Goal: Task Accomplishment & Management: Manage account settings

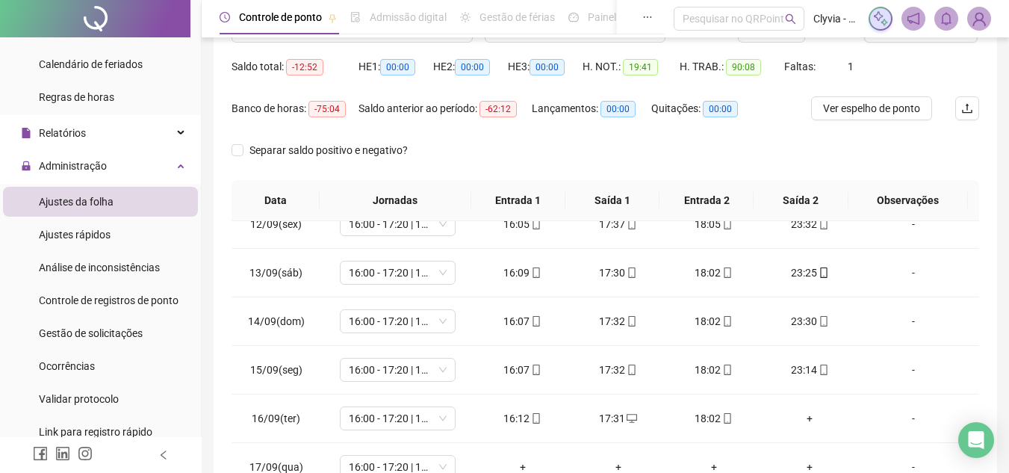
scroll to position [66, 0]
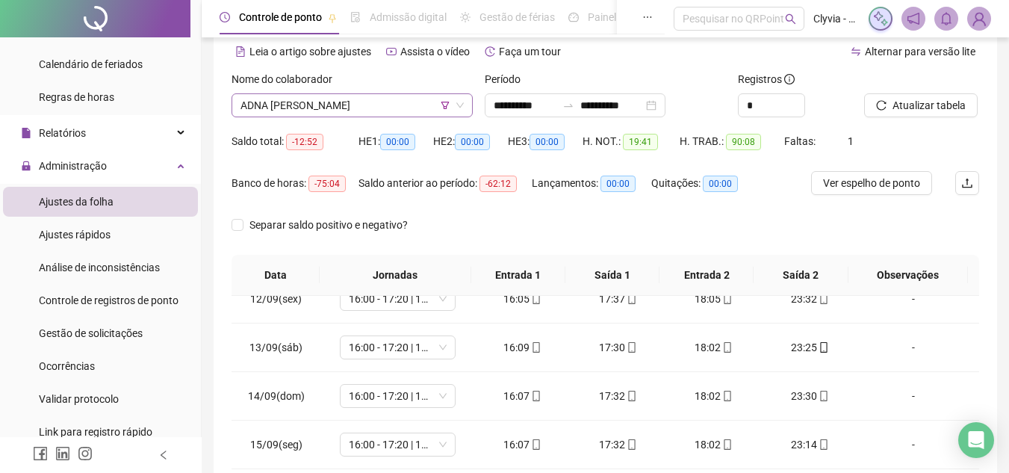
click at [365, 107] on span "ADNA [PERSON_NAME]" at bounding box center [351, 105] width 223 height 22
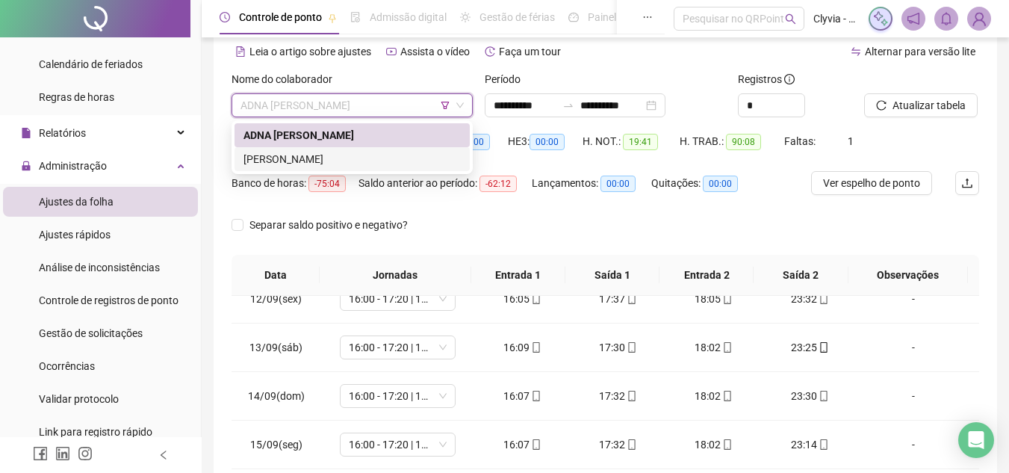
click at [305, 168] on div "[PERSON_NAME]" at bounding box center [351, 159] width 235 height 24
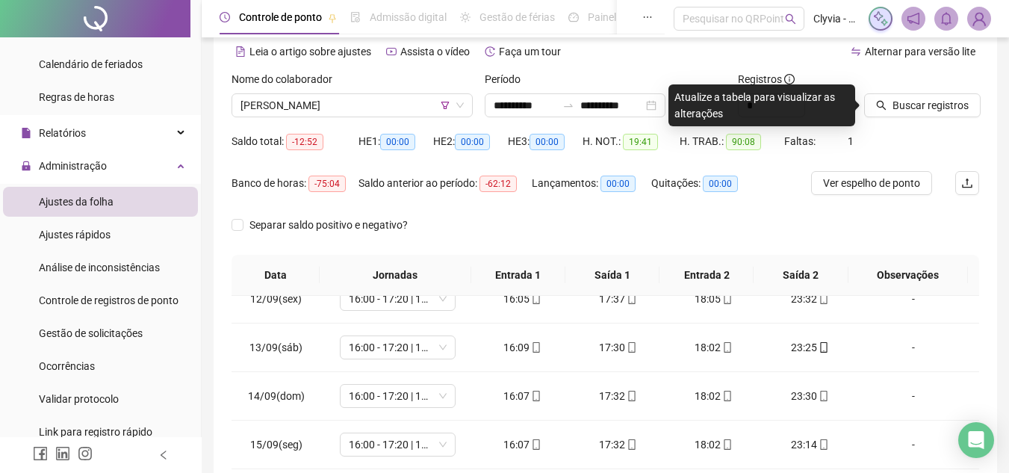
click at [916, 118] on div "Buscar registros" at bounding box center [921, 100] width 127 height 58
click at [916, 108] on span "Buscar registros" at bounding box center [930, 105] width 76 height 16
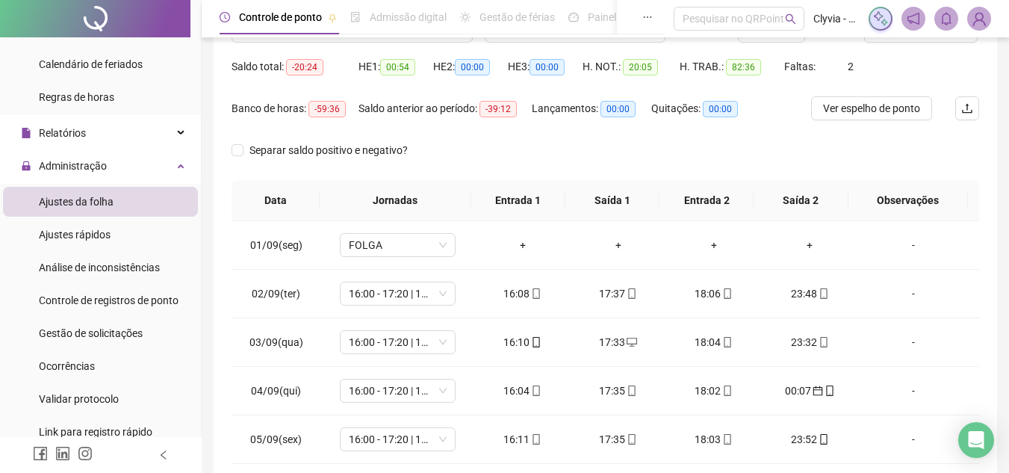
scroll to position [0, 0]
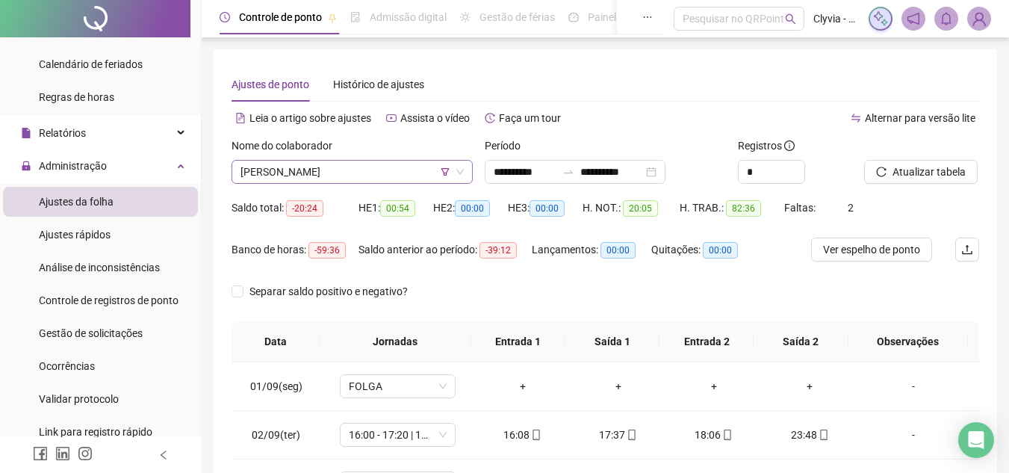
click at [326, 175] on span "[PERSON_NAME]" at bounding box center [351, 172] width 223 height 22
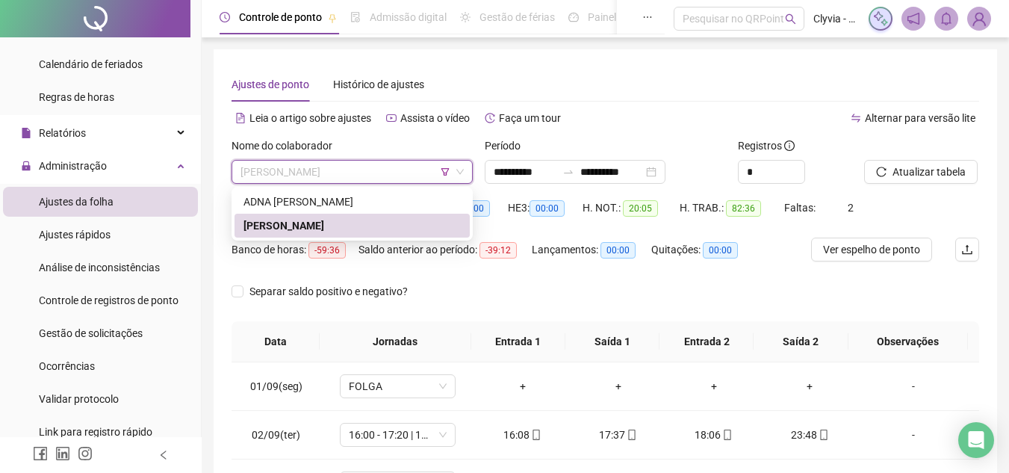
click at [444, 172] on icon "filter" at bounding box center [445, 171] width 8 height 7
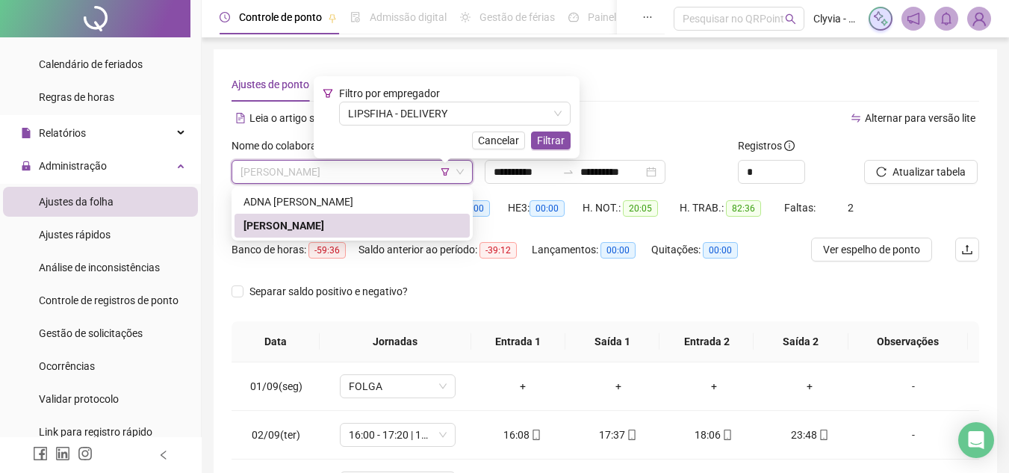
click at [434, 128] on div "Filtro por empregador LIPSFIHA - DELIVERY Cancelar Filtrar" at bounding box center [447, 117] width 248 height 64
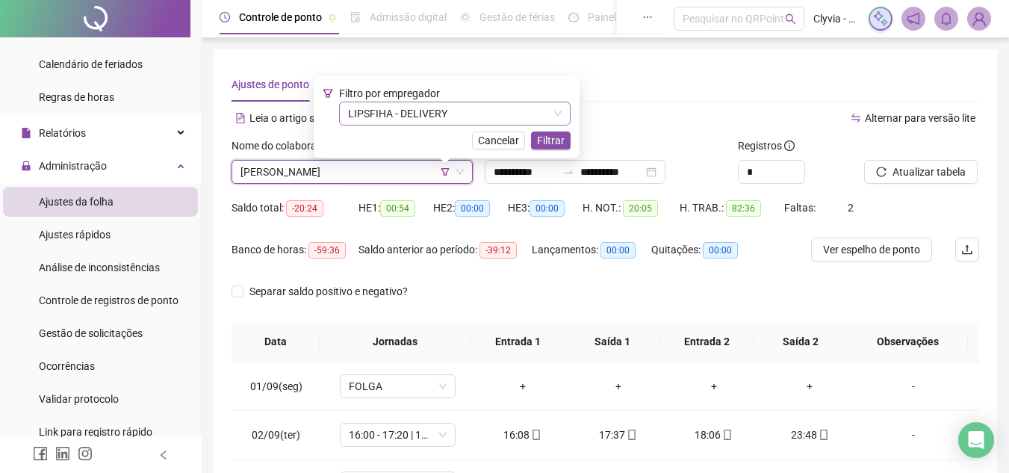
click at [434, 116] on span "LIPSFIHA - DELIVERY" at bounding box center [455, 113] width 214 height 22
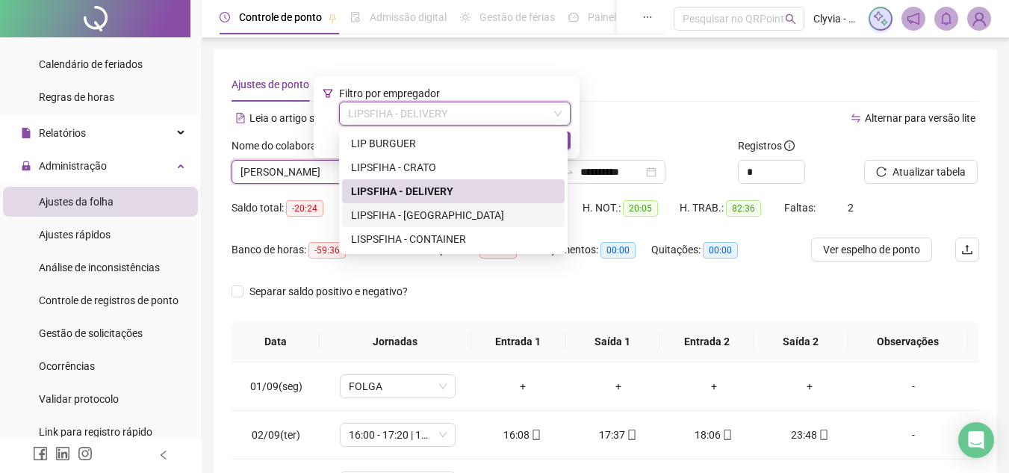
click at [446, 218] on div "LIPSFIHA - [GEOGRAPHIC_DATA]" at bounding box center [453, 215] width 205 height 16
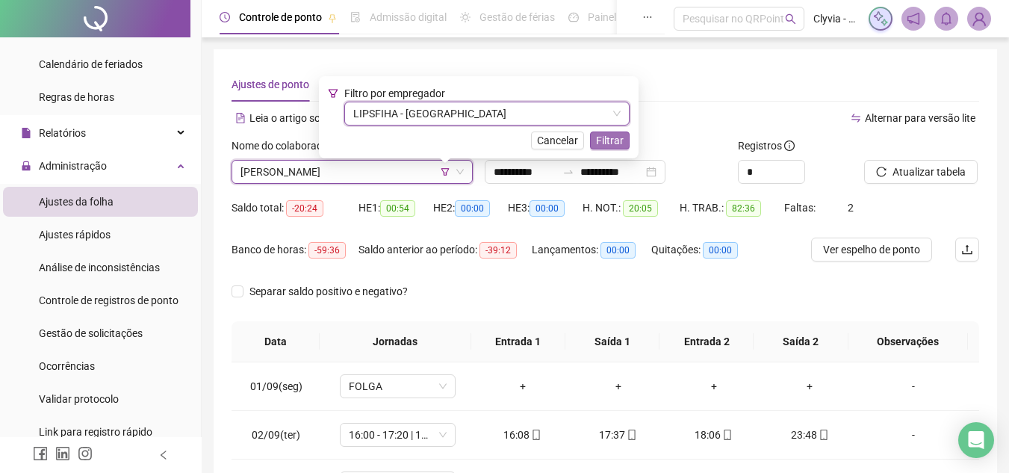
click at [596, 134] on span "Filtrar" at bounding box center [610, 140] width 28 height 16
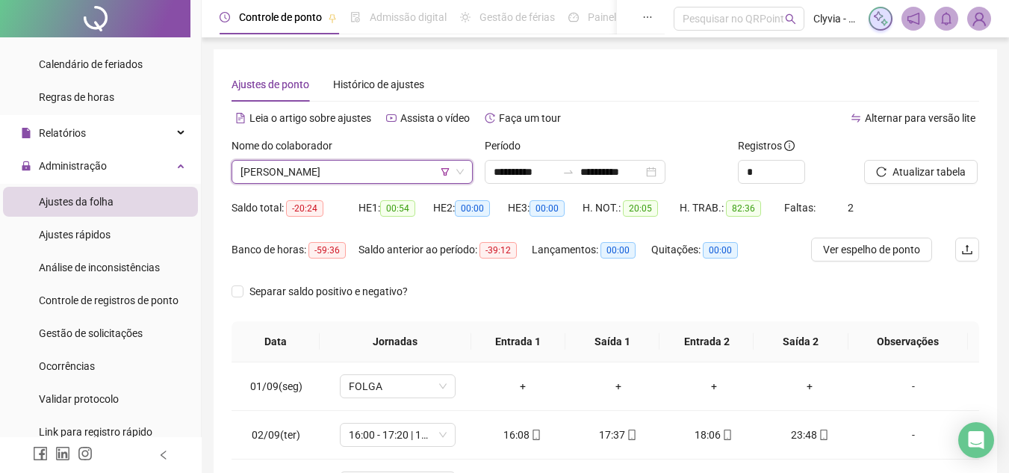
click at [382, 167] on span "[PERSON_NAME]" at bounding box center [351, 172] width 223 height 22
click at [357, 214] on div "Saldo total: -20:24" at bounding box center [294, 207] width 127 height 17
click at [357, 176] on span "[PERSON_NAME]" at bounding box center [351, 172] width 223 height 22
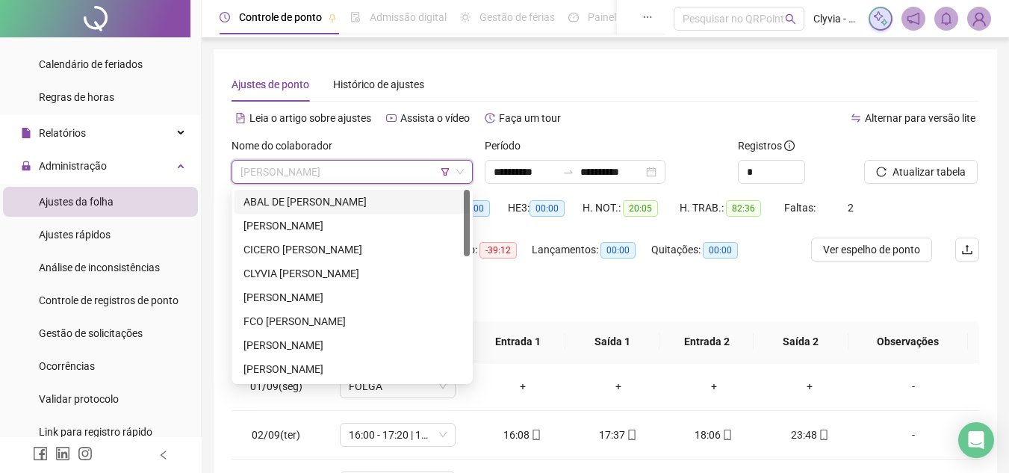
click at [335, 196] on div "ABAL DE [PERSON_NAME]" at bounding box center [351, 201] width 217 height 16
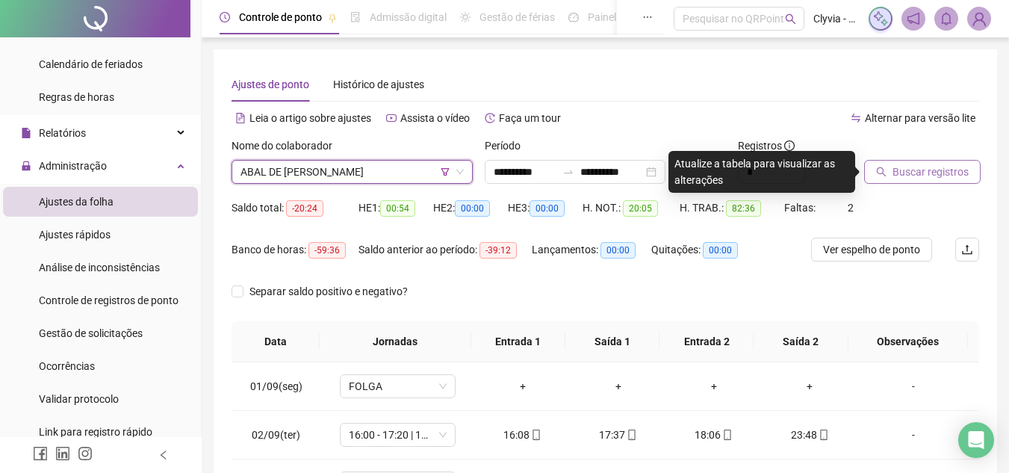
click at [929, 175] on span "Buscar registros" at bounding box center [930, 172] width 76 height 16
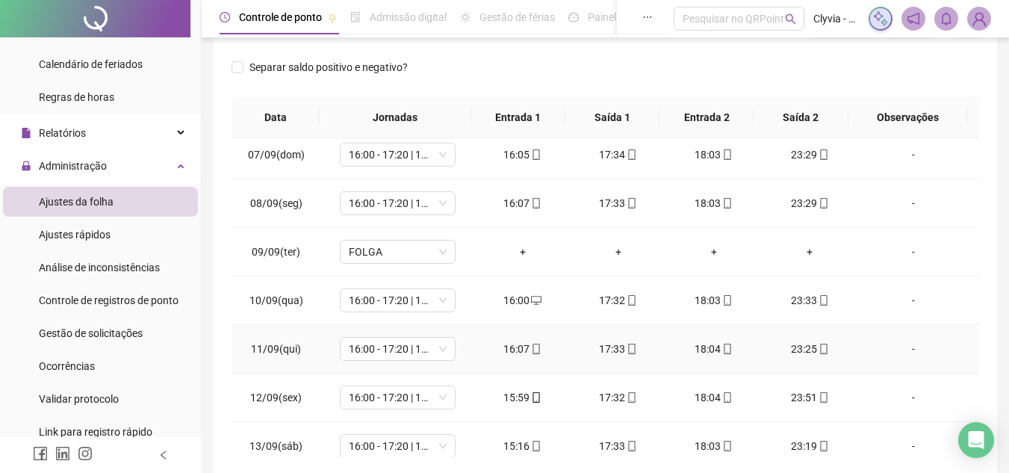
scroll to position [555, 0]
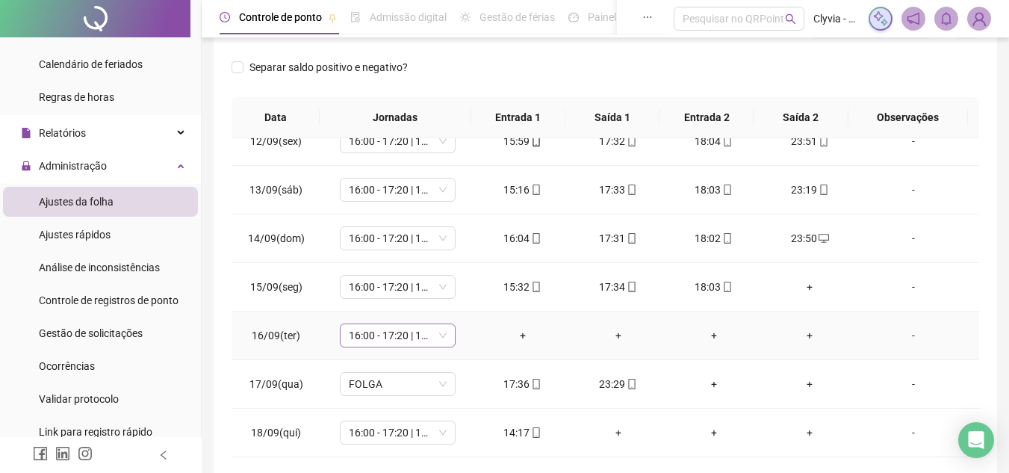
click at [399, 340] on span "16:00 - 17:20 | 17:50 - 00:00" at bounding box center [398, 335] width 98 height 22
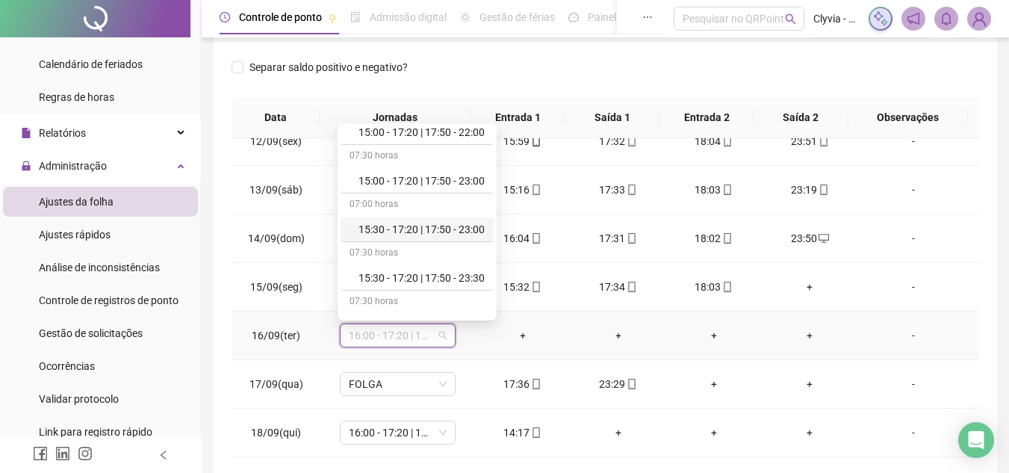
scroll to position [299, 0]
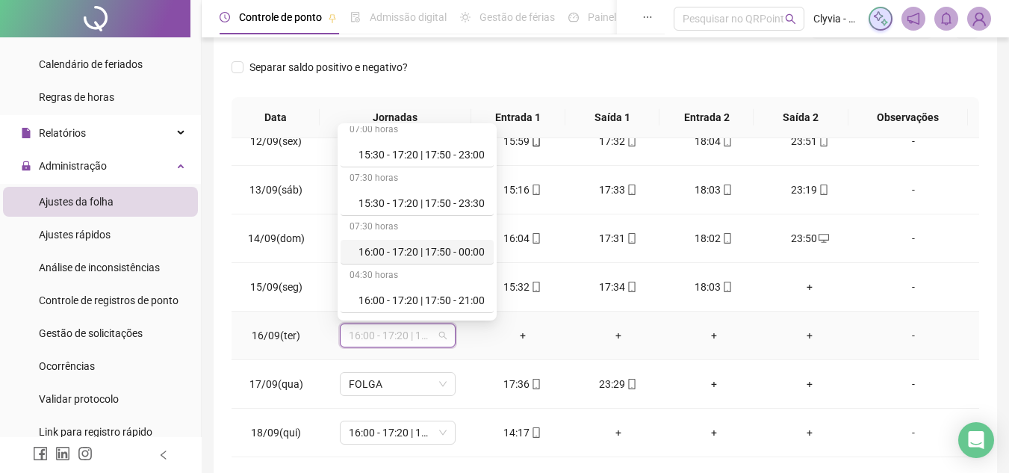
click at [442, 243] on div "16:00 - 17:20 | 17:50 - 00:00" at bounding box center [421, 251] width 126 height 16
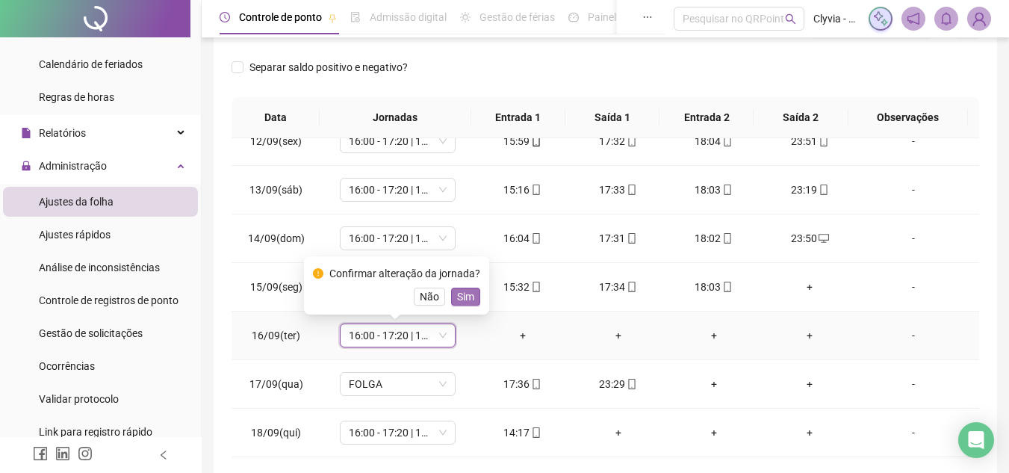
click at [468, 297] on span "Sim" at bounding box center [465, 296] width 17 height 16
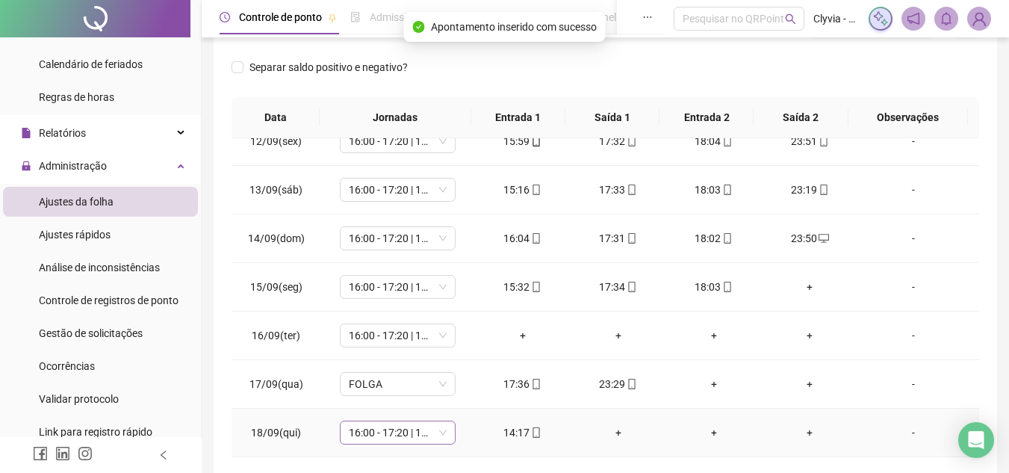
scroll to position [290, 0]
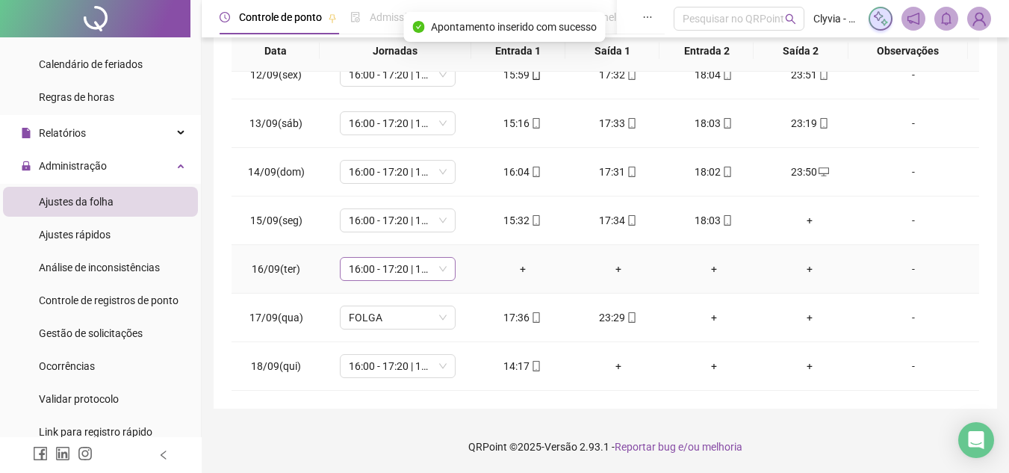
click at [412, 267] on span "16:00 - 17:20 | 17:50 - 00:00" at bounding box center [398, 269] width 98 height 22
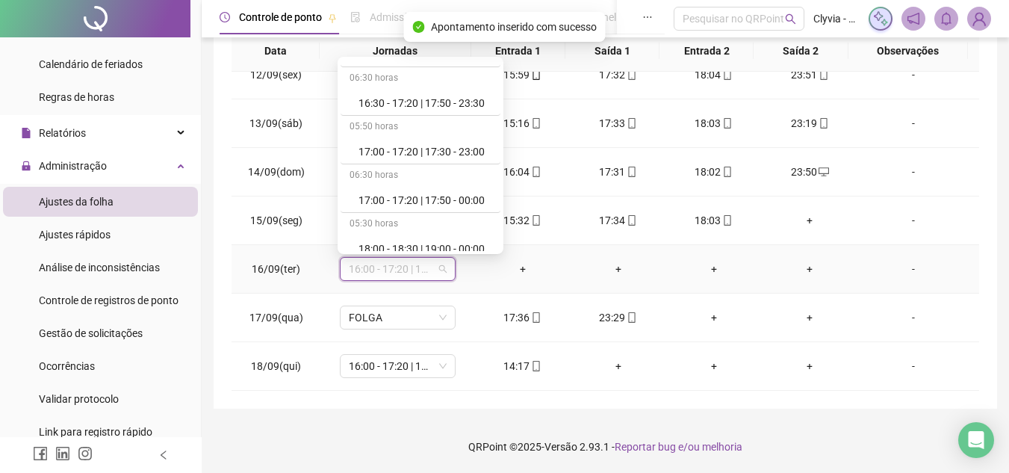
scroll to position [925, 0]
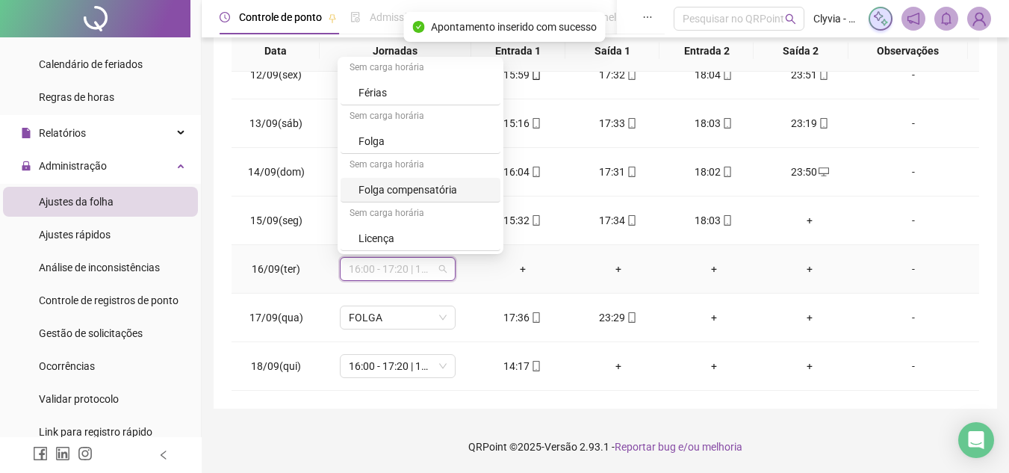
click at [397, 148] on div "Folga" at bounding box center [424, 141] width 133 height 16
click at [397, 148] on td "16:00 - 17:20 | 17:50 - 00:00" at bounding box center [397, 172] width 154 height 49
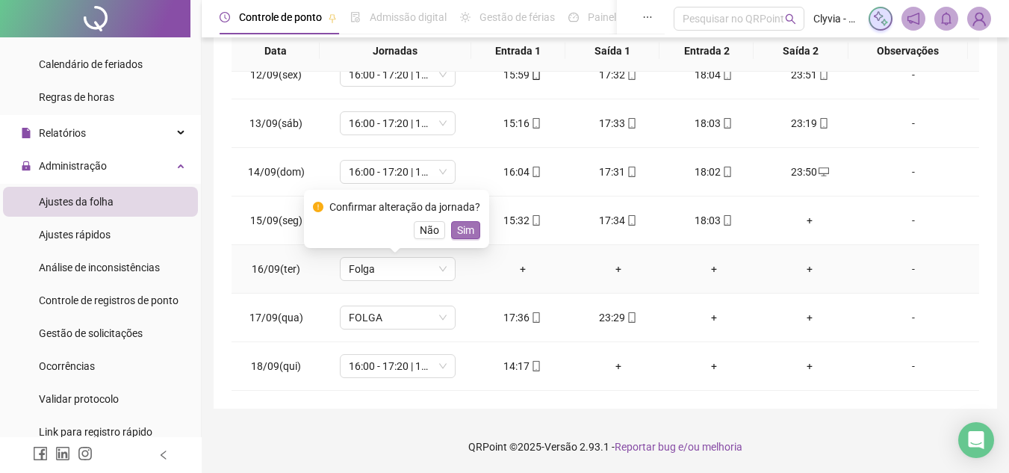
click at [469, 230] on span "Sim" at bounding box center [465, 230] width 17 height 16
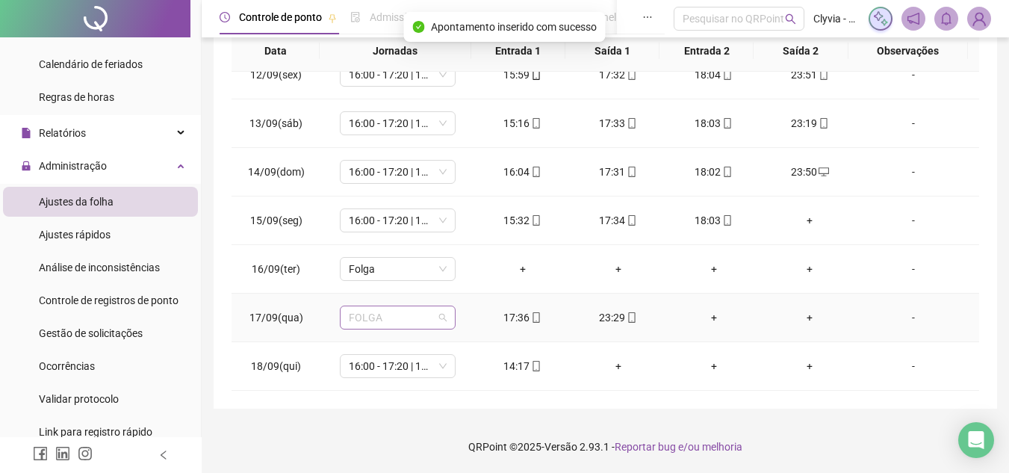
click at [426, 308] on span "FOLGA" at bounding box center [398, 317] width 98 height 22
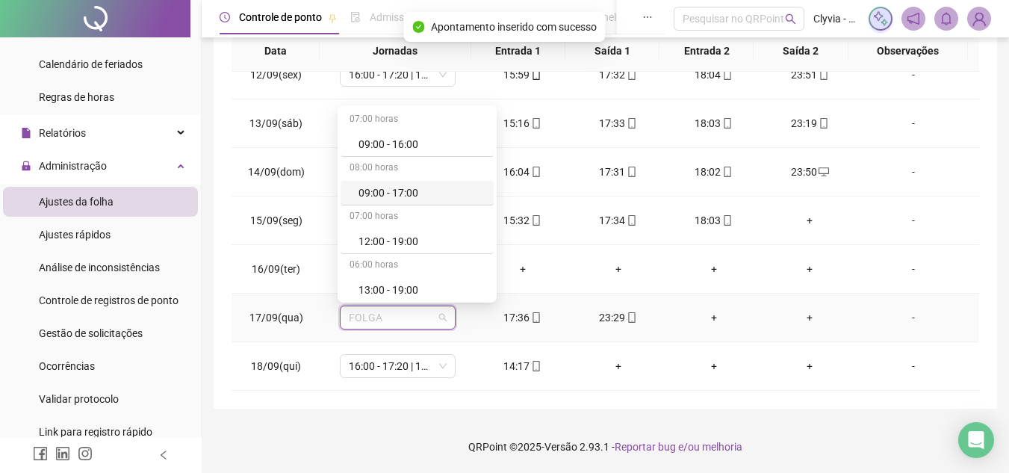
scroll to position [373, 0]
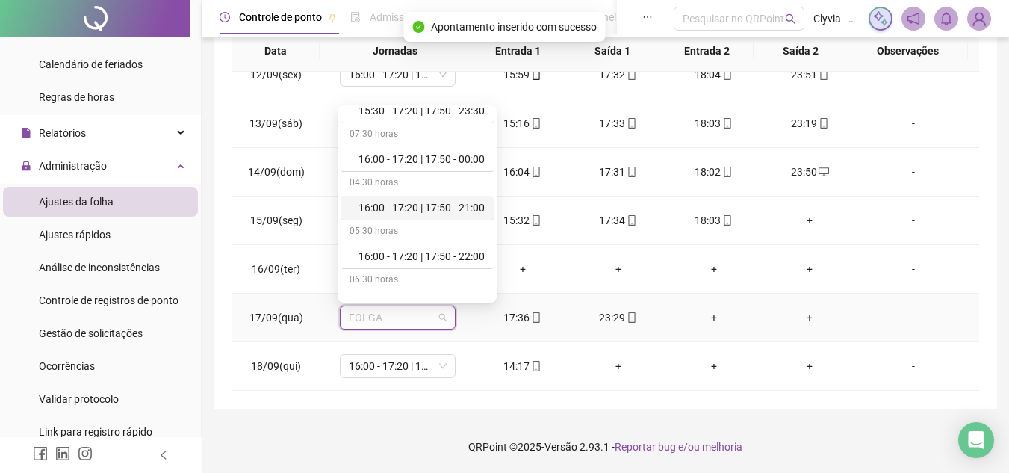
click at [432, 214] on div "16:00 - 17:20 | 17:50 - 21:00" at bounding box center [421, 207] width 126 height 16
click at [432, 214] on span "16:00 - 17:20 | 17:50 - 00:00" at bounding box center [398, 220] width 98 height 22
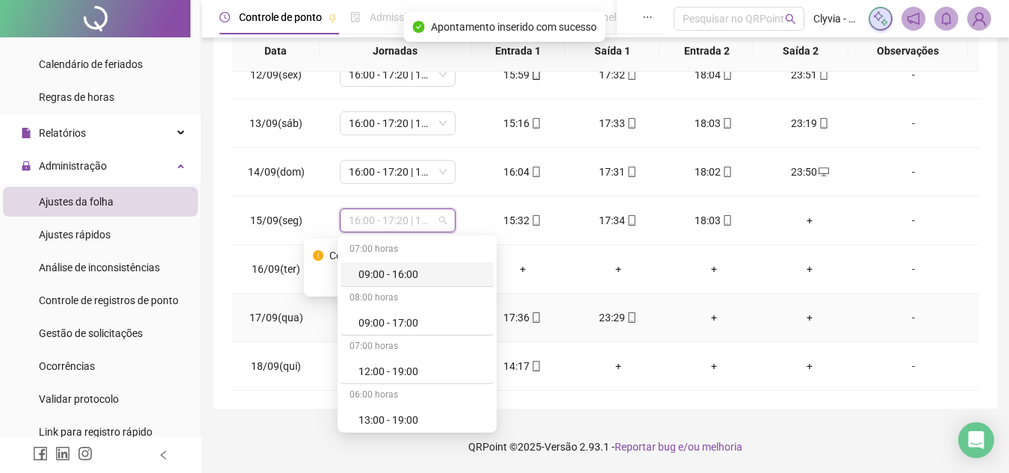
click at [308, 259] on div "Confirmar alteração da jornada? Não Sim" at bounding box center [396, 267] width 185 height 58
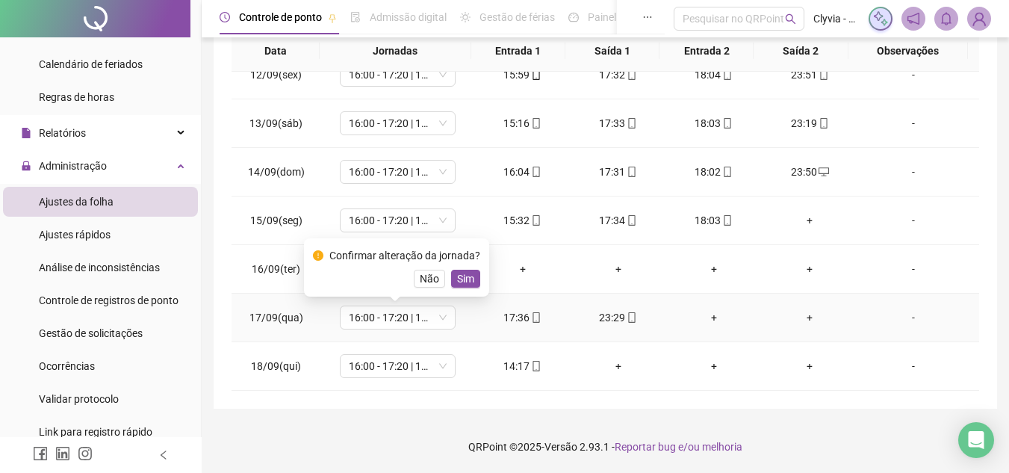
click at [308, 259] on div "Confirmar alteração da jornada? Não Sim" at bounding box center [396, 267] width 185 height 58
click at [430, 277] on span "Não" at bounding box center [429, 278] width 19 height 16
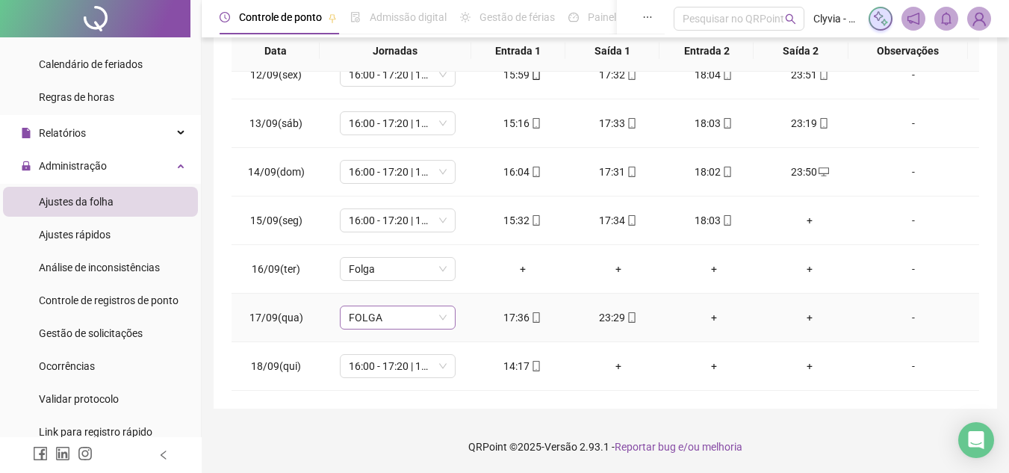
click at [412, 323] on span "FOLGA" at bounding box center [398, 317] width 98 height 22
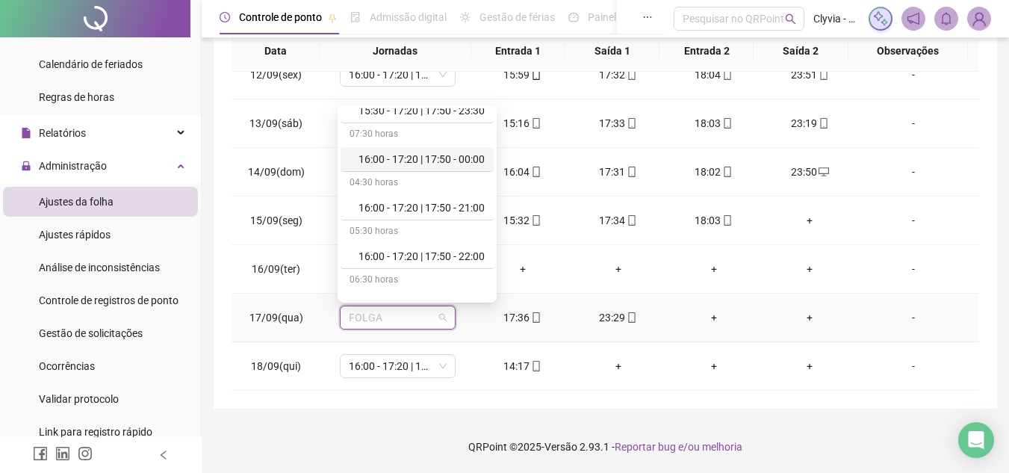
click at [462, 158] on div "16:00 - 17:20 | 17:50 - 00:00" at bounding box center [421, 159] width 126 height 16
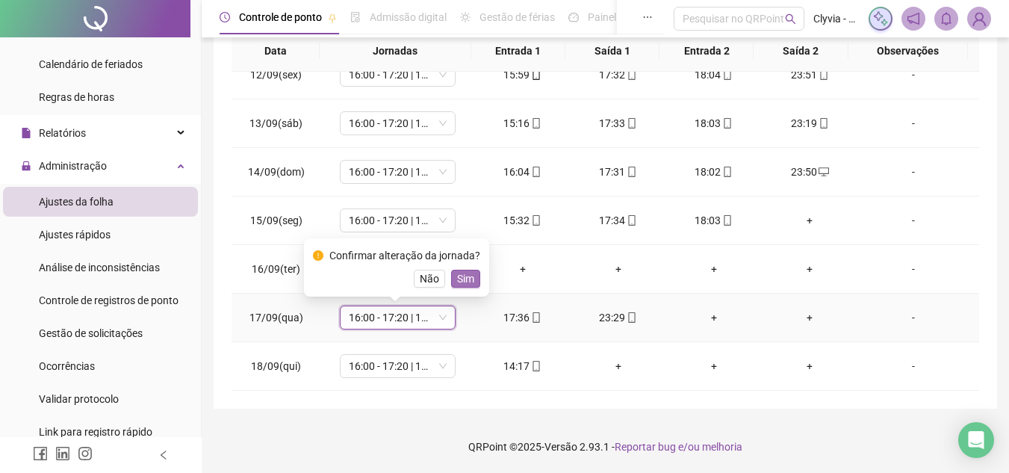
click at [464, 278] on span "Sim" at bounding box center [465, 278] width 17 height 16
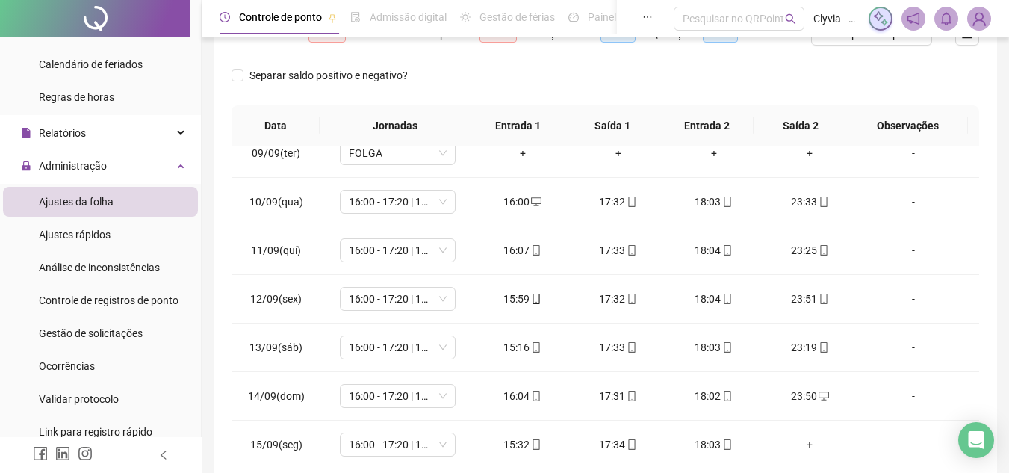
scroll to position [66, 0]
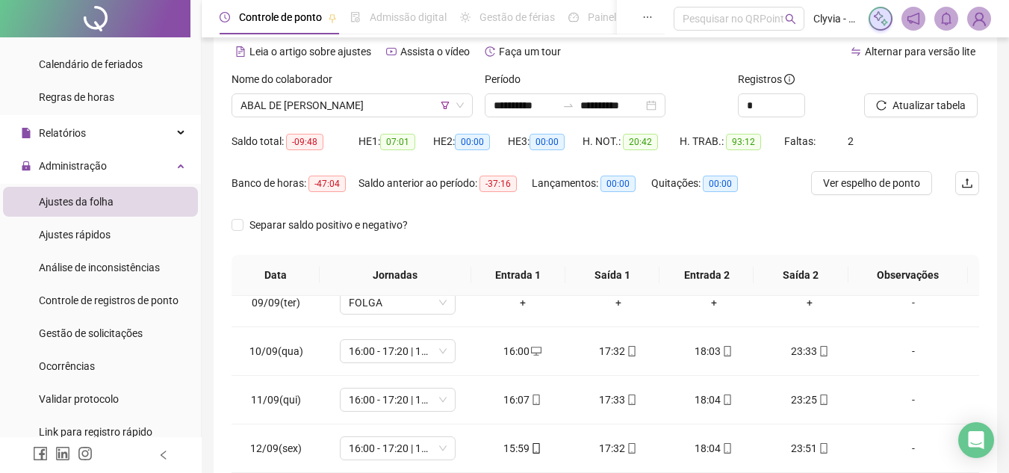
click at [926, 117] on div "Atualizar tabela" at bounding box center [921, 100] width 127 height 58
click at [925, 107] on span "Atualizar tabela" at bounding box center [928, 105] width 73 height 16
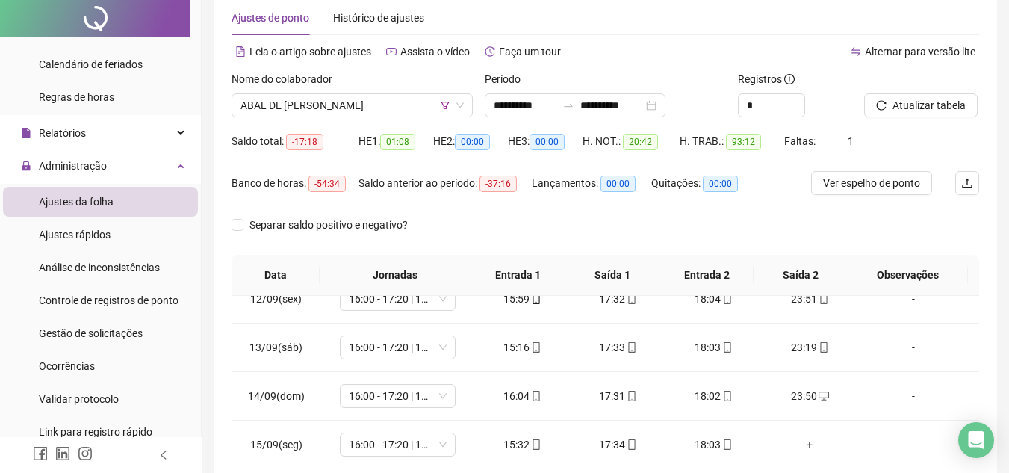
scroll to position [0, 0]
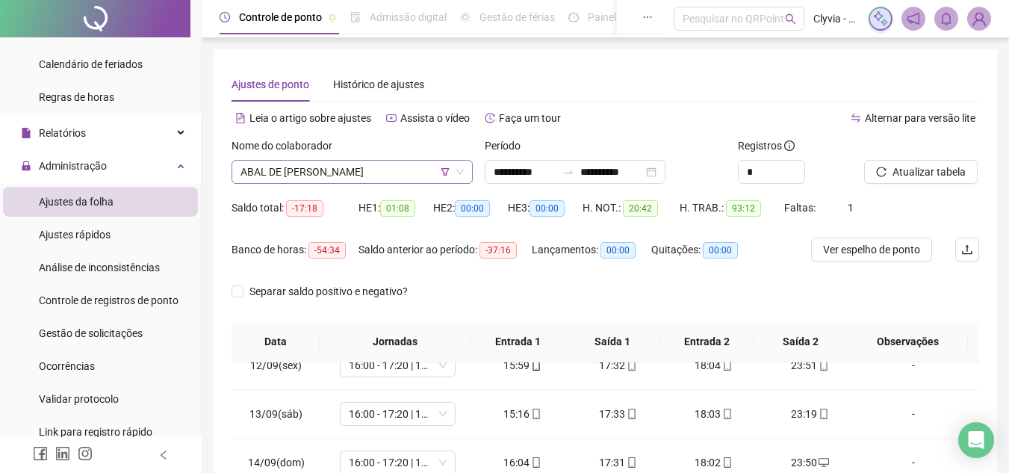
click at [354, 176] on span "ABAL DE [PERSON_NAME]" at bounding box center [351, 172] width 223 height 22
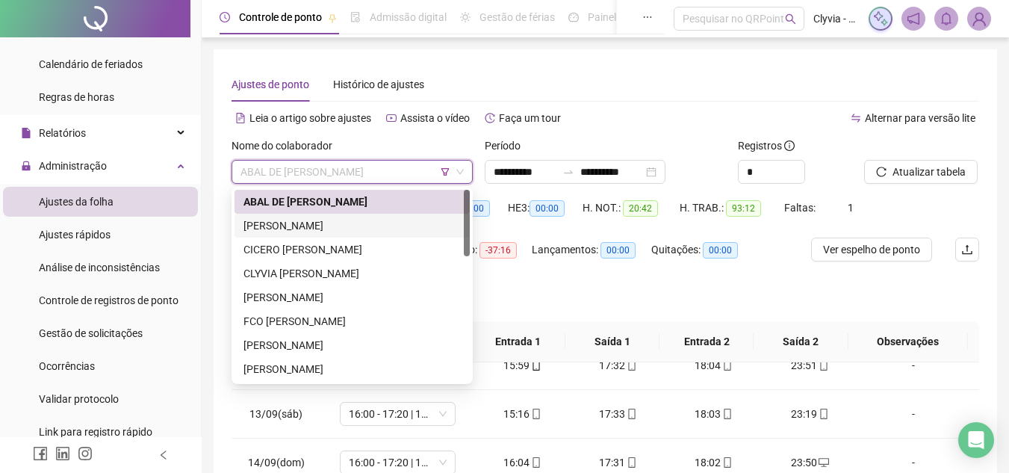
click at [330, 224] on div "[PERSON_NAME]" at bounding box center [351, 225] width 217 height 16
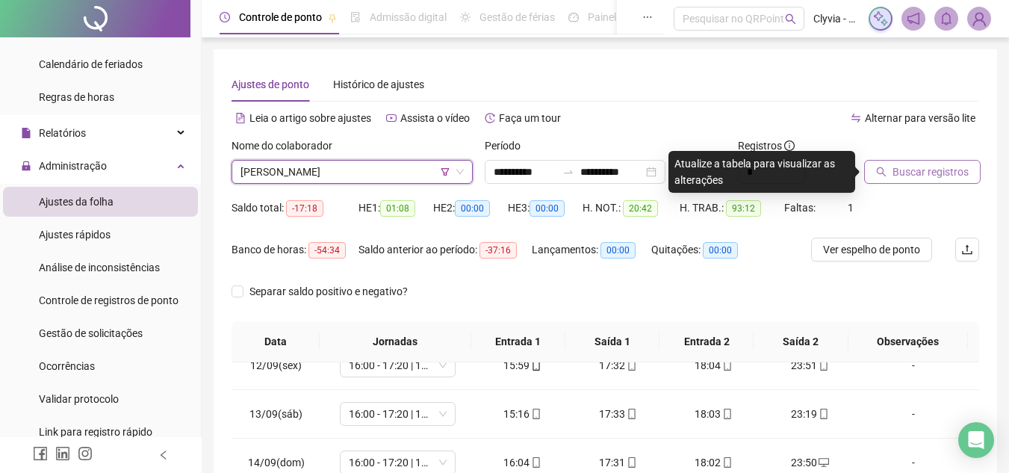
click at [958, 166] on span "Buscar registros" at bounding box center [930, 172] width 76 height 16
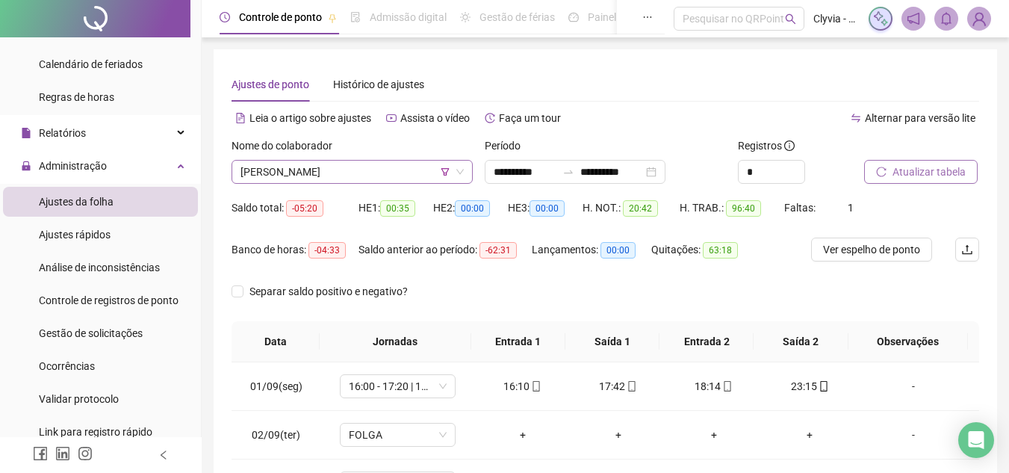
click at [395, 170] on span "[PERSON_NAME]" at bounding box center [351, 172] width 223 height 22
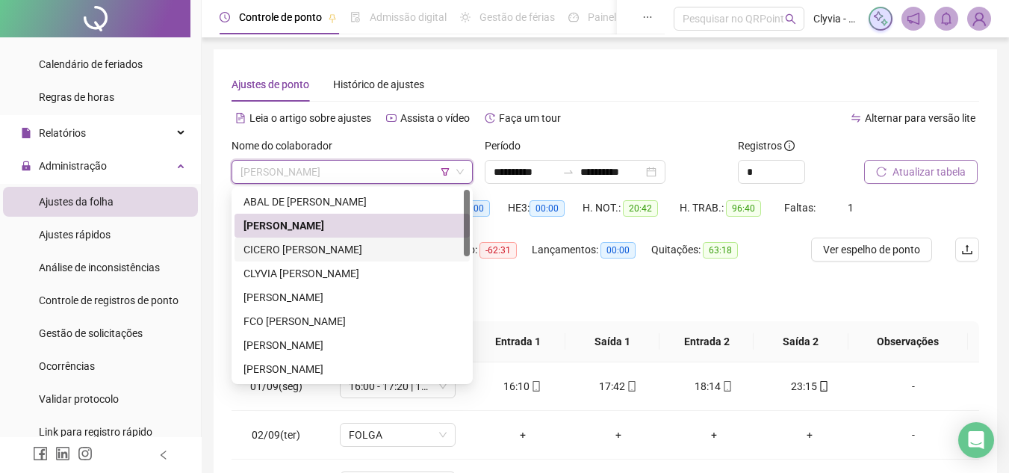
click at [391, 252] on div "CICERO [PERSON_NAME]" at bounding box center [351, 249] width 217 height 16
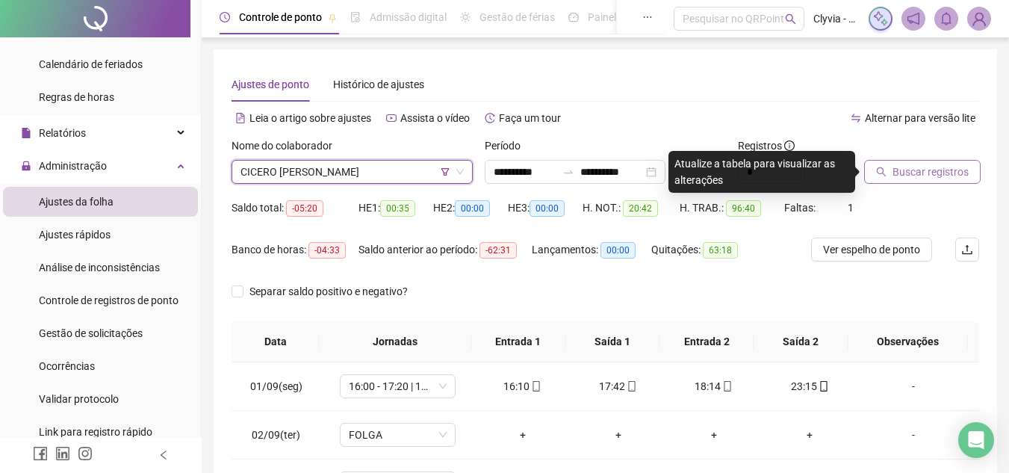
click at [960, 171] on span "Buscar registros" at bounding box center [930, 172] width 76 height 16
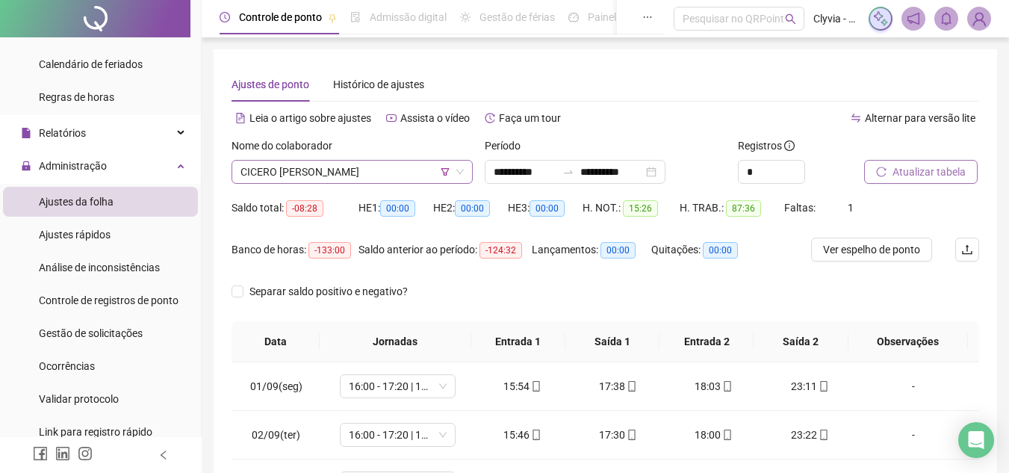
click at [413, 170] on span "CICERO [PERSON_NAME]" at bounding box center [351, 172] width 223 height 22
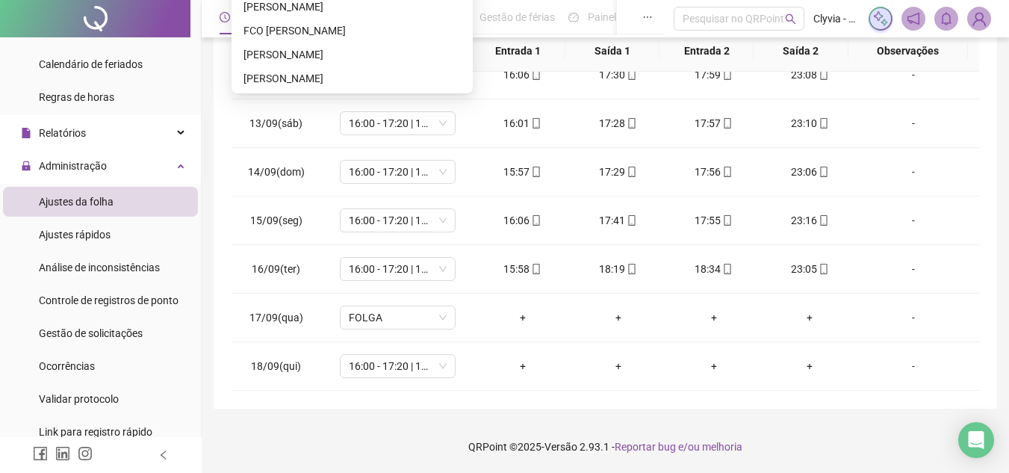
scroll to position [107, 0]
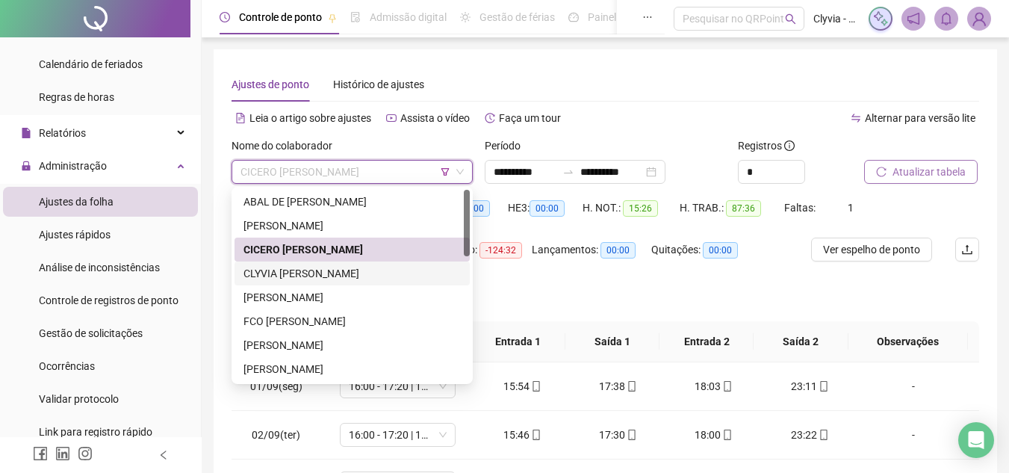
click at [369, 276] on div "CLYVIA [PERSON_NAME]" at bounding box center [351, 273] width 217 height 16
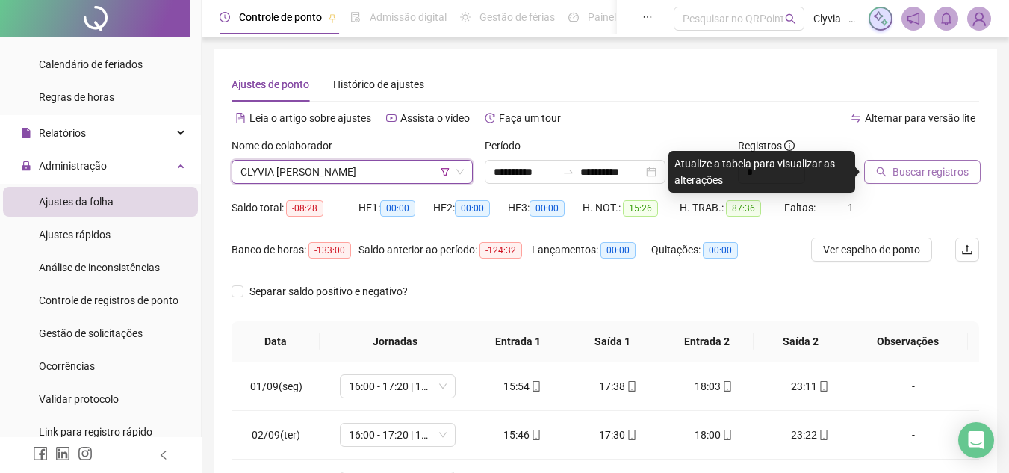
click at [962, 174] on span "Buscar registros" at bounding box center [930, 172] width 76 height 16
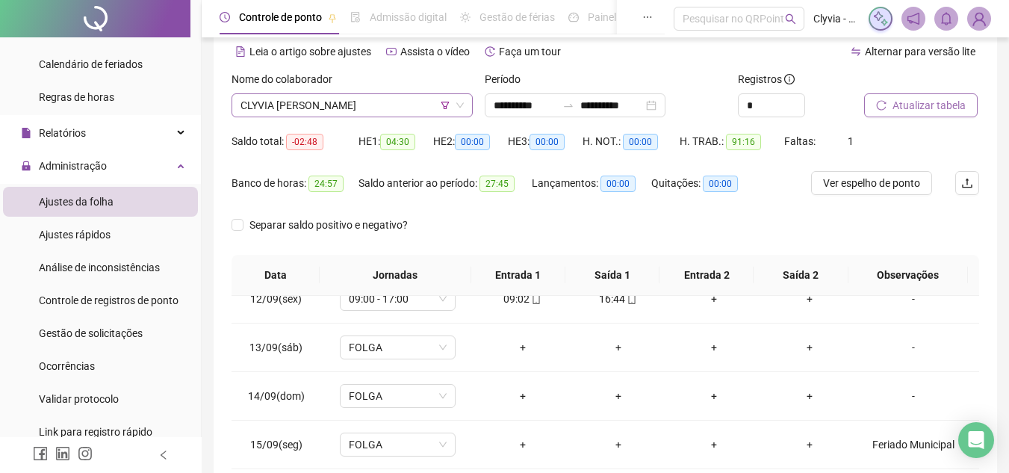
click at [314, 98] on span "CLYVIA [PERSON_NAME]" at bounding box center [351, 105] width 223 height 22
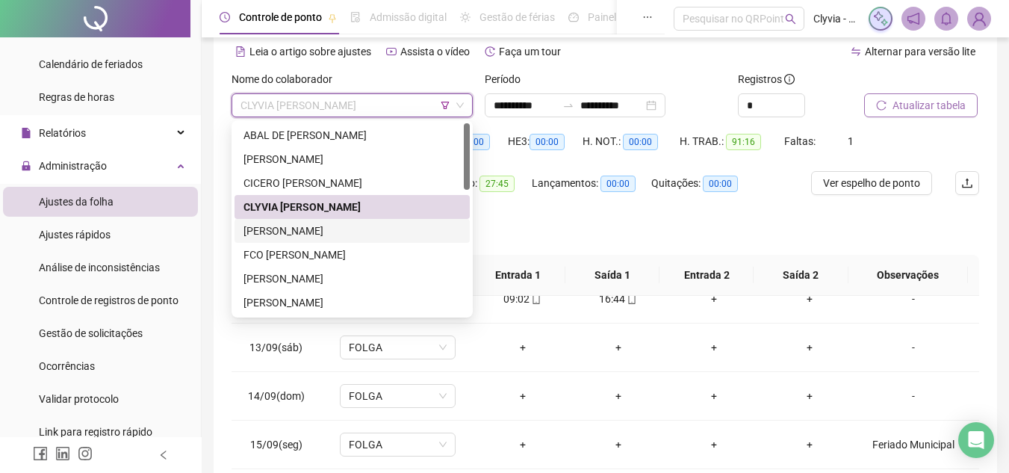
click at [613, 221] on div "Separar saldo positivo e negativo?" at bounding box center [604, 234] width 747 height 42
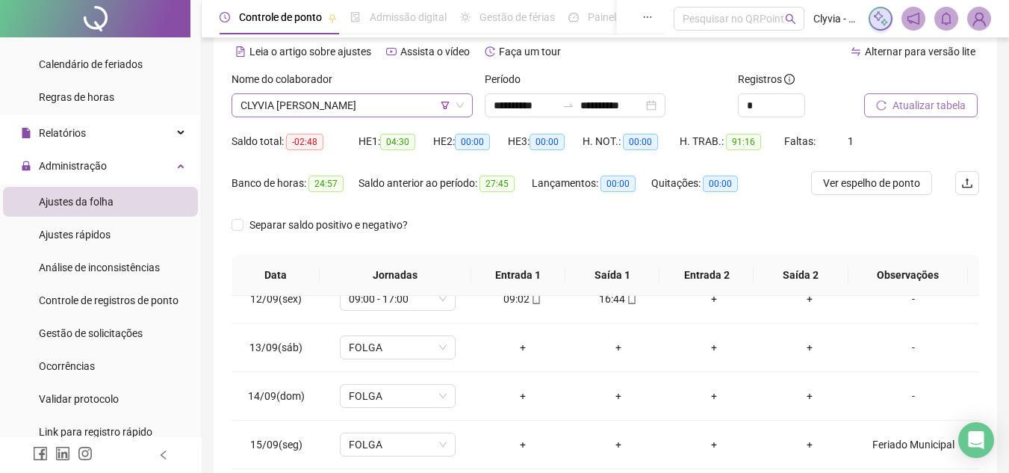
click at [385, 107] on span "CLYVIA [PERSON_NAME]" at bounding box center [351, 105] width 223 height 22
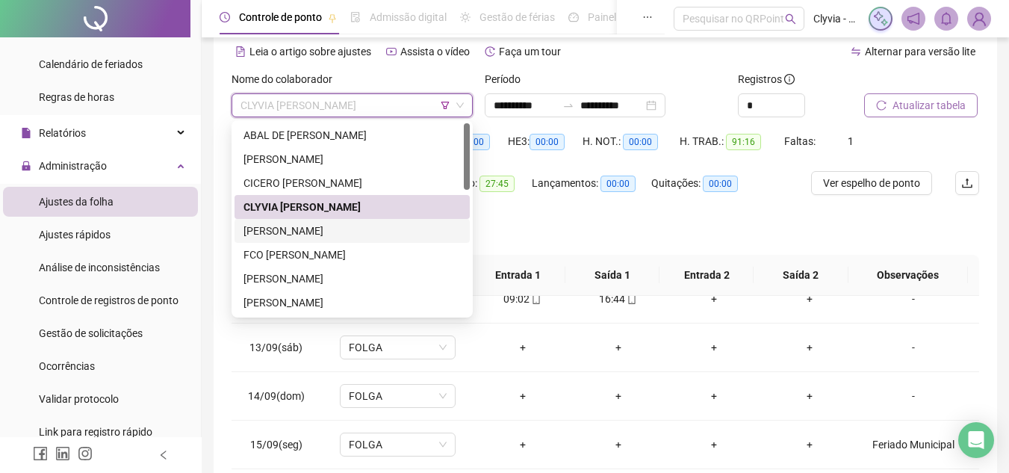
click at [373, 222] on div "[PERSON_NAME]" at bounding box center [351, 230] width 217 height 16
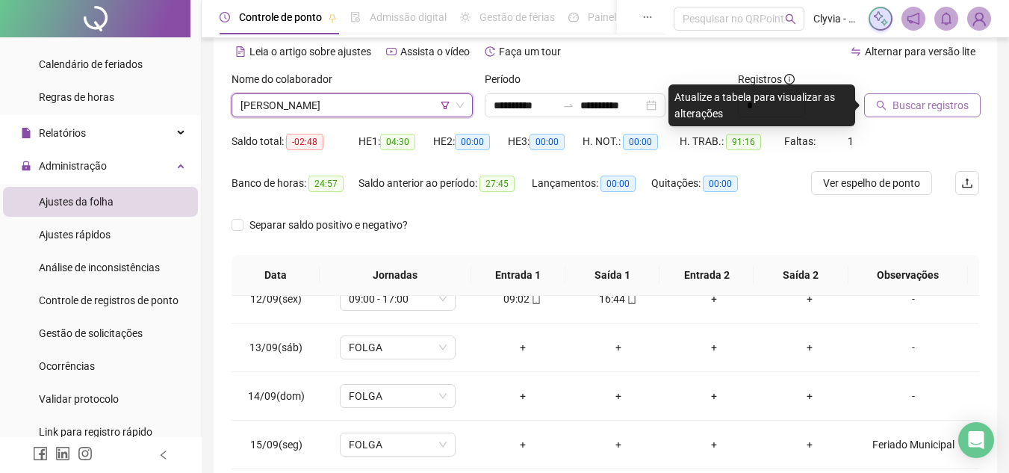
click at [922, 111] on span "Buscar registros" at bounding box center [930, 105] width 76 height 16
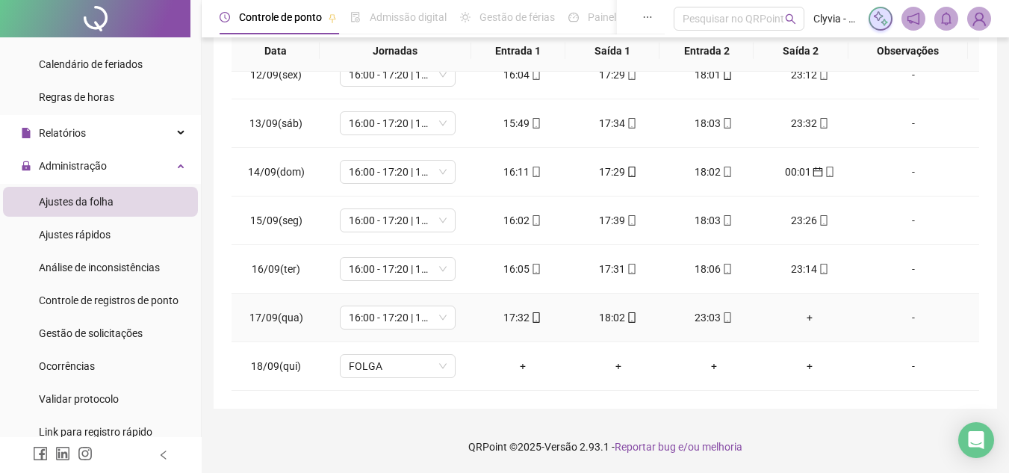
click at [803, 313] on div "+" at bounding box center [809, 317] width 72 height 16
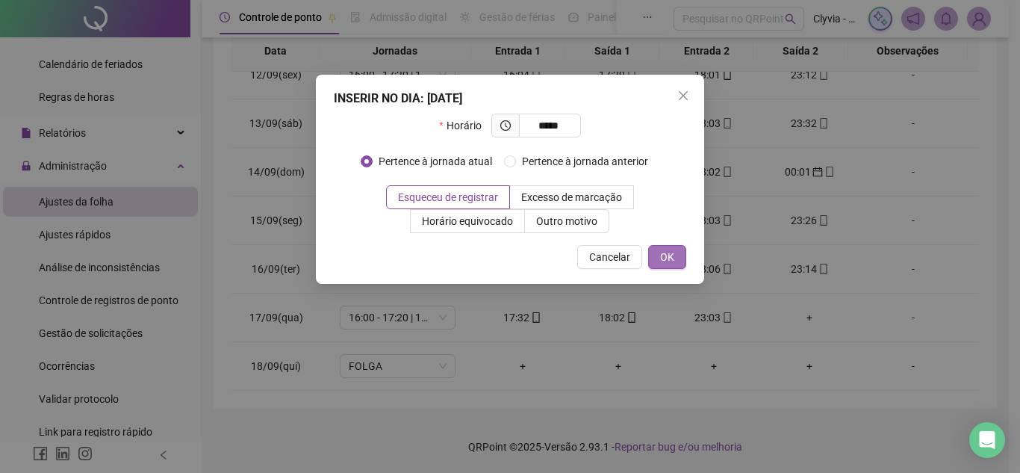
type input "*****"
click at [671, 252] on span "OK" at bounding box center [667, 257] width 14 height 16
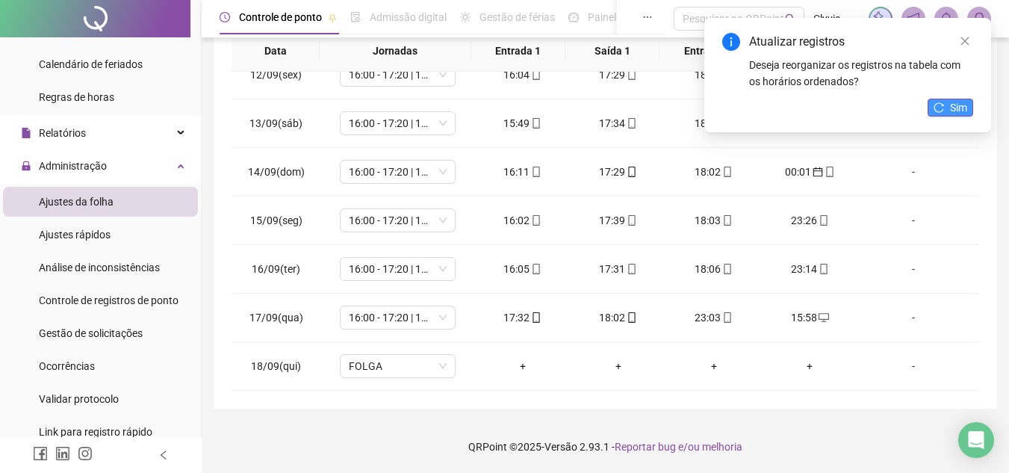
click at [971, 110] on button "Sim" at bounding box center [950, 108] width 46 height 18
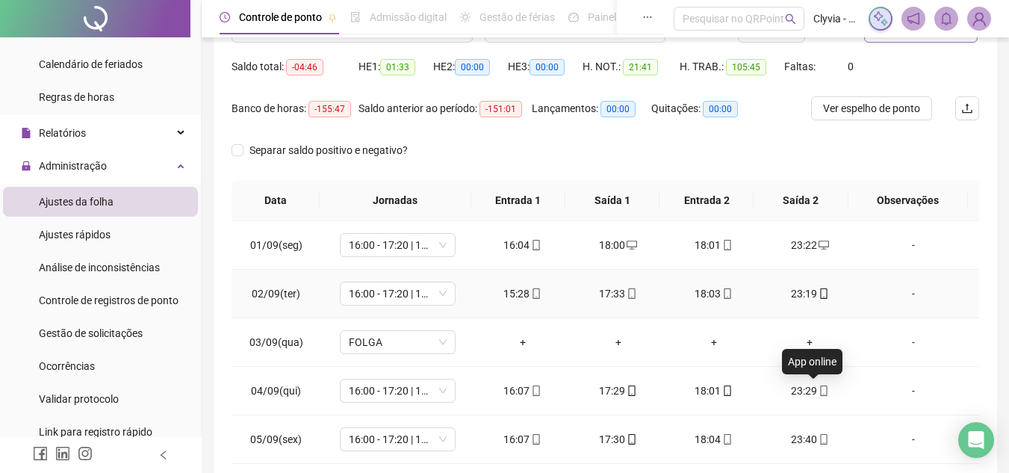
scroll to position [66, 0]
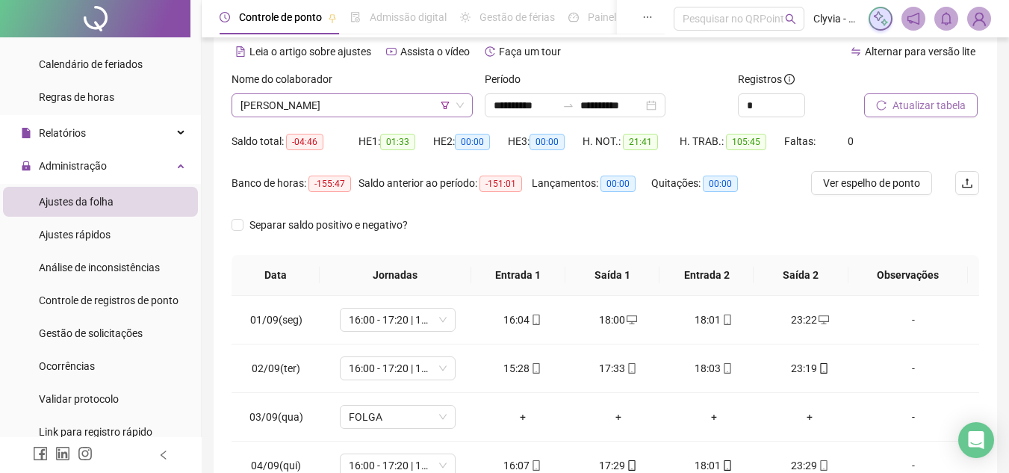
click at [346, 111] on span "[PERSON_NAME]" at bounding box center [351, 105] width 223 height 22
click at [340, 94] on span "[PERSON_NAME]" at bounding box center [351, 105] width 223 height 22
click at [299, 113] on span "[PERSON_NAME]" at bounding box center [351, 105] width 223 height 22
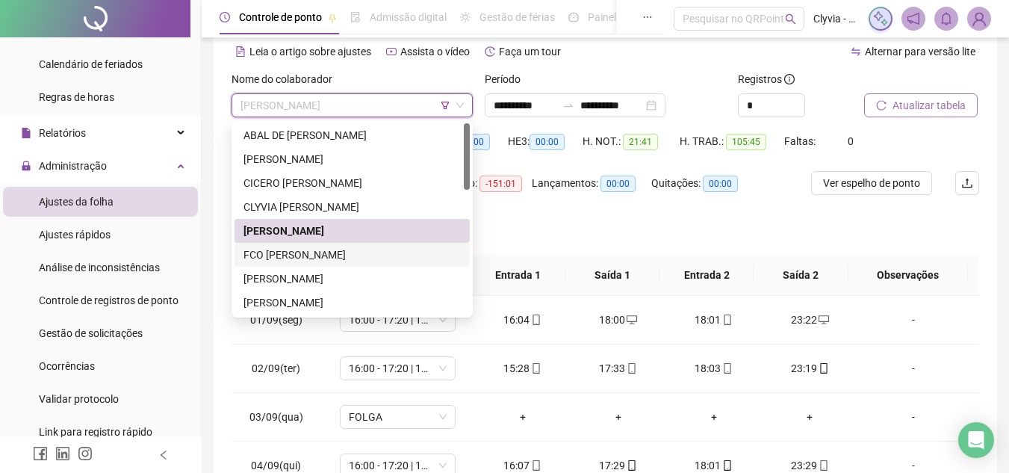
click at [315, 257] on div "FCO [PERSON_NAME]" at bounding box center [351, 254] width 217 height 16
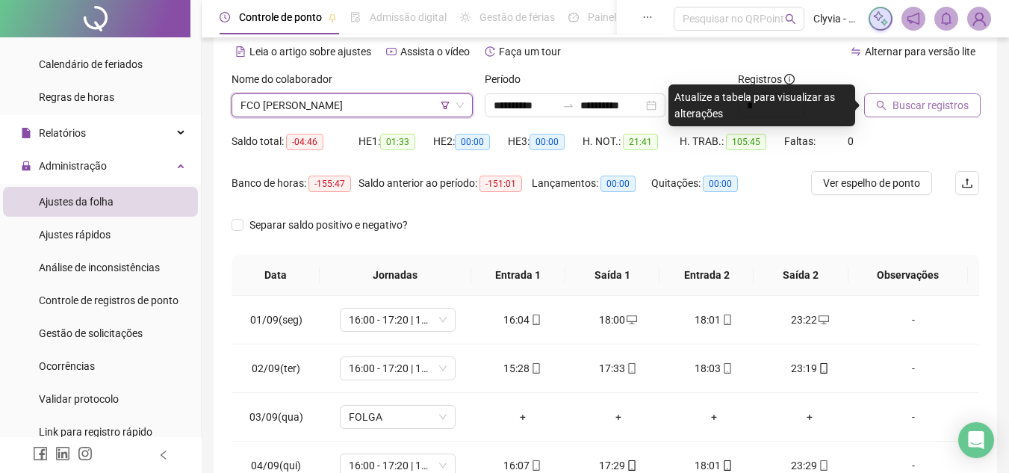
click at [908, 93] on div at bounding box center [903, 82] width 78 height 22
click at [913, 109] on span "Buscar registros" at bounding box center [930, 105] width 76 height 16
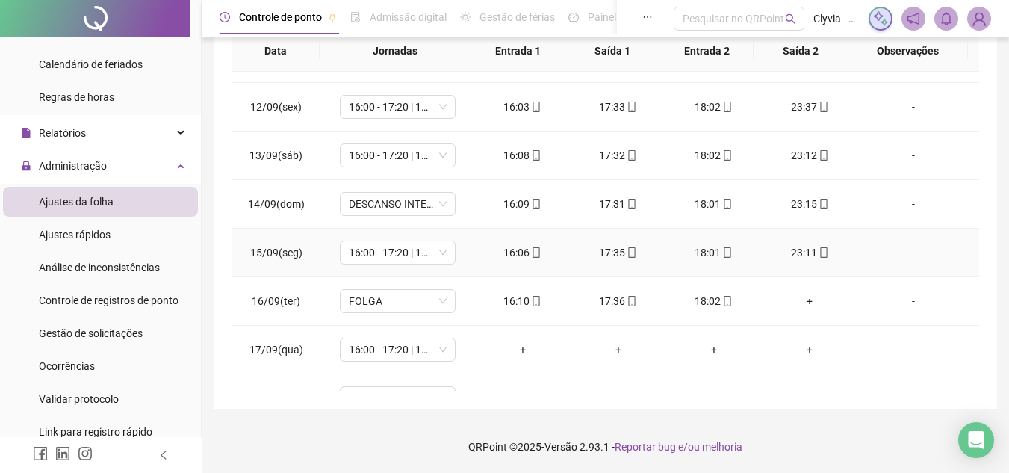
scroll to position [555, 0]
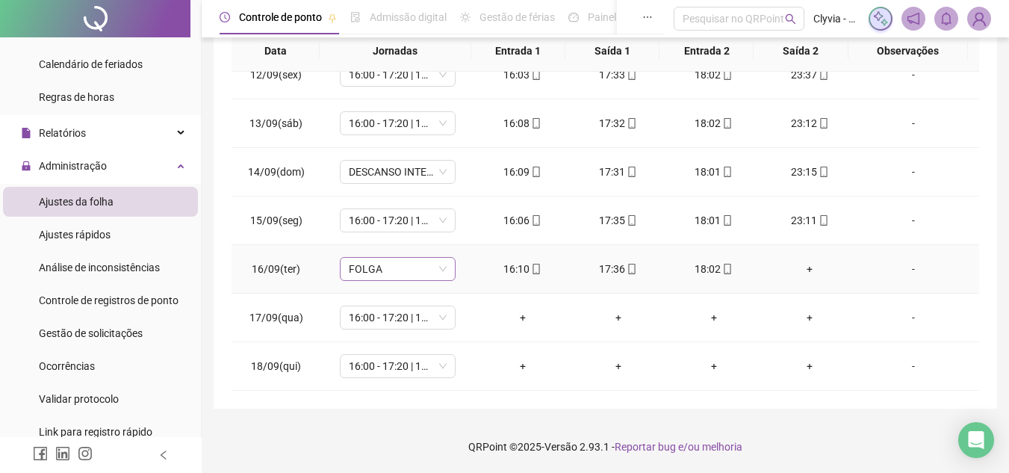
click at [364, 270] on span "FOLGA" at bounding box center [398, 269] width 98 height 22
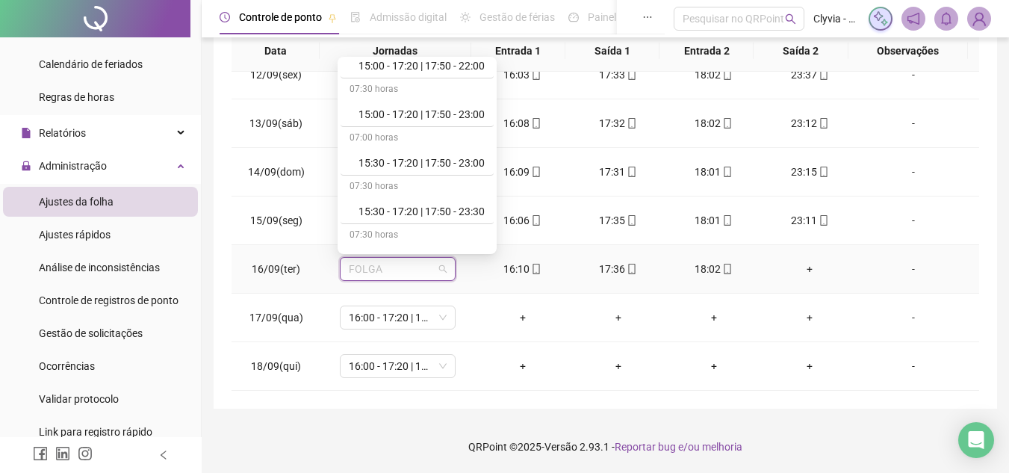
scroll to position [299, 0]
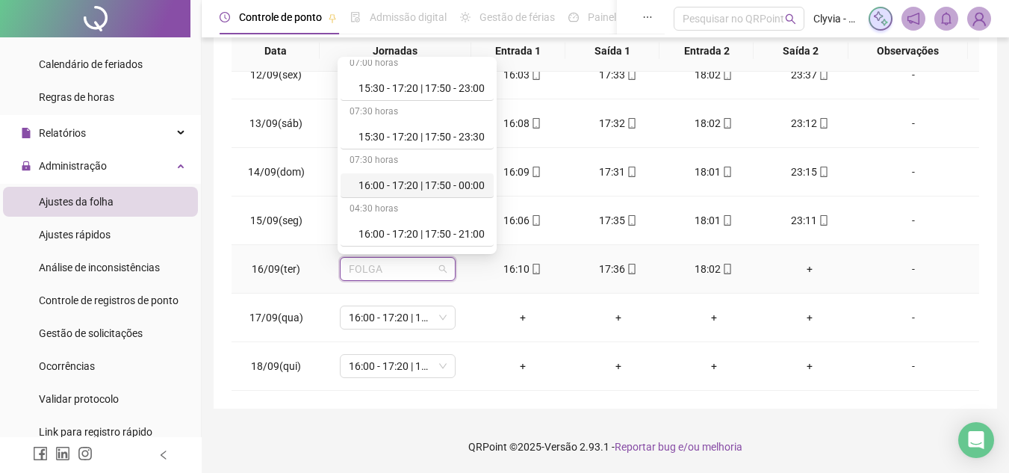
click at [408, 178] on div "16:00 - 17:20 | 17:50 - 00:00" at bounding box center [421, 185] width 126 height 16
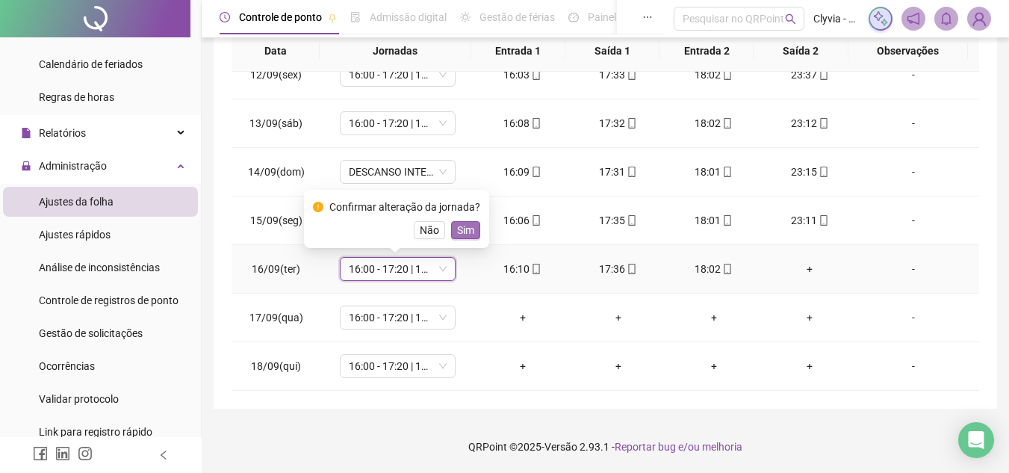
click at [476, 224] on button "Sim" at bounding box center [465, 230] width 29 height 18
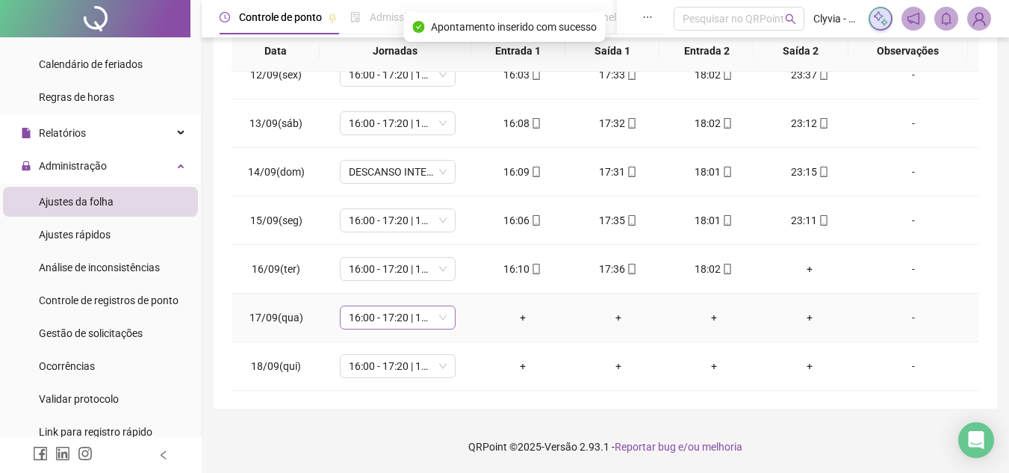
click at [416, 326] on span "16:00 - 17:20 | 17:50 - 00:00" at bounding box center [398, 317] width 98 height 22
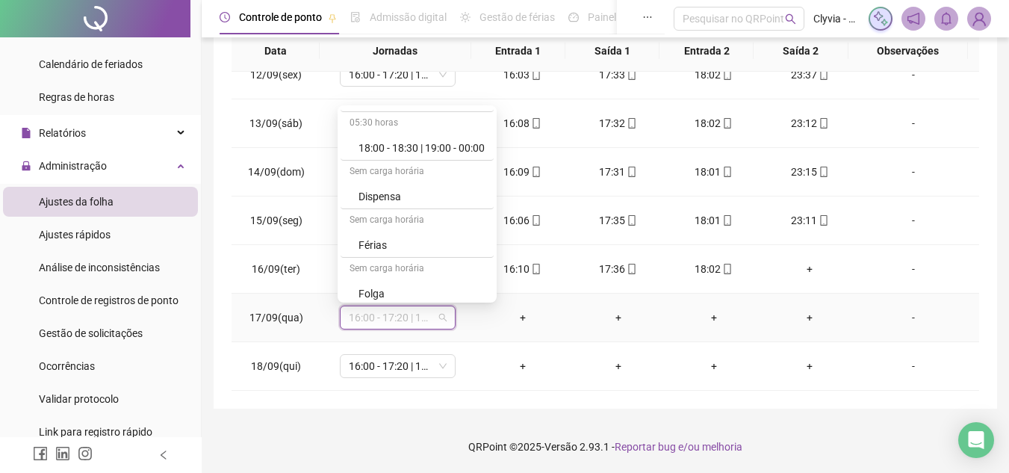
scroll to position [925, 0]
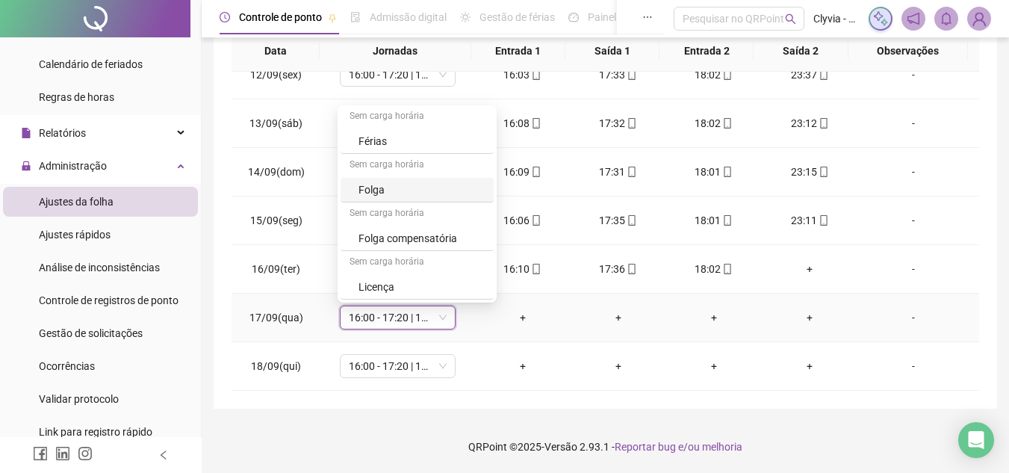
click at [624, 326] on td "+" at bounding box center [618, 317] width 96 height 49
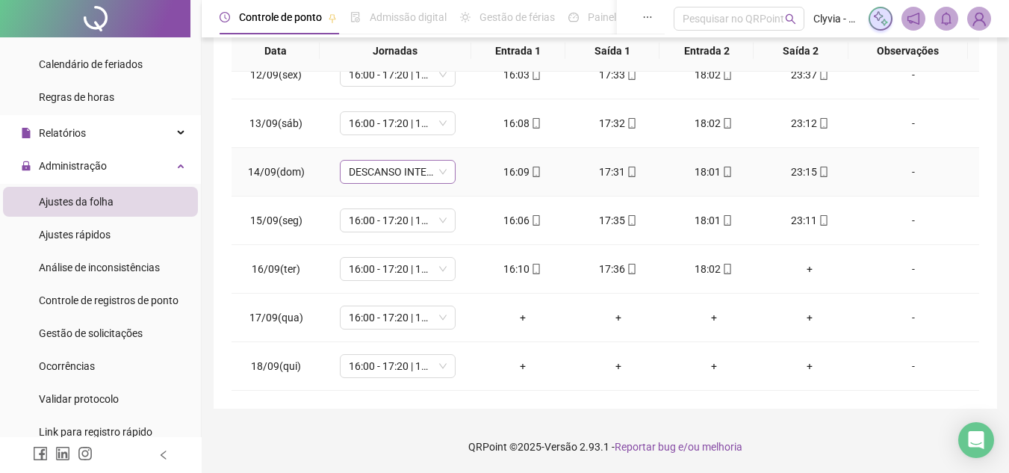
click at [399, 173] on span "DESCANSO INTER-JORNADA" at bounding box center [398, 172] width 98 height 22
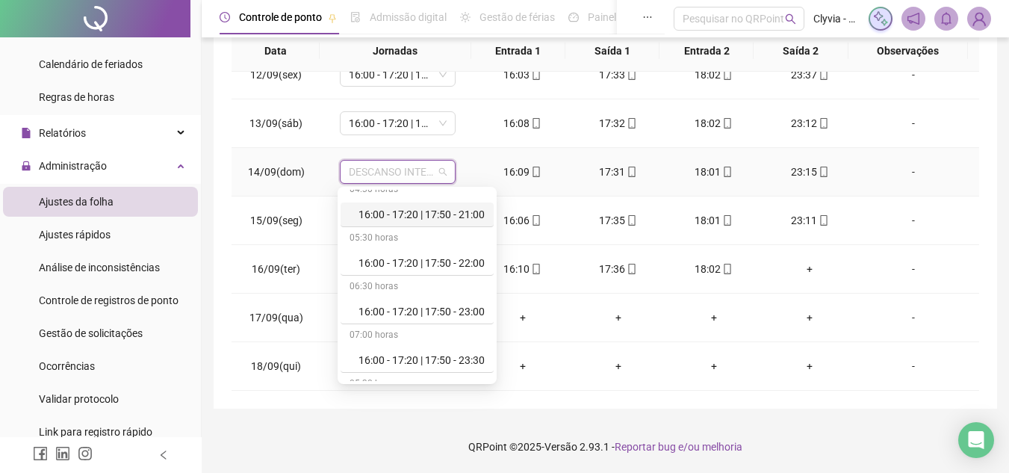
scroll to position [373, 0]
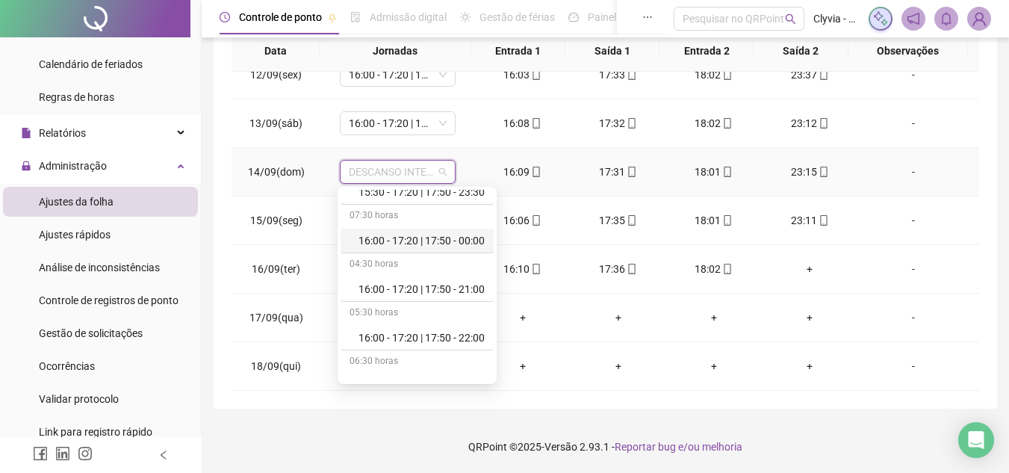
click at [443, 247] on div "16:00 - 17:20 | 17:50 - 00:00" at bounding box center [421, 240] width 126 height 16
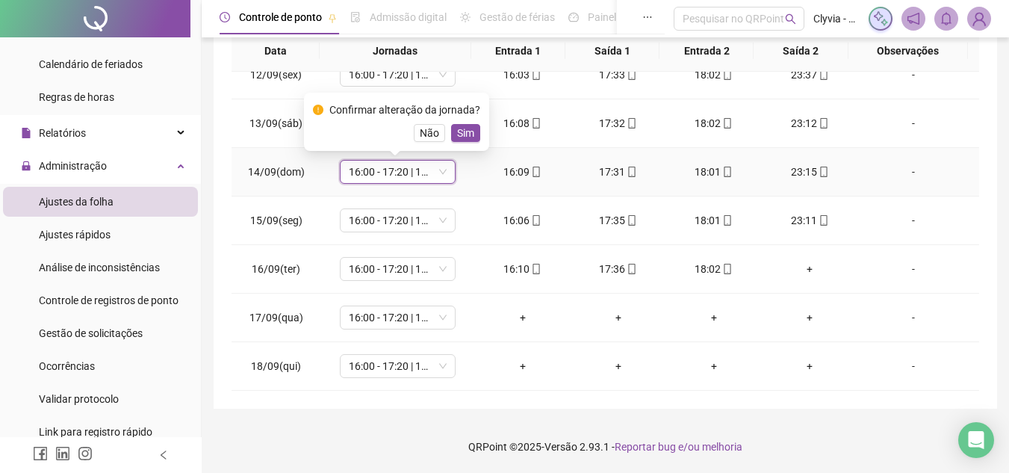
click at [466, 146] on div "Confirmar alteração da jornada? Não Sim" at bounding box center [396, 122] width 185 height 58
click at [466, 131] on span "Sim" at bounding box center [465, 133] width 17 height 16
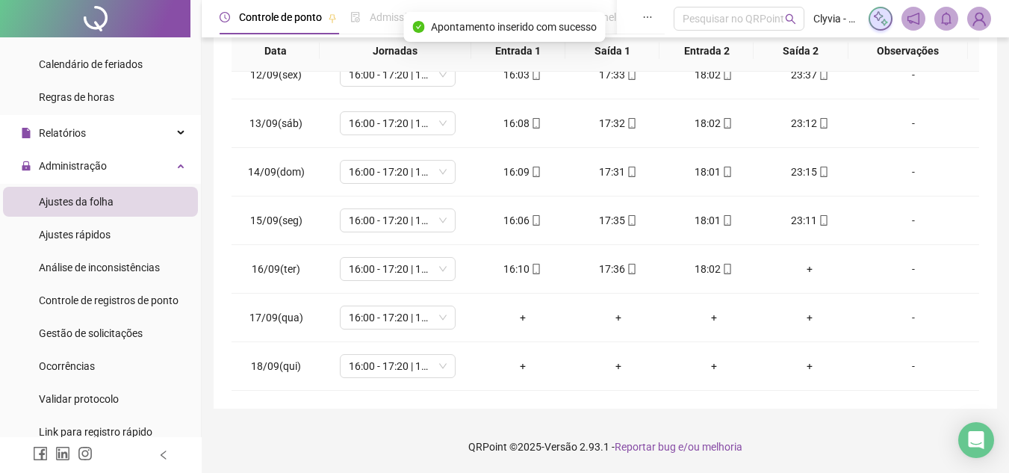
scroll to position [66, 0]
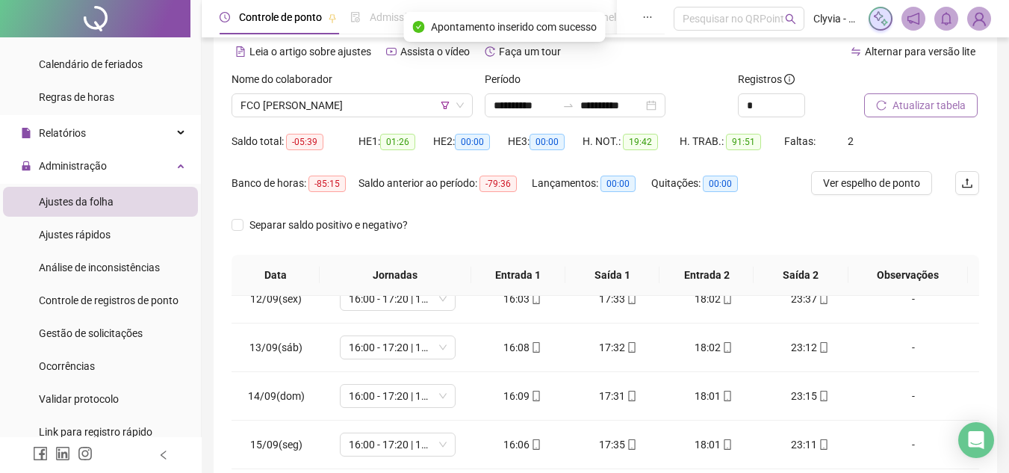
click at [931, 110] on span "Atualizar tabela" at bounding box center [928, 105] width 73 height 16
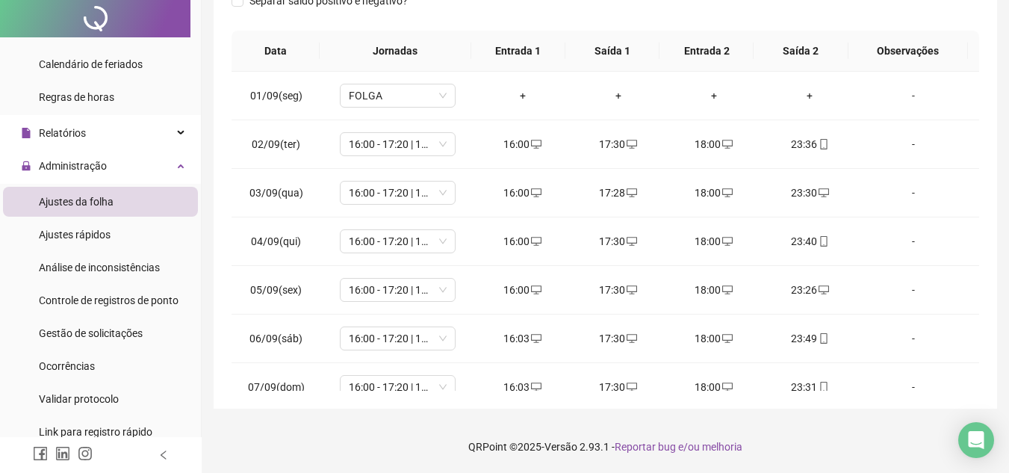
scroll to position [0, 0]
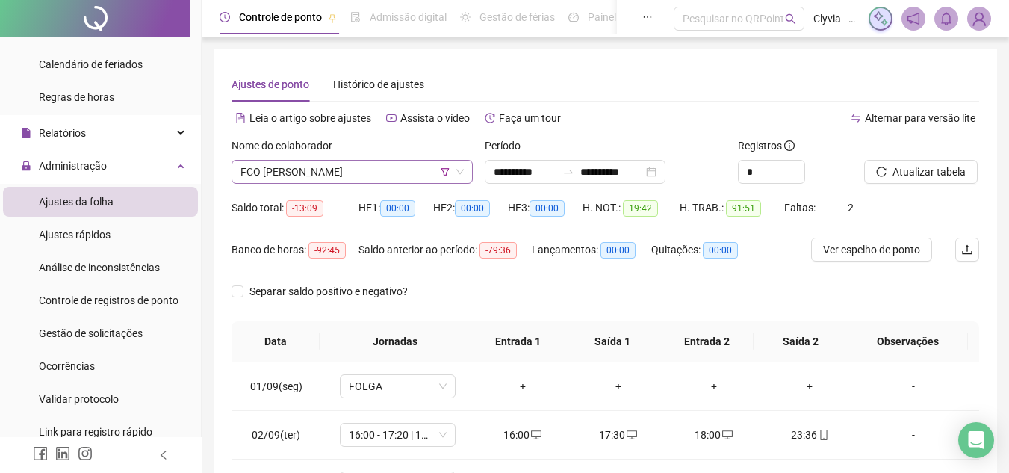
click at [302, 172] on span "FCO [PERSON_NAME]" at bounding box center [351, 172] width 223 height 22
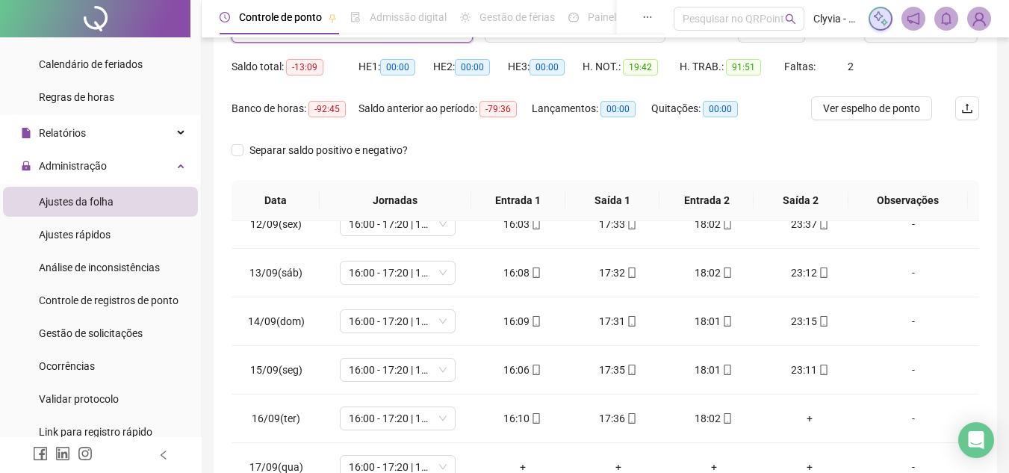
scroll to position [66, 0]
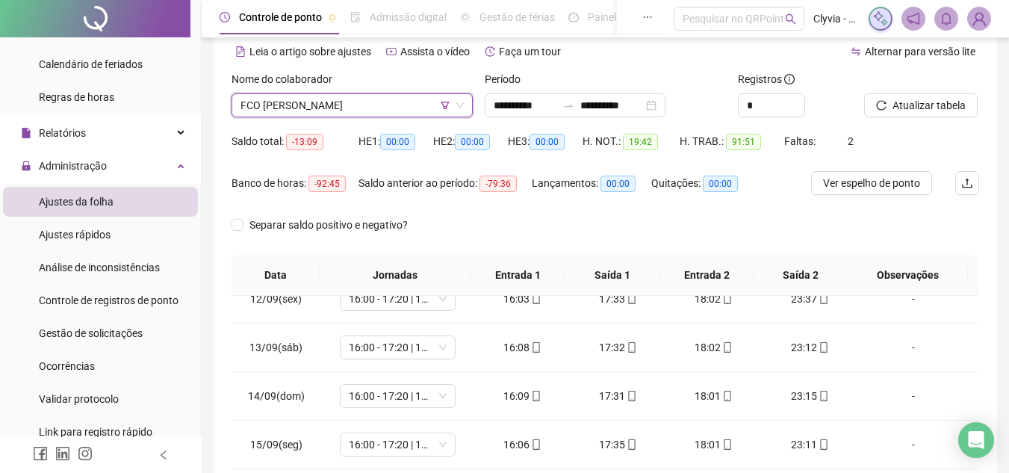
click at [353, 103] on span "FCO [PERSON_NAME]" at bounding box center [351, 105] width 223 height 22
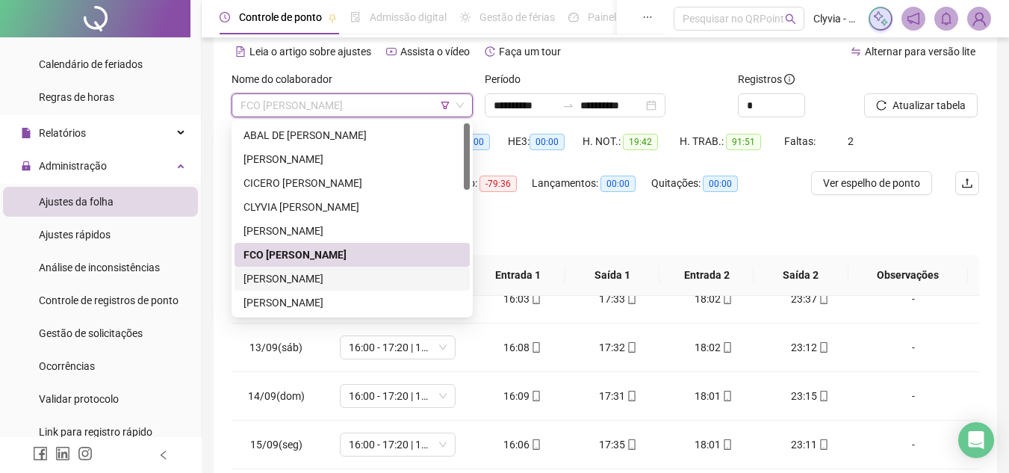
click at [297, 274] on div "[PERSON_NAME]" at bounding box center [351, 278] width 217 height 16
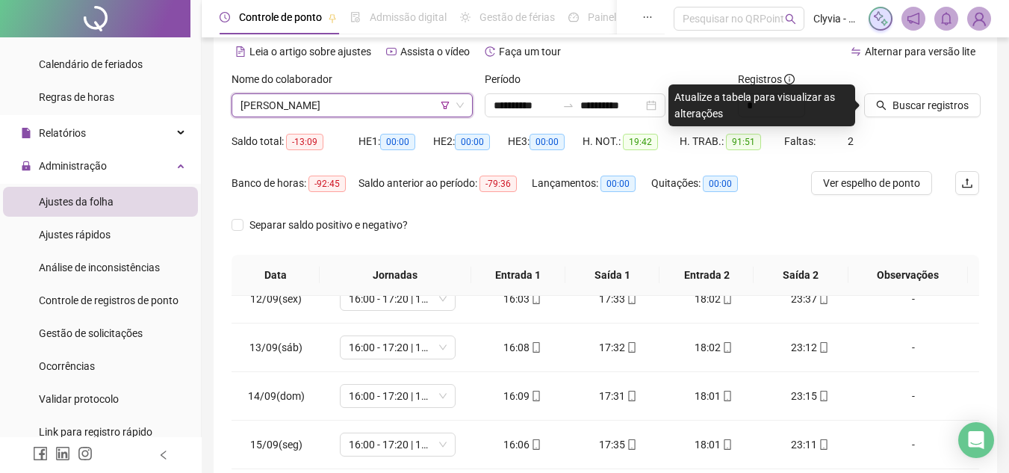
click at [373, 97] on span "[PERSON_NAME]" at bounding box center [351, 105] width 223 height 22
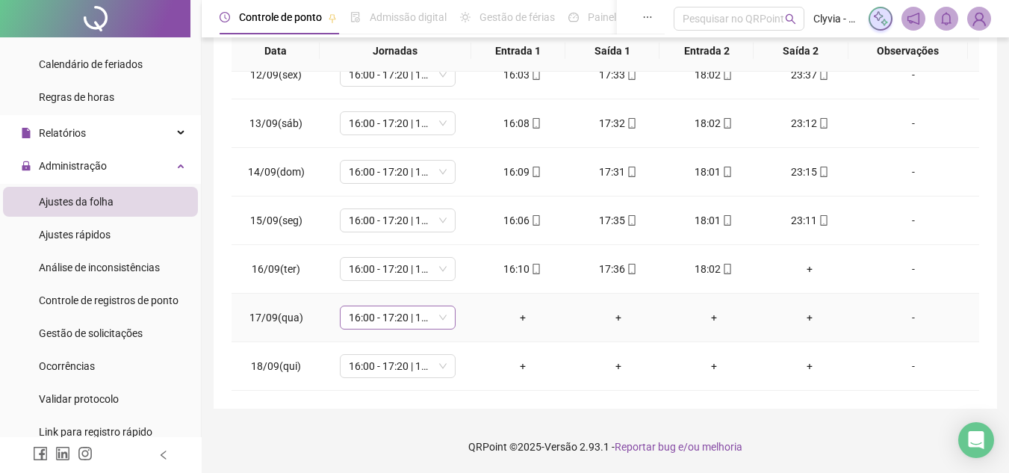
click at [388, 319] on span "16:00 - 17:20 | 17:50 - 00:00" at bounding box center [398, 317] width 98 height 22
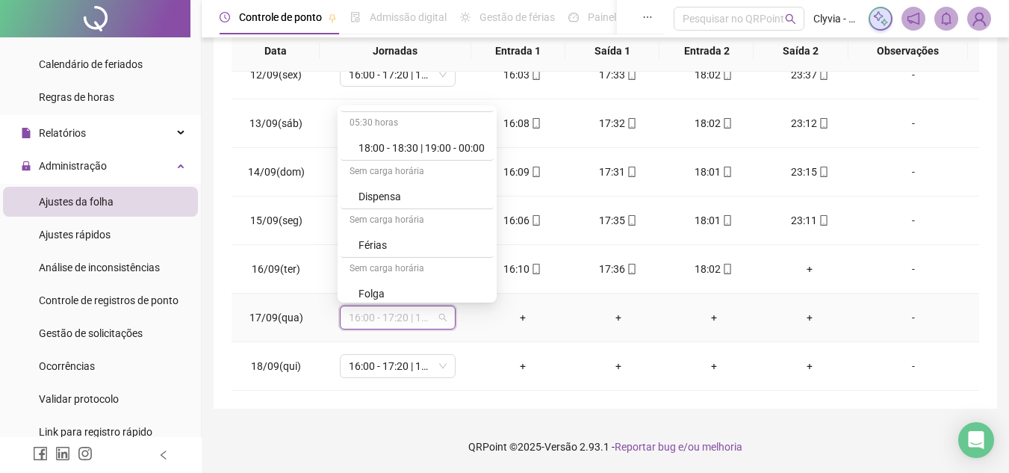
scroll to position [925, 0]
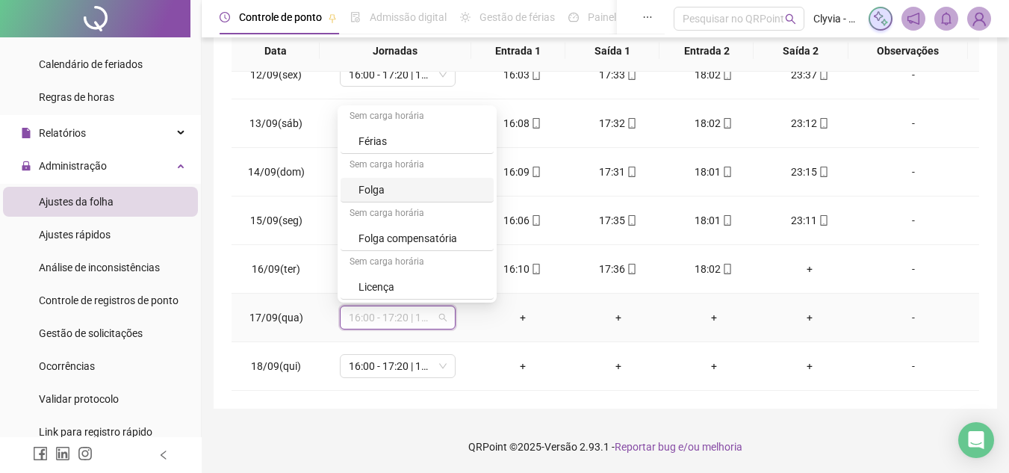
click at [404, 181] on div "Folga" at bounding box center [421, 189] width 126 height 16
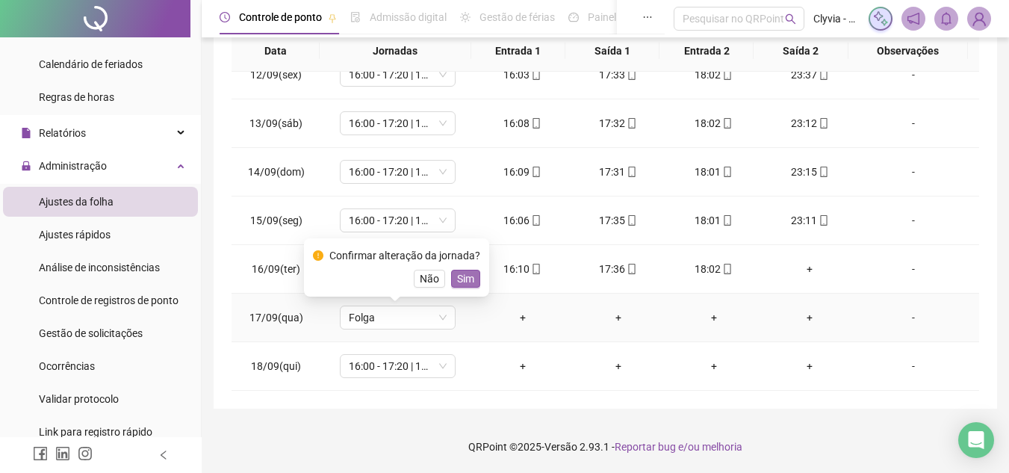
click at [464, 279] on span "Sim" at bounding box center [465, 278] width 17 height 16
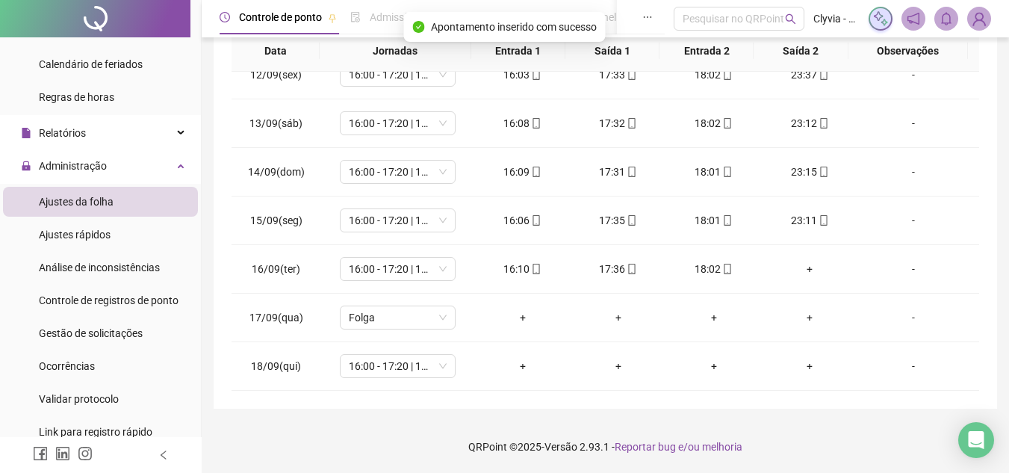
scroll to position [66, 0]
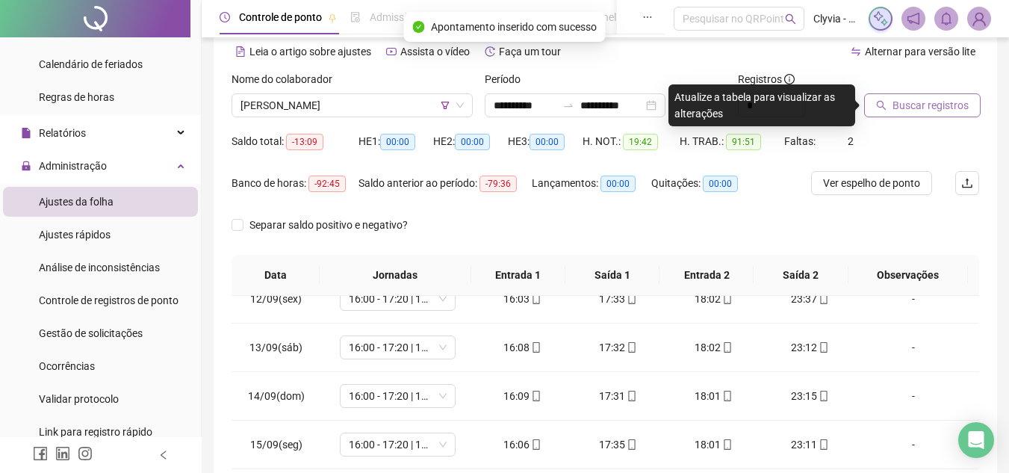
click at [936, 105] on span "Buscar registros" at bounding box center [930, 105] width 76 height 16
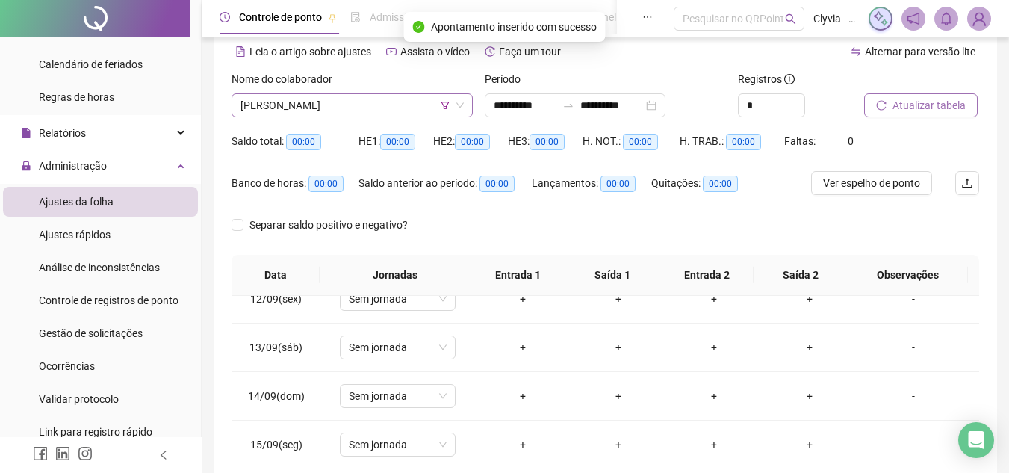
click at [358, 103] on span "[PERSON_NAME]" at bounding box center [351, 105] width 223 height 22
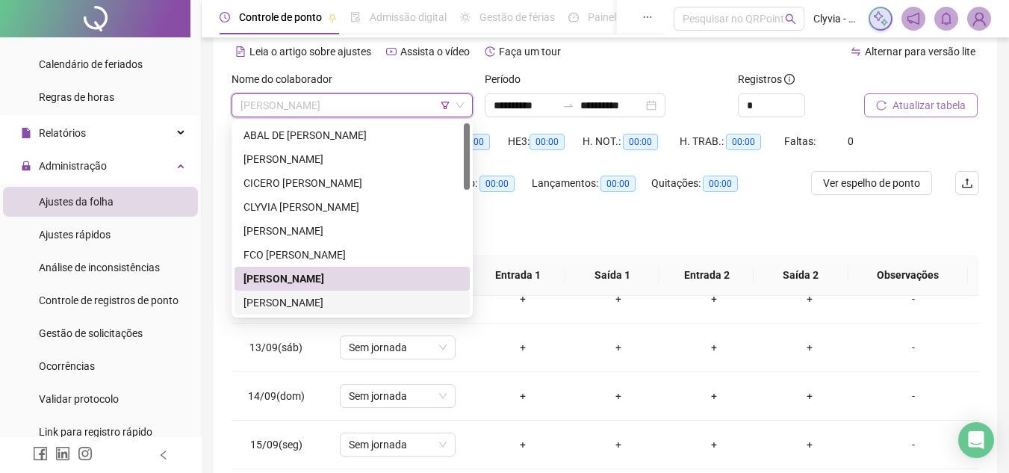
click at [286, 303] on div "[PERSON_NAME]" at bounding box center [351, 302] width 217 height 16
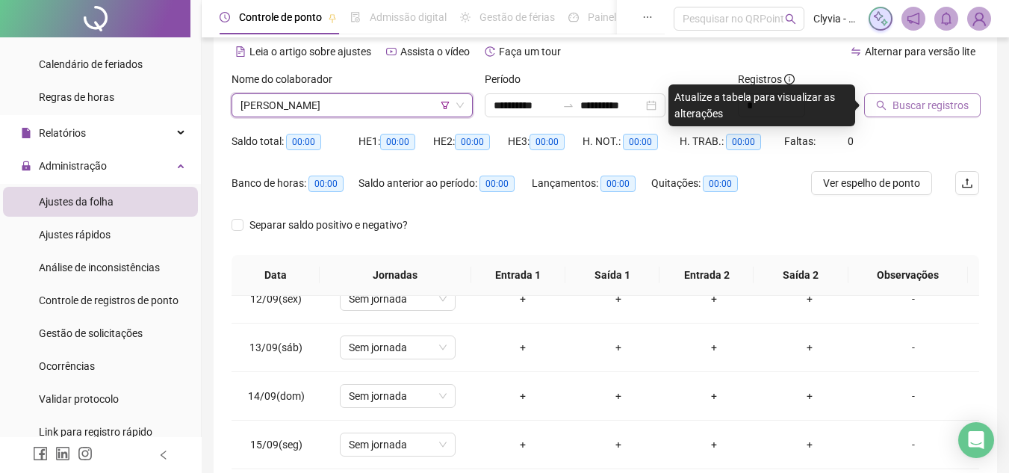
click at [957, 108] on span "Buscar registros" at bounding box center [930, 105] width 76 height 16
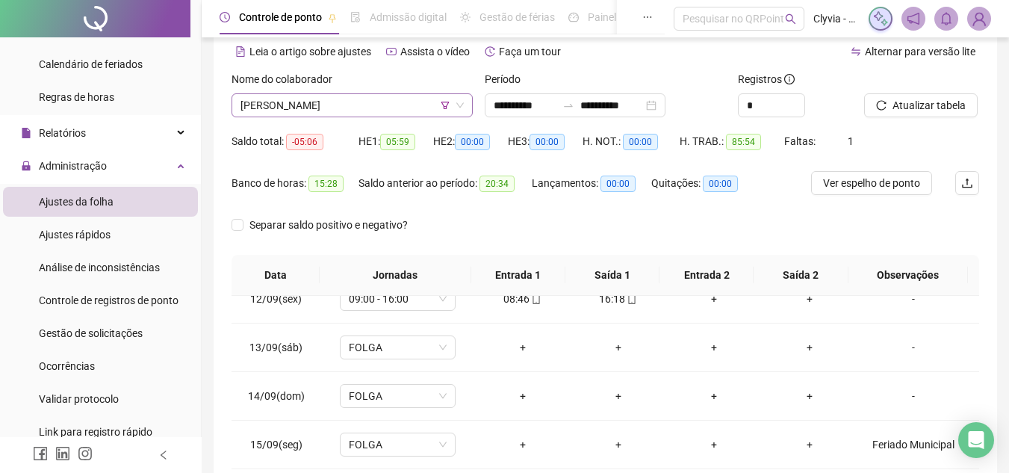
click at [389, 102] on span "[PERSON_NAME]" at bounding box center [351, 105] width 223 height 22
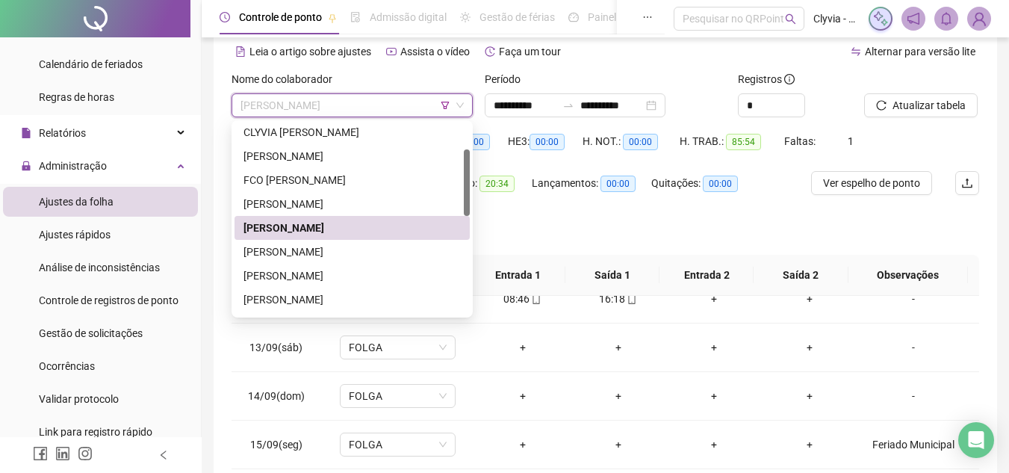
scroll to position [149, 0]
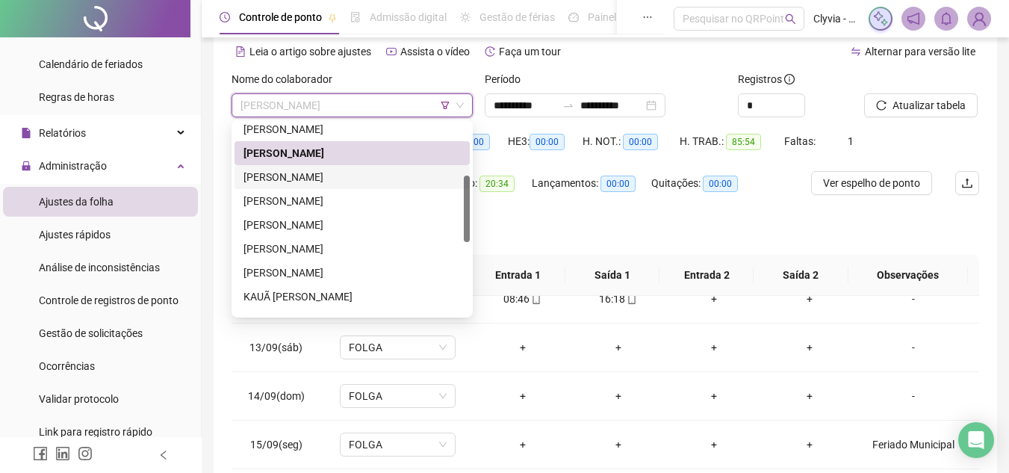
click at [378, 178] on div "[PERSON_NAME]" at bounding box center [351, 177] width 217 height 16
click at [378, 178] on div "Saldo anterior ao período: 20:34" at bounding box center [444, 183] width 173 height 17
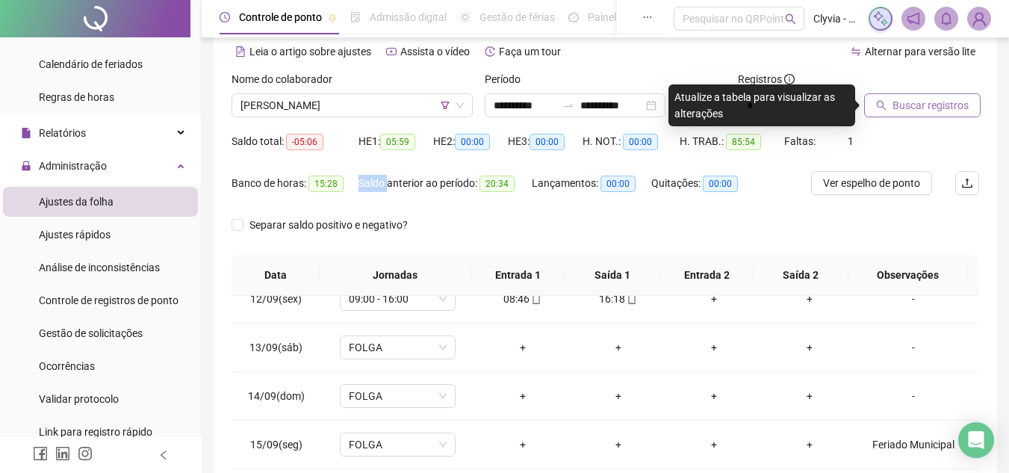
click at [924, 105] on span "Buscar registros" at bounding box center [930, 105] width 76 height 16
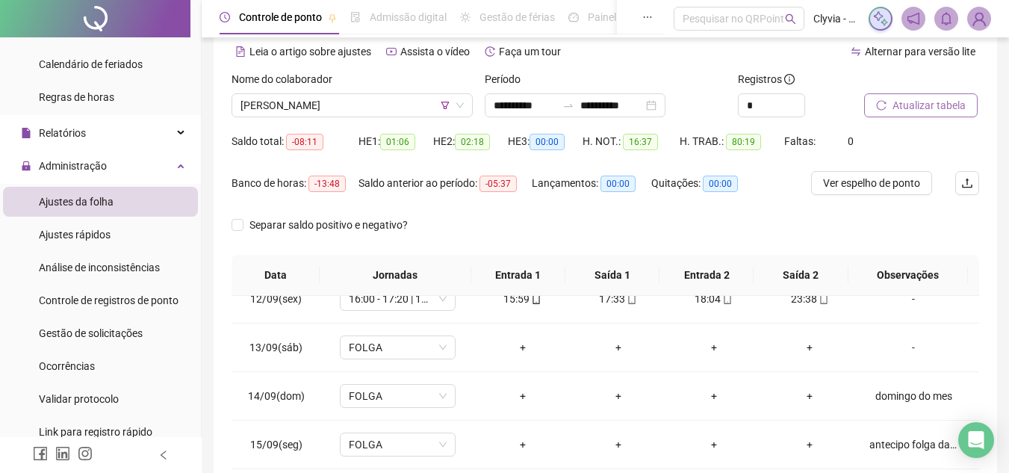
click at [463, 207] on div "Saldo anterior ao período: -05:37" at bounding box center [444, 192] width 173 height 42
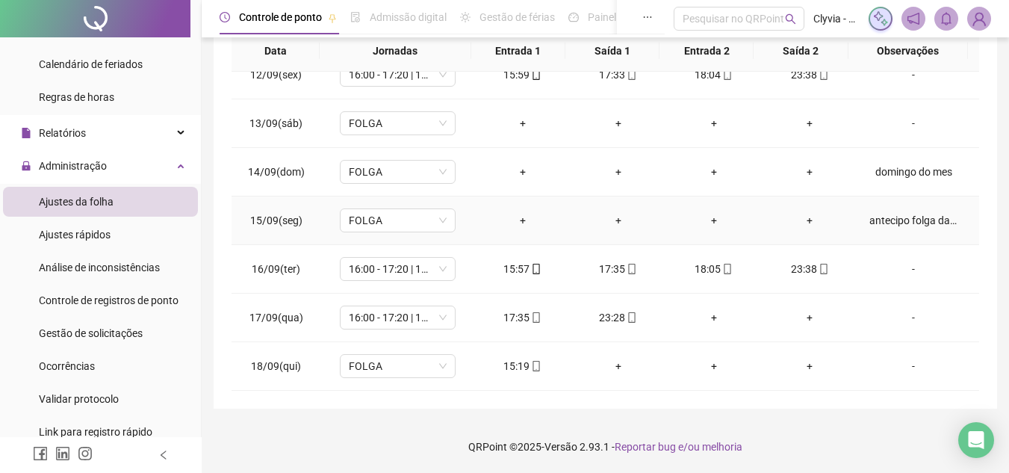
click at [894, 215] on div "antecipo folga da semana" at bounding box center [913, 220] width 88 height 16
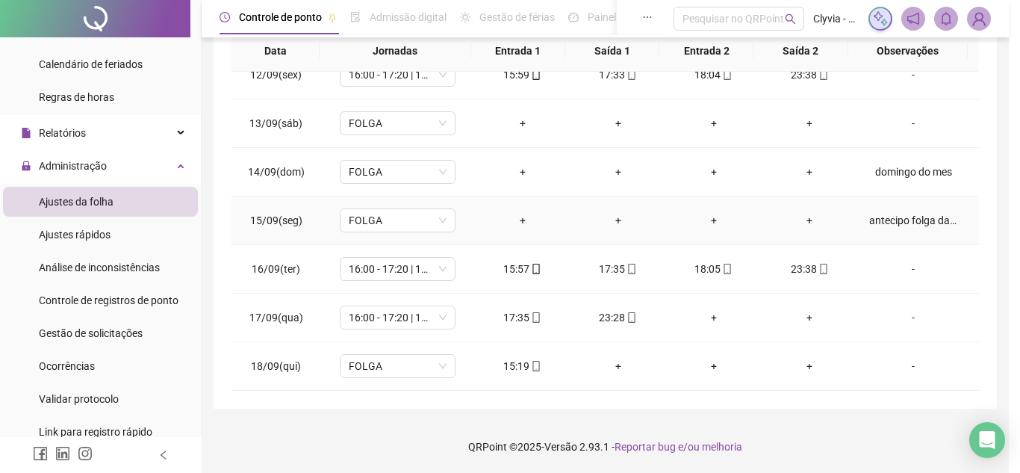
click at [894, 221] on div "antecipo folga da semana" at bounding box center [913, 220] width 88 height 16
type textarea "**********"
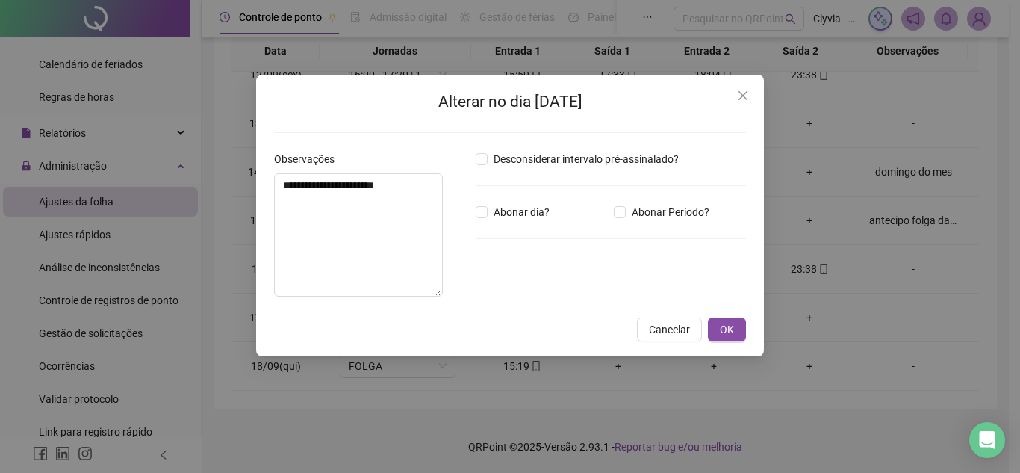
click at [750, 81] on div "**********" at bounding box center [510, 215] width 508 height 281
click at [748, 90] on icon "close" at bounding box center [743, 96] width 12 height 12
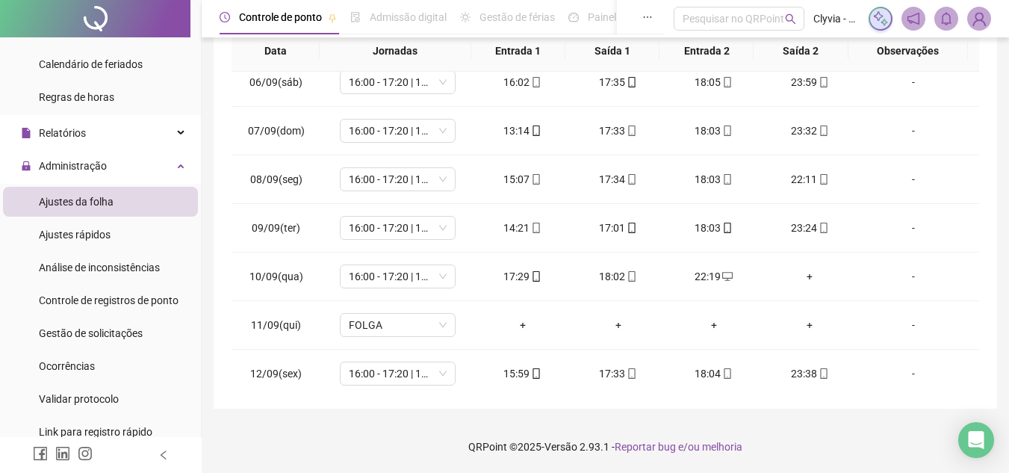
scroll to position [555, 0]
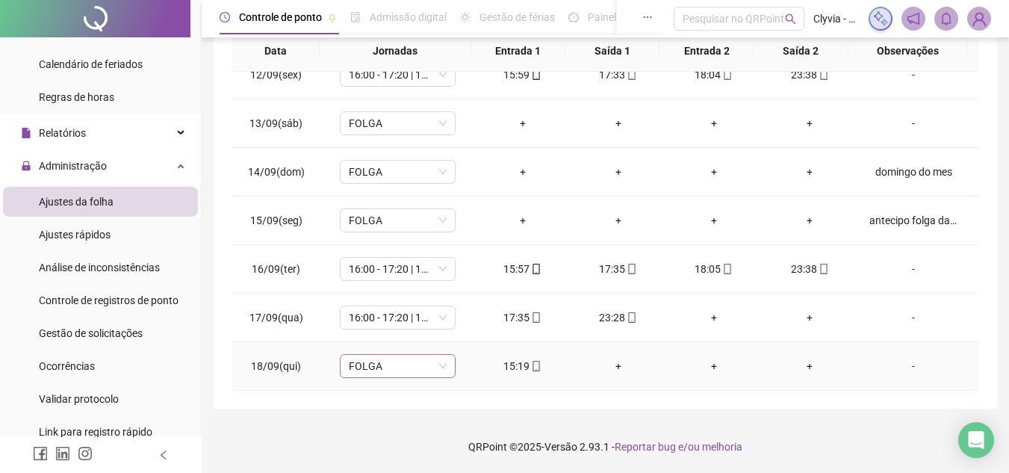
click at [420, 362] on span "FOLGA" at bounding box center [398, 366] width 98 height 22
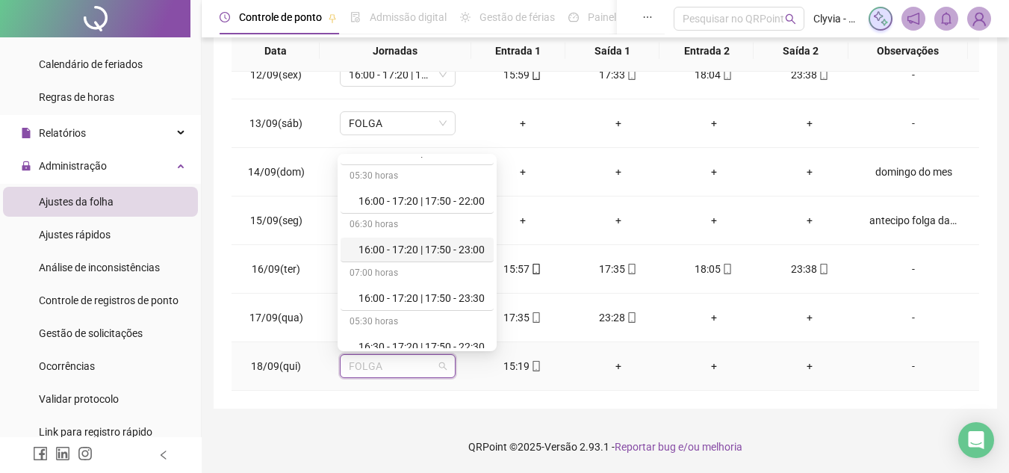
scroll to position [402, 0]
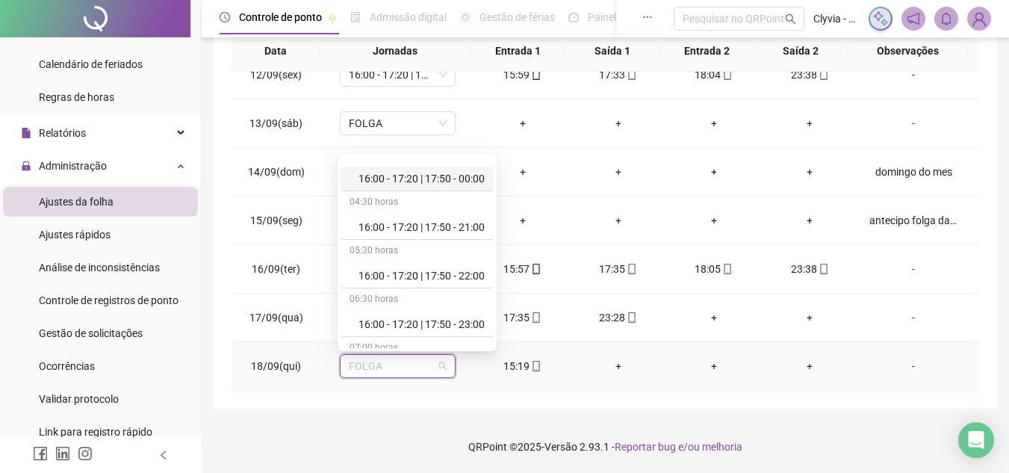
click at [449, 175] on div "16:00 - 17:20 | 17:50 - 00:00" at bounding box center [421, 178] width 126 height 16
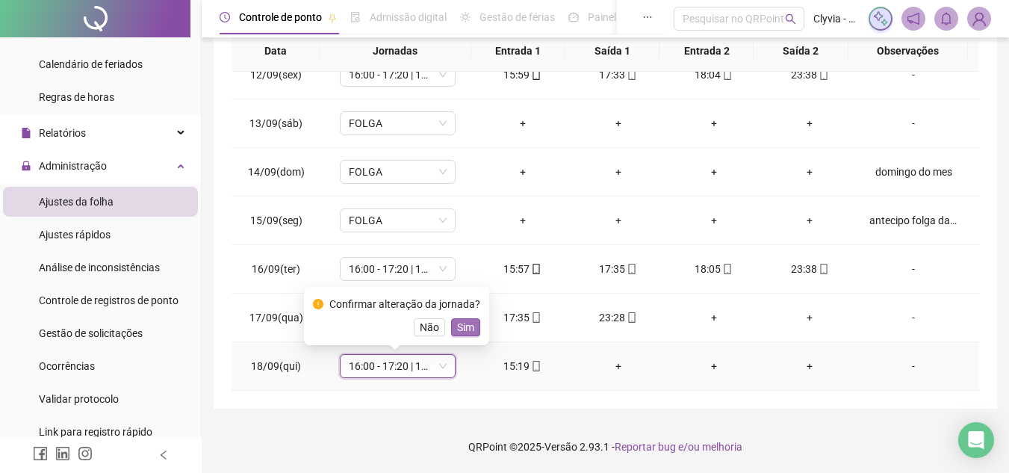
click at [467, 331] on span "Sim" at bounding box center [465, 327] width 17 height 16
click at [467, 331] on td "16:00 - 17:20 | 17:50 - 00:00" at bounding box center [397, 317] width 154 height 49
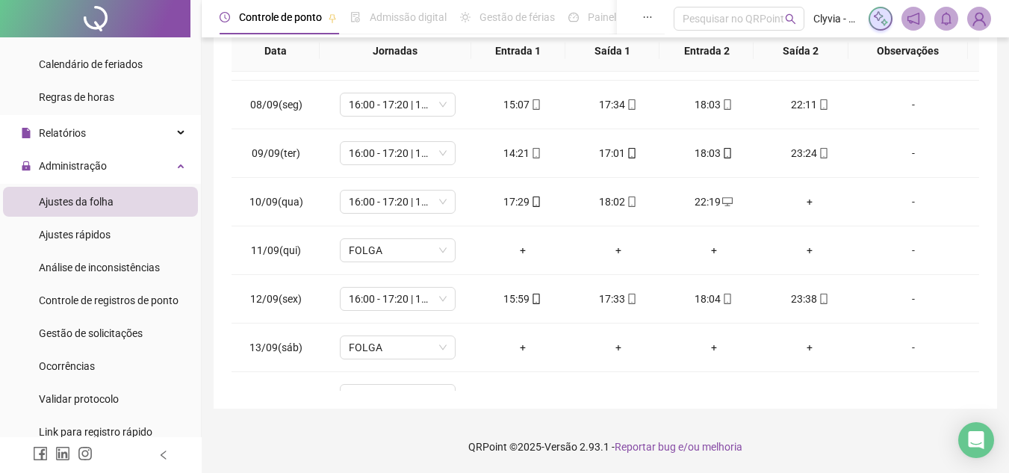
scroll to position [256, 0]
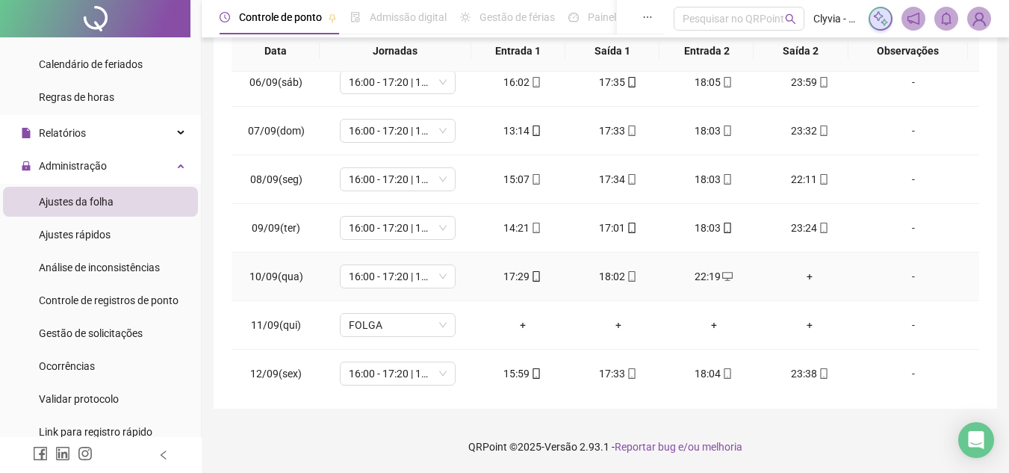
click at [803, 277] on div "+" at bounding box center [809, 276] width 72 height 16
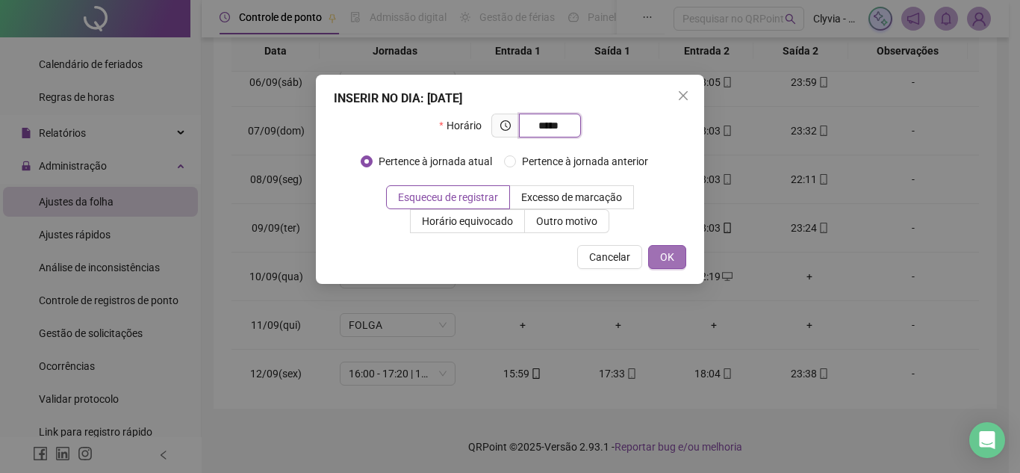
type input "*****"
click at [666, 259] on span "OK" at bounding box center [667, 257] width 14 height 16
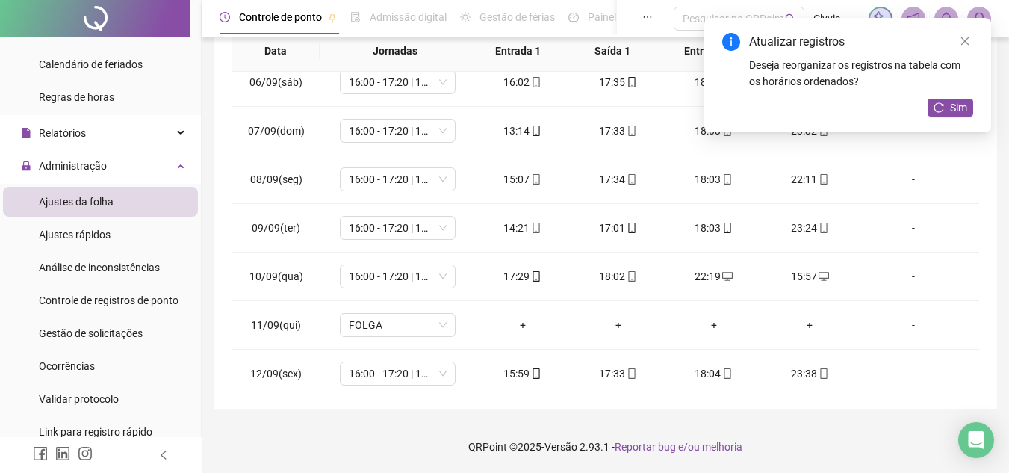
click at [971, 88] on div "Deseja reorganizar os registros na tabela com os horários ordenados?" at bounding box center [861, 73] width 224 height 33
click at [967, 108] on button "Sim" at bounding box center [950, 108] width 46 height 18
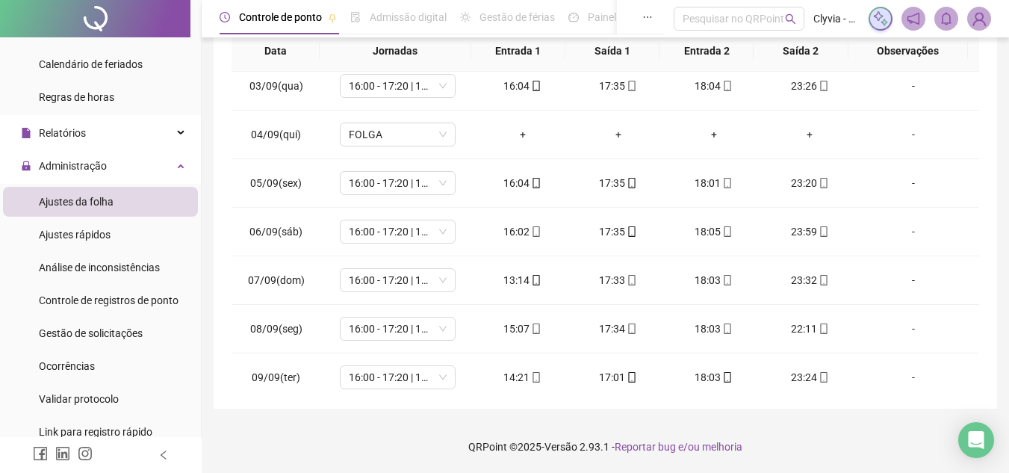
scroll to position [555, 0]
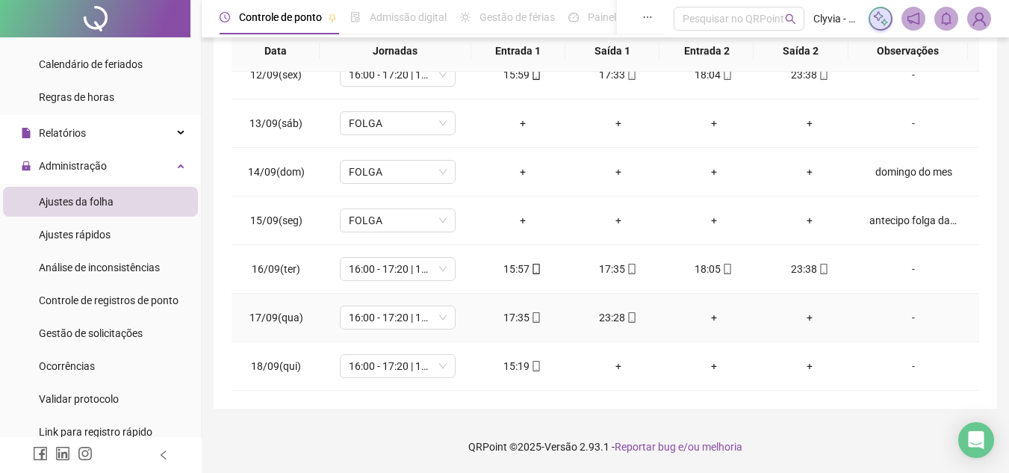
click at [706, 314] on div "+" at bounding box center [714, 317] width 72 height 16
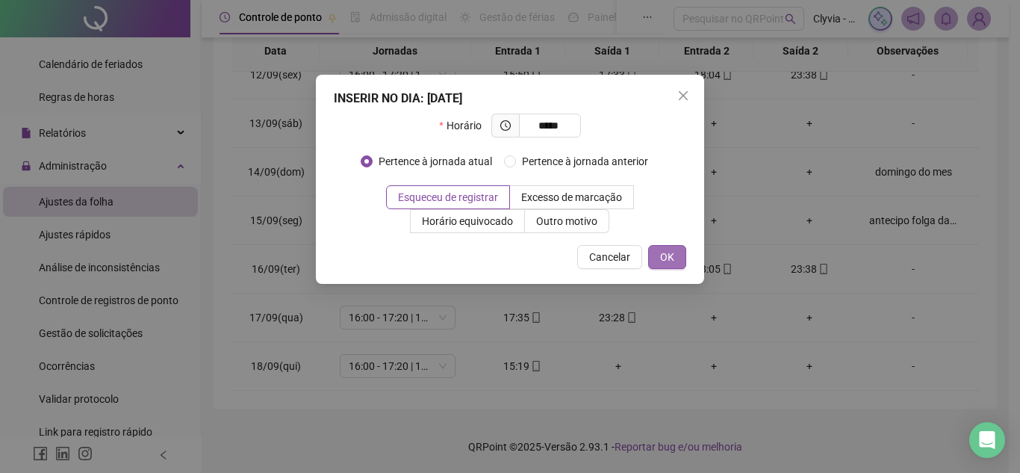
type input "*****"
click at [676, 255] on button "OK" at bounding box center [667, 257] width 38 height 24
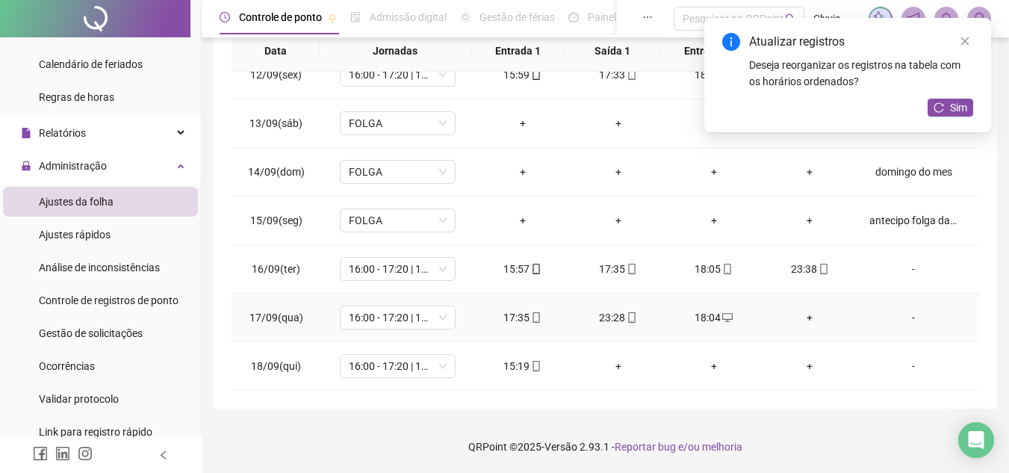
click at [793, 320] on div "+" at bounding box center [809, 317] width 72 height 16
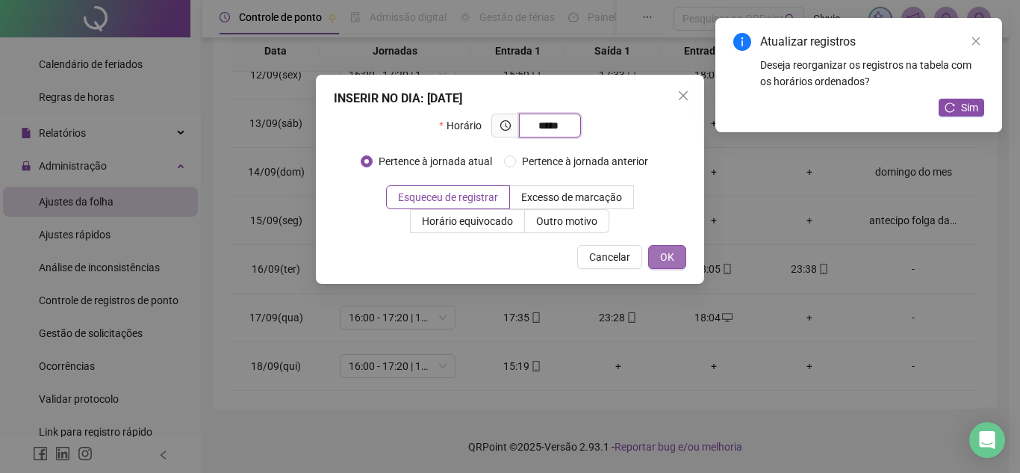
type input "*****"
click at [667, 263] on span "OK" at bounding box center [667, 257] width 14 height 16
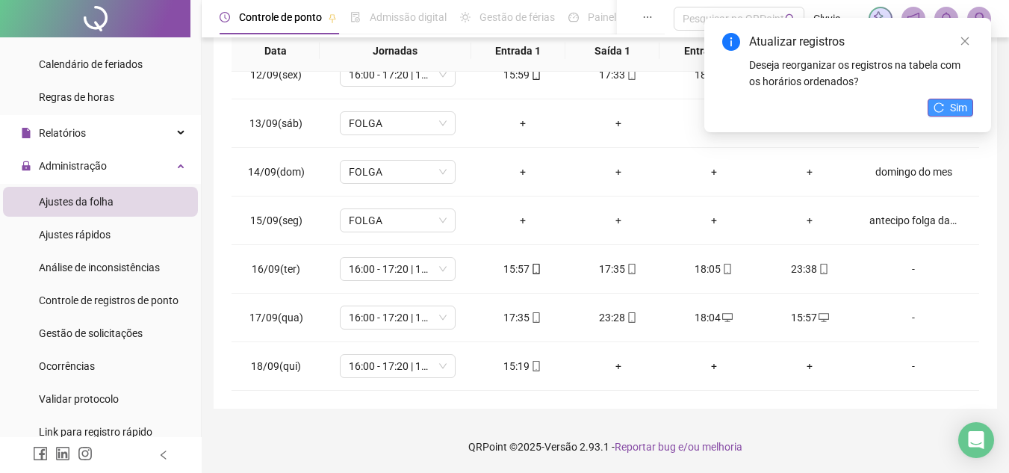
click at [944, 103] on icon "reload" at bounding box center [938, 107] width 10 height 10
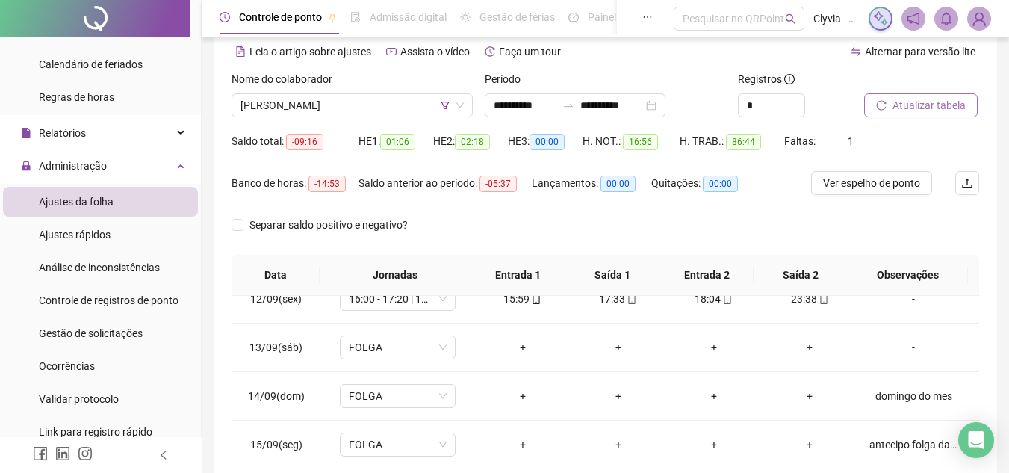
scroll to position [0, 0]
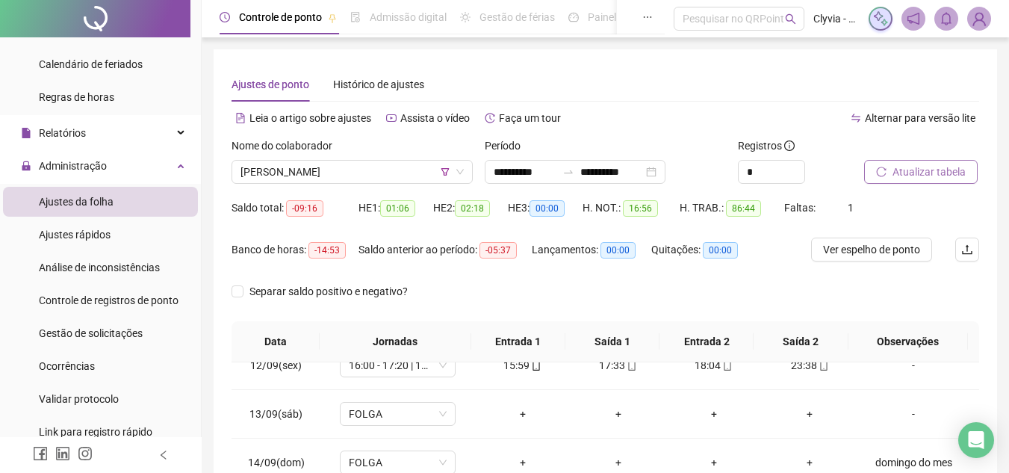
click at [356, 185] on div "Nome do colaborador [PERSON_NAME]" at bounding box center [351, 166] width 253 height 58
click at [356, 173] on span "[PERSON_NAME]" at bounding box center [351, 172] width 223 height 22
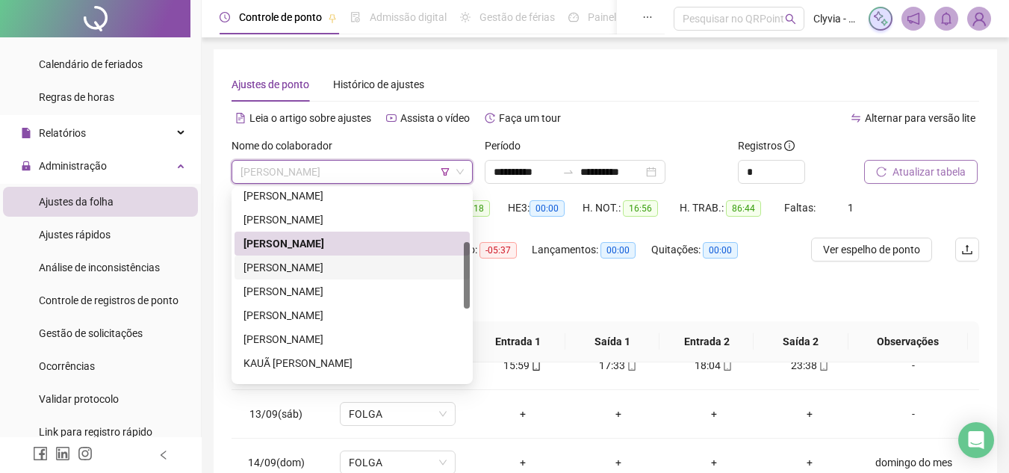
click at [329, 275] on div "[PERSON_NAME]" at bounding box center [351, 267] width 235 height 24
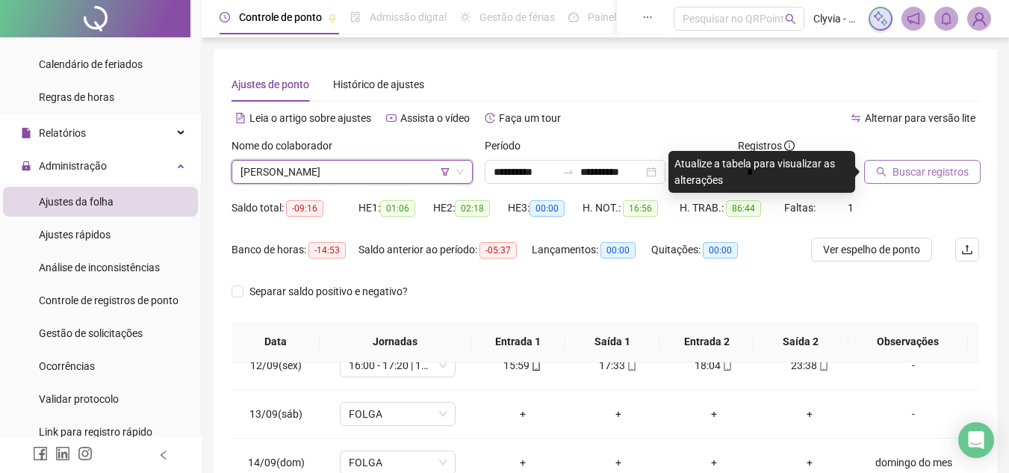
click at [926, 158] on div at bounding box center [903, 148] width 78 height 22
click at [927, 169] on span "Buscar registros" at bounding box center [930, 172] width 76 height 16
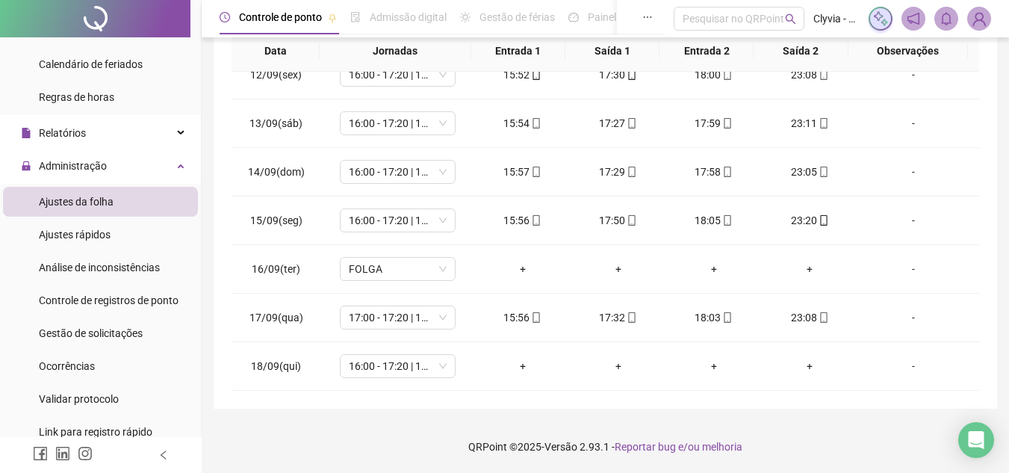
scroll to position [66, 0]
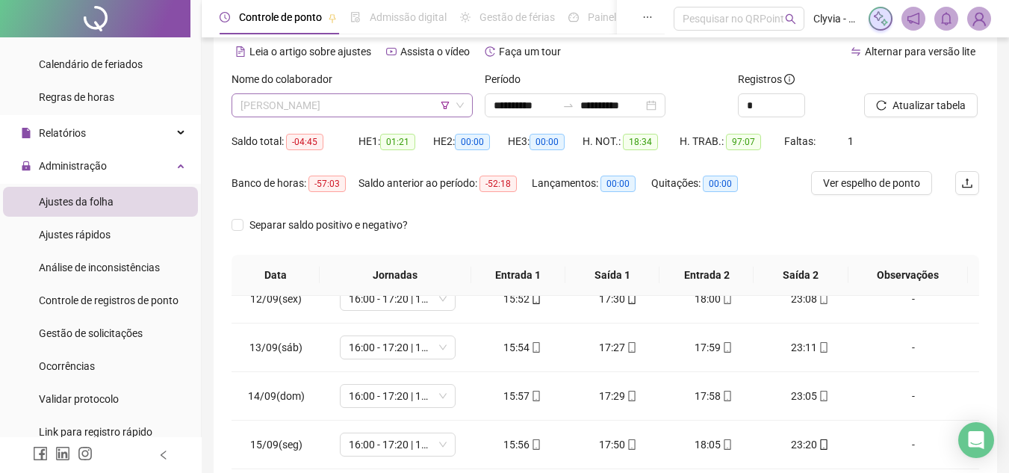
click at [406, 101] on span "[PERSON_NAME]" at bounding box center [351, 105] width 223 height 22
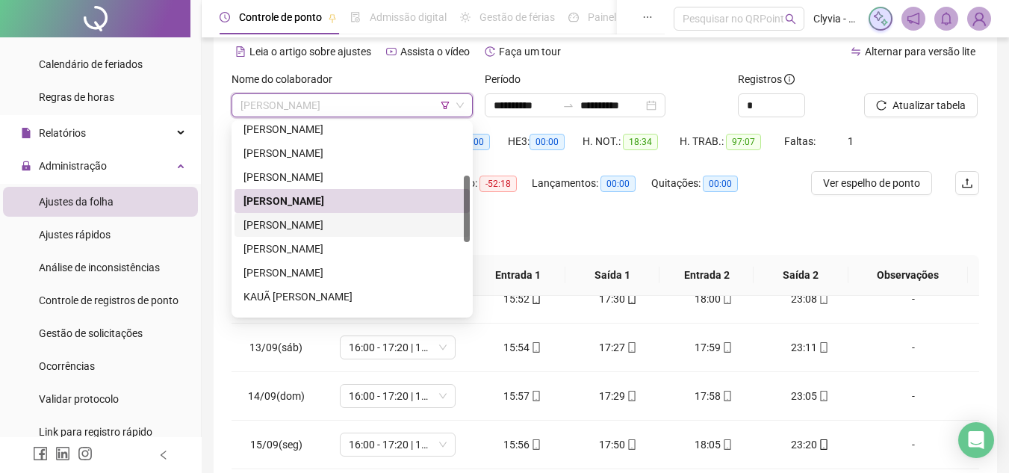
click at [336, 230] on div "[PERSON_NAME]" at bounding box center [351, 225] width 217 height 16
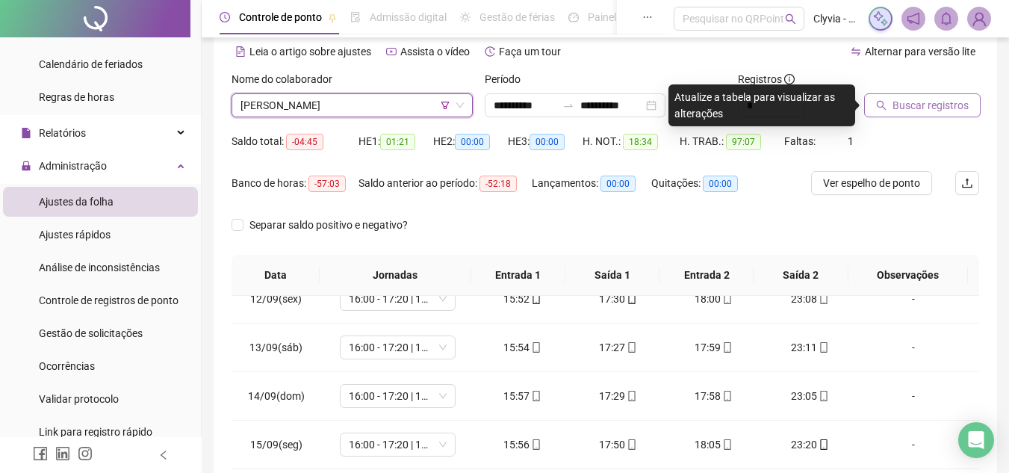
click at [890, 100] on button "Buscar registros" at bounding box center [922, 105] width 116 height 24
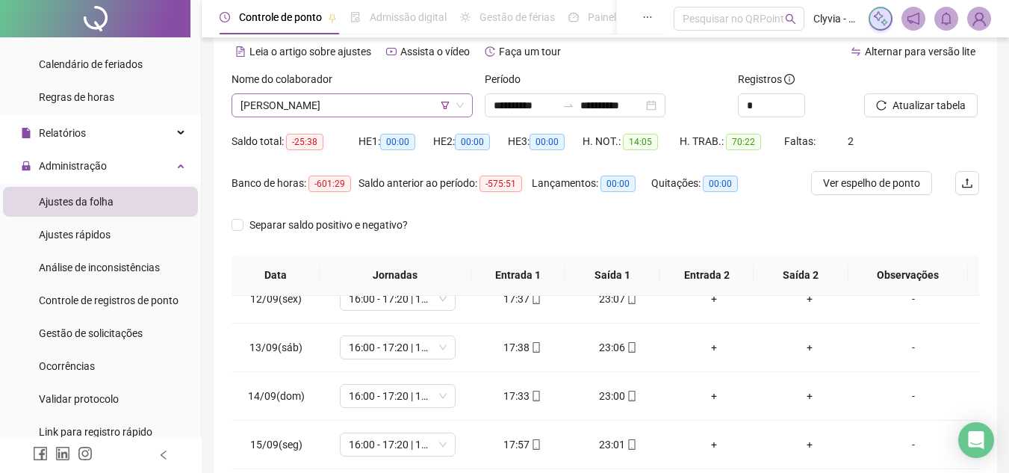
click at [424, 100] on span "[PERSON_NAME]" at bounding box center [351, 105] width 223 height 22
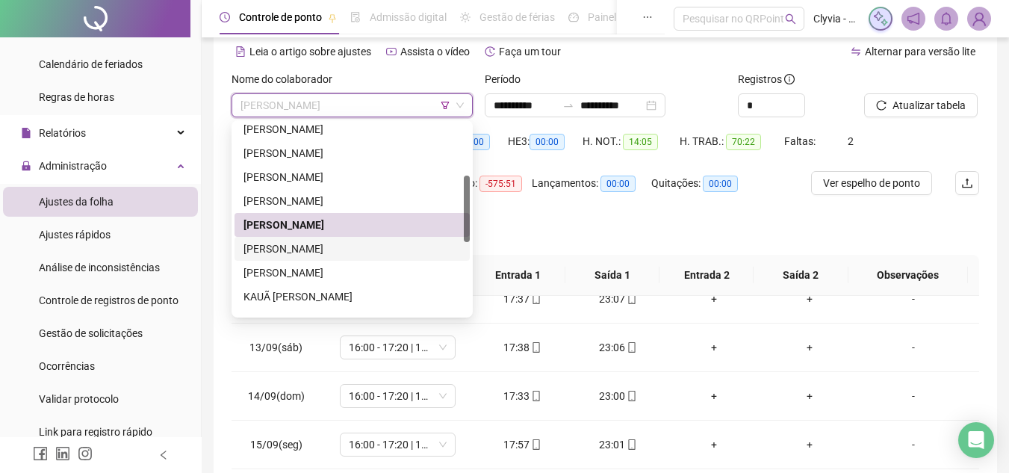
click at [383, 250] on div "[PERSON_NAME]" at bounding box center [351, 248] width 217 height 16
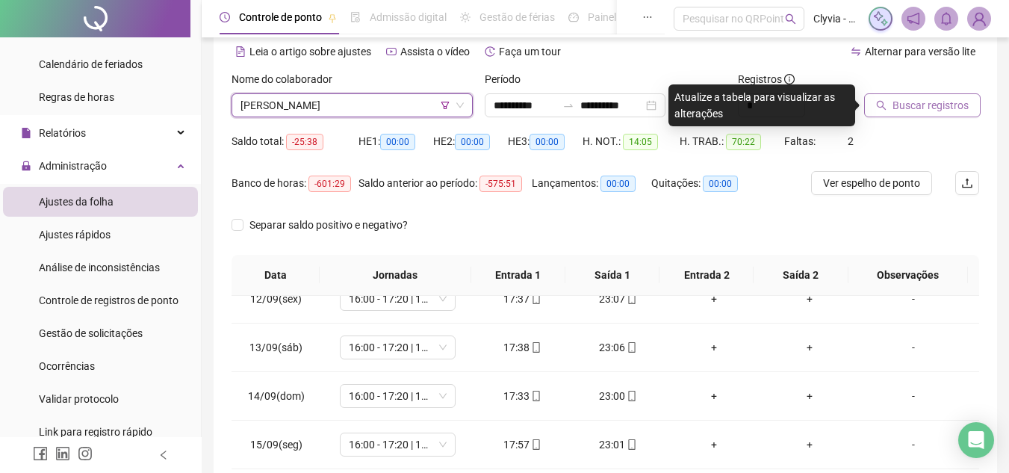
click at [925, 102] on span "Buscar registros" at bounding box center [930, 105] width 76 height 16
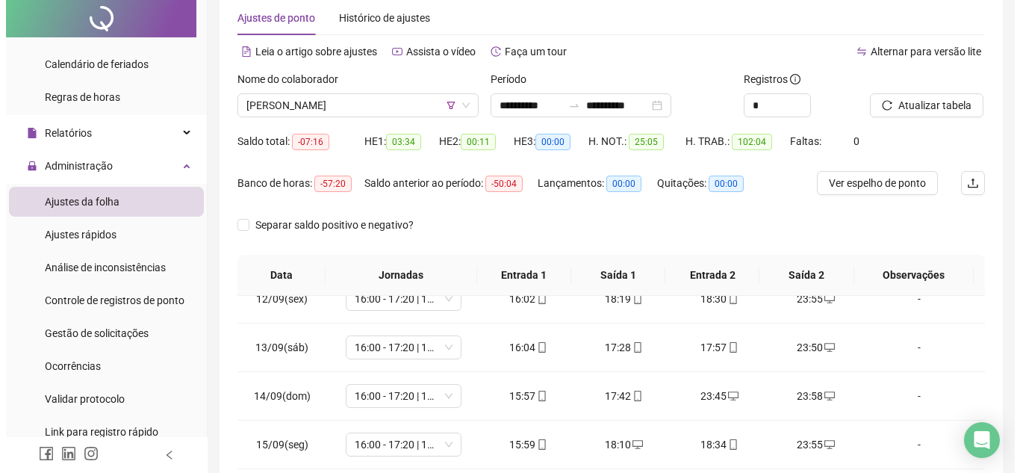
scroll to position [0, 0]
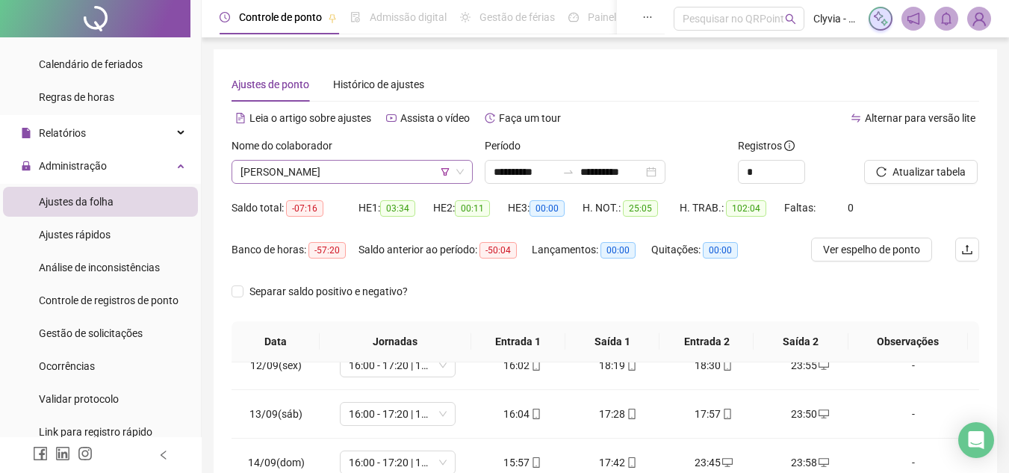
click at [408, 165] on span "[PERSON_NAME]" at bounding box center [351, 172] width 223 height 22
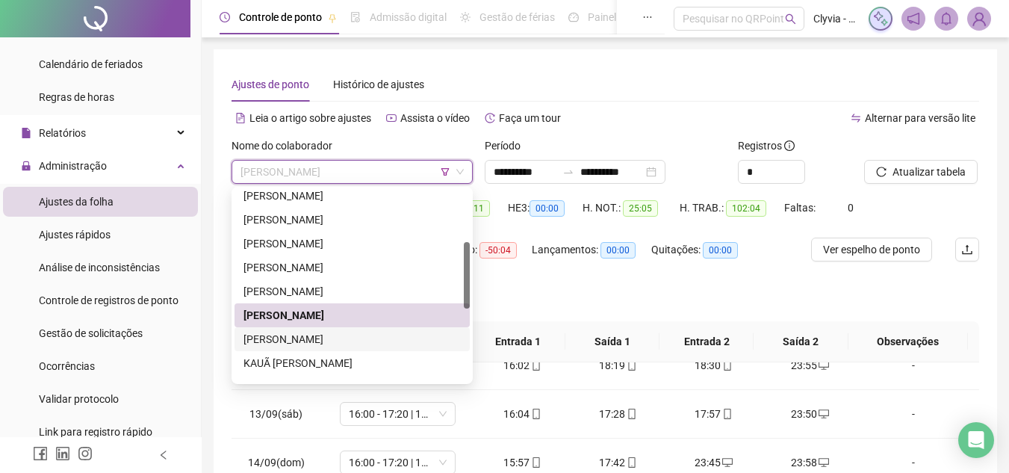
click at [308, 334] on div "[PERSON_NAME]" at bounding box center [351, 339] width 217 height 16
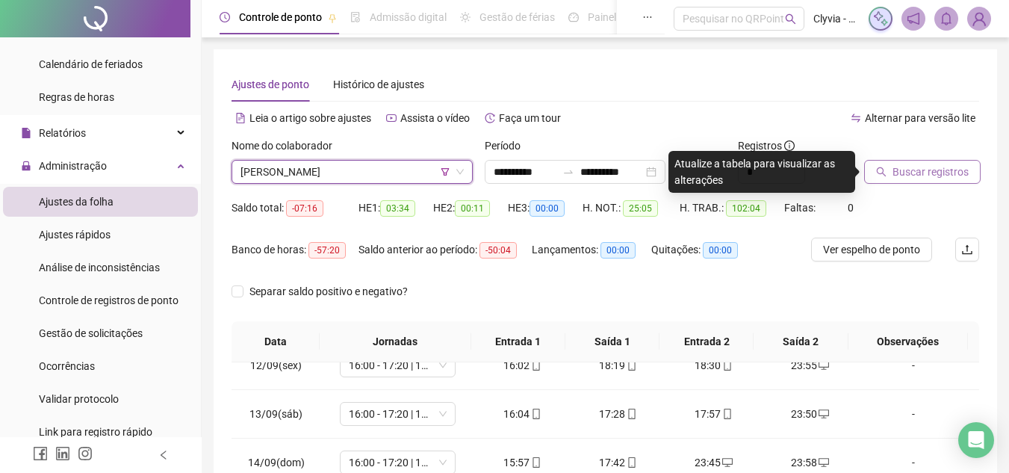
click at [959, 167] on span "Buscar registros" at bounding box center [930, 172] width 76 height 16
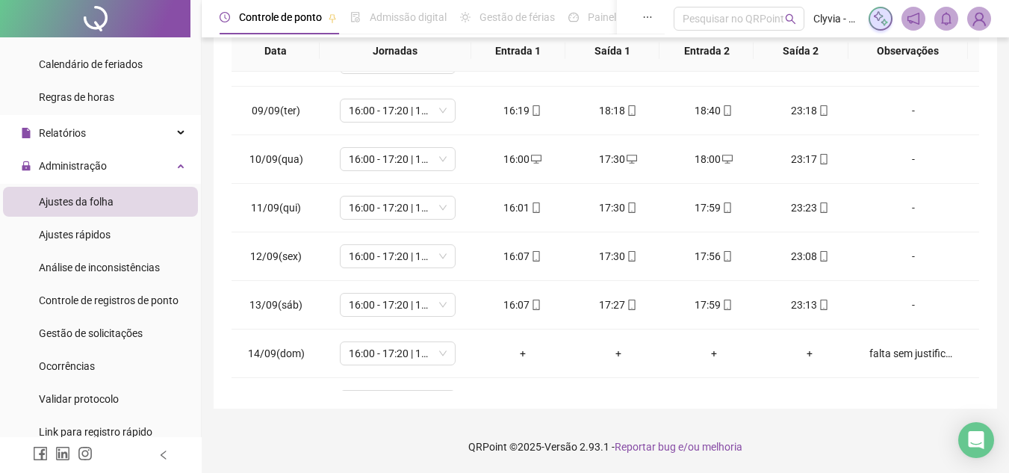
scroll to position [555, 0]
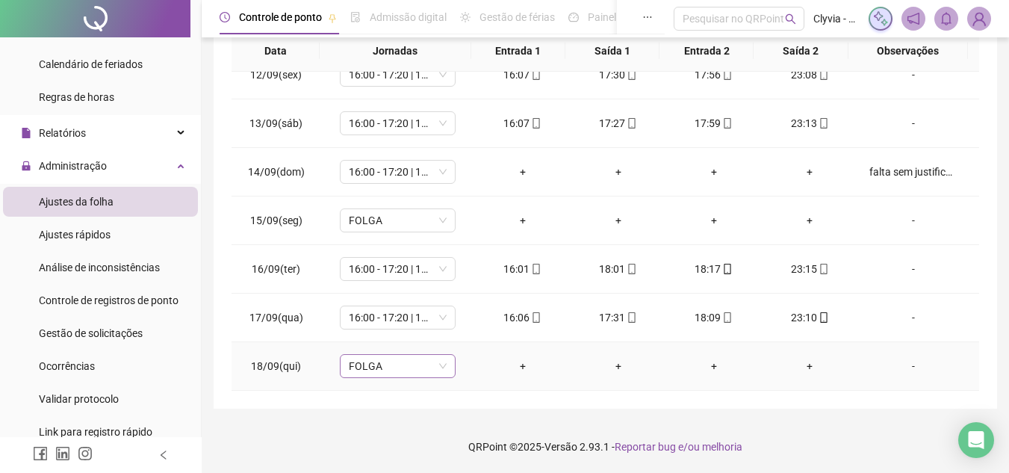
click at [445, 373] on div "FOLGA" at bounding box center [398, 366] width 116 height 24
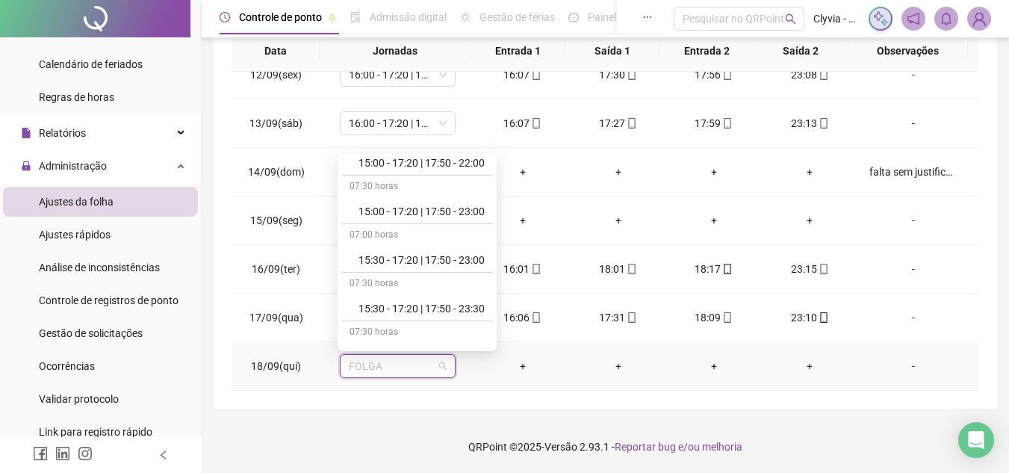
scroll to position [299, 0]
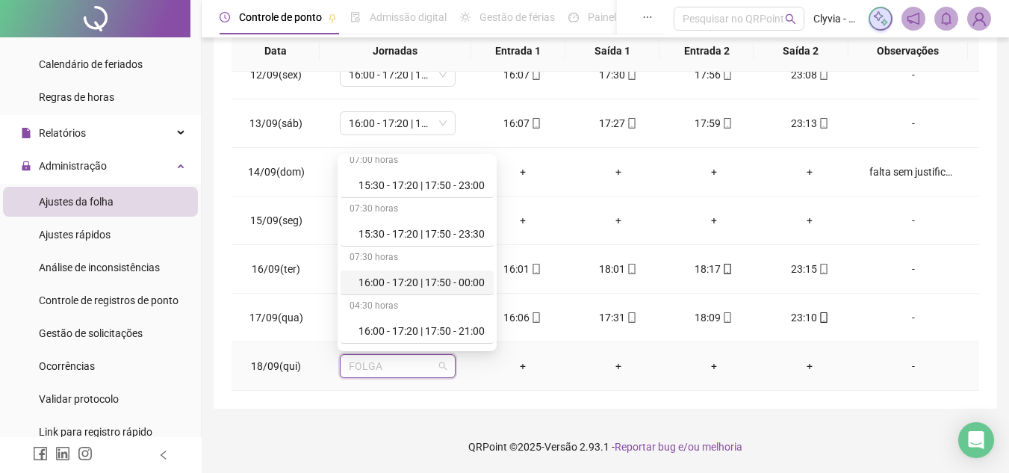
click at [442, 280] on div "16:00 - 17:20 | 17:50 - 00:00" at bounding box center [421, 282] width 126 height 16
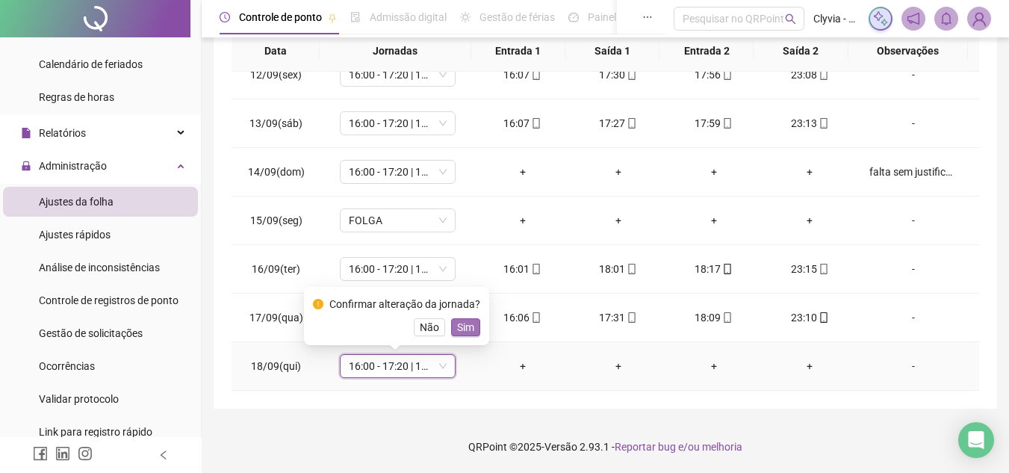
click at [457, 322] on span "Sim" at bounding box center [465, 327] width 17 height 16
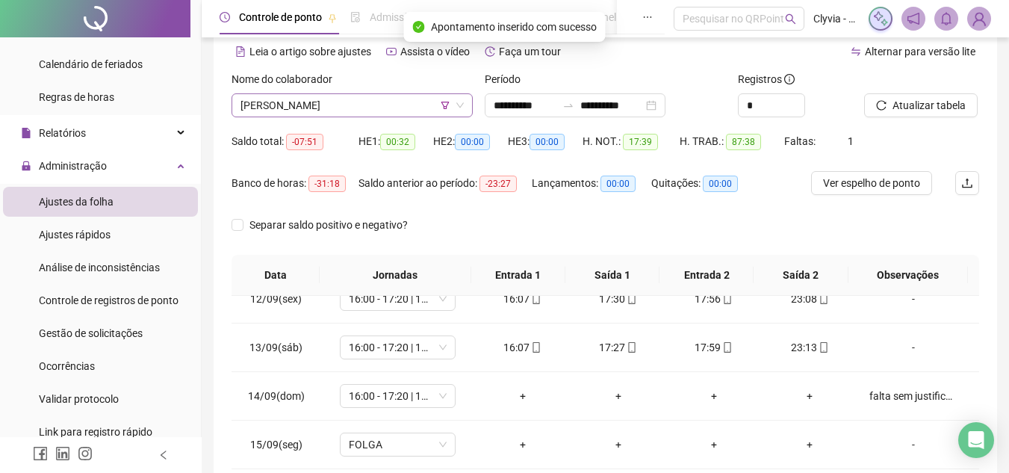
click at [330, 108] on span "[PERSON_NAME]" at bounding box center [351, 105] width 223 height 22
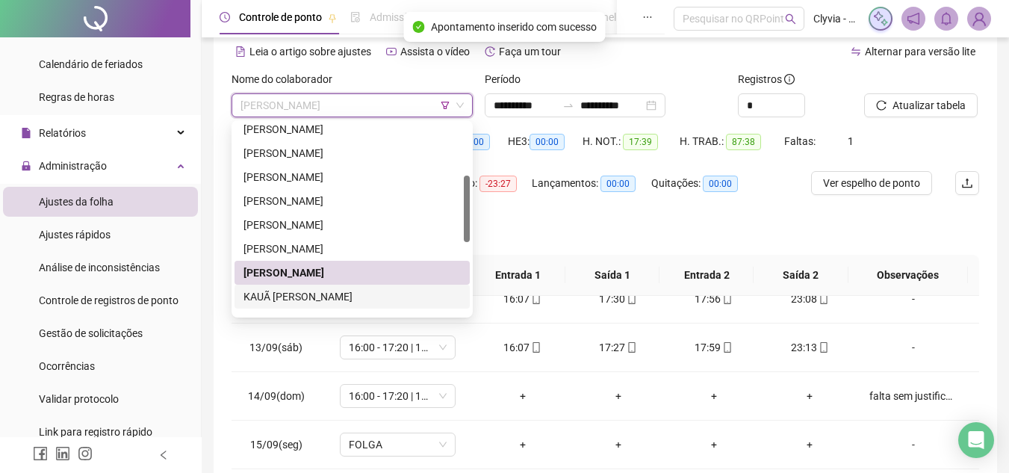
click at [307, 284] on div "KAUÃ [PERSON_NAME]" at bounding box center [351, 296] width 235 height 24
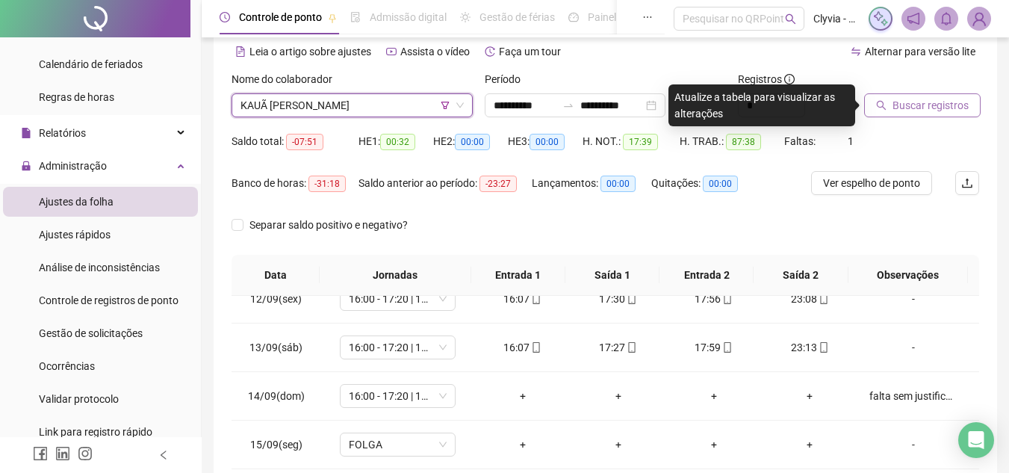
click at [921, 110] on span "Buscar registros" at bounding box center [930, 105] width 76 height 16
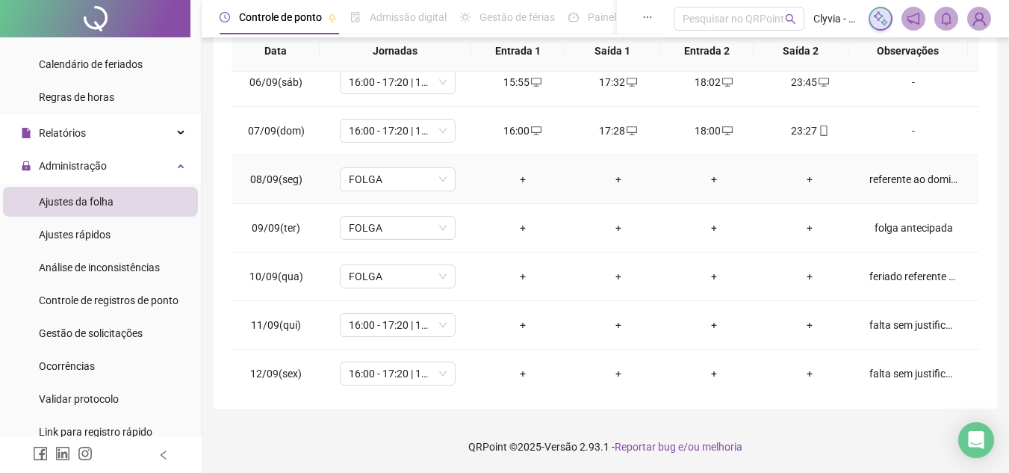
scroll to position [331, 0]
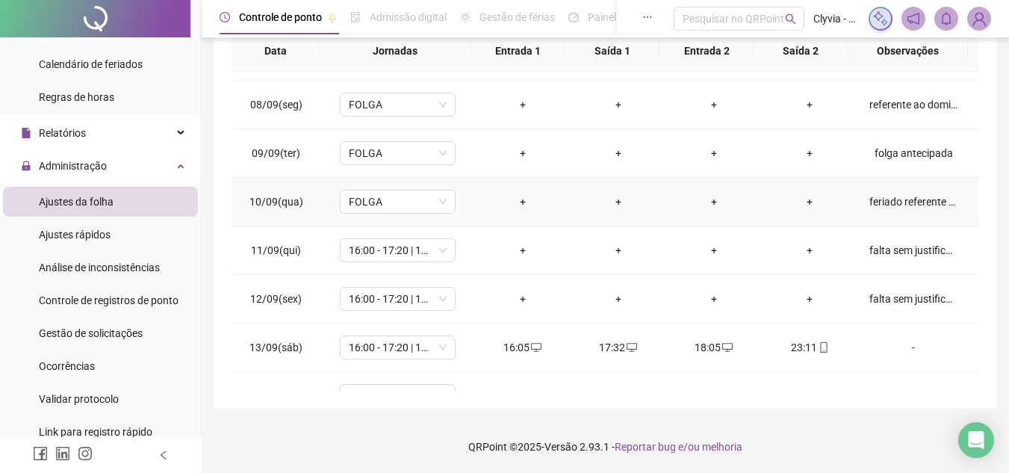
click at [928, 201] on div "feriado referente a ..." at bounding box center [913, 201] width 88 height 16
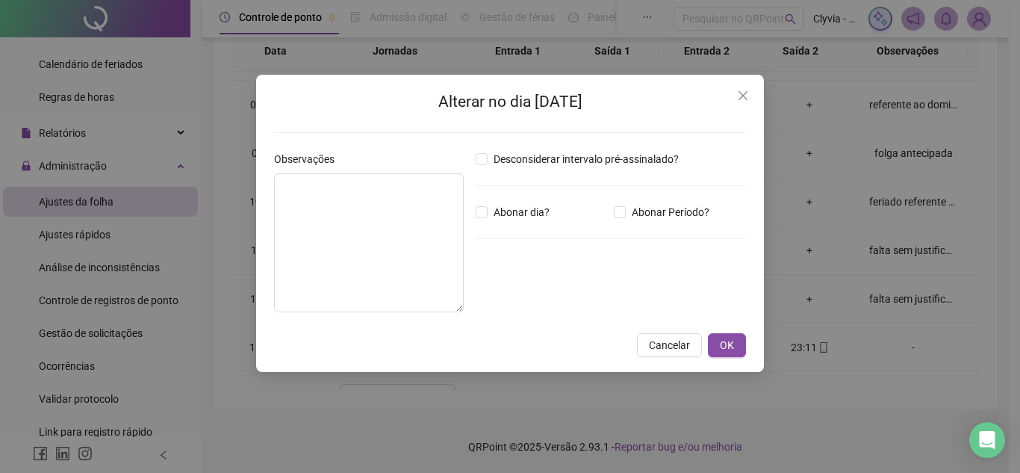
type textarea "**********"
click at [731, 88] on button "Close" at bounding box center [743, 96] width 24 height 24
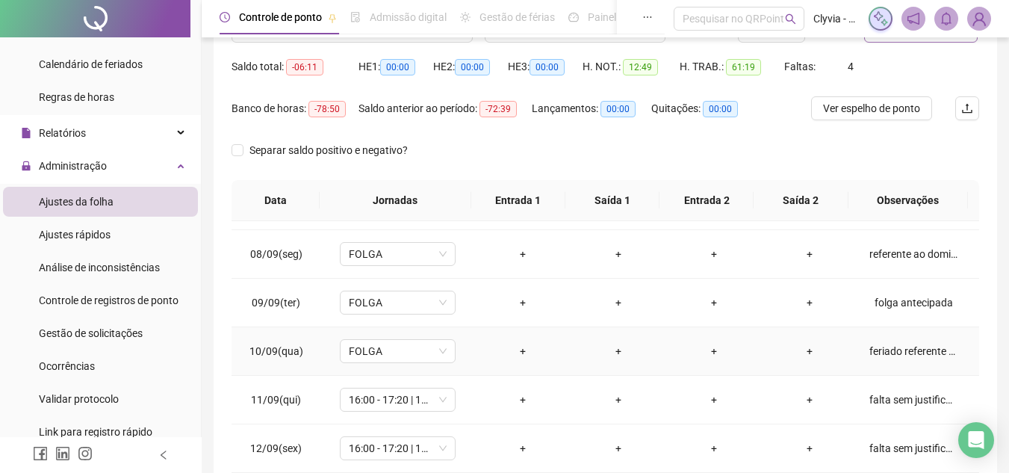
click at [911, 345] on div "feriado referente a ..." at bounding box center [913, 351] width 88 height 16
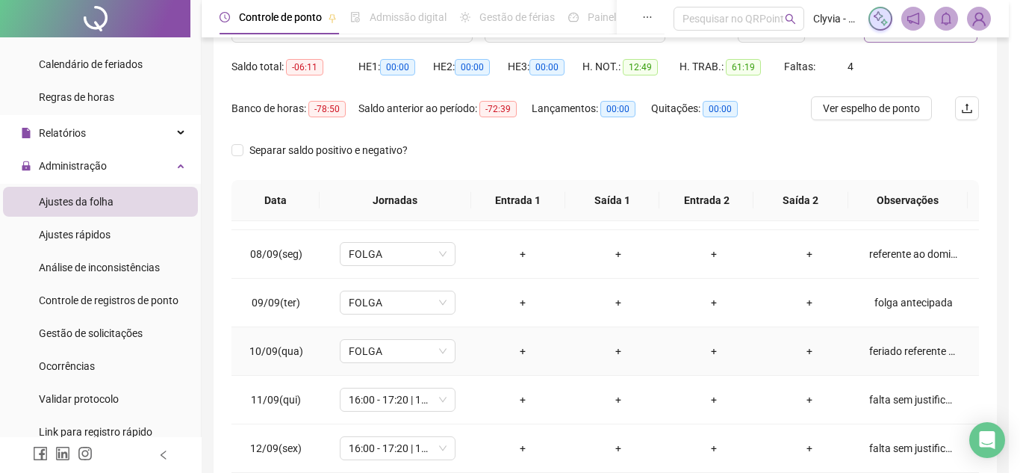
type textarea "**********"
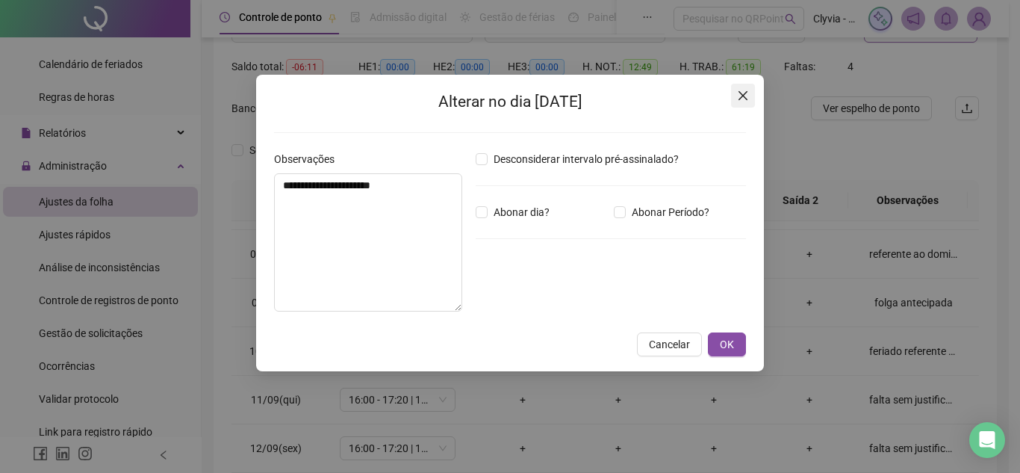
click at [732, 91] on span "Close" at bounding box center [743, 96] width 24 height 12
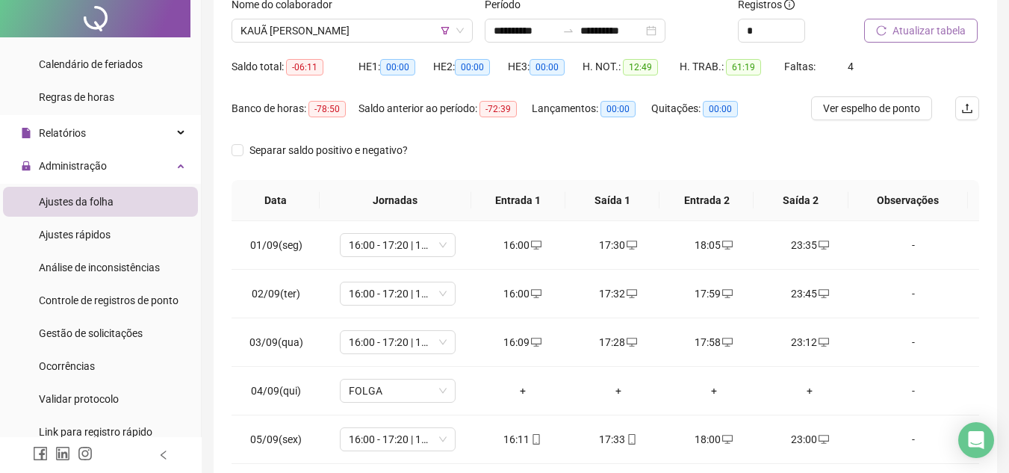
scroll to position [0, 0]
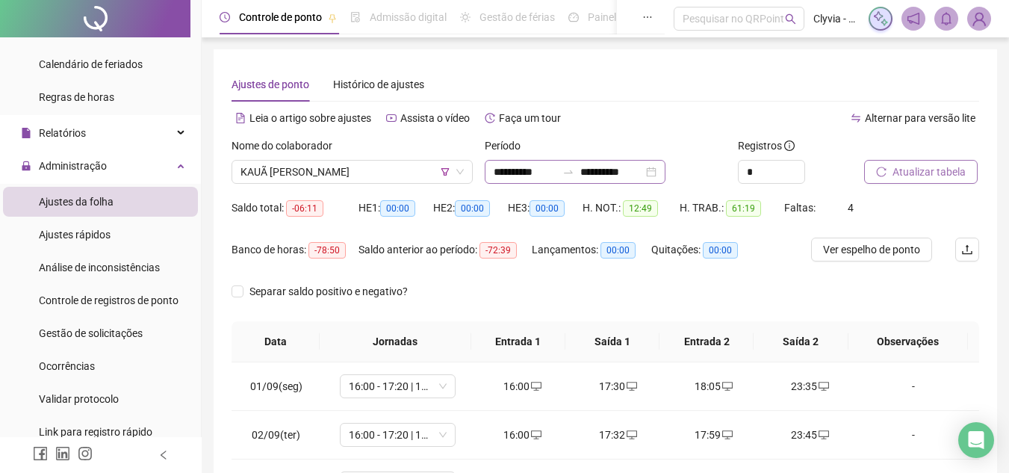
click at [535, 161] on div "**********" at bounding box center [575, 172] width 181 height 24
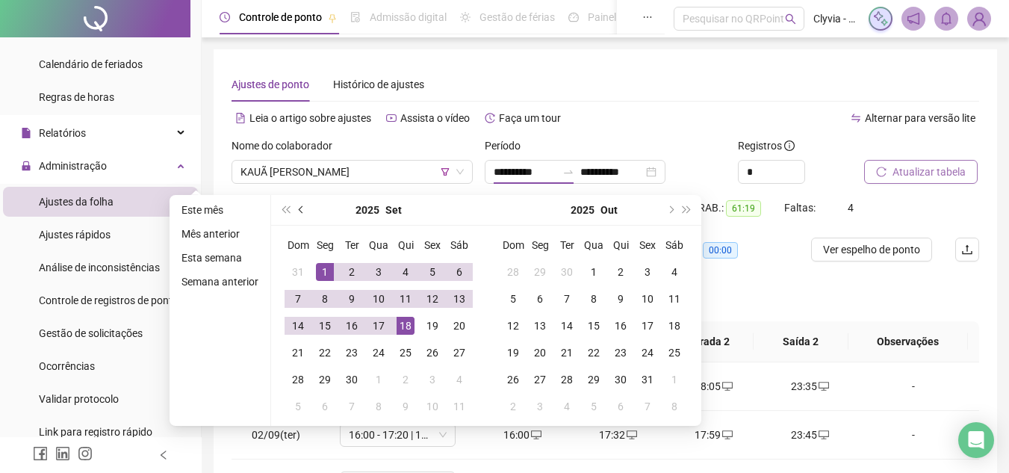
click at [299, 209] on span "prev-year" at bounding box center [302, 209] width 7 height 7
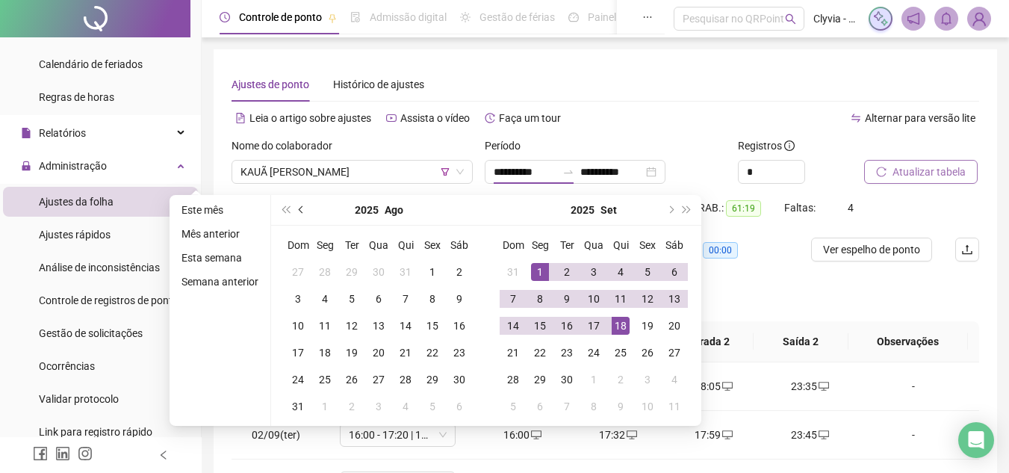
click at [299, 209] on span "prev-year" at bounding box center [302, 209] width 7 height 7
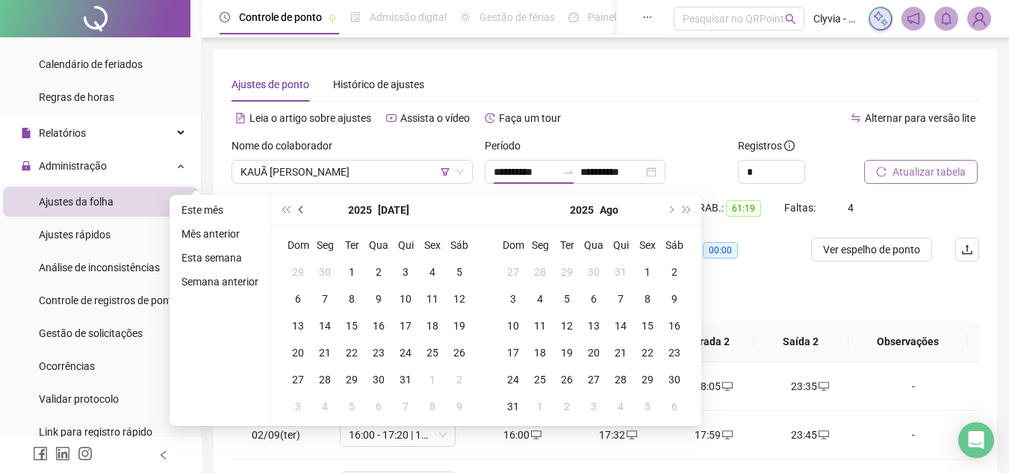
click at [299, 209] on span "prev-year" at bounding box center [302, 209] width 7 height 7
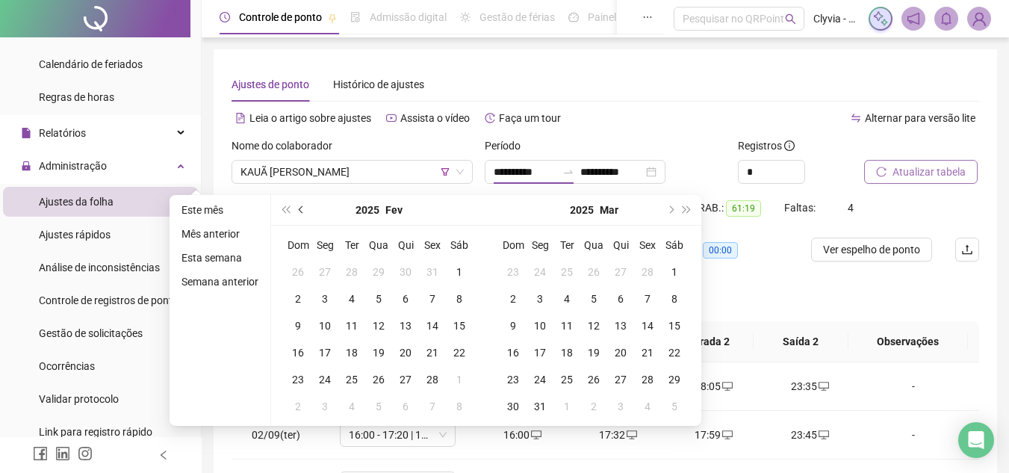
click at [299, 209] on span "prev-year" at bounding box center [302, 209] width 7 height 7
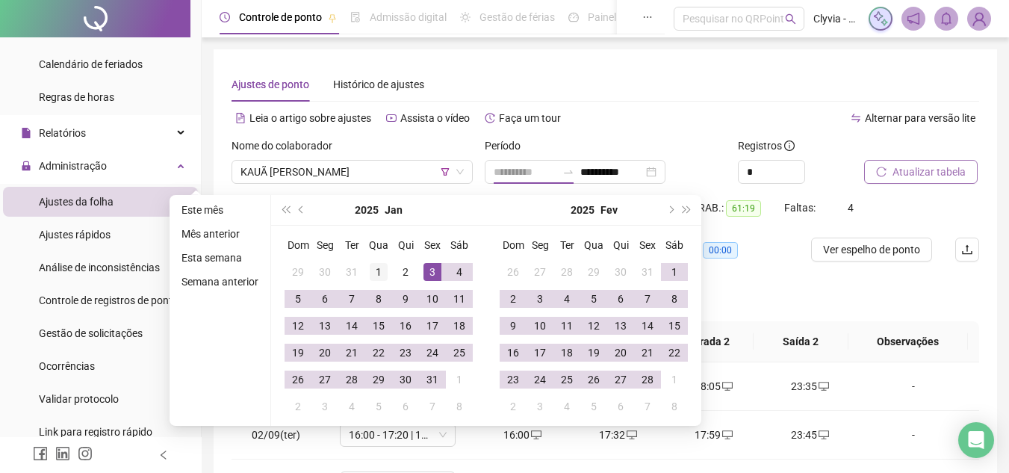
type input "**********"
click at [381, 268] on div "1" at bounding box center [379, 272] width 18 height 18
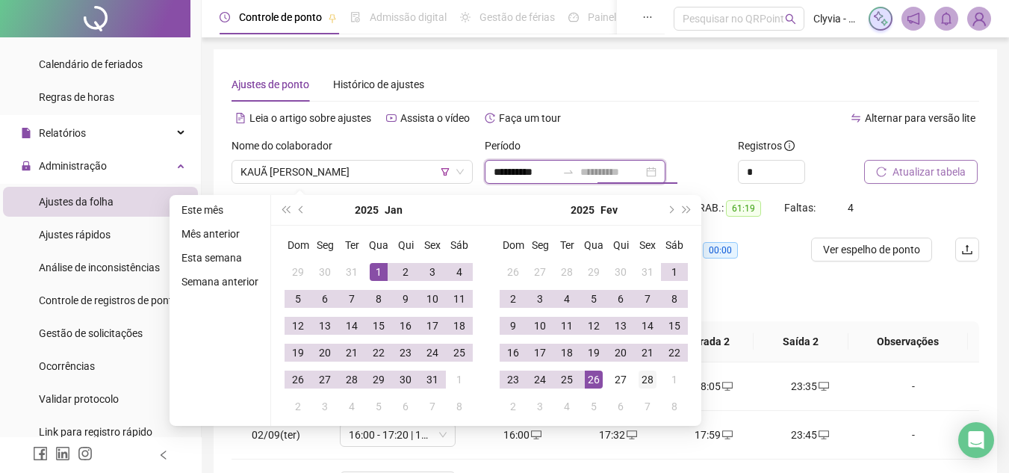
type input "**********"
click at [645, 381] on div "28" at bounding box center [647, 379] width 18 height 18
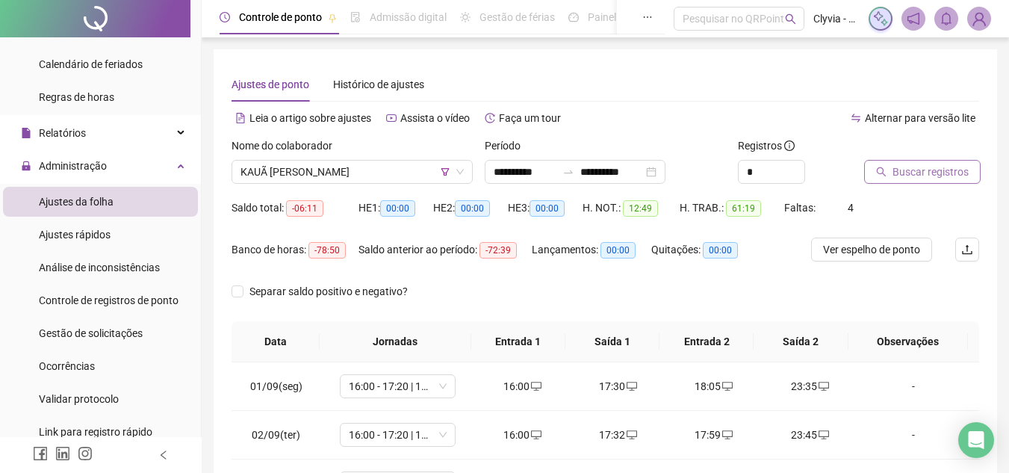
click at [886, 181] on button "Buscar registros" at bounding box center [922, 172] width 116 height 24
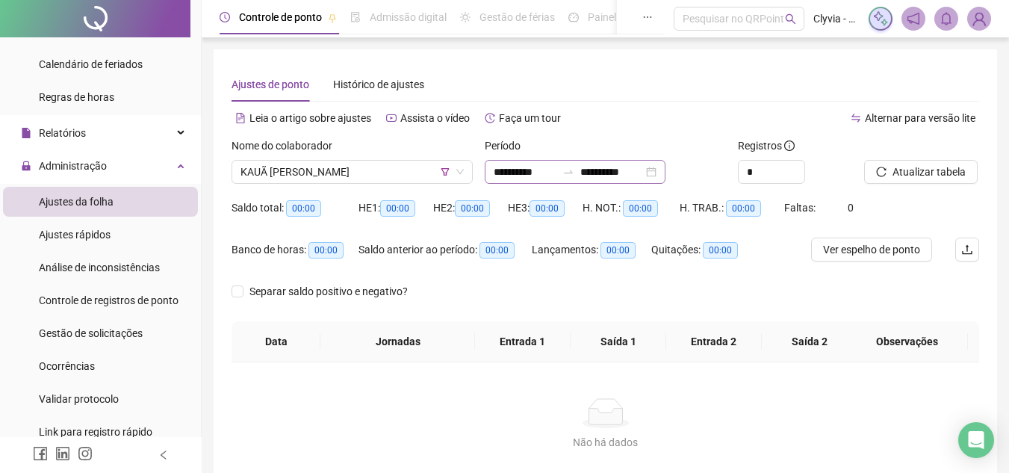
click at [580, 172] on div at bounding box center [568, 172] width 24 height 12
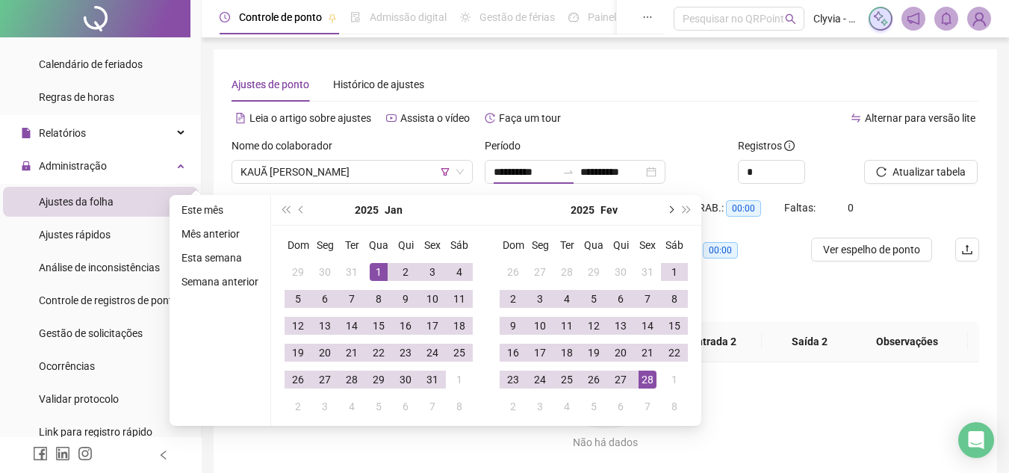
click at [670, 213] on button "next-year" at bounding box center [669, 210] width 16 height 30
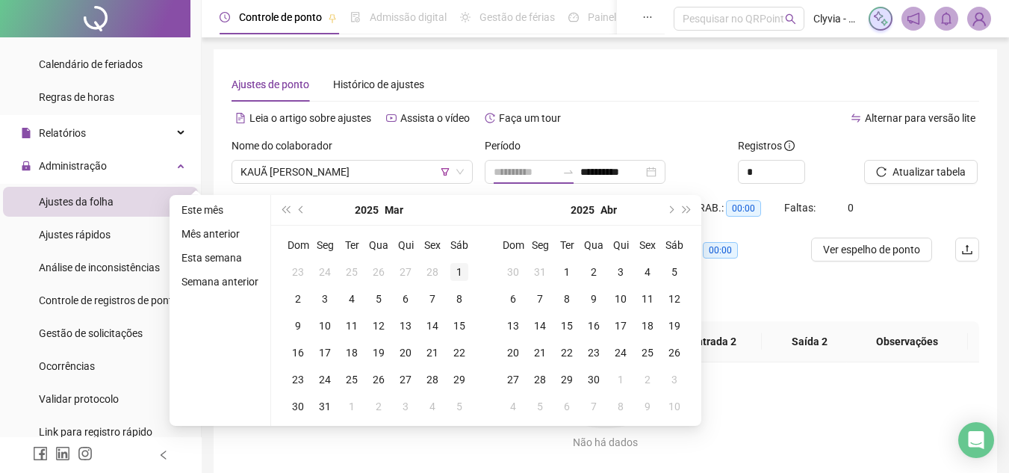
type input "**********"
click at [455, 266] on div "1" at bounding box center [459, 272] width 18 height 18
type input "**********"
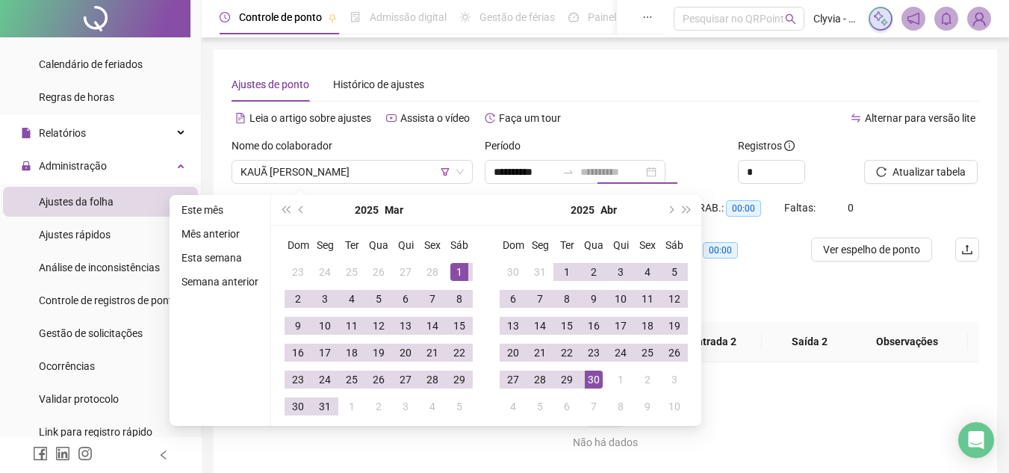
click at [588, 379] on div "30" at bounding box center [594, 379] width 18 height 18
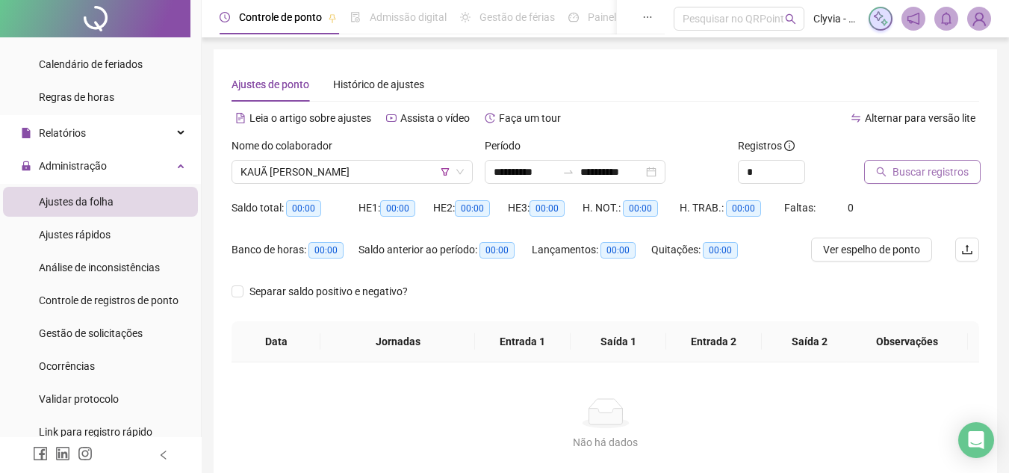
click at [943, 169] on span "Buscar registros" at bounding box center [930, 172] width 76 height 16
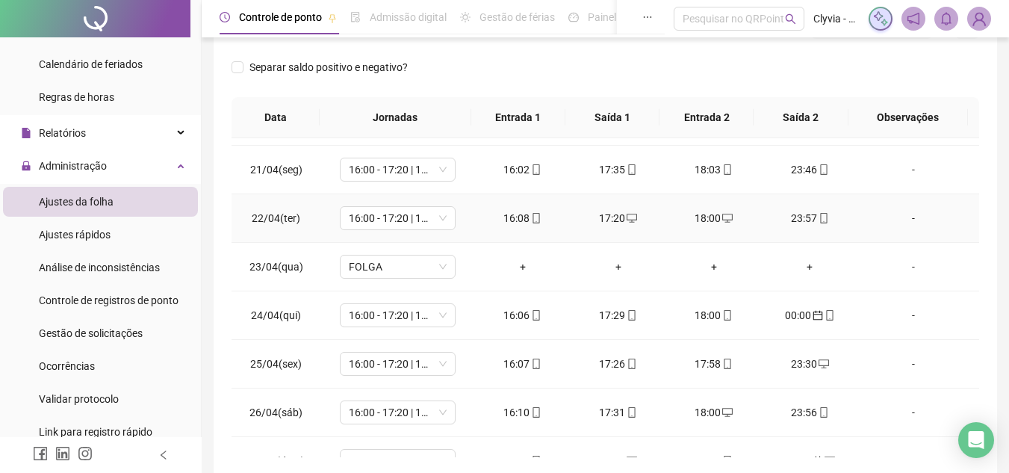
scroll to position [846, 0]
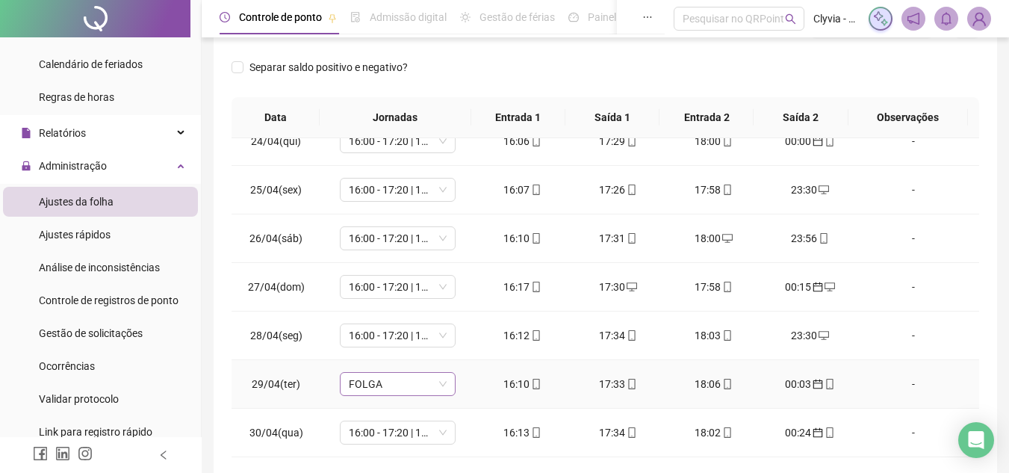
click at [430, 373] on span "FOLGA" at bounding box center [398, 384] width 98 height 22
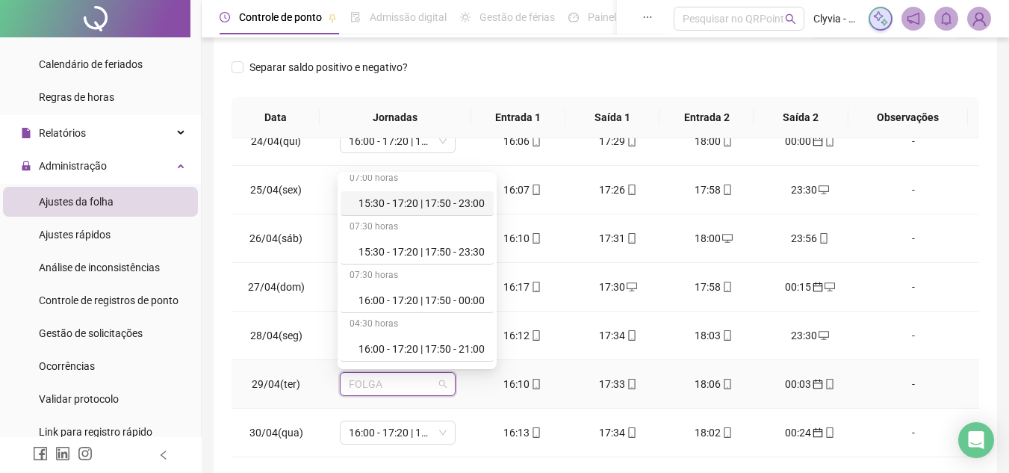
scroll to position [373, 0]
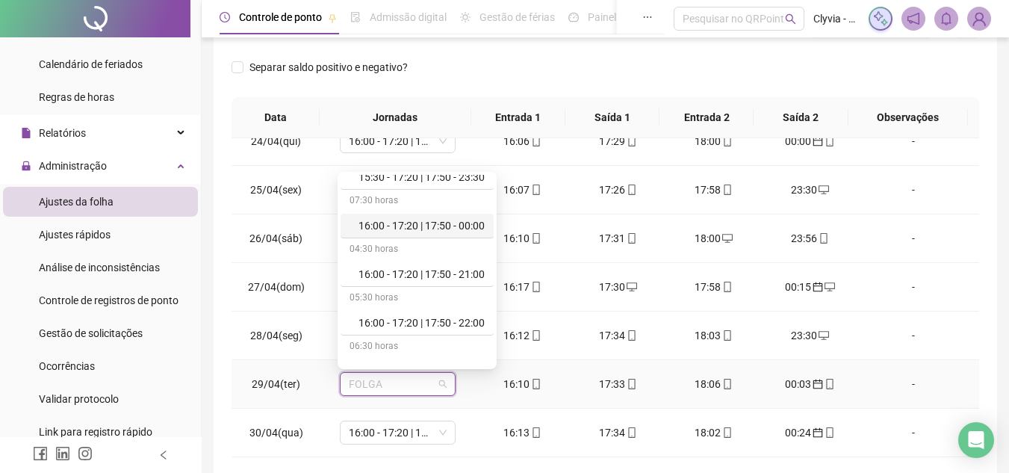
click at [438, 229] on div "16:00 - 17:20 | 17:50 - 00:00" at bounding box center [421, 225] width 126 height 16
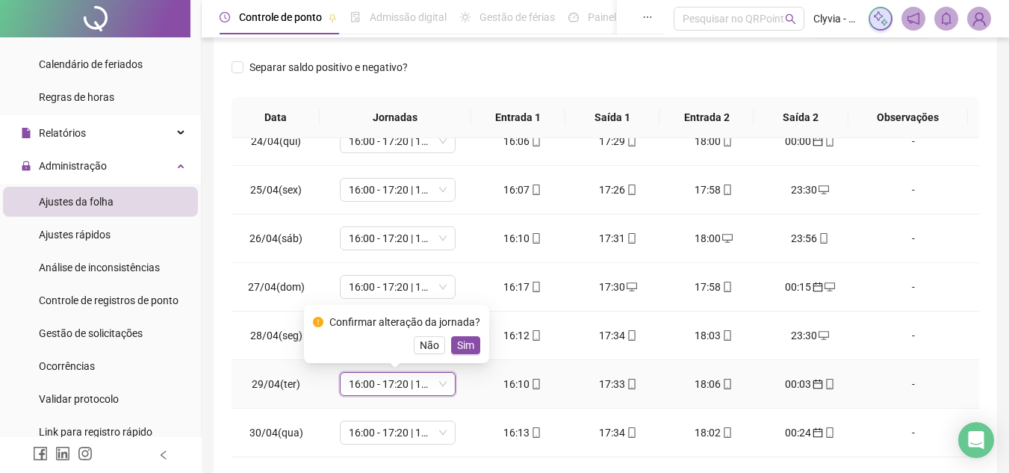
click at [467, 333] on div "Confirmar alteração da jornada? Não Sim" at bounding box center [396, 334] width 167 height 40
click at [467, 344] on span "Sim" at bounding box center [465, 345] width 17 height 16
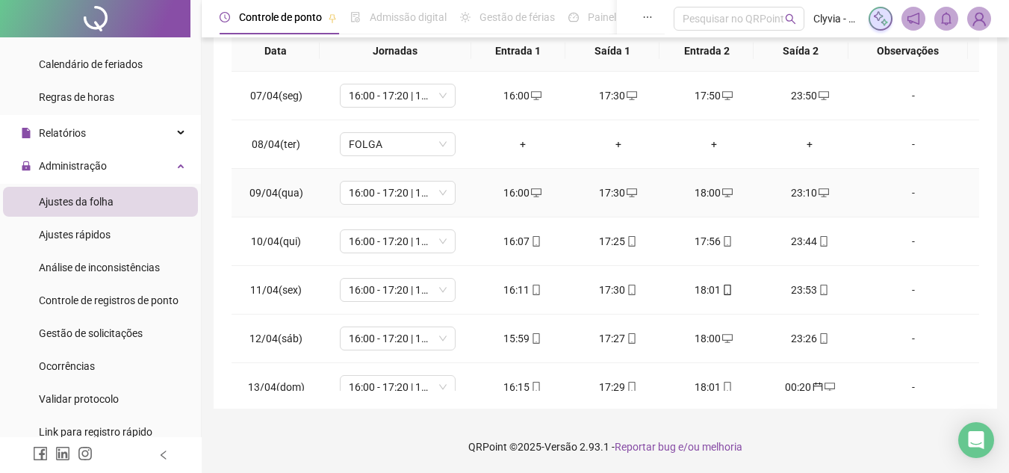
scroll to position [0, 0]
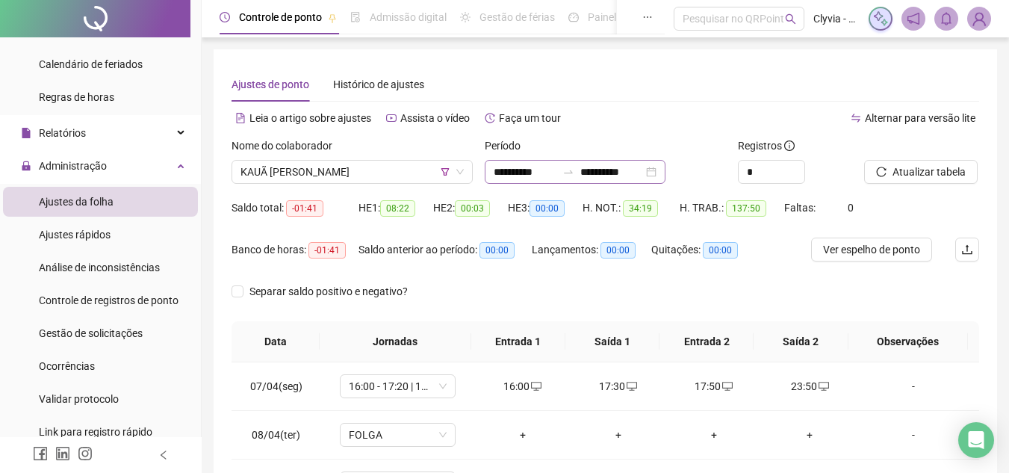
click at [579, 169] on div at bounding box center [568, 172] width 24 height 12
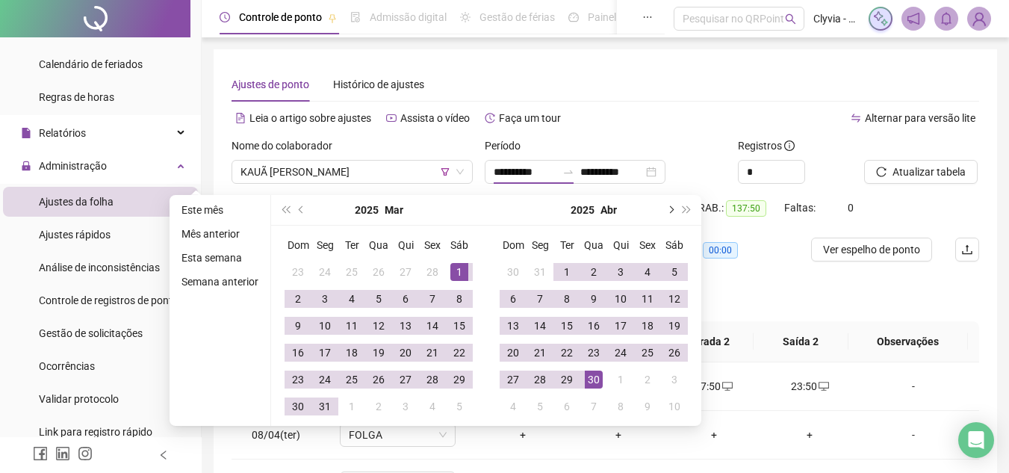
click at [669, 210] on span "next-year" at bounding box center [669, 209] width 7 height 7
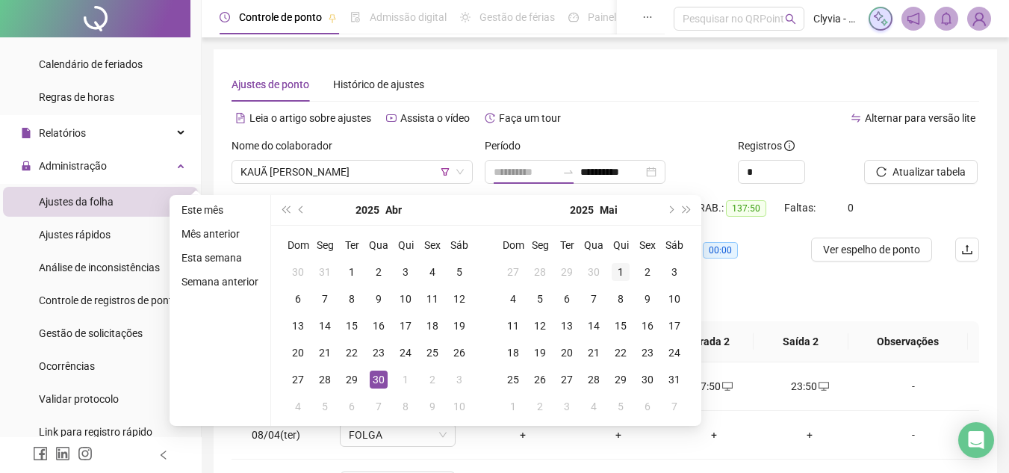
type input "**********"
click at [617, 270] on div "1" at bounding box center [620, 272] width 18 height 18
click at [668, 210] on span "next-year" at bounding box center [669, 209] width 7 height 7
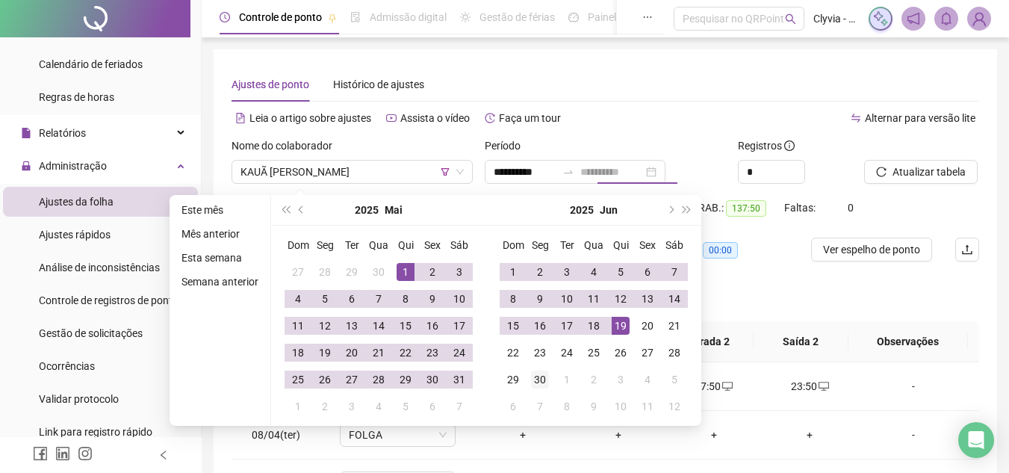
type input "**********"
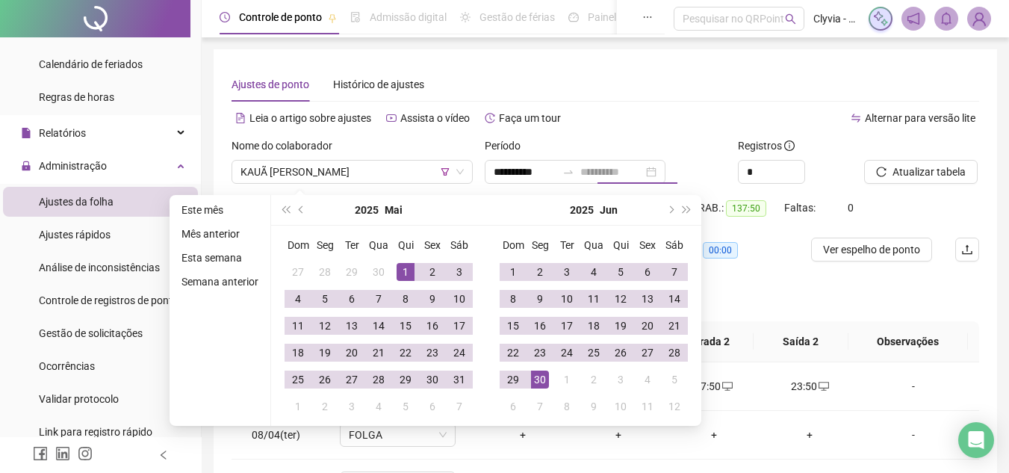
click at [544, 379] on div "30" at bounding box center [540, 379] width 18 height 18
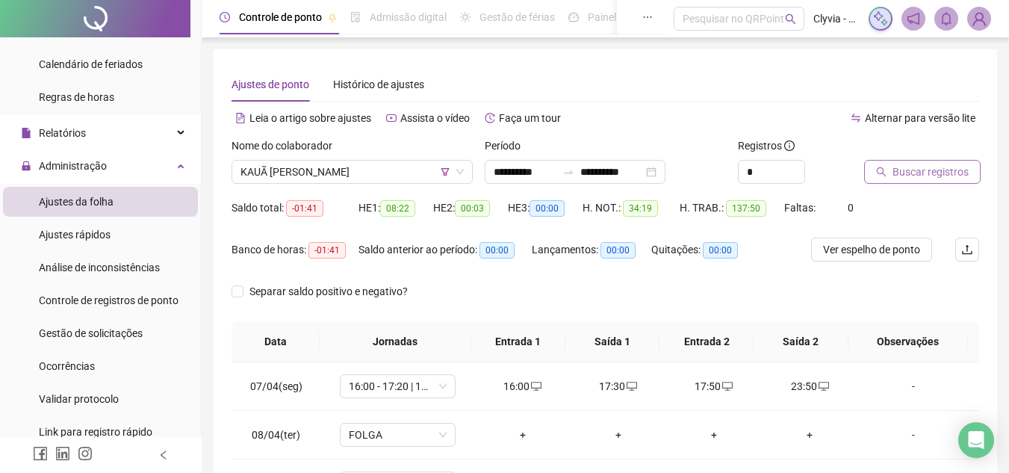
click at [885, 176] on icon "search" at bounding box center [881, 171] width 10 height 10
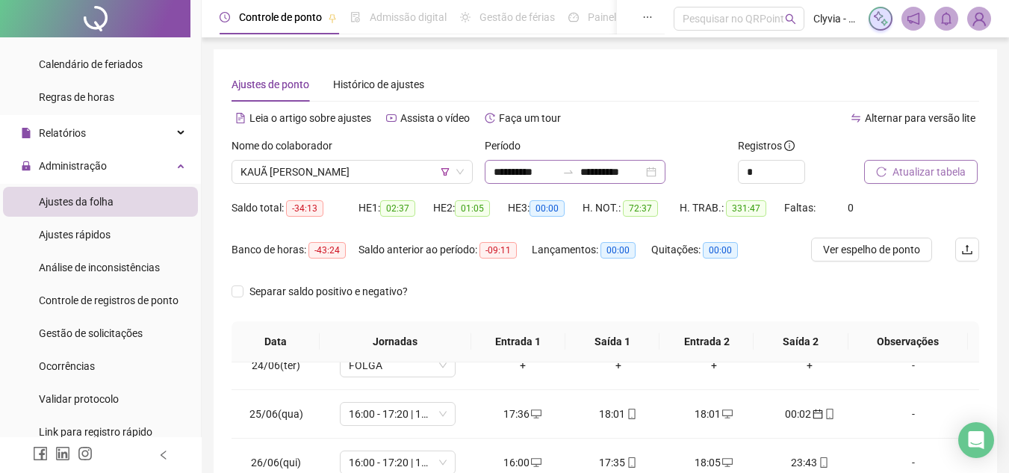
click at [579, 171] on div at bounding box center [568, 172] width 24 height 12
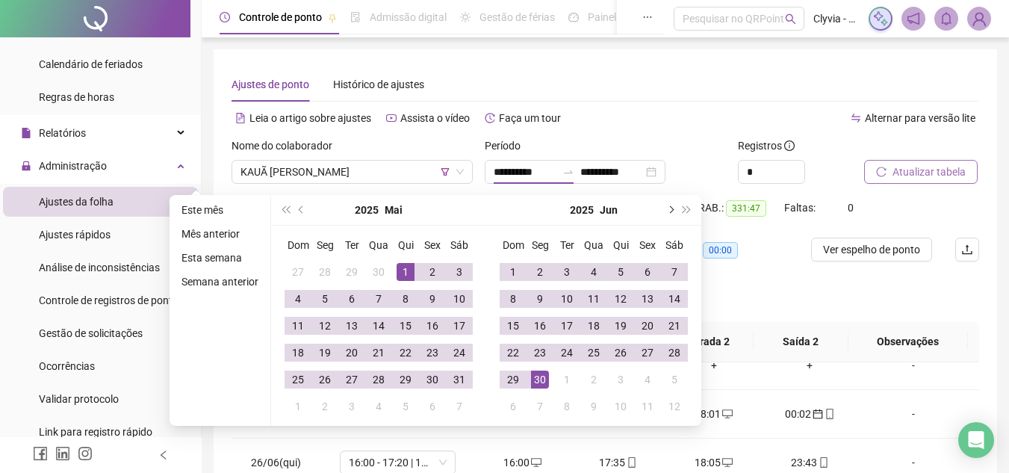
click at [670, 212] on button "next-year" at bounding box center [669, 210] width 16 height 30
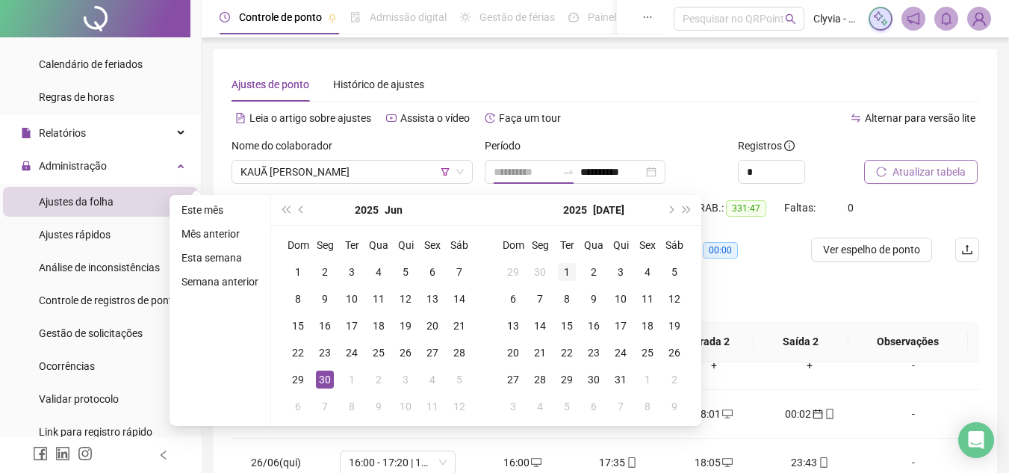
type input "**********"
click at [565, 270] on div "1" at bounding box center [567, 272] width 18 height 18
click at [671, 208] on span "next-year" at bounding box center [669, 209] width 7 height 7
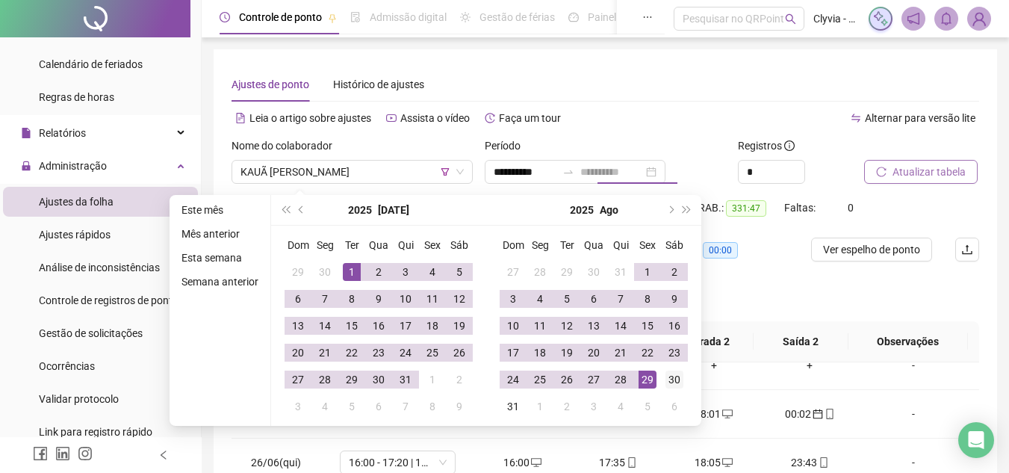
type input "**********"
click at [673, 379] on div "30" at bounding box center [674, 379] width 18 height 18
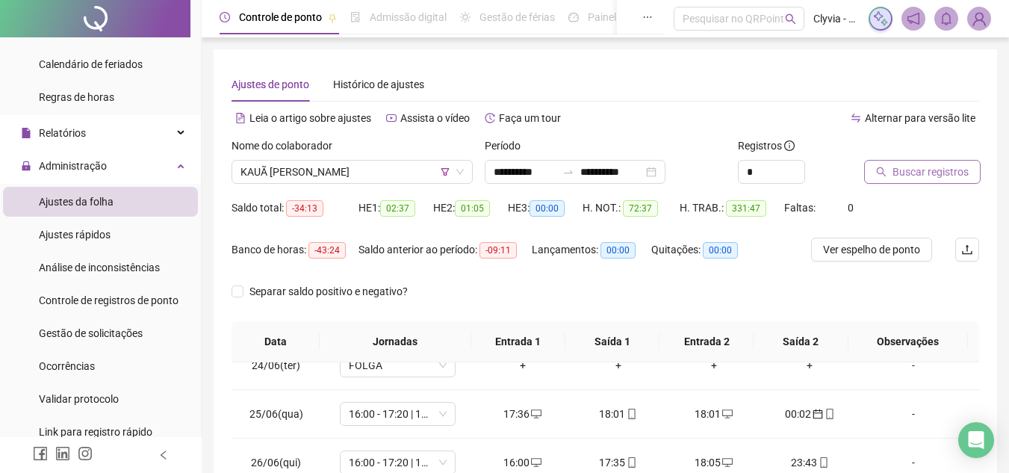
click at [918, 166] on span "Buscar registros" at bounding box center [930, 172] width 76 height 16
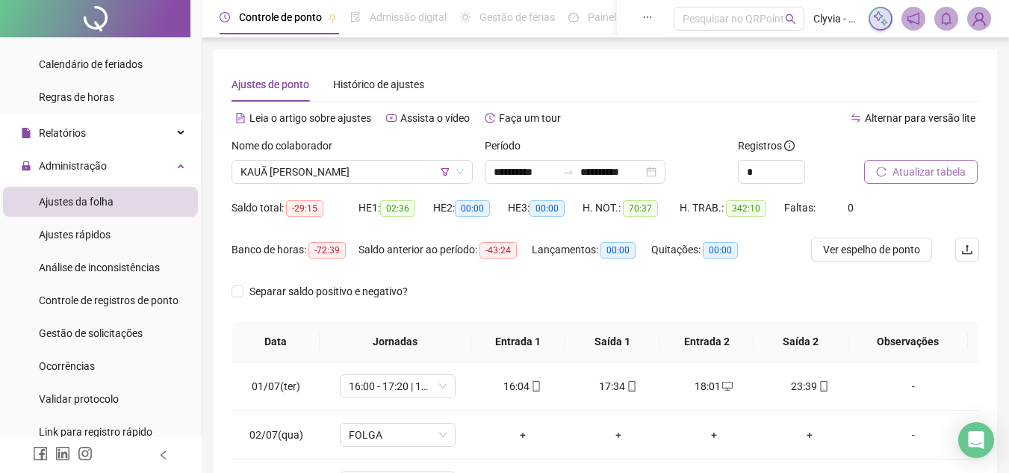
click at [573, 159] on div "Período" at bounding box center [605, 148] width 241 height 22
click at [573, 169] on div at bounding box center [568, 172] width 24 height 12
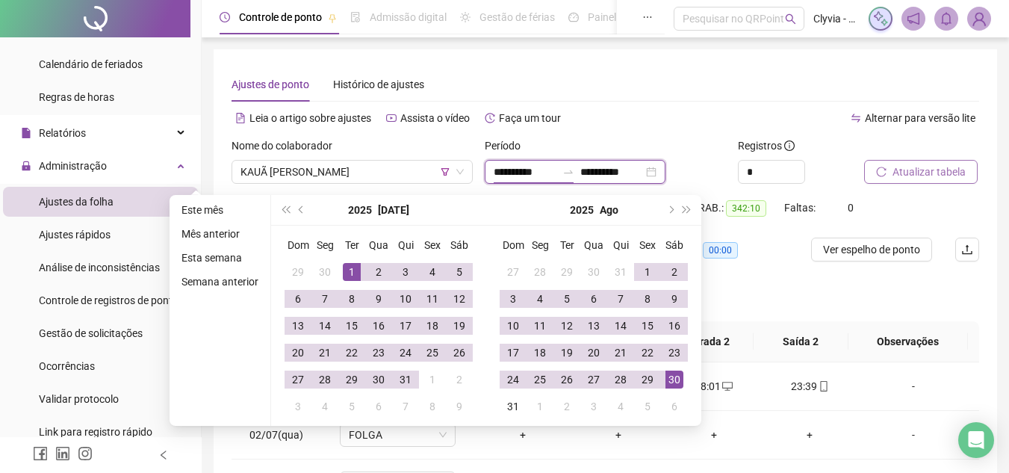
type input "**********"
click at [299, 213] on button "prev-year" at bounding box center [301, 210] width 16 height 30
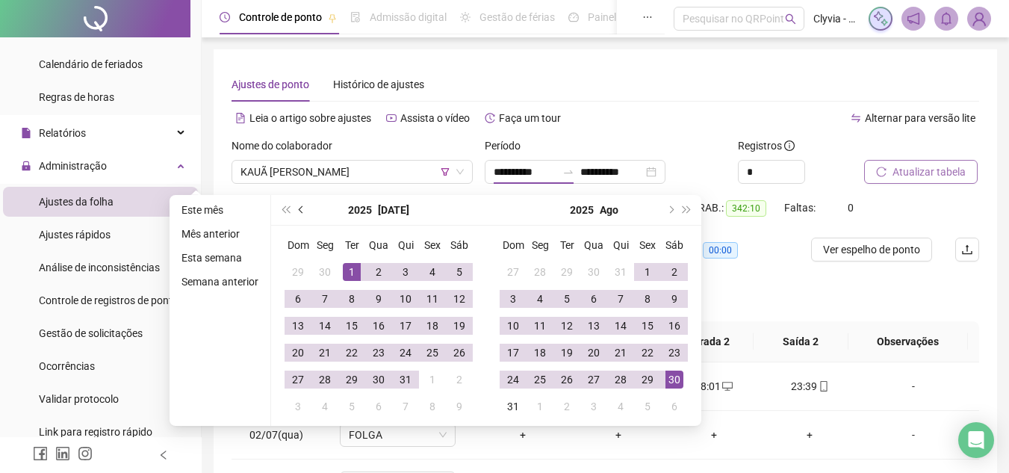
click at [299, 213] on button "prev-year" at bounding box center [301, 210] width 16 height 30
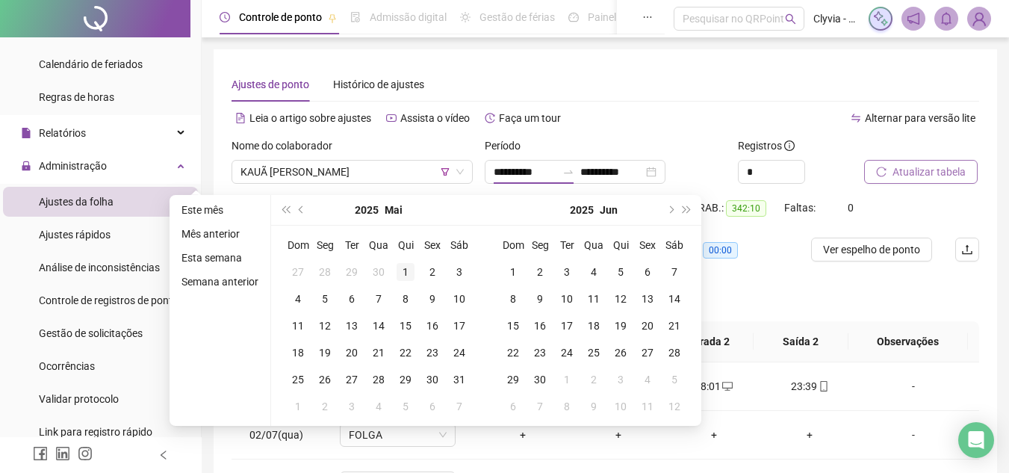
type input "**********"
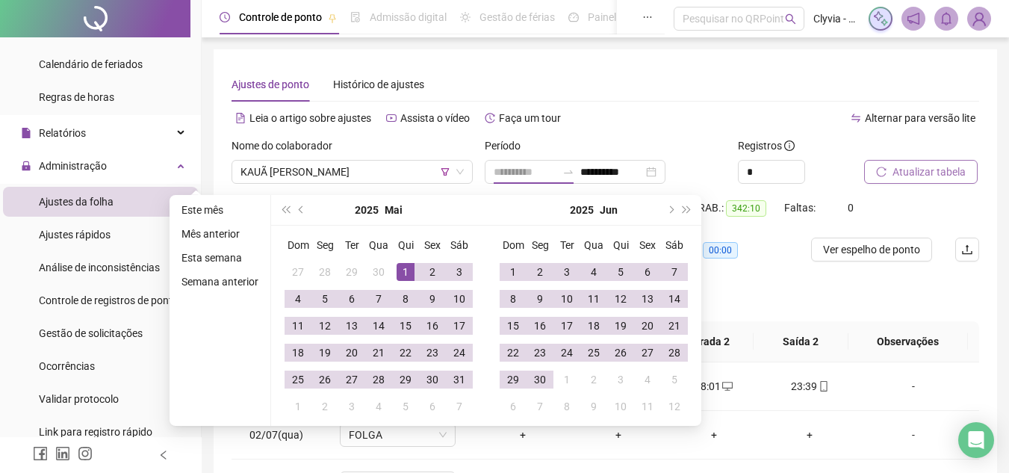
click at [402, 274] on div "1" at bounding box center [405, 272] width 18 height 18
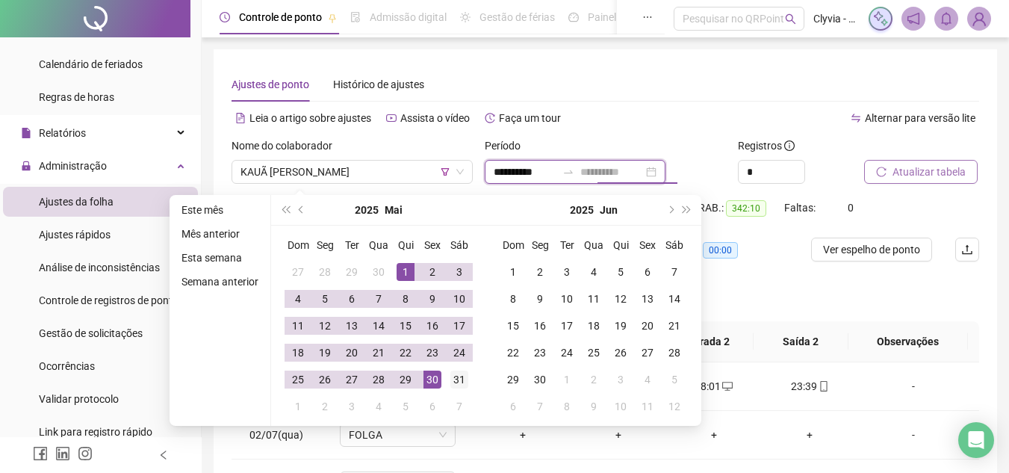
type input "**********"
click at [460, 381] on div "31" at bounding box center [459, 379] width 18 height 18
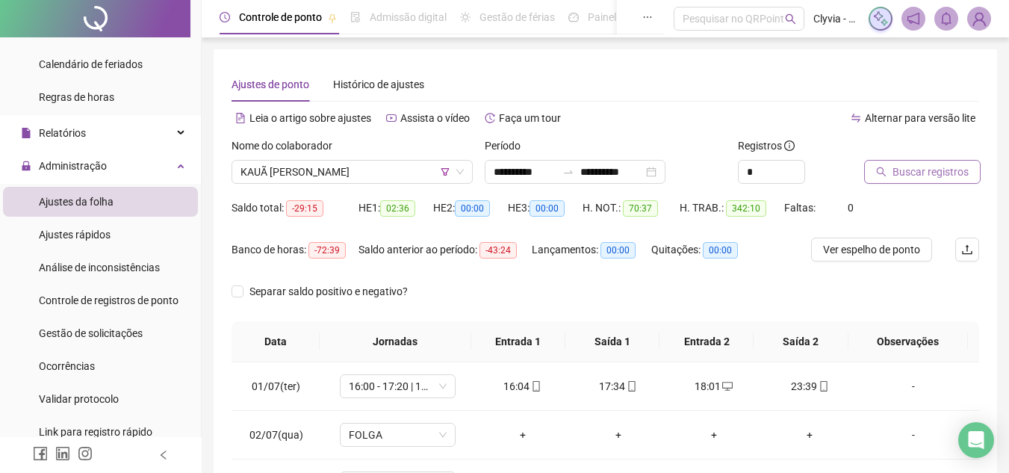
click at [942, 171] on span "Buscar registros" at bounding box center [930, 172] width 76 height 16
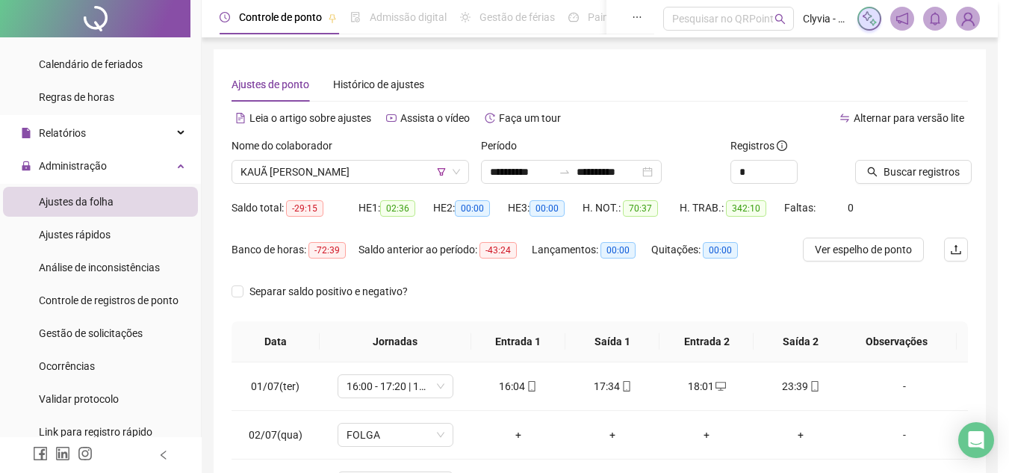
click at [906, 175] on div "Buscando registros Os registros de ponto estão sendo buscados... OK" at bounding box center [504, 236] width 1009 height 473
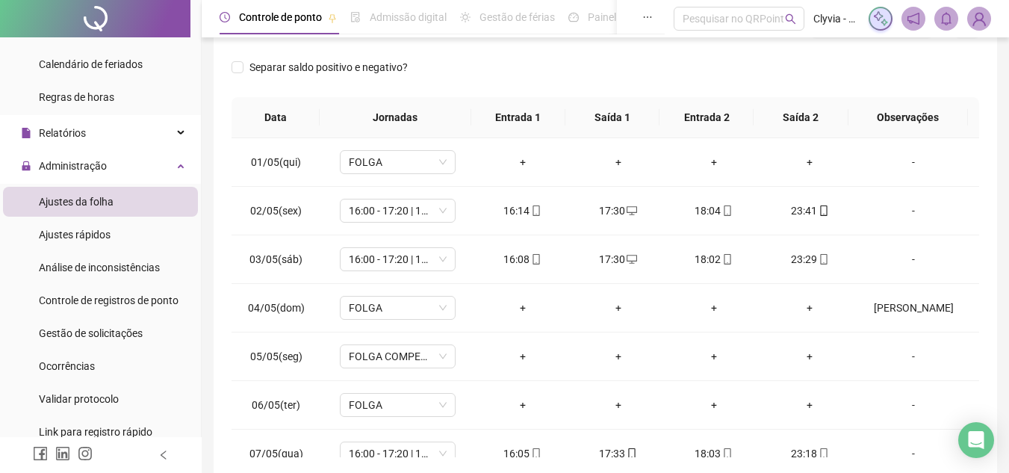
scroll to position [75, 0]
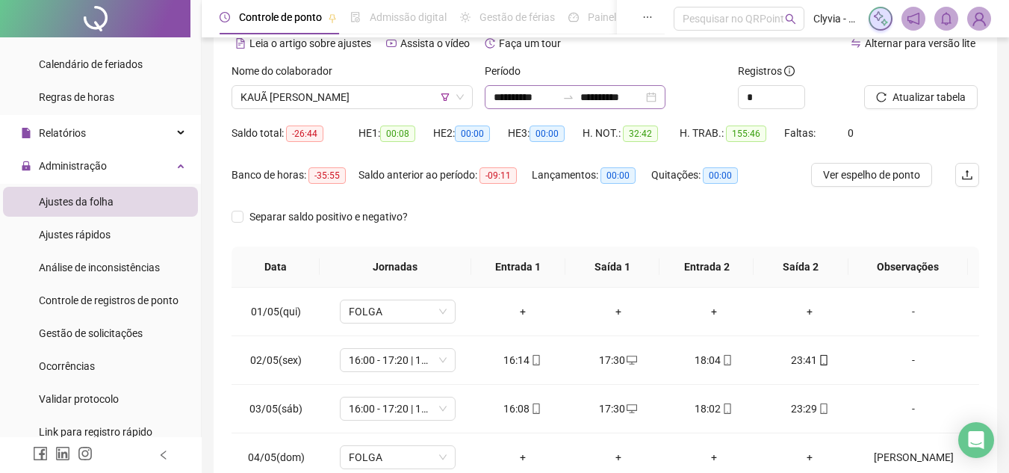
click at [526, 88] on div "**********" at bounding box center [575, 97] width 181 height 24
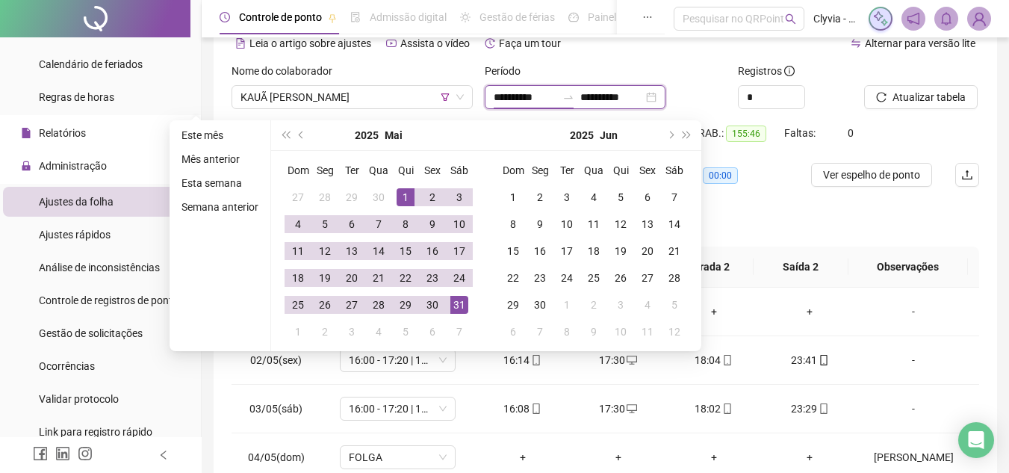
click at [529, 96] on input "**********" at bounding box center [524, 97] width 63 height 16
click at [664, 138] on button "next-year" at bounding box center [669, 135] width 16 height 30
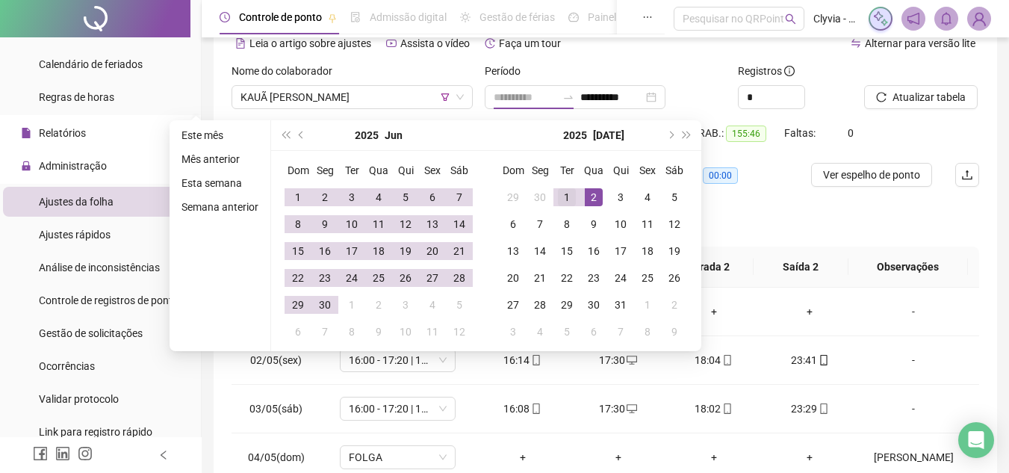
type input "**********"
click at [561, 197] on div "1" at bounding box center [567, 197] width 18 height 18
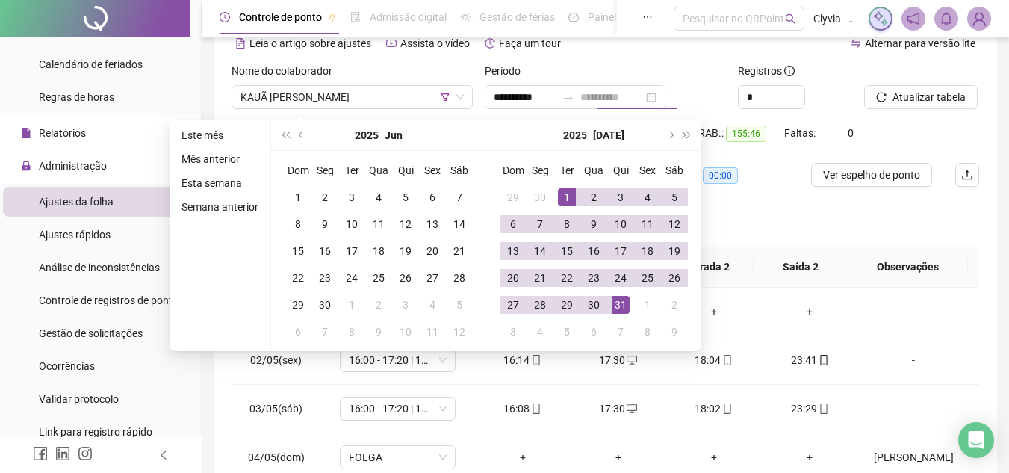
click at [619, 302] on div "31" at bounding box center [620, 305] width 18 height 18
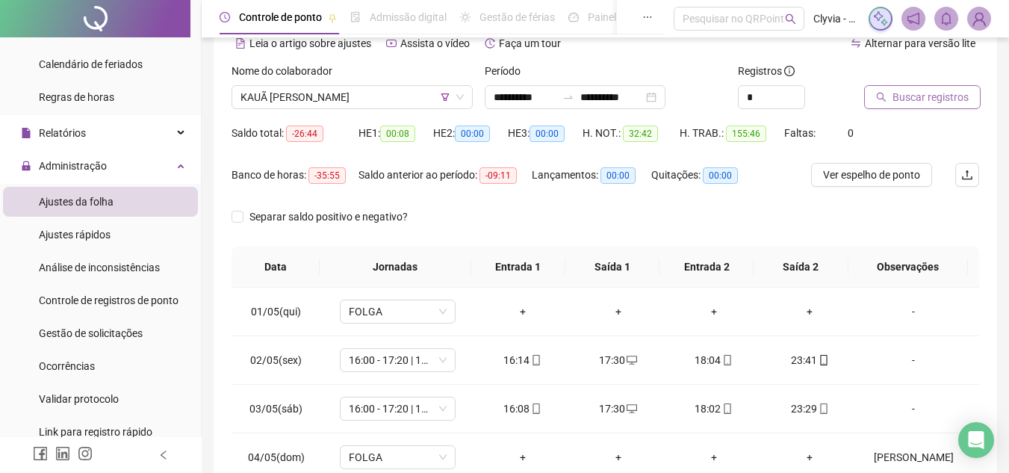
click at [894, 101] on span "Buscar registros" at bounding box center [930, 97] width 76 height 16
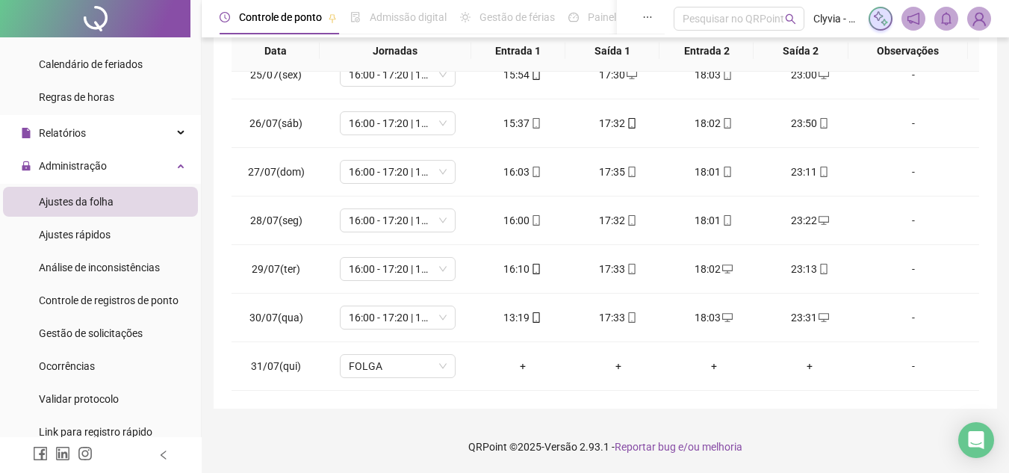
scroll to position [66, 0]
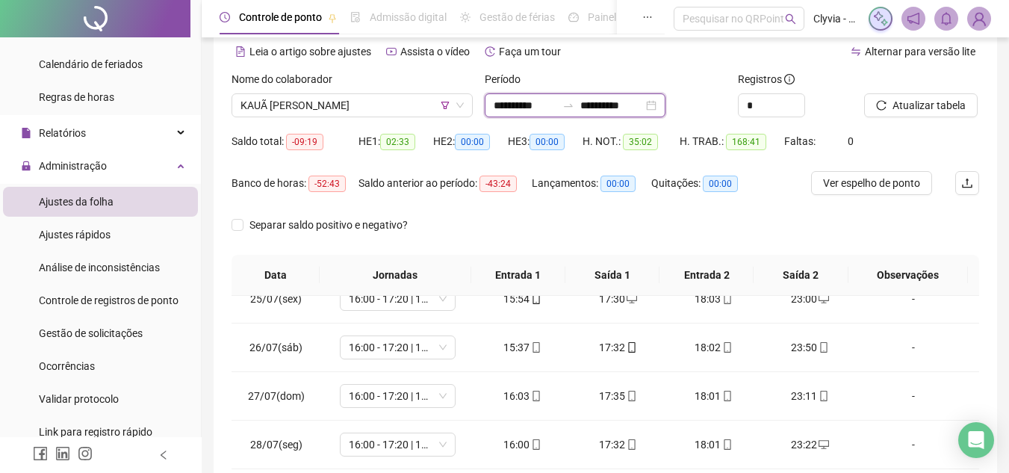
click at [600, 108] on input "**********" at bounding box center [611, 105] width 63 height 16
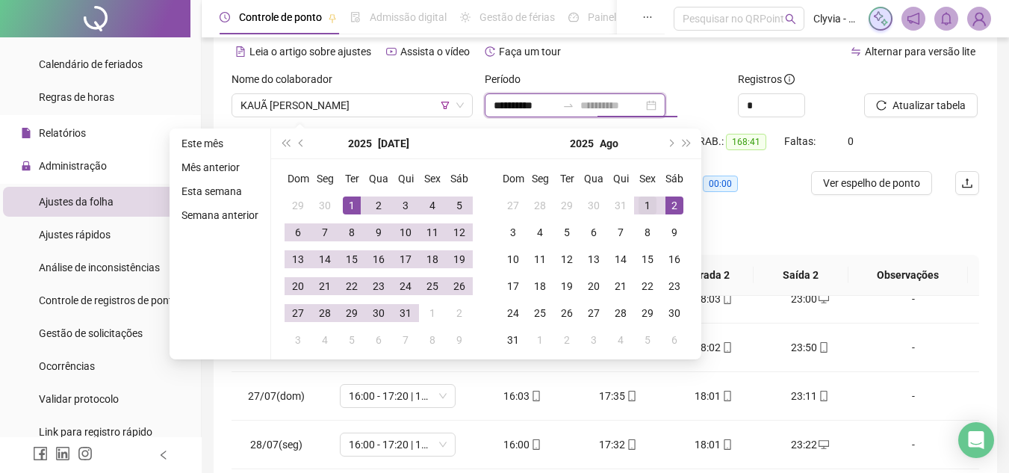
type input "**********"
click at [647, 202] on div "1" at bounding box center [647, 205] width 18 height 18
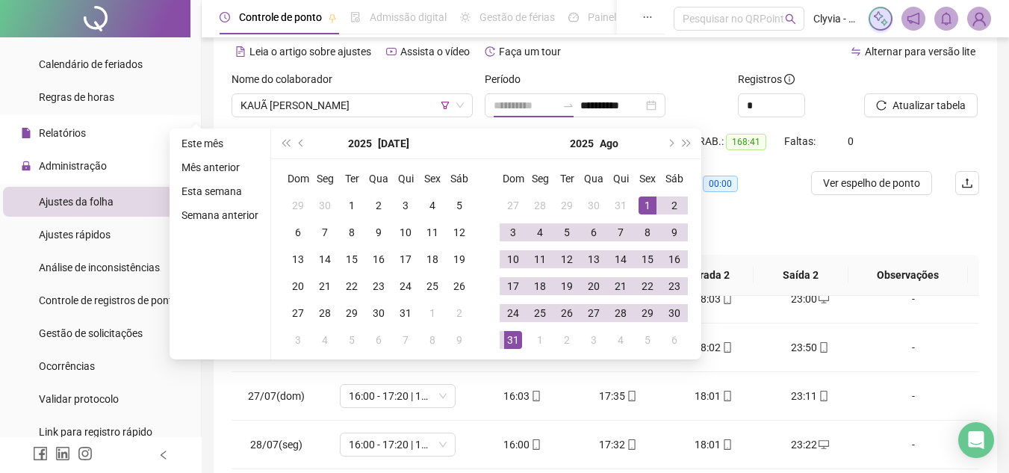
click at [508, 340] on div "31" at bounding box center [513, 340] width 18 height 18
type input "**********"
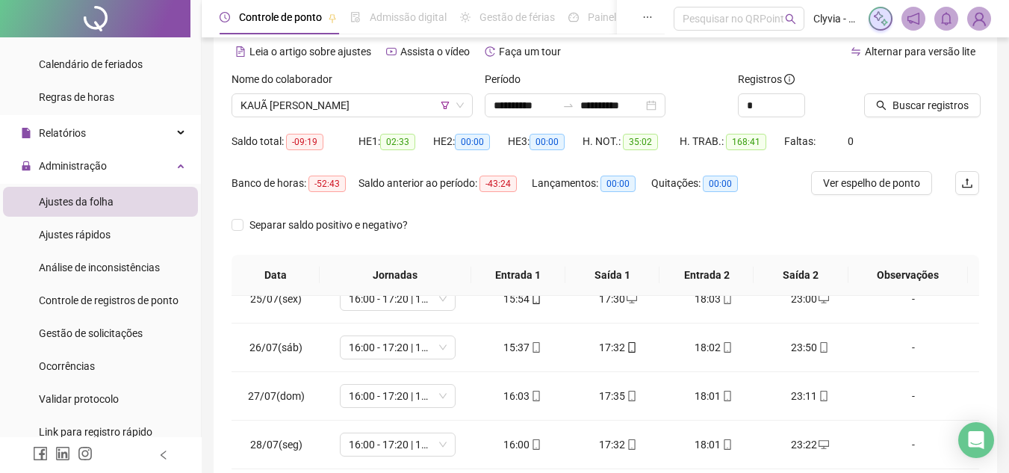
click at [877, 102] on icon "search" at bounding box center [881, 105] width 10 height 10
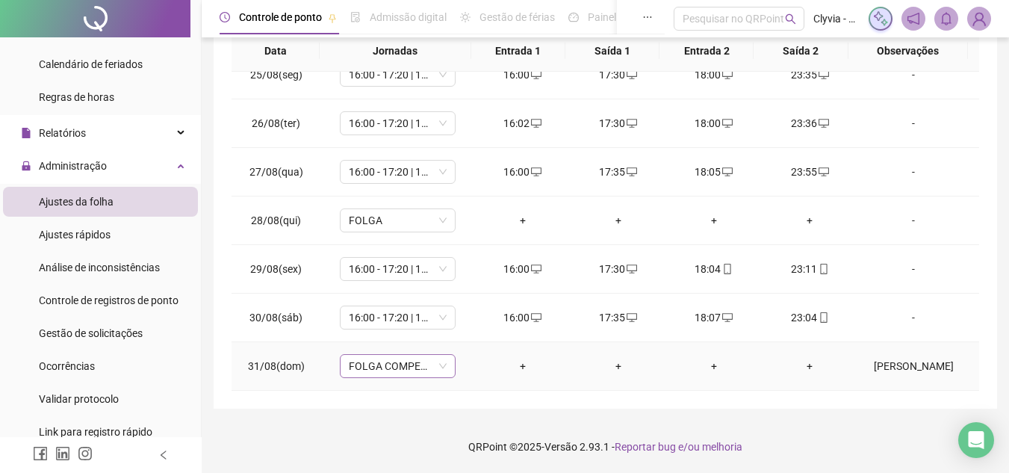
click at [408, 362] on span "FOLGA COMPENSATÓRIA" at bounding box center [398, 366] width 98 height 22
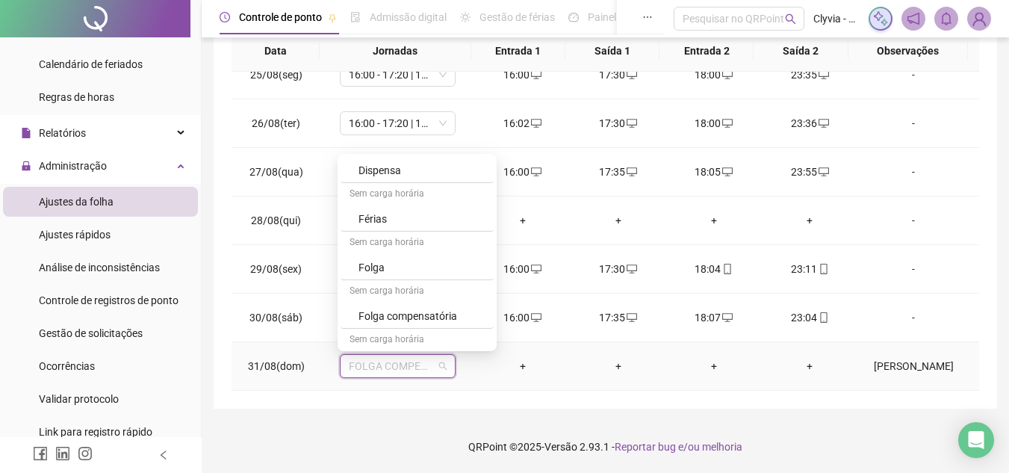
scroll to position [925, 0]
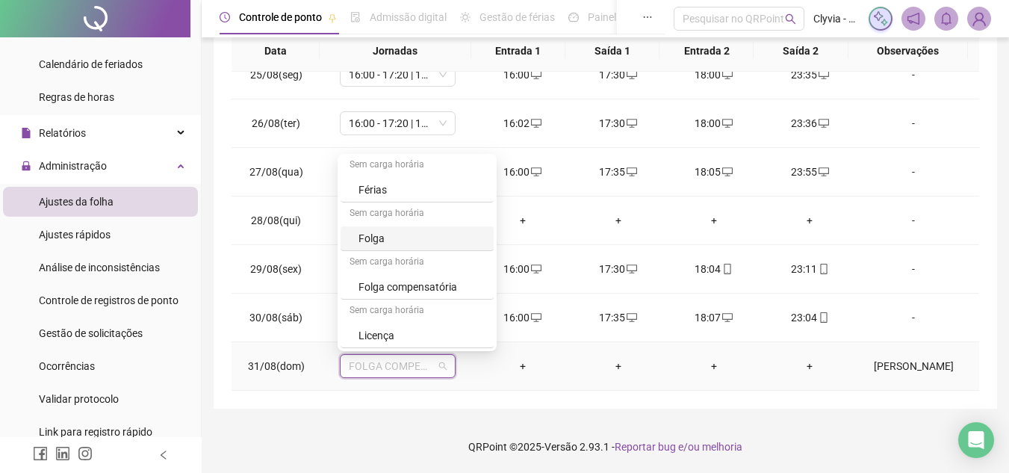
click at [419, 235] on div "Folga" at bounding box center [421, 238] width 126 height 16
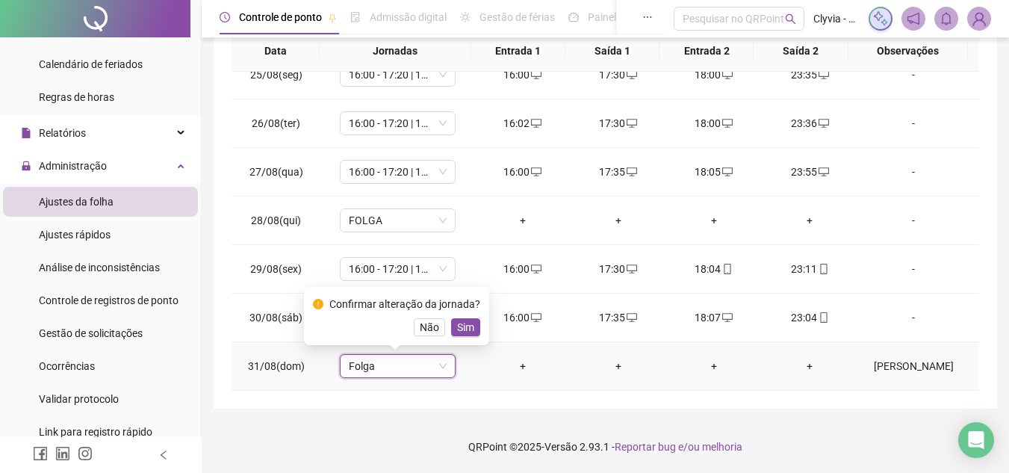
click at [451, 329] on button "Sim" at bounding box center [465, 327] width 29 height 18
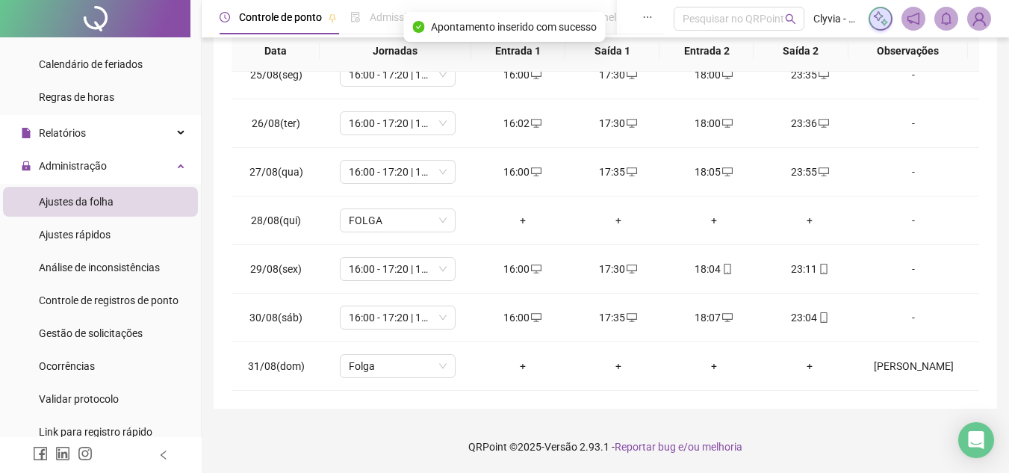
scroll to position [66, 0]
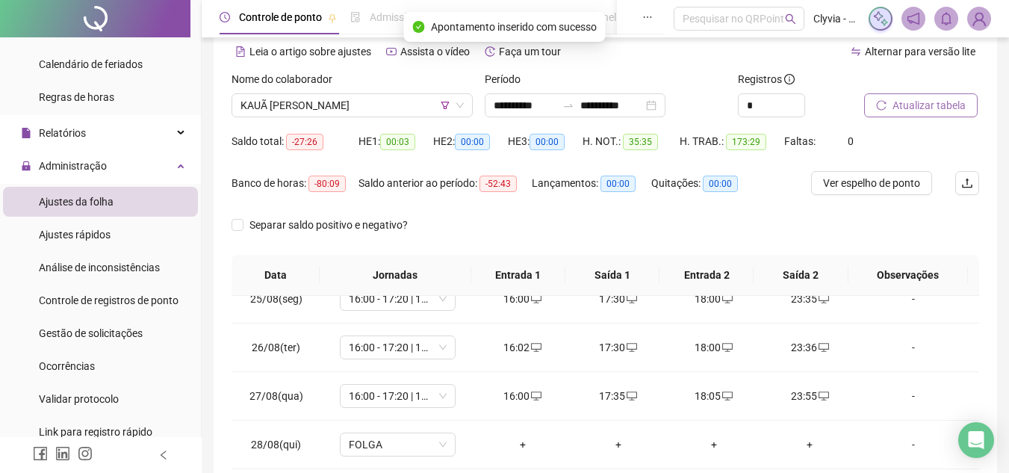
click at [895, 108] on span "Atualizar tabela" at bounding box center [928, 105] width 73 height 16
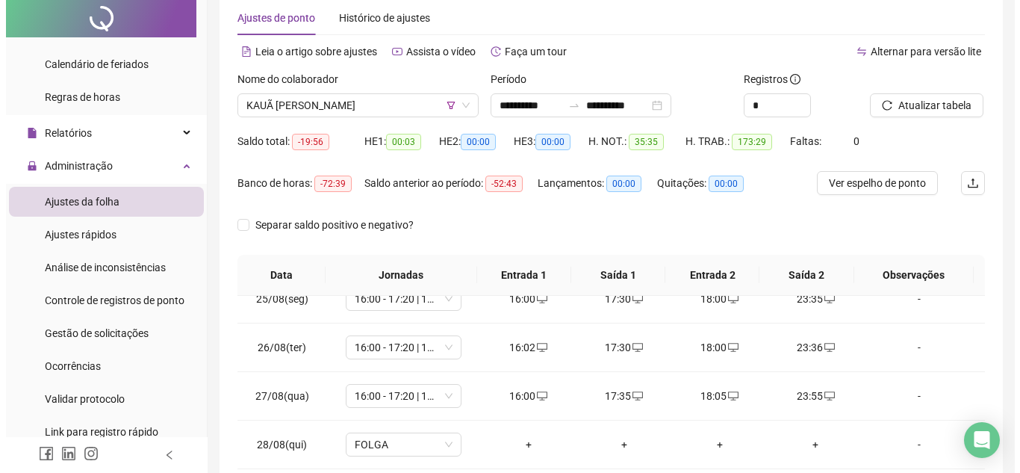
scroll to position [0, 0]
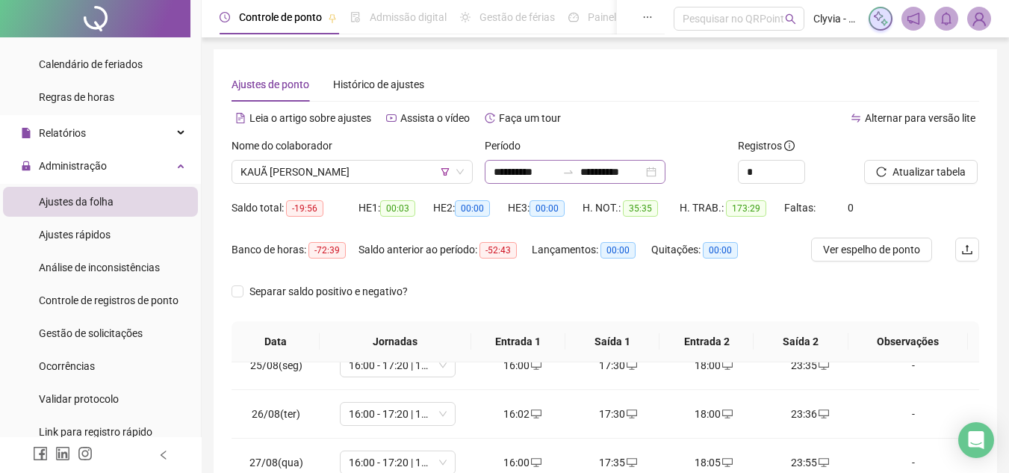
click at [594, 178] on div "**********" at bounding box center [575, 172] width 181 height 24
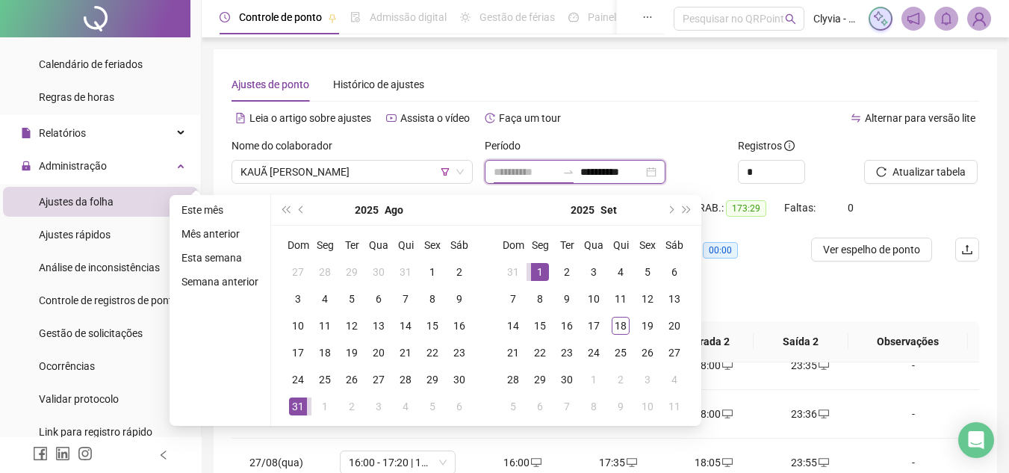
type input "**********"
click at [545, 269] on div "1" at bounding box center [540, 272] width 18 height 18
type input "**********"
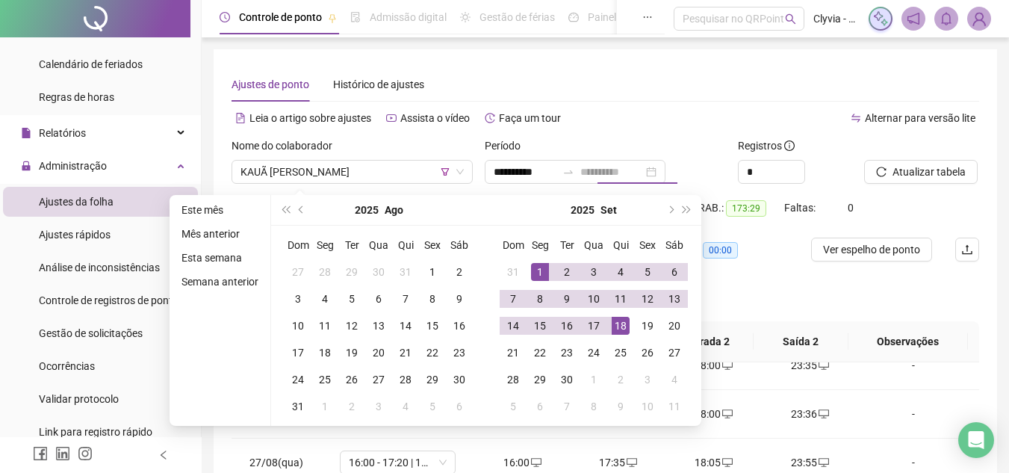
click at [626, 328] on div "18" at bounding box center [620, 326] width 18 height 18
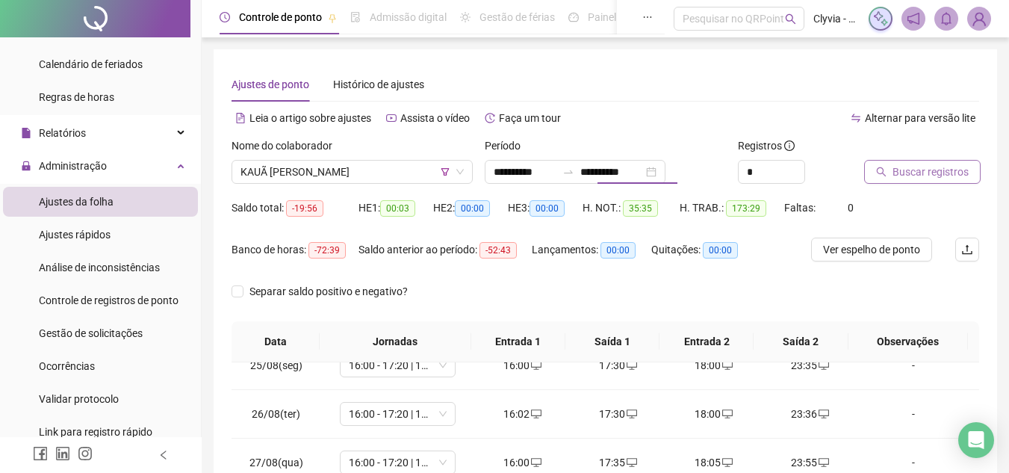
click at [895, 168] on span "Buscar registros" at bounding box center [930, 172] width 76 height 16
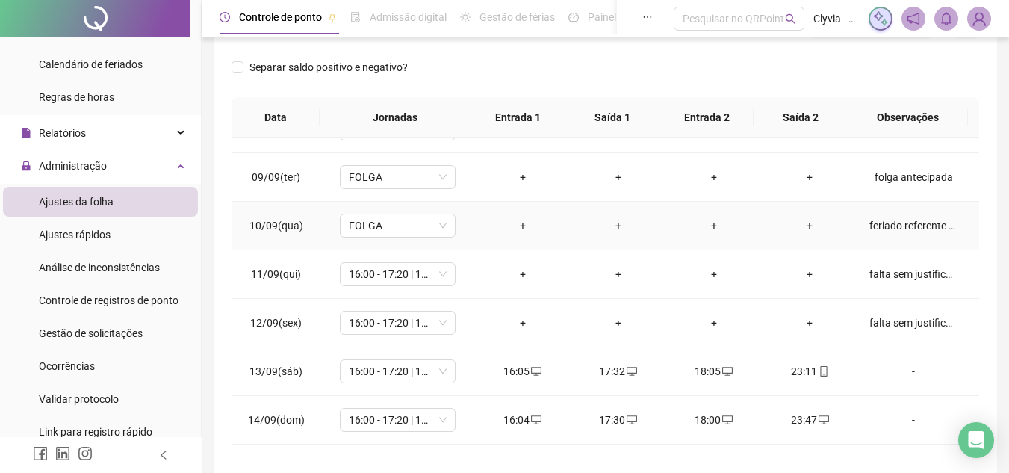
scroll to position [299, 0]
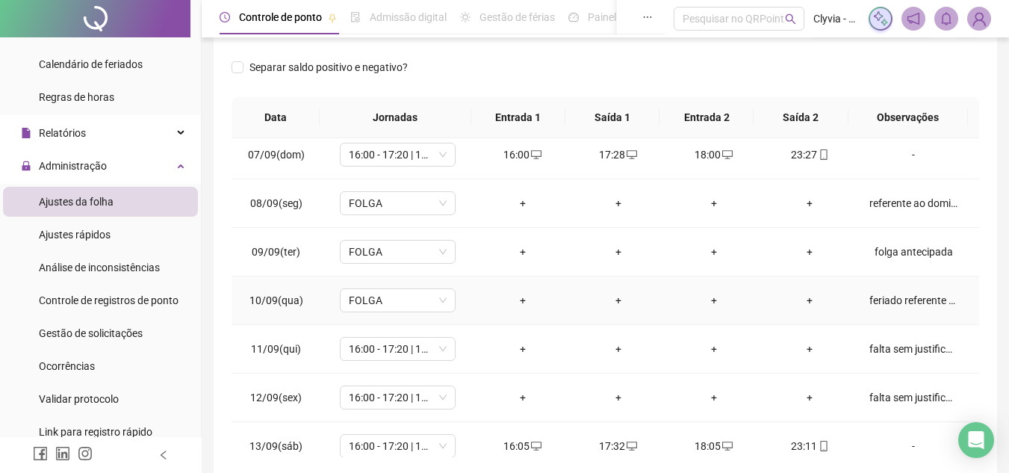
click at [912, 306] on div "feriado referente a ..." at bounding box center [913, 300] width 88 height 16
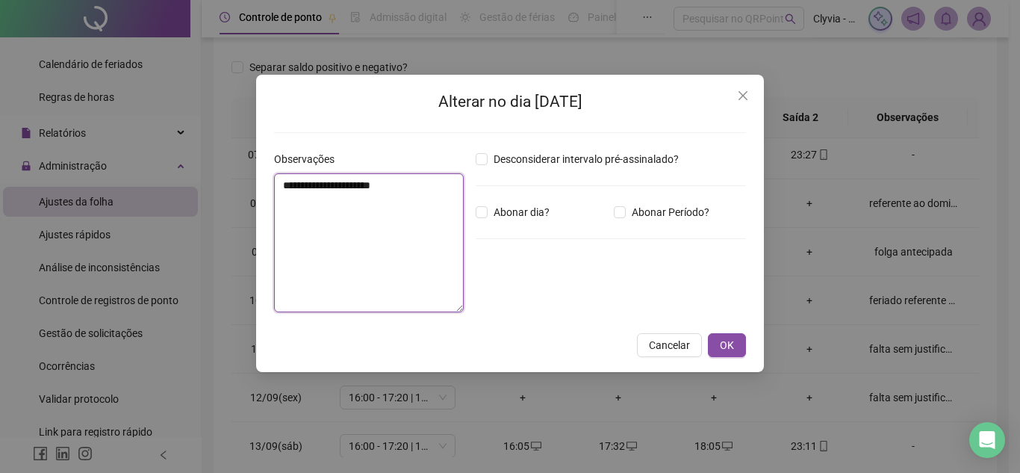
drag, startPoint x: 318, startPoint y: 184, endPoint x: 391, endPoint y: 187, distance: 73.3
click at [391, 187] on textarea "**********" at bounding box center [369, 242] width 190 height 139
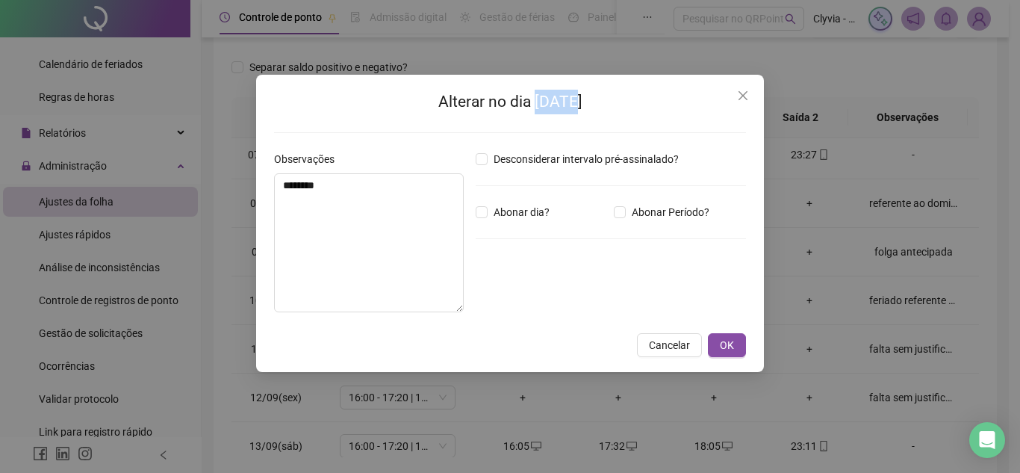
drag, startPoint x: 520, startPoint y: 105, endPoint x: 560, endPoint y: 102, distance: 39.7
click at [560, 102] on h2 "Alterar no dia [DATE]" at bounding box center [510, 102] width 472 height 25
copy h2 "10/09"
click at [389, 191] on textarea "*******" at bounding box center [369, 242] width 190 height 139
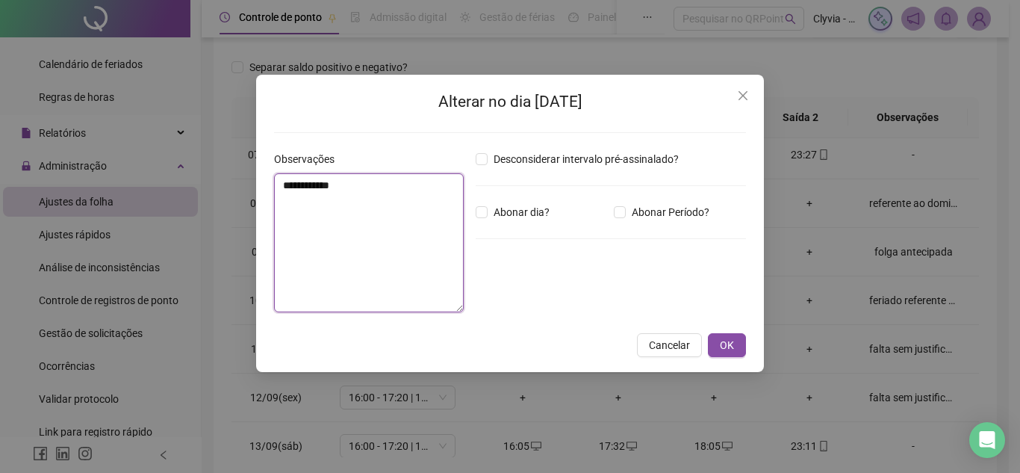
click at [424, 240] on textarea "**********" at bounding box center [369, 242] width 190 height 139
type textarea "**********"
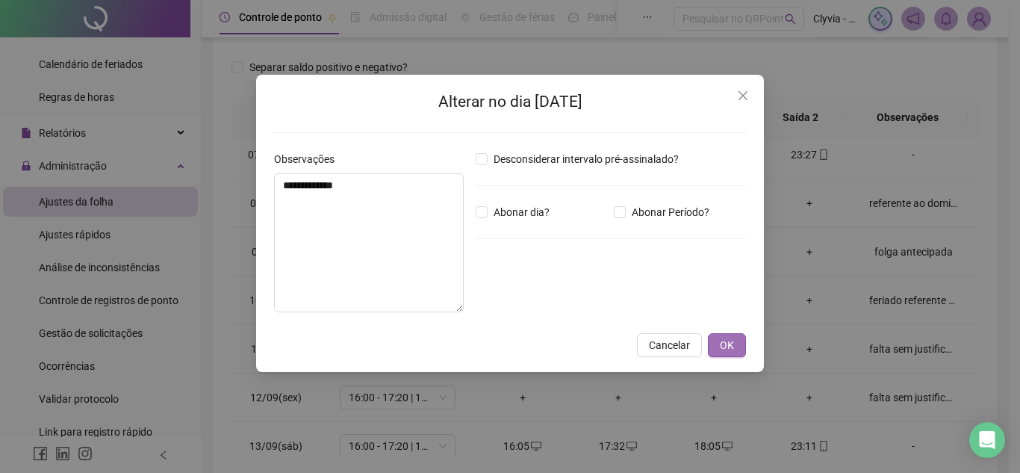
click at [738, 341] on button "OK" at bounding box center [727, 345] width 38 height 24
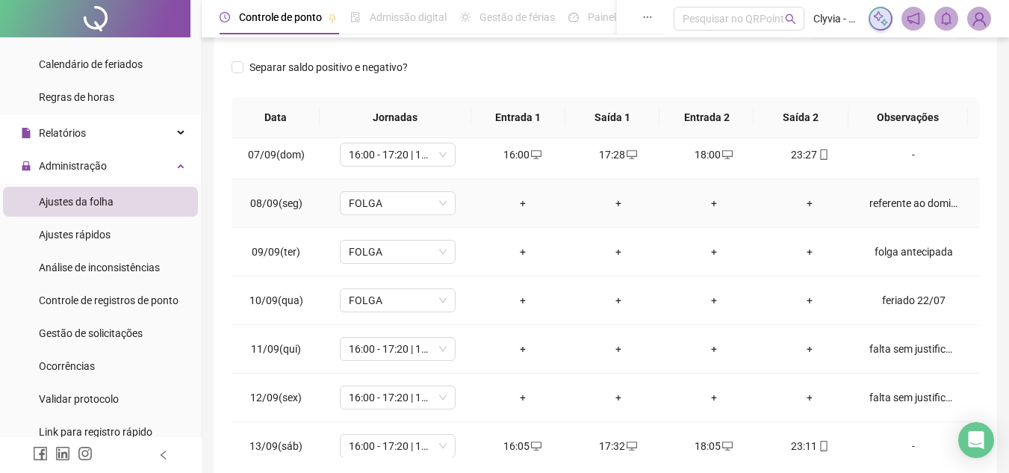
click at [927, 208] on div "referente ao domingo do mes" at bounding box center [913, 203] width 88 height 16
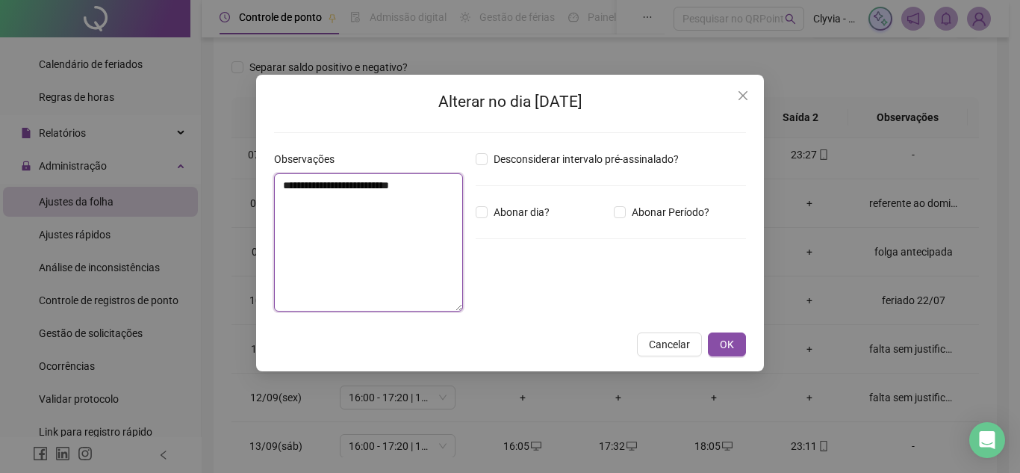
drag, startPoint x: 343, startPoint y: 190, endPoint x: 244, endPoint y: 196, distance: 99.4
click at [244, 196] on div "**********" at bounding box center [510, 236] width 1020 height 473
type textarea "**********"
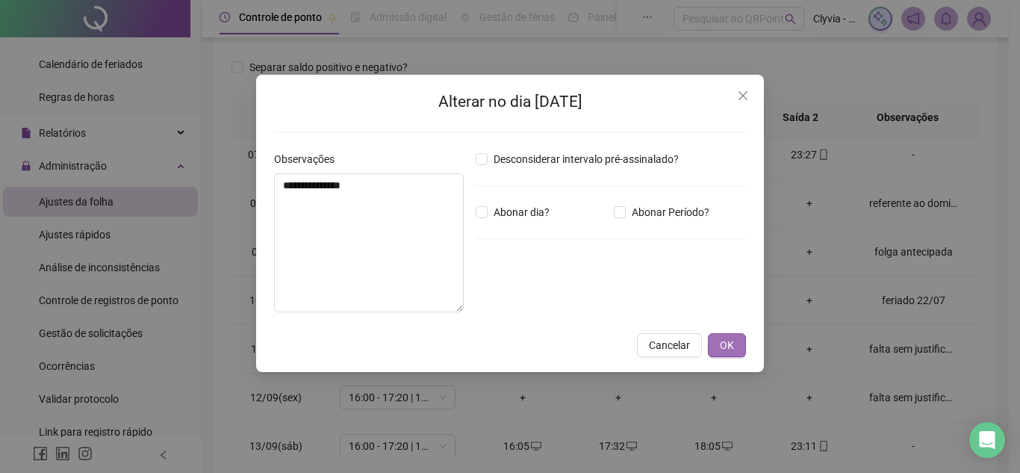
click at [732, 346] on span "OK" at bounding box center [727, 345] width 14 height 16
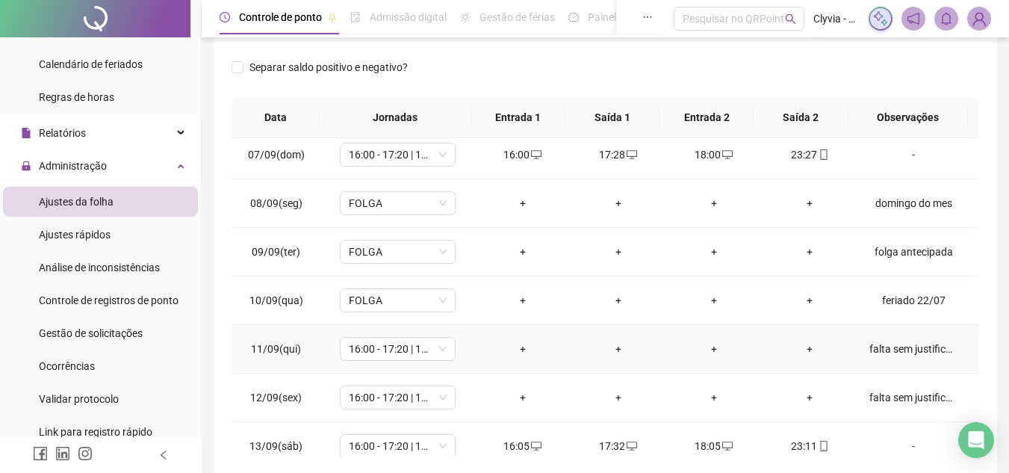
click at [912, 355] on div "falta sem justificativa" at bounding box center [913, 348] width 88 height 16
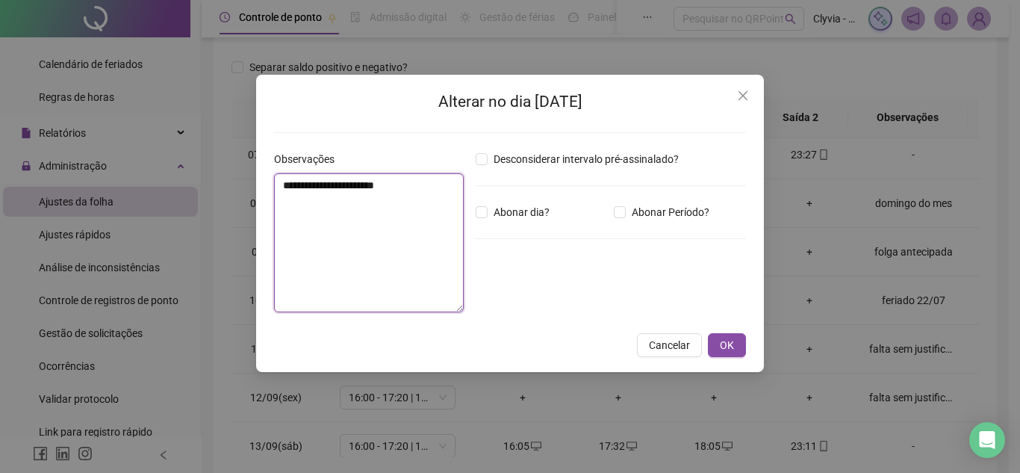
drag, startPoint x: 306, startPoint y: 190, endPoint x: 329, endPoint y: 190, distance: 23.1
click at [329, 190] on textarea "**********" at bounding box center [369, 242] width 190 height 139
type textarea "**********"
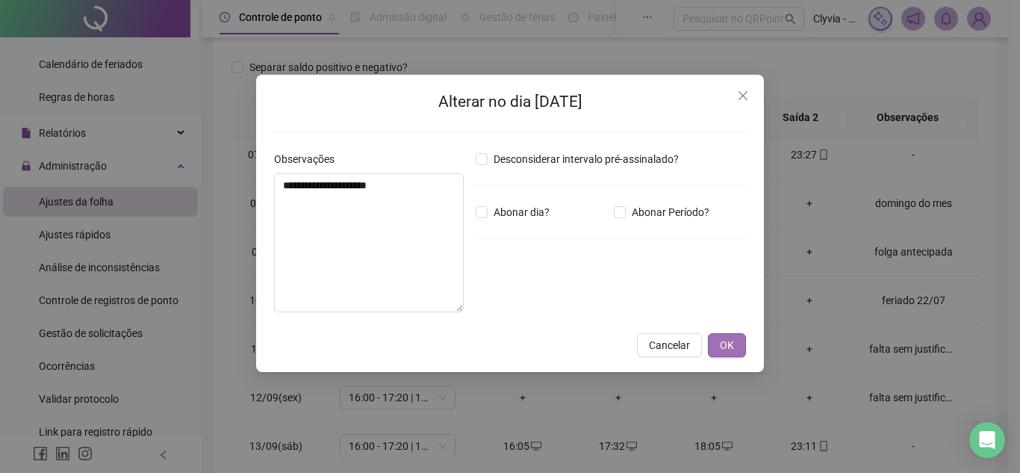
click at [738, 350] on button "OK" at bounding box center [727, 345] width 38 height 24
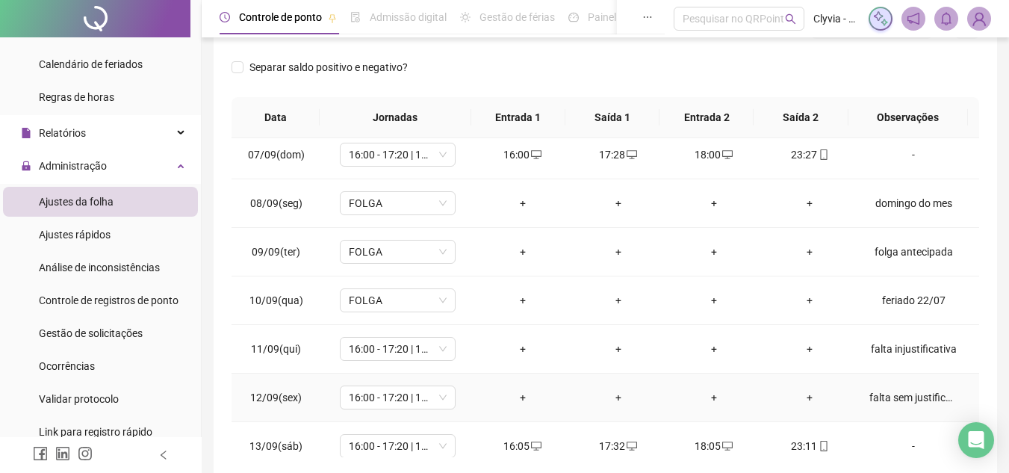
click at [912, 399] on div "falta sem justificativa" at bounding box center [913, 397] width 88 height 16
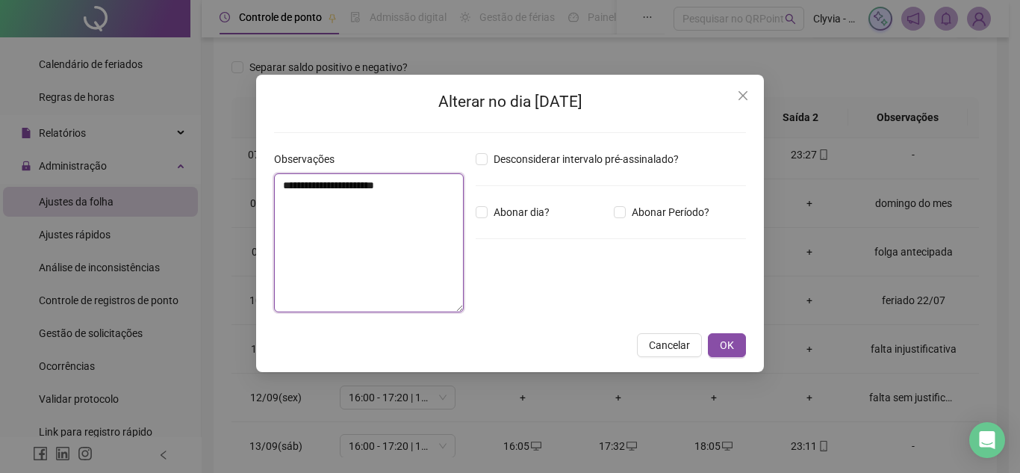
drag, startPoint x: 305, startPoint y: 190, endPoint x: 328, endPoint y: 190, distance: 22.4
click at [328, 190] on textarea "**********" at bounding box center [369, 242] width 190 height 139
click at [387, 187] on textarea "**********" at bounding box center [369, 242] width 190 height 139
type textarea "**********"
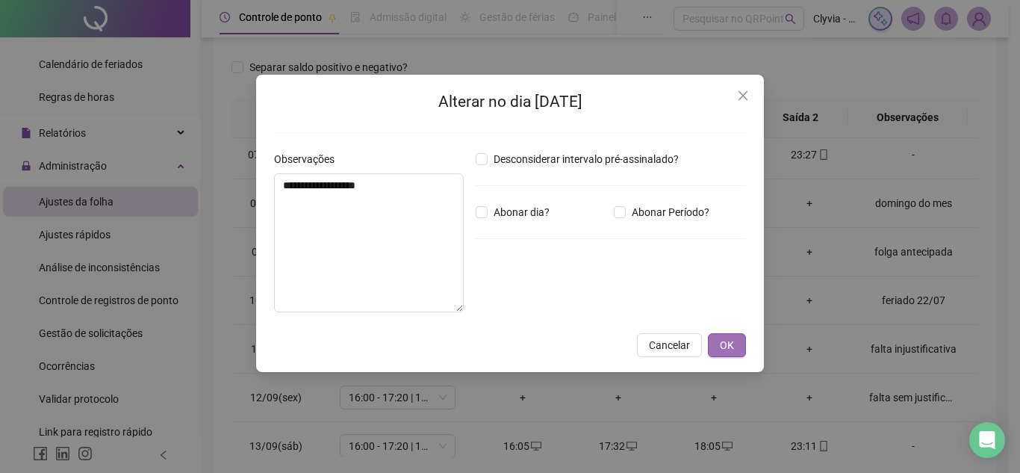
click at [719, 336] on button "OK" at bounding box center [727, 345] width 38 height 24
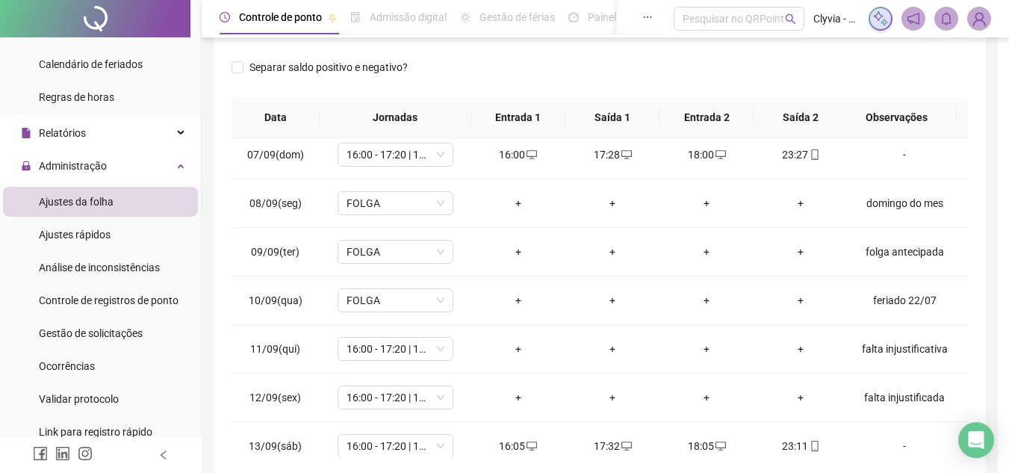
click at [913, 345] on div "falta injustificativa" at bounding box center [904, 348] width 88 height 16
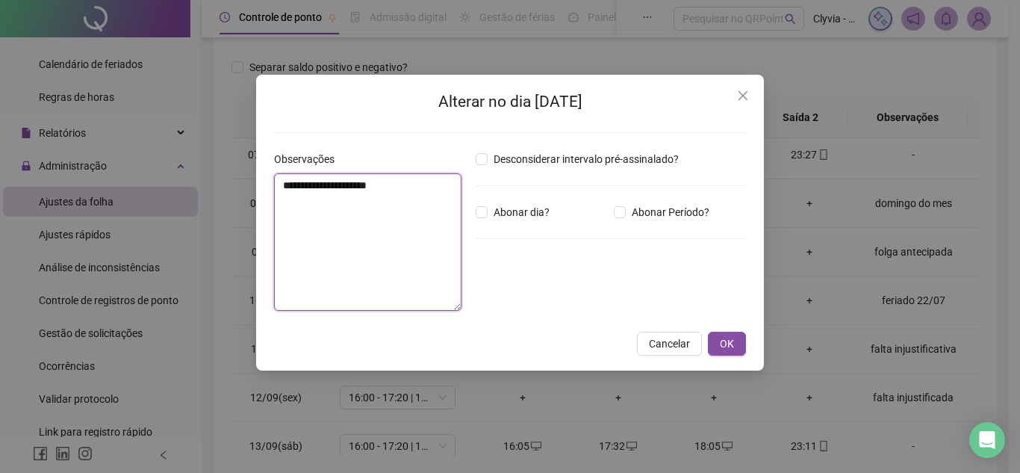
drag, startPoint x: 349, startPoint y: 187, endPoint x: 373, endPoint y: 184, distance: 23.3
click at [373, 184] on textarea "**********" at bounding box center [367, 241] width 187 height 137
drag, startPoint x: 350, startPoint y: 190, endPoint x: 370, endPoint y: 190, distance: 19.4
click at [370, 190] on textarea "**********" at bounding box center [369, 242] width 190 height 139
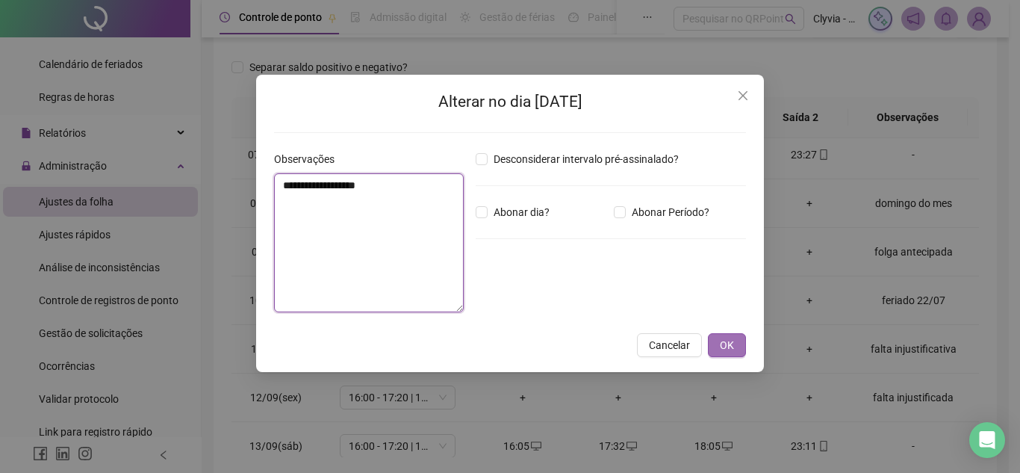
type textarea "**********"
click at [739, 349] on button "OK" at bounding box center [727, 345] width 38 height 24
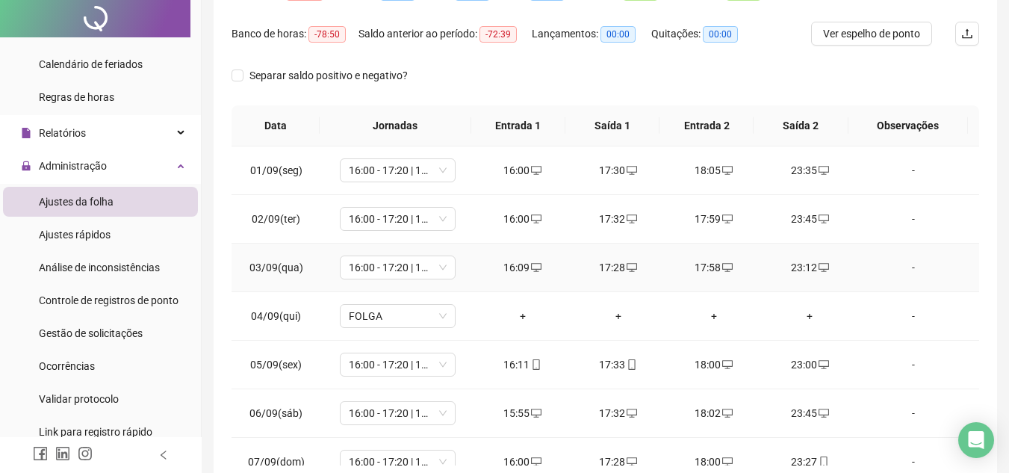
scroll to position [0, 0]
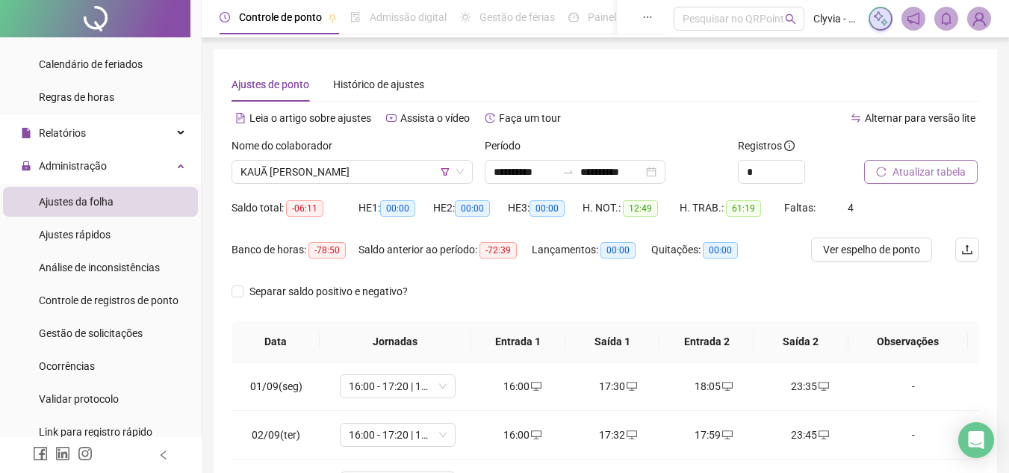
click at [894, 162] on button "Atualizar tabela" at bounding box center [920, 172] width 113 height 24
click at [914, 152] on div at bounding box center [903, 148] width 78 height 22
click at [923, 181] on button "Atualizar tabela" at bounding box center [920, 172] width 113 height 24
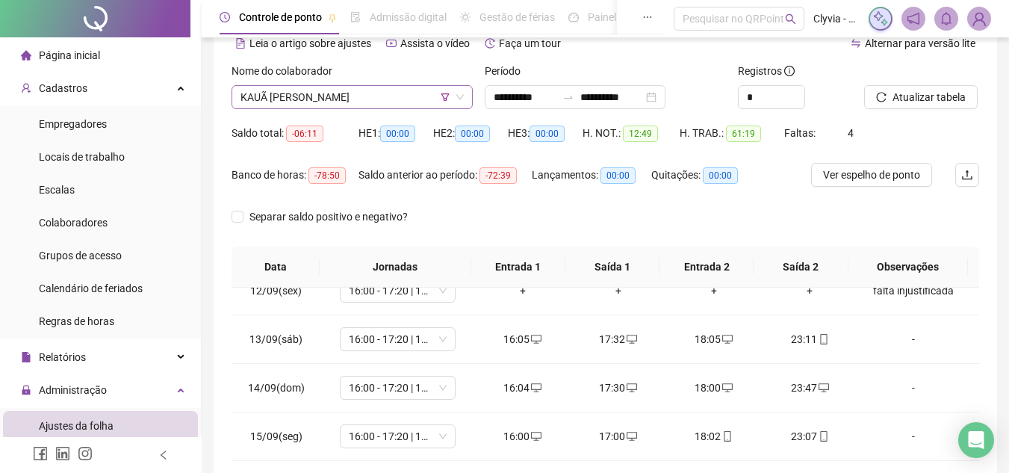
click at [359, 100] on span "KAUÃ [PERSON_NAME]" at bounding box center [351, 97] width 223 height 22
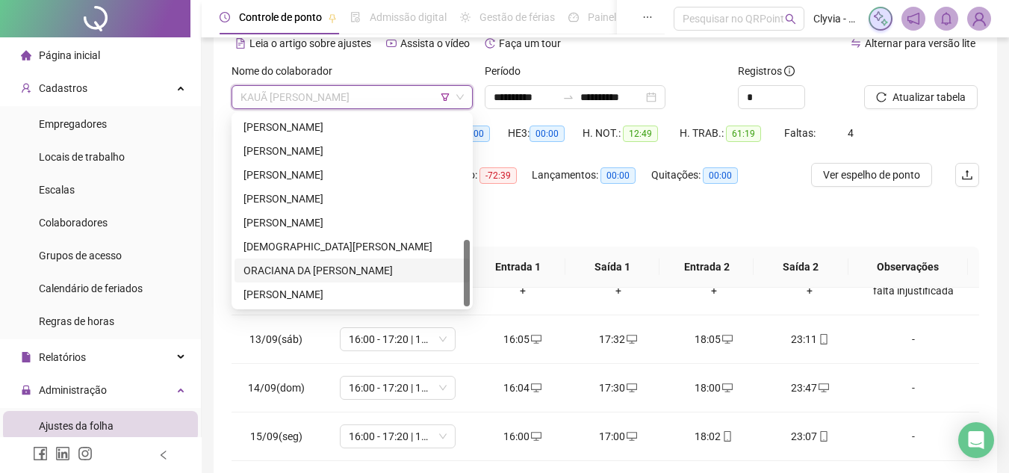
scroll to position [209, 0]
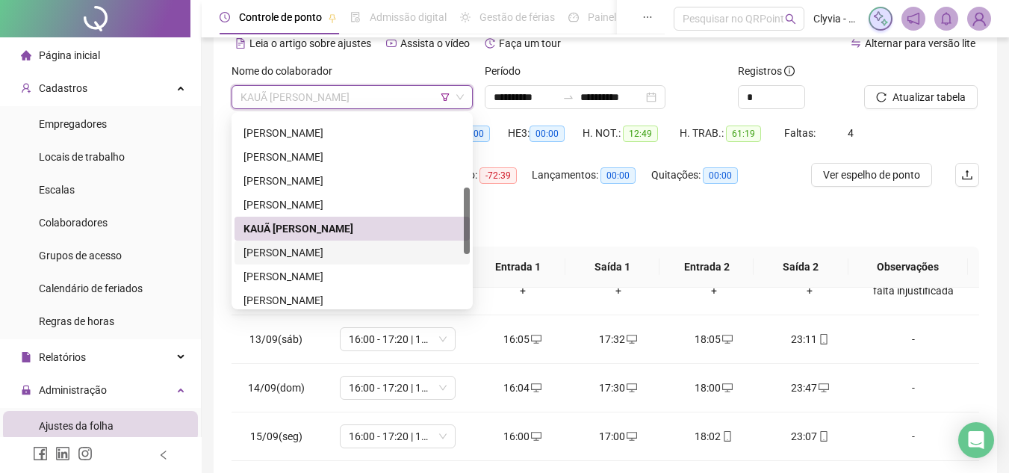
click at [358, 251] on div "[PERSON_NAME]" at bounding box center [351, 252] width 217 height 16
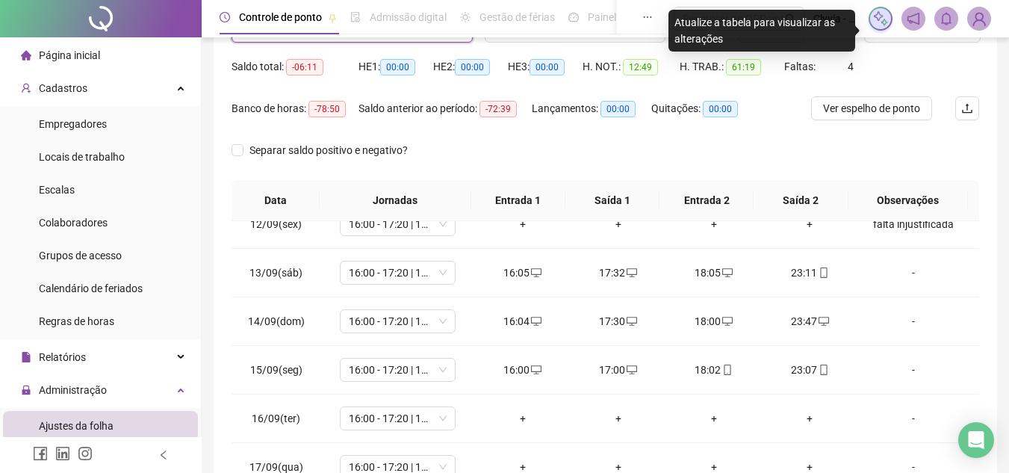
scroll to position [66, 0]
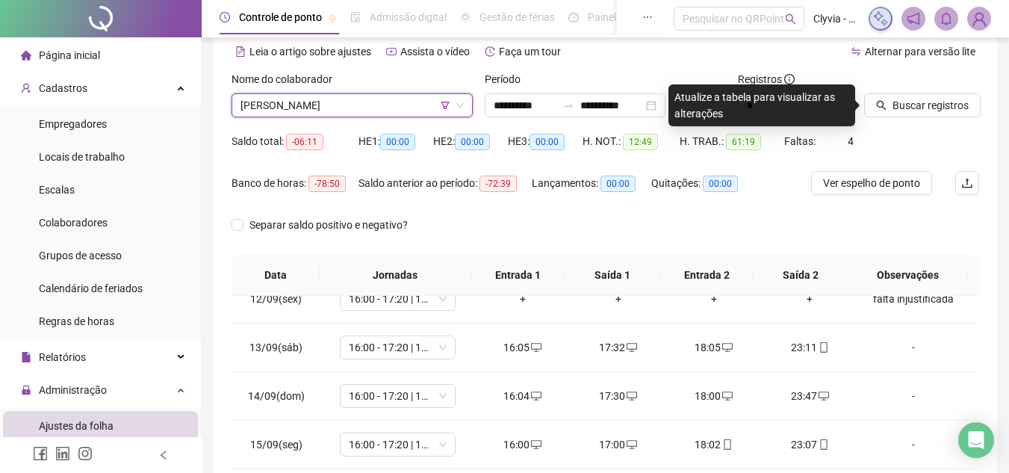
click at [926, 130] on div "Saldo total: -06:11 HE 1: 00:00 HE 2: 00:00 HE 3: 00:00 H. NOT.: 12:49 H. TRAB.…" at bounding box center [604, 150] width 747 height 42
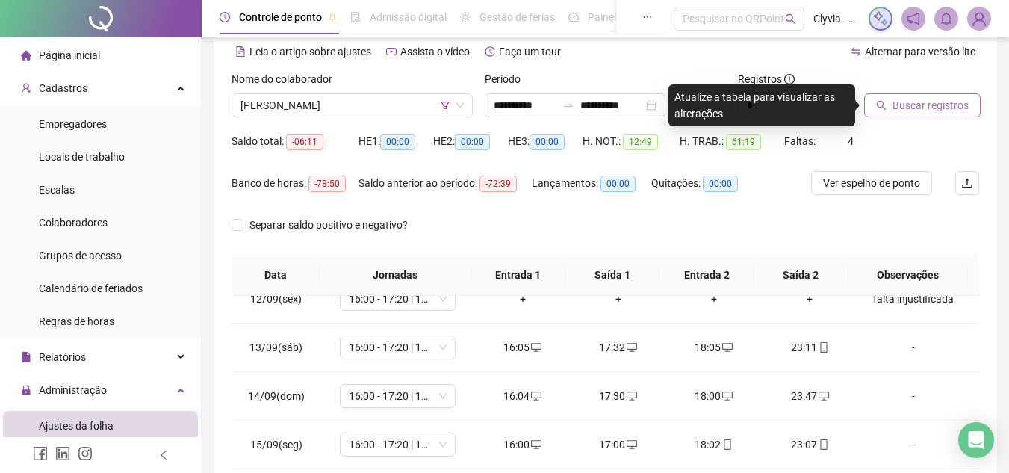
click at [927, 114] on button "Buscar registros" at bounding box center [922, 105] width 116 height 24
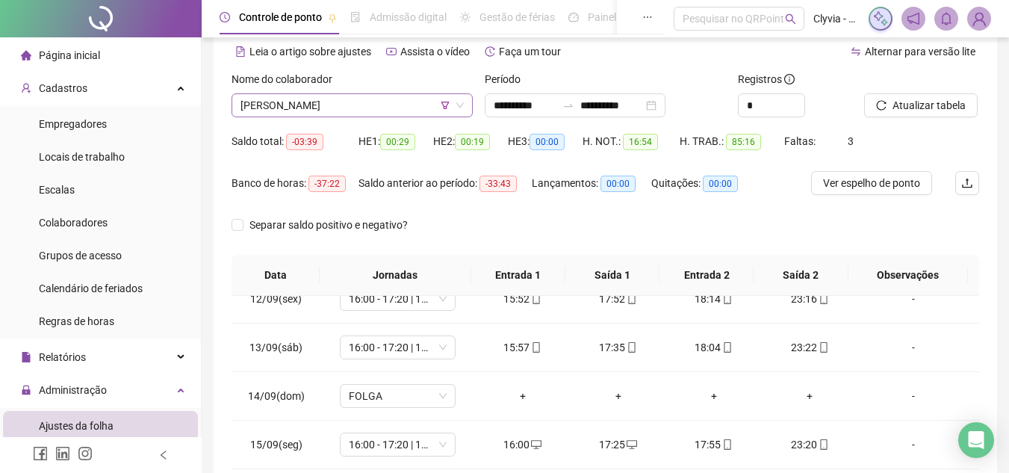
click at [411, 105] on span "[PERSON_NAME]" at bounding box center [351, 105] width 223 height 22
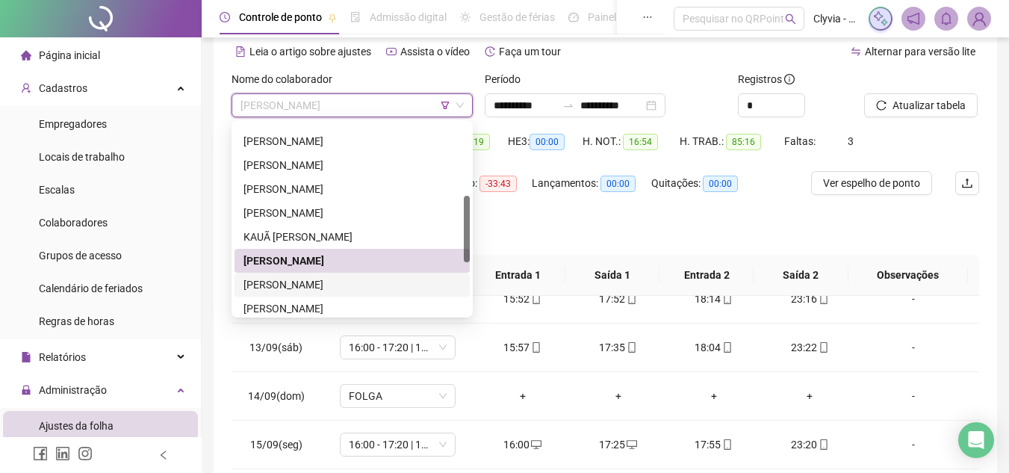
click at [352, 290] on div "[PERSON_NAME]" at bounding box center [351, 284] width 217 height 16
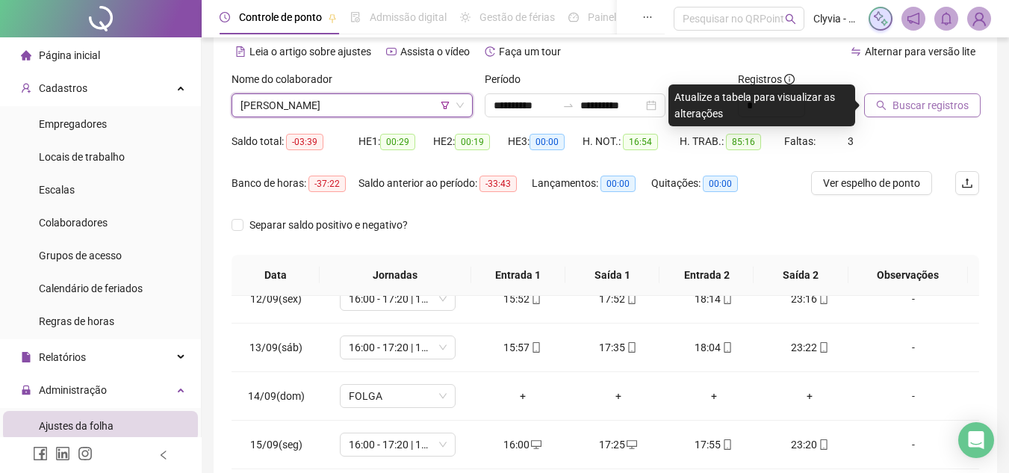
click at [901, 110] on span "Buscar registros" at bounding box center [930, 105] width 76 height 16
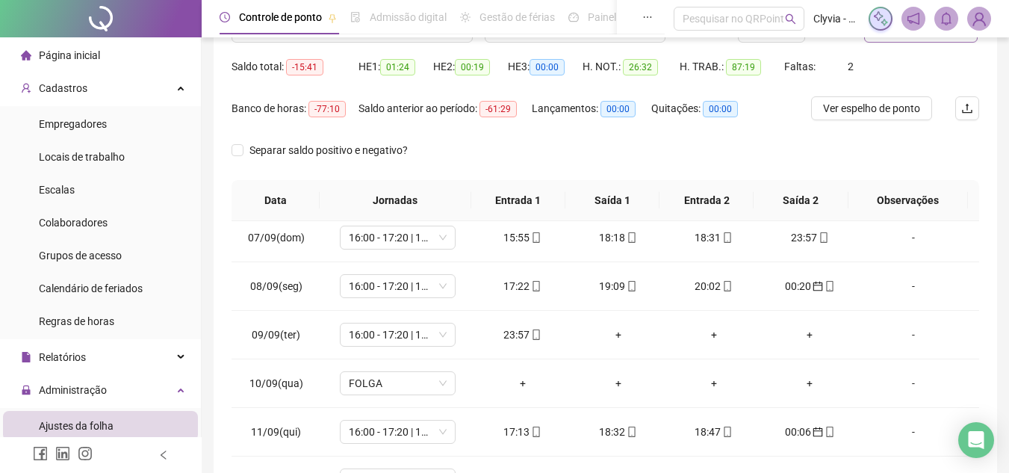
scroll to position [0, 0]
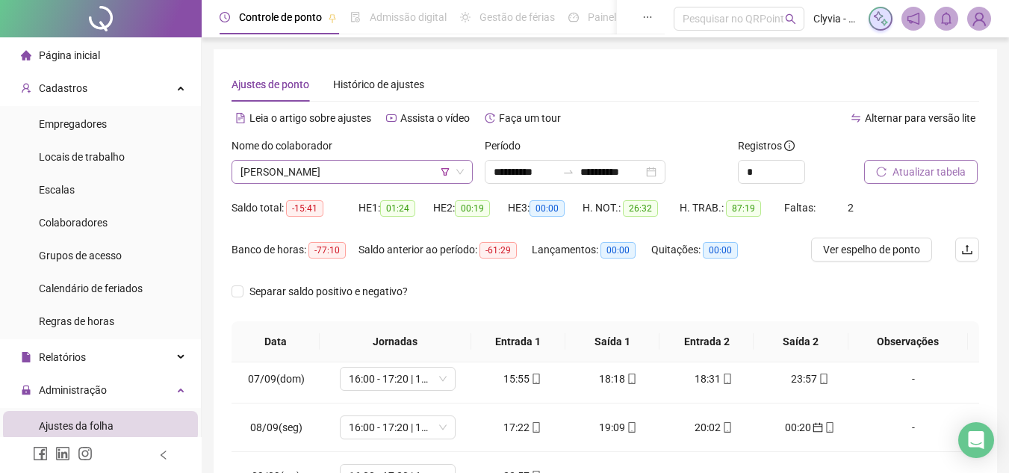
click at [275, 175] on span "[PERSON_NAME]" at bounding box center [351, 172] width 223 height 22
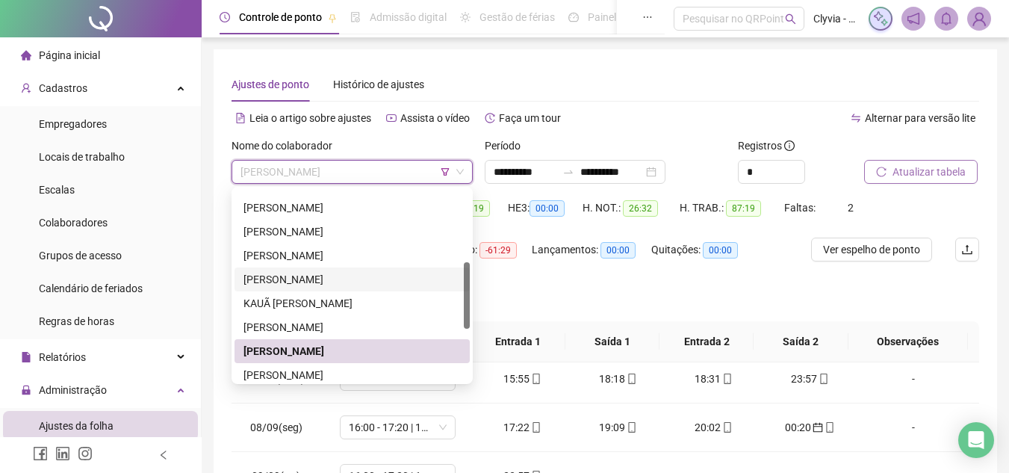
scroll to position [284, 0]
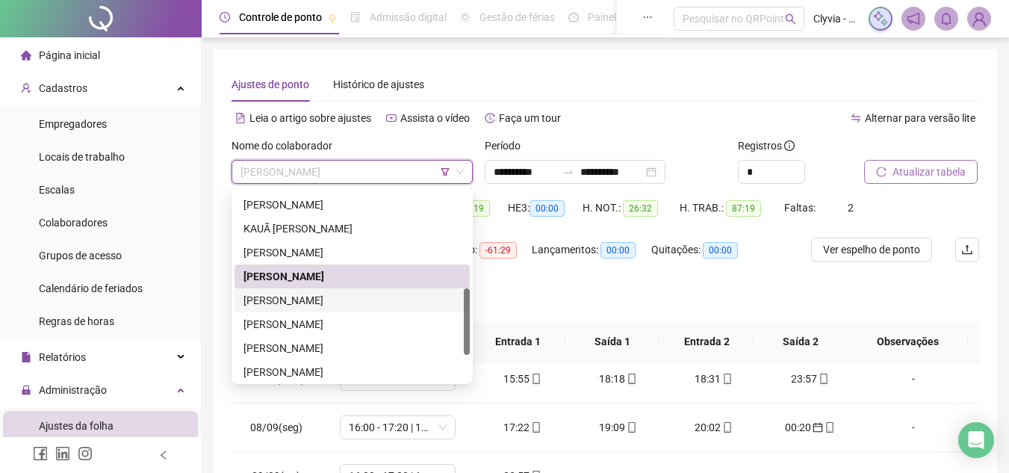
click at [301, 304] on div "[PERSON_NAME]" at bounding box center [351, 300] width 217 height 16
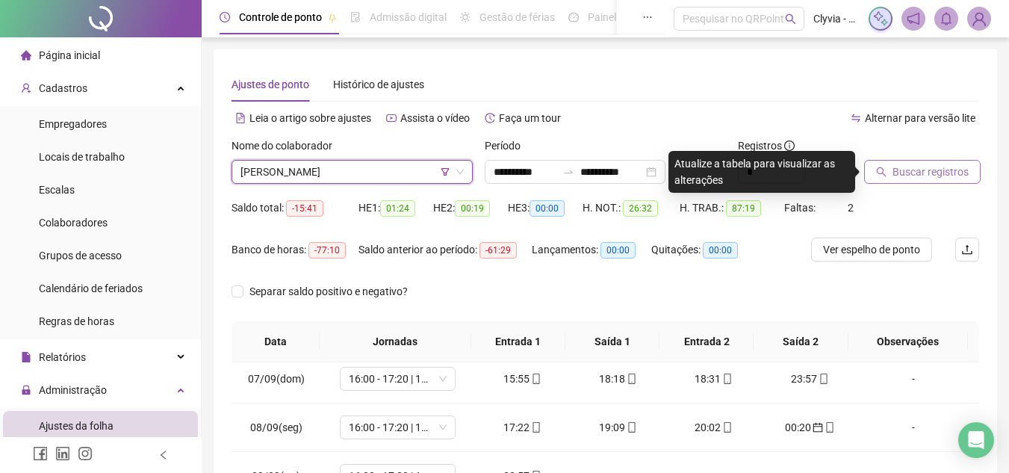
click at [953, 165] on span "Buscar registros" at bounding box center [930, 172] width 76 height 16
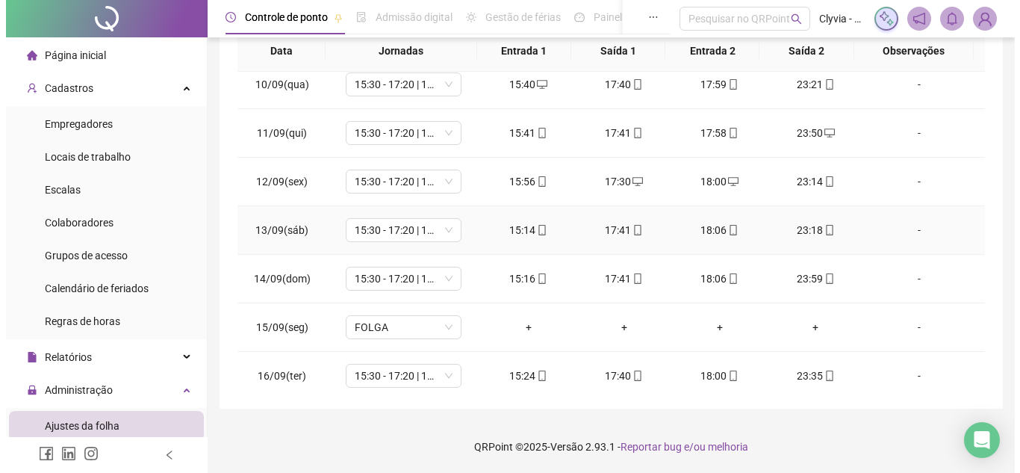
scroll to position [555, 0]
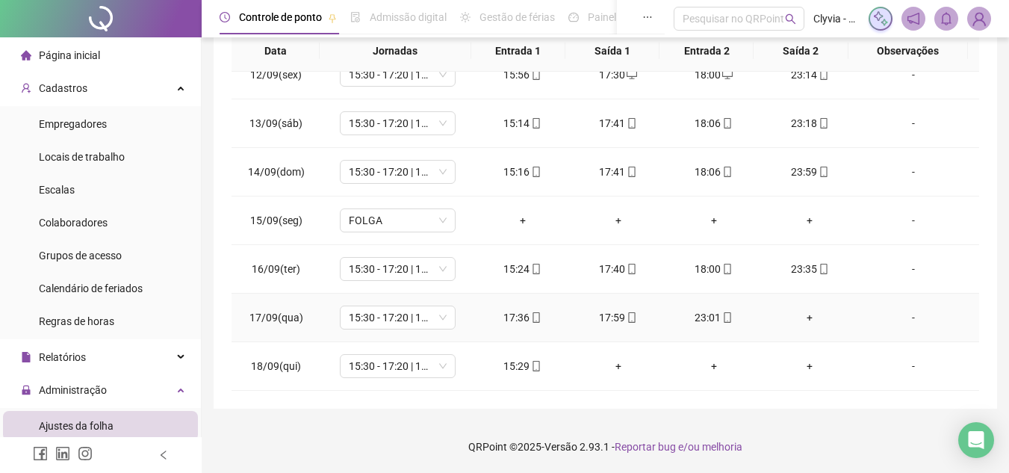
click at [800, 322] on div "+" at bounding box center [809, 317] width 72 height 16
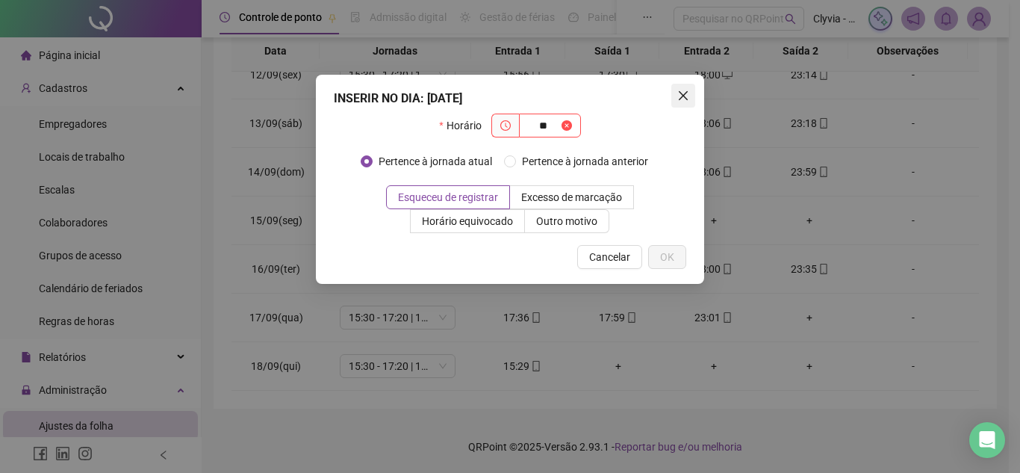
type input "**"
click at [671, 90] on span "Close" at bounding box center [683, 96] width 24 height 12
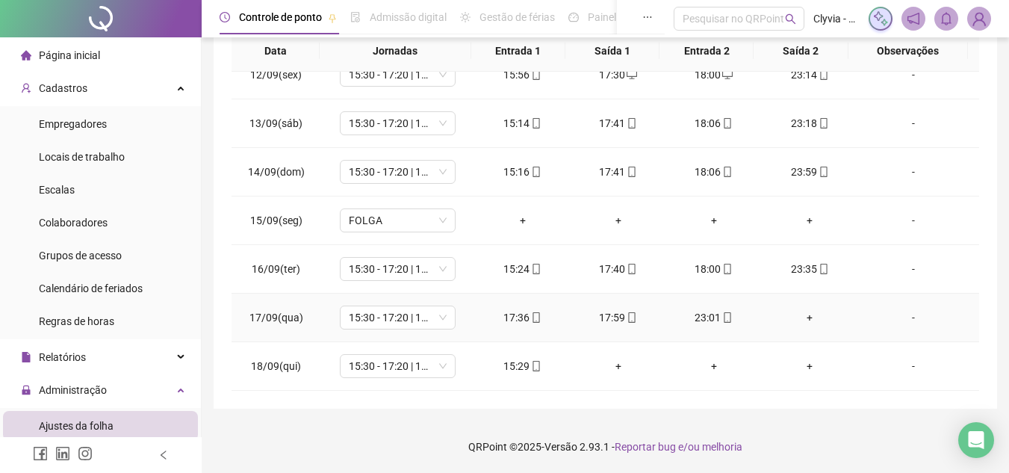
click at [812, 316] on div "+" at bounding box center [809, 317] width 72 height 16
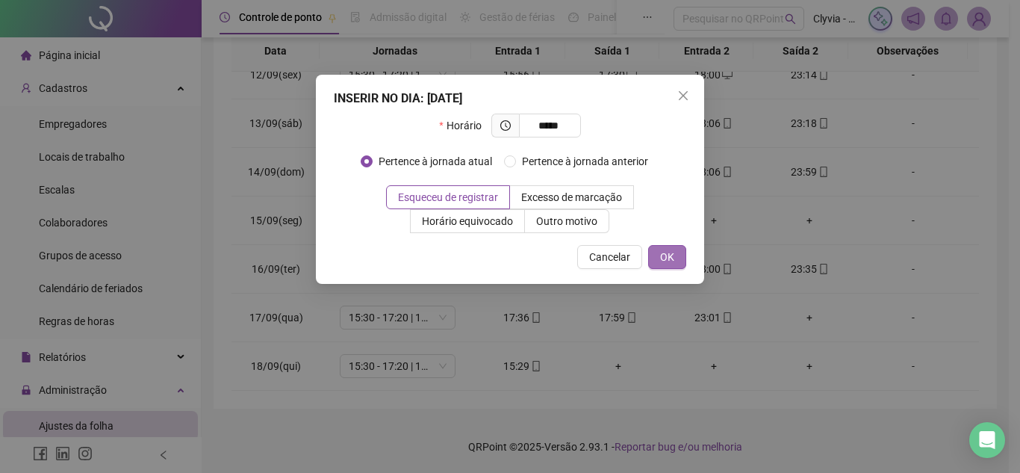
type input "*****"
click at [670, 246] on button "OK" at bounding box center [667, 257] width 38 height 24
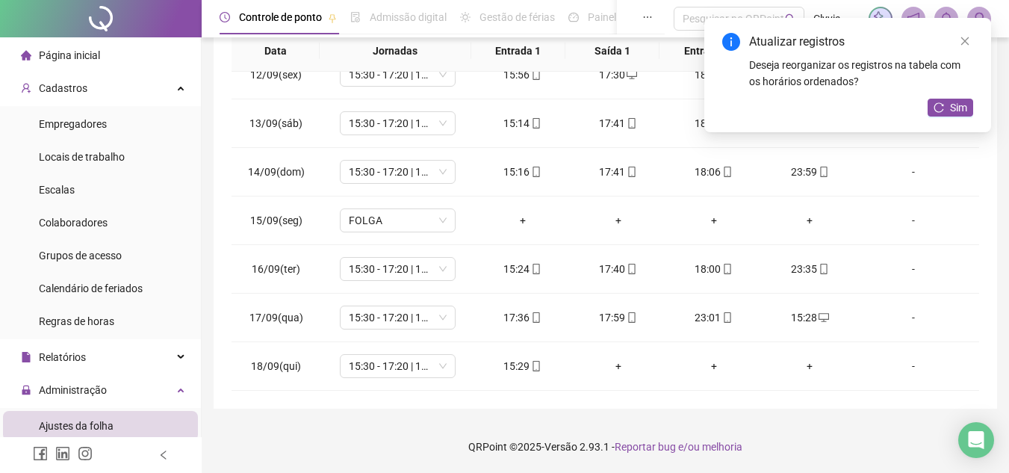
click at [950, 97] on div "Atualizar registros Deseja reorganizar os registros na tabela com os horários o…" at bounding box center [847, 75] width 287 height 114
click at [950, 102] on span "Sim" at bounding box center [958, 107] width 17 height 16
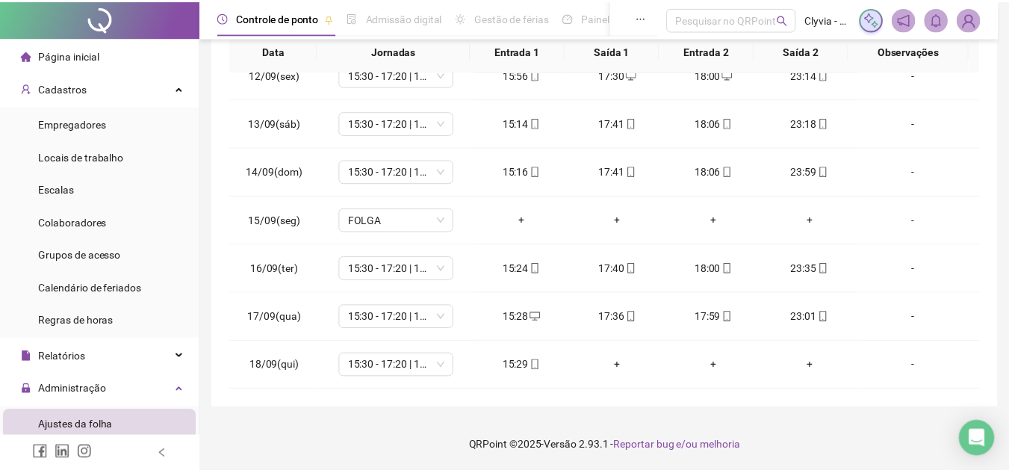
scroll to position [66, 0]
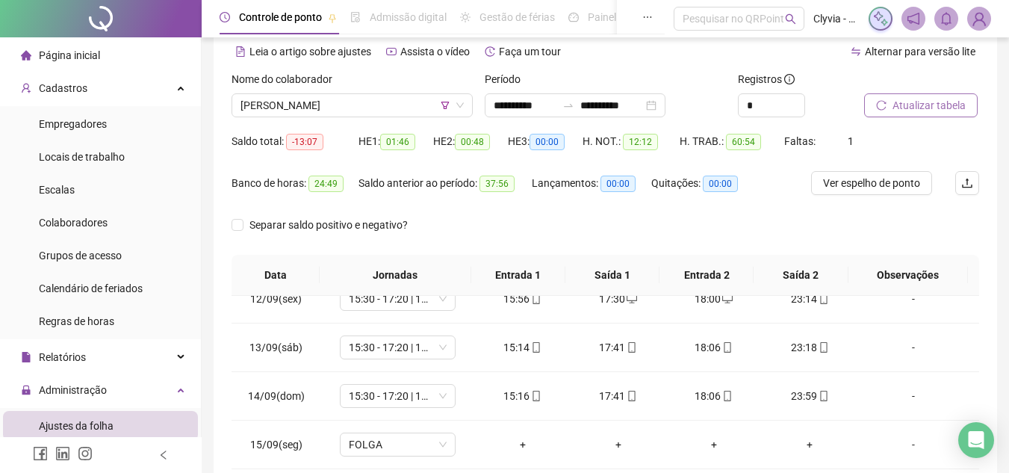
click at [930, 106] on span "Atualizar tabela" at bounding box center [928, 105] width 73 height 16
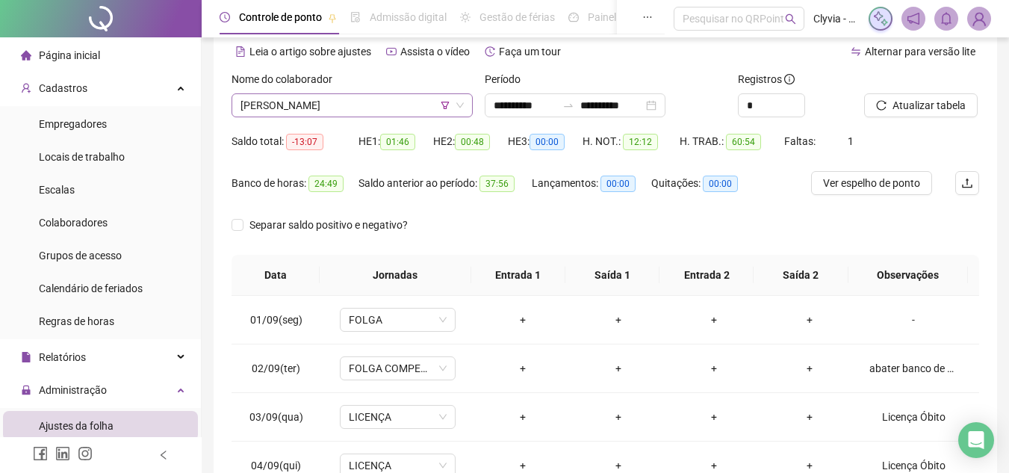
click at [408, 108] on span "[PERSON_NAME]" at bounding box center [351, 105] width 223 height 22
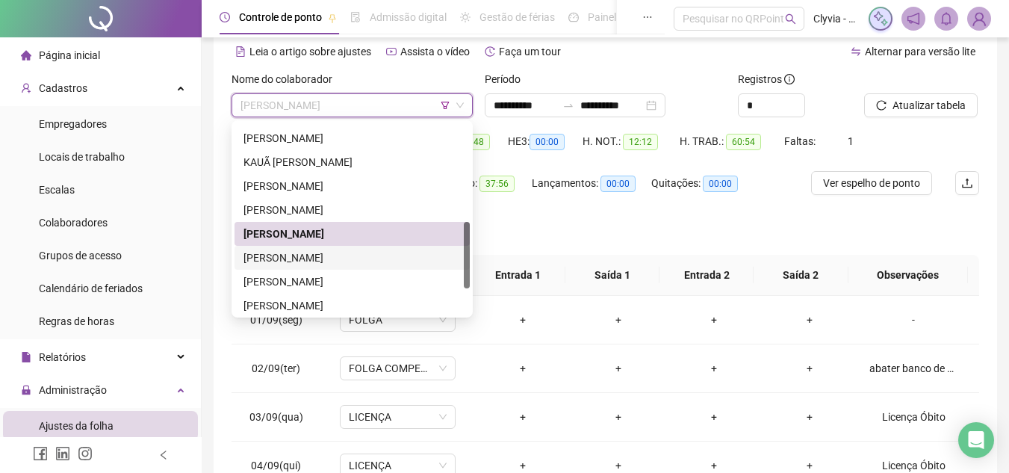
click at [346, 251] on div "[PERSON_NAME]" at bounding box center [351, 257] width 217 height 16
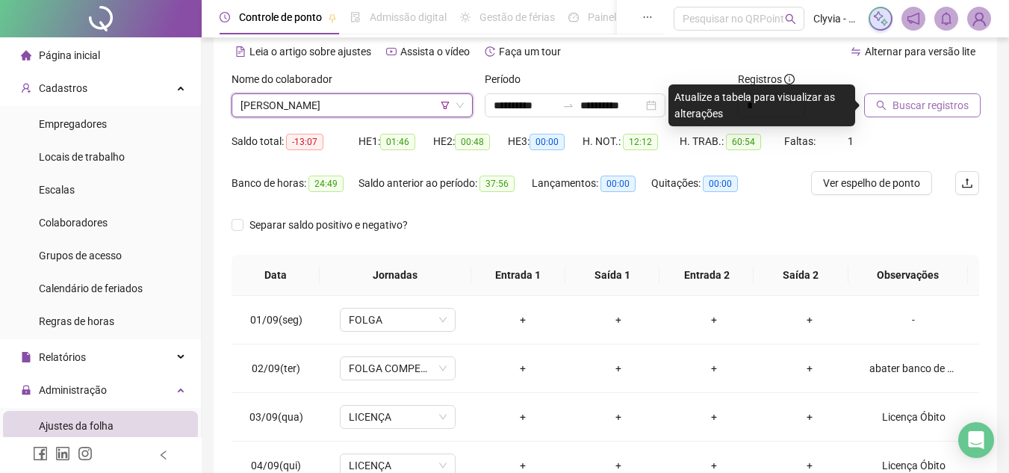
click at [891, 104] on button "Buscar registros" at bounding box center [922, 105] width 116 height 24
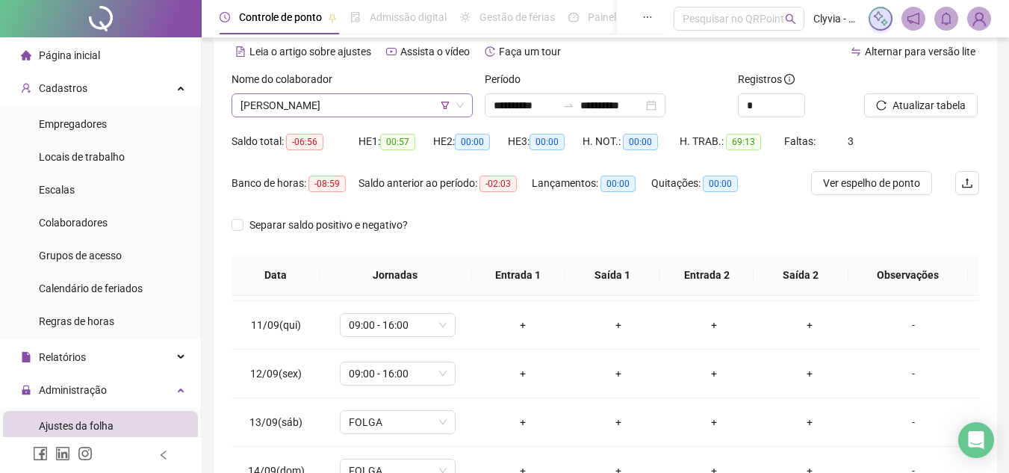
click at [395, 93] on div "[PERSON_NAME]" at bounding box center [351, 105] width 241 height 24
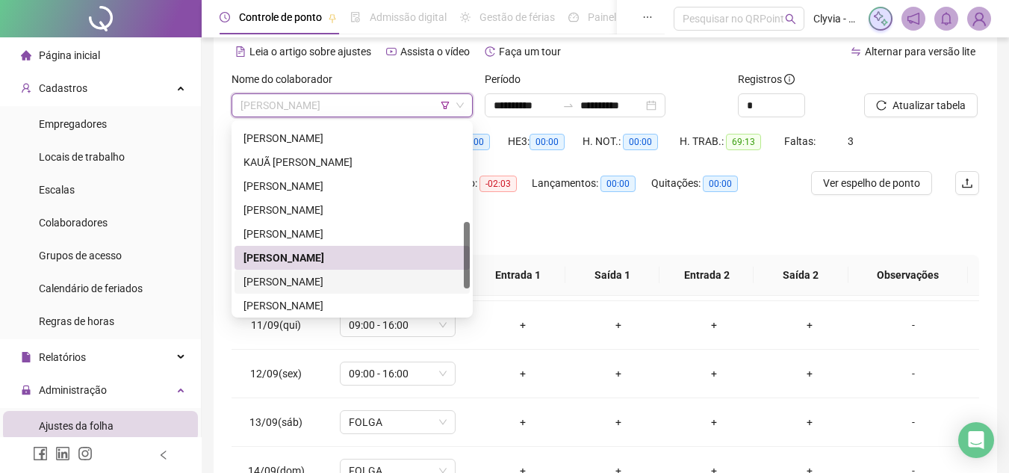
click at [373, 286] on div "[PERSON_NAME]" at bounding box center [351, 281] width 217 height 16
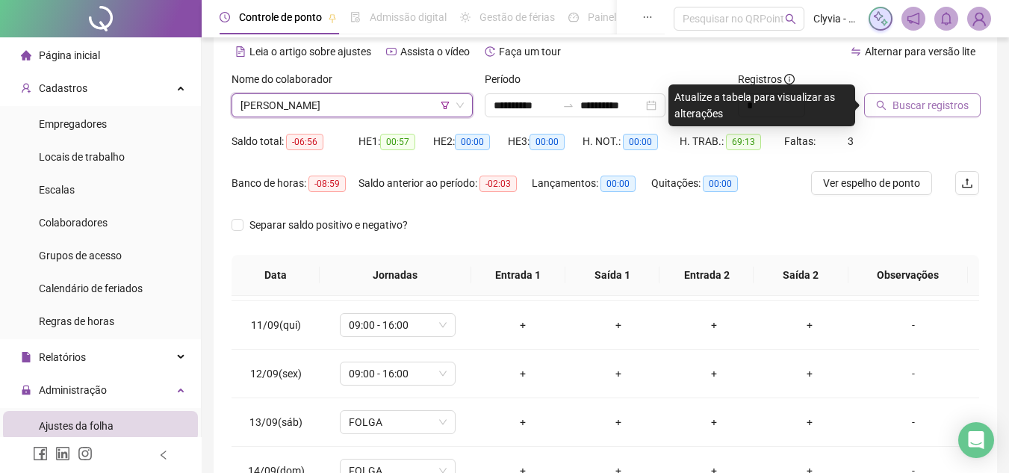
click at [891, 103] on button "Buscar registros" at bounding box center [922, 105] width 116 height 24
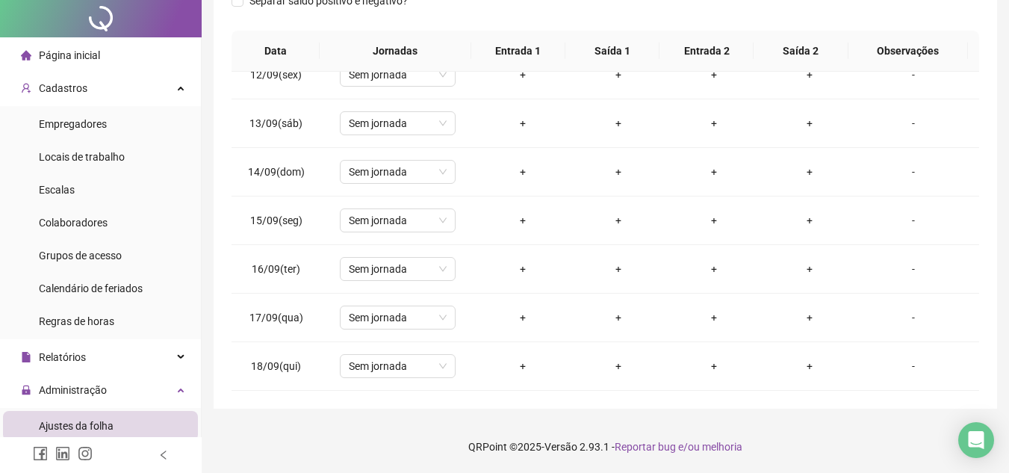
scroll to position [0, 0]
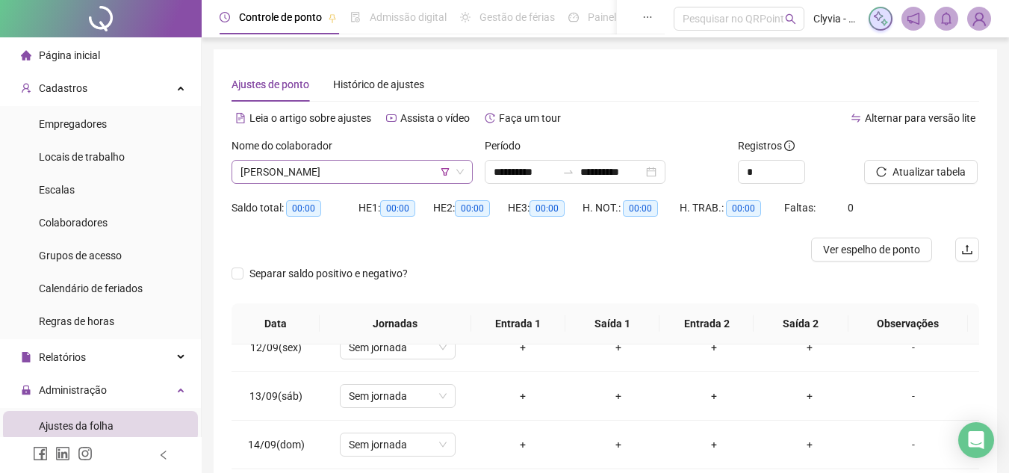
click at [423, 173] on span "[PERSON_NAME]" at bounding box center [351, 172] width 223 height 22
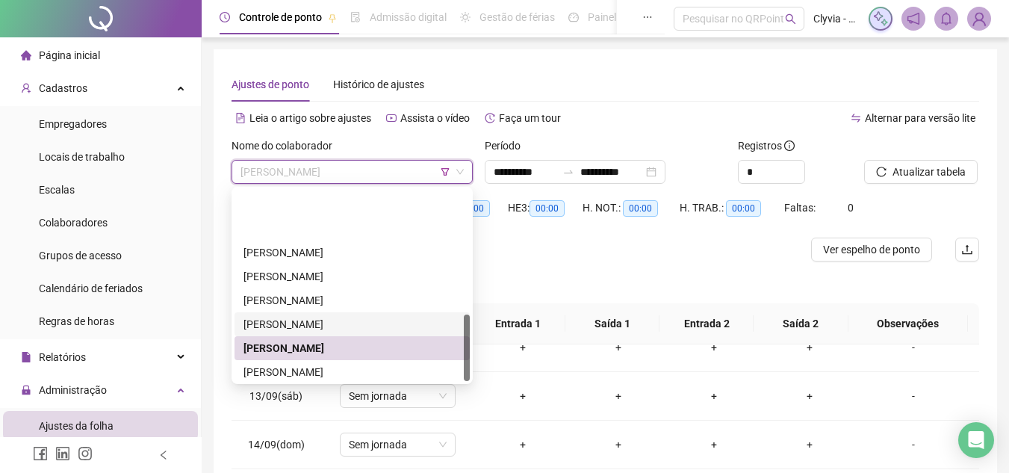
scroll to position [358, 0]
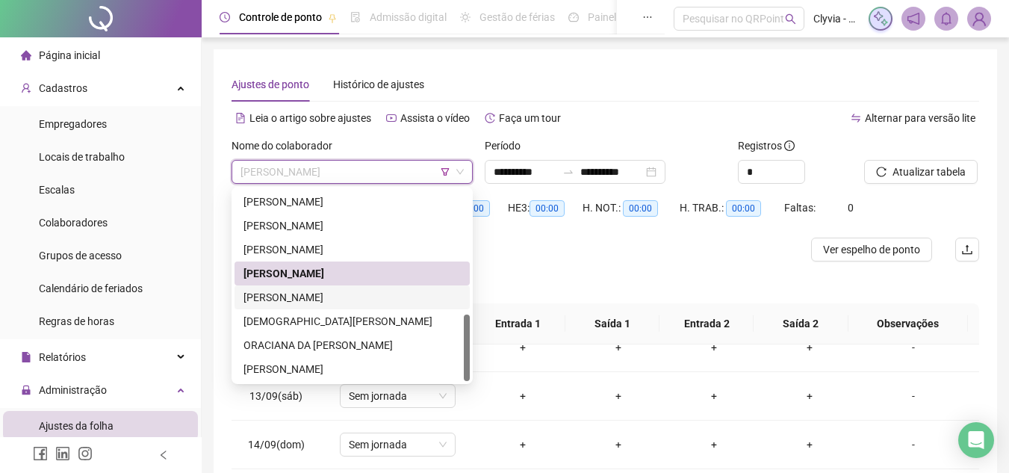
click at [330, 299] on div "[PERSON_NAME]" at bounding box center [351, 297] width 217 height 16
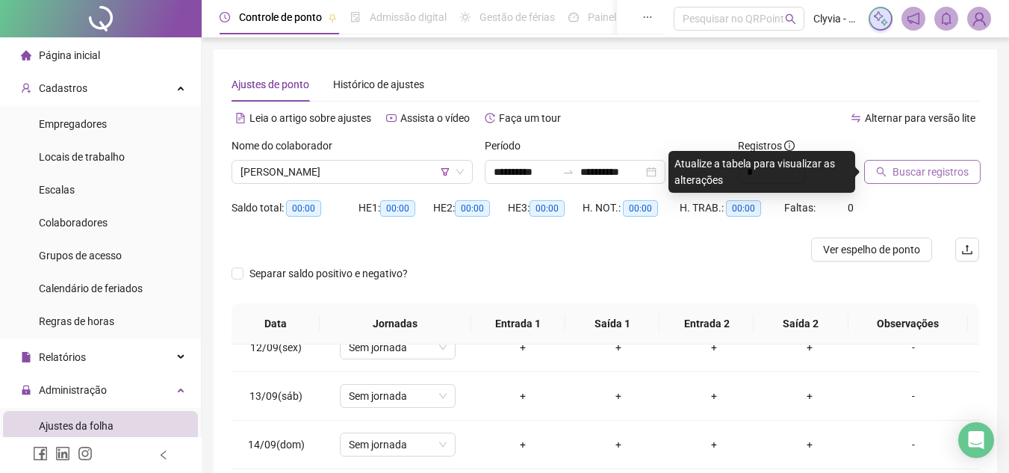
click at [875, 172] on button "Buscar registros" at bounding box center [922, 172] width 116 height 24
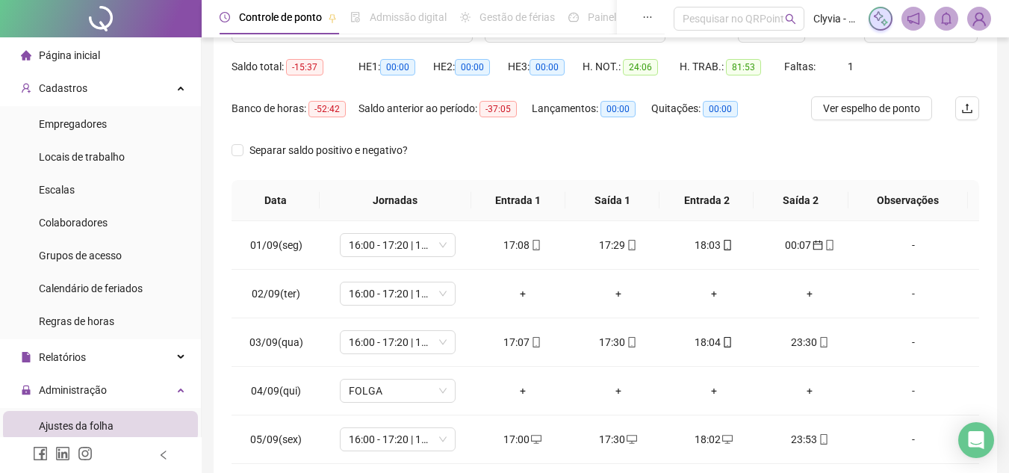
scroll to position [0, 0]
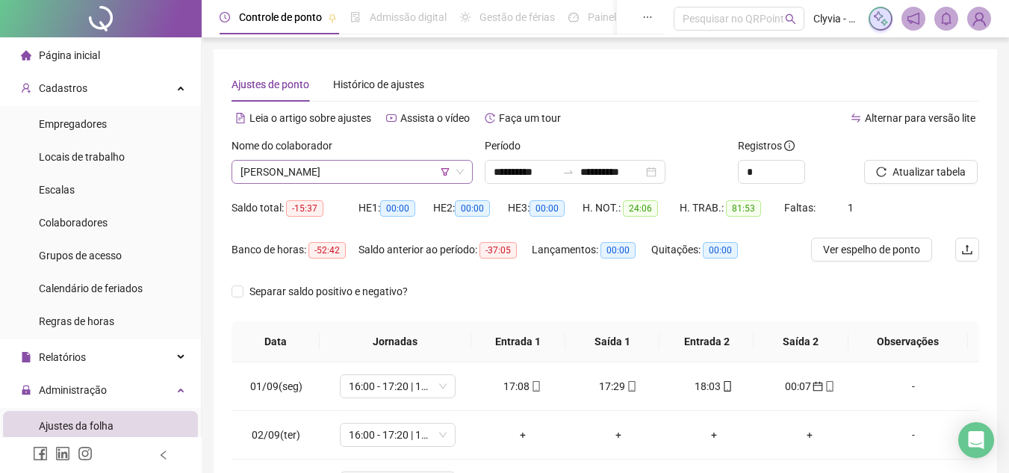
click at [374, 162] on span "[PERSON_NAME]" at bounding box center [351, 172] width 223 height 22
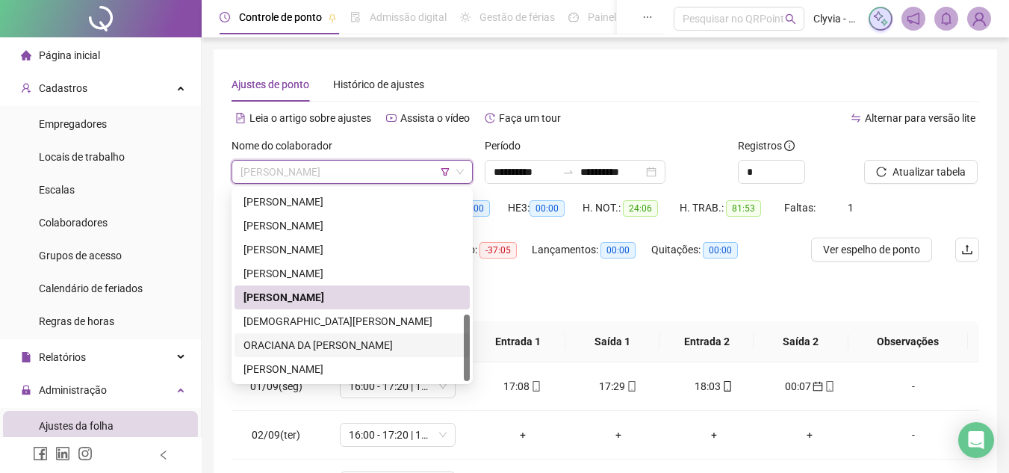
scroll to position [75, 0]
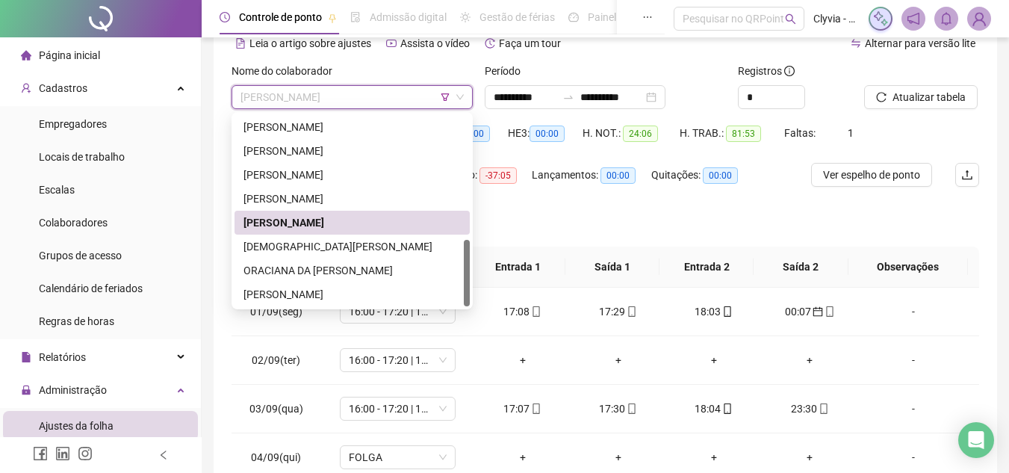
click at [360, 239] on div "[DEMOGRAPHIC_DATA][PERSON_NAME]" at bounding box center [351, 246] width 217 height 16
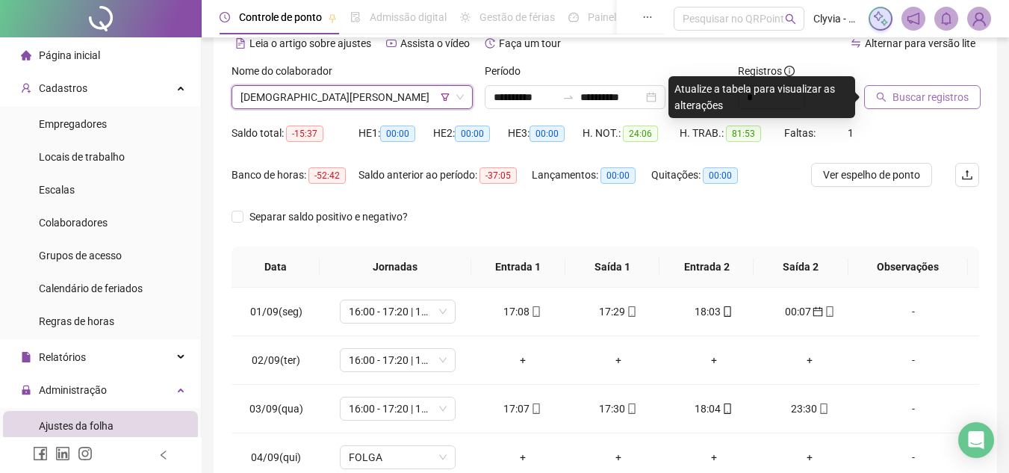
click at [934, 96] on span "Buscar registros" at bounding box center [930, 97] width 76 height 16
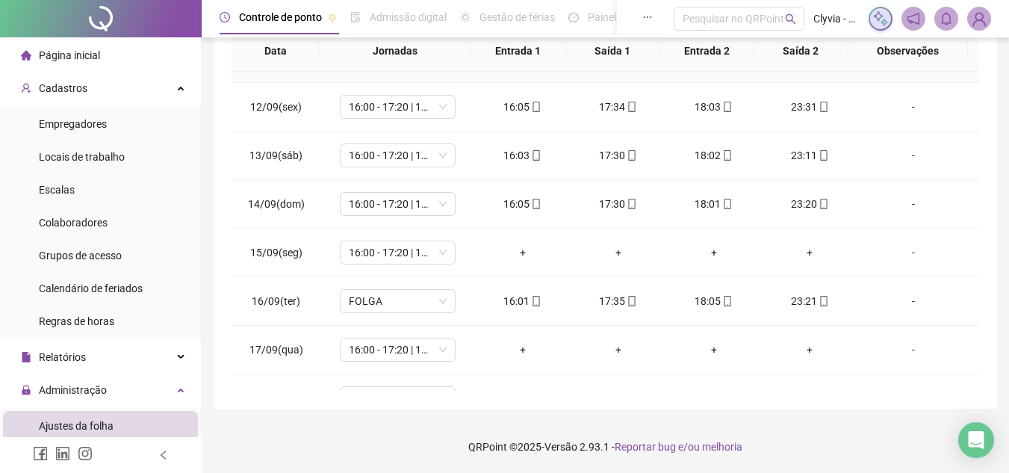
scroll to position [555, 0]
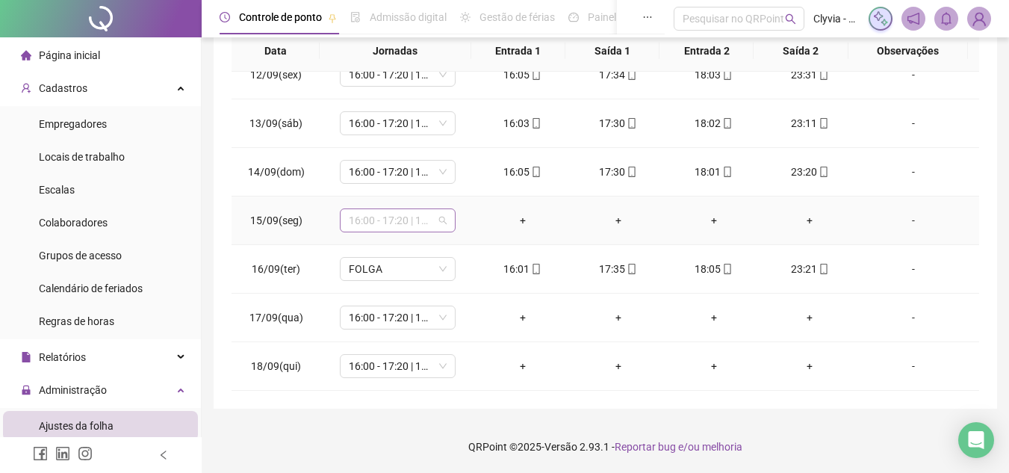
click at [429, 214] on span "16:00 - 17:20 | 17:50 - 00:00" at bounding box center [398, 220] width 98 height 22
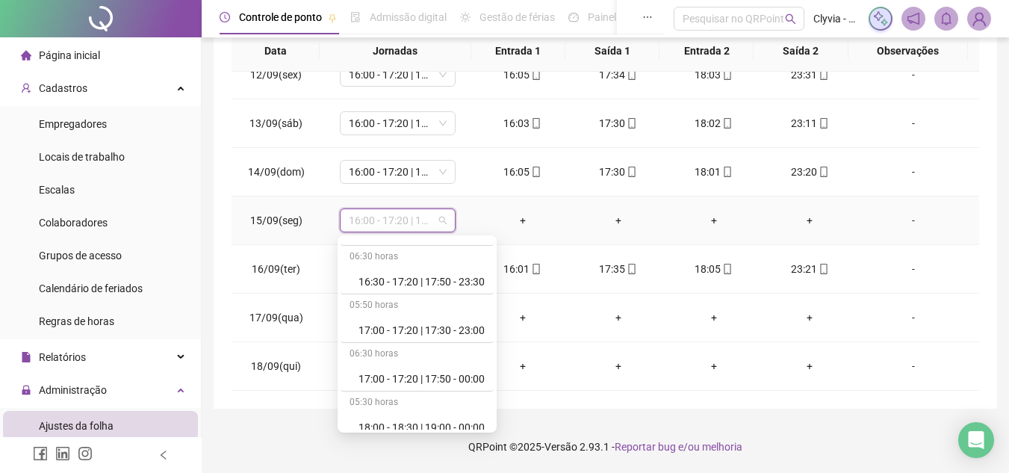
scroll to position [896, 0]
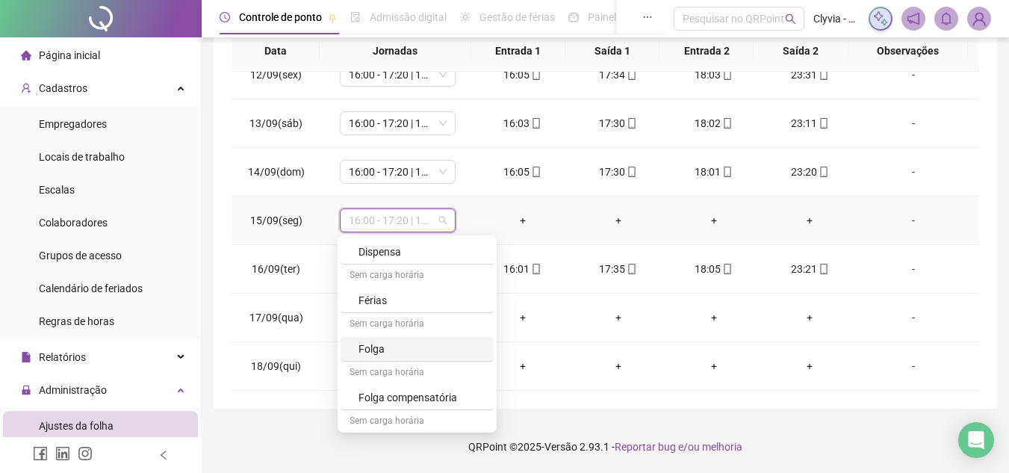
click at [386, 355] on div "Folga" at bounding box center [421, 348] width 126 height 16
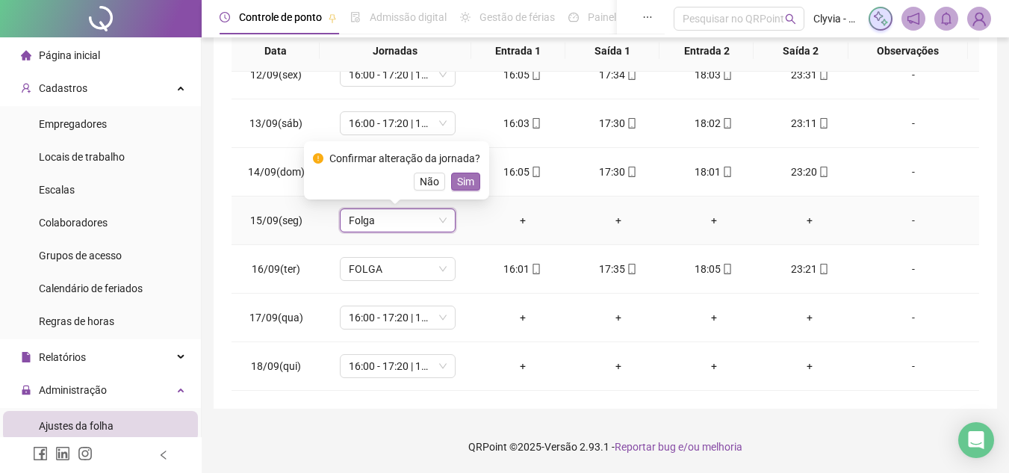
click at [467, 182] on span "Sim" at bounding box center [465, 181] width 17 height 16
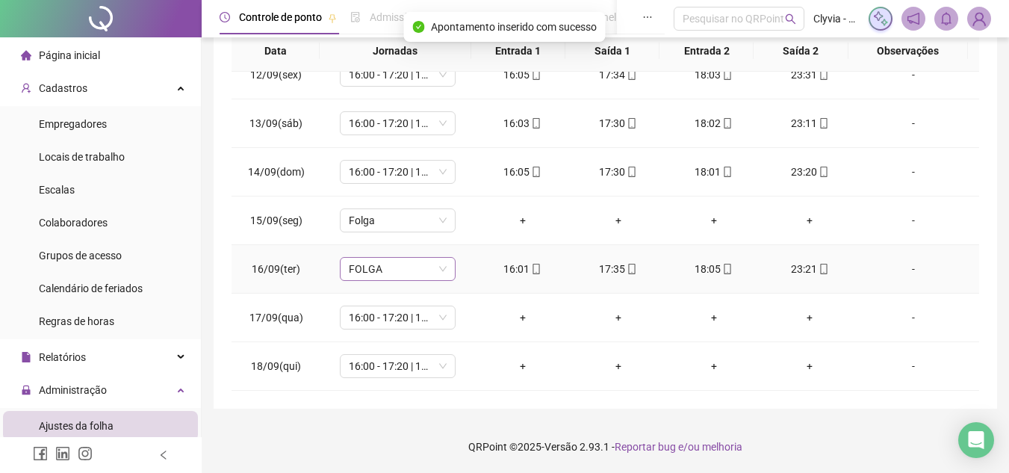
click at [417, 268] on span "FOLGA" at bounding box center [398, 269] width 98 height 22
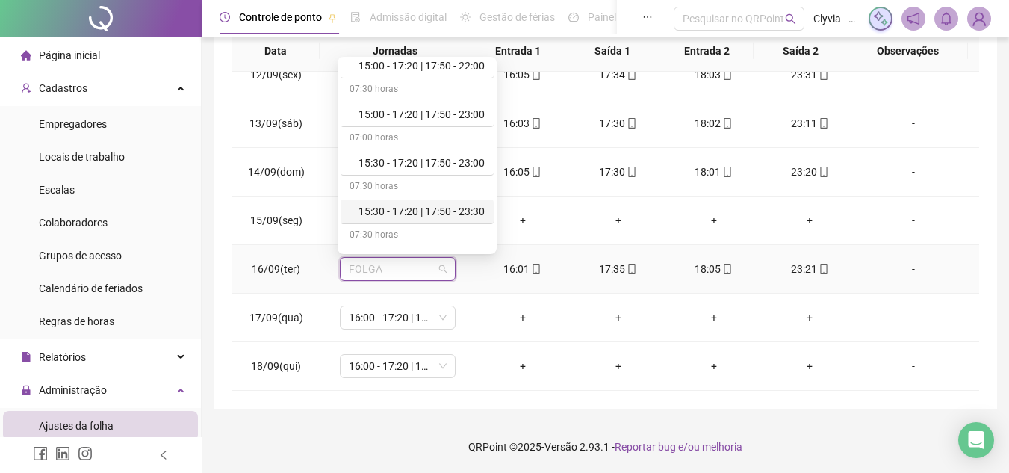
scroll to position [299, 0]
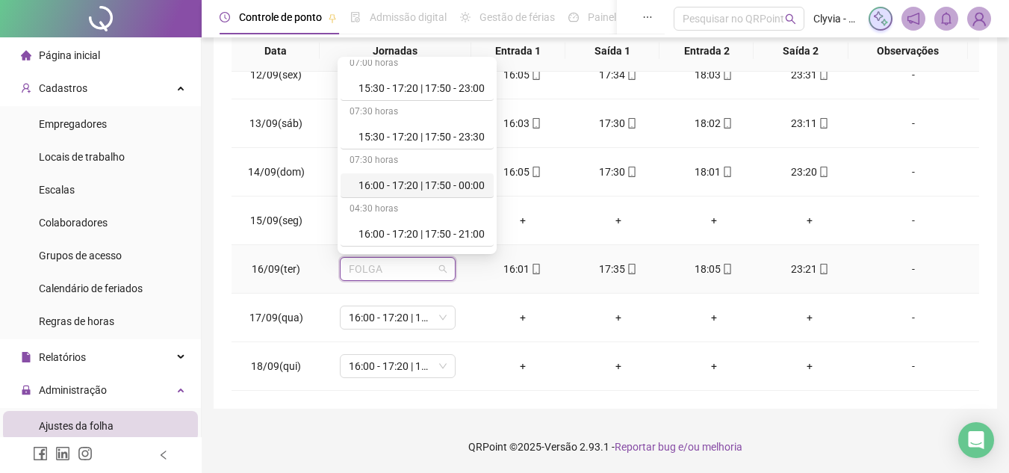
click at [429, 181] on div "16:00 - 17:20 | 17:50 - 00:00" at bounding box center [421, 185] width 126 height 16
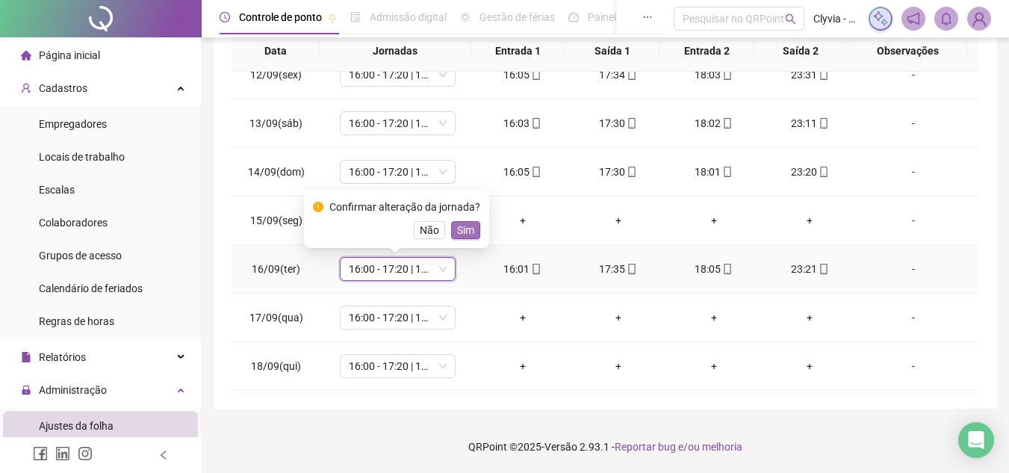
click at [457, 228] on span "Sim" at bounding box center [465, 230] width 17 height 16
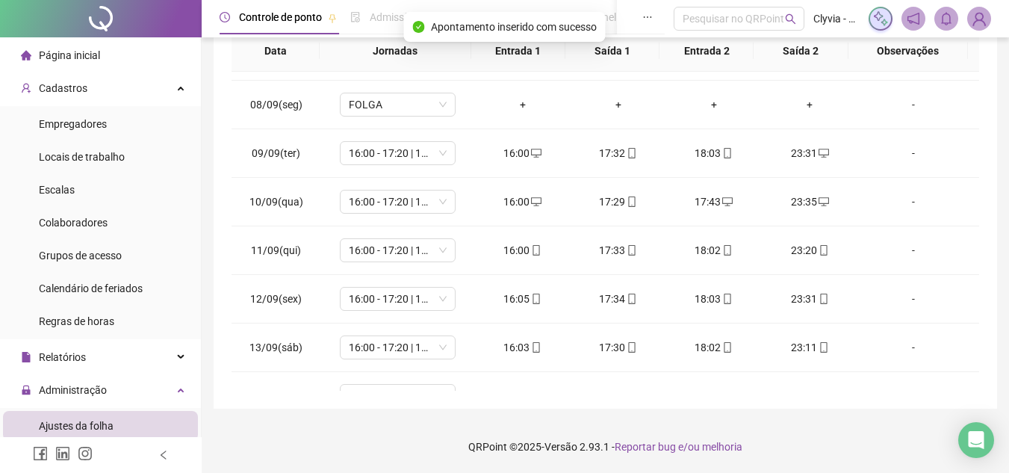
scroll to position [141, 0]
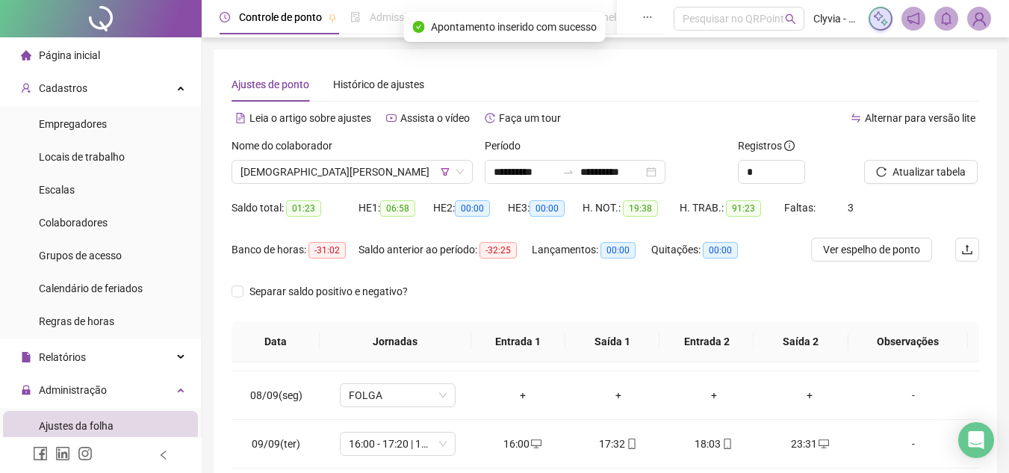
click at [940, 184] on div "Atualizar tabela" at bounding box center [921, 166] width 127 height 58
click at [936, 175] on span "Atualizar tabela" at bounding box center [928, 172] width 73 height 16
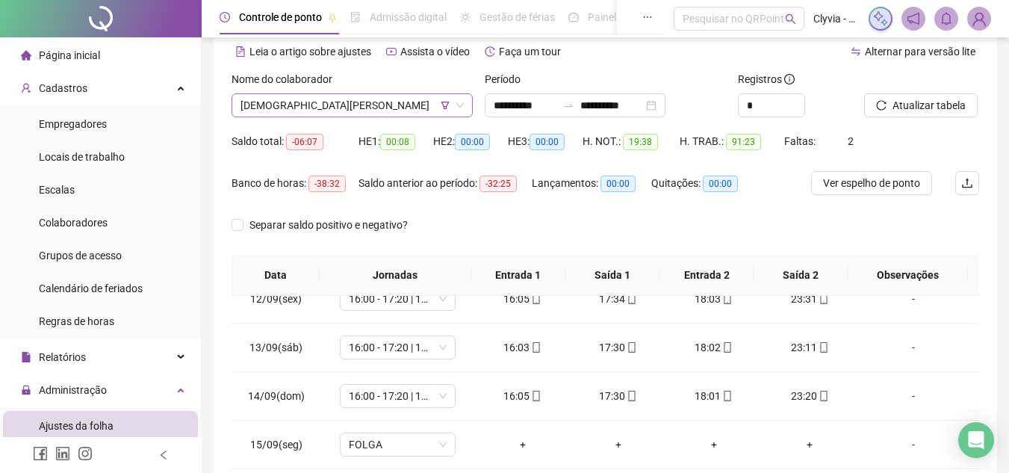
click at [385, 116] on span "[DEMOGRAPHIC_DATA][PERSON_NAME]" at bounding box center [351, 105] width 223 height 22
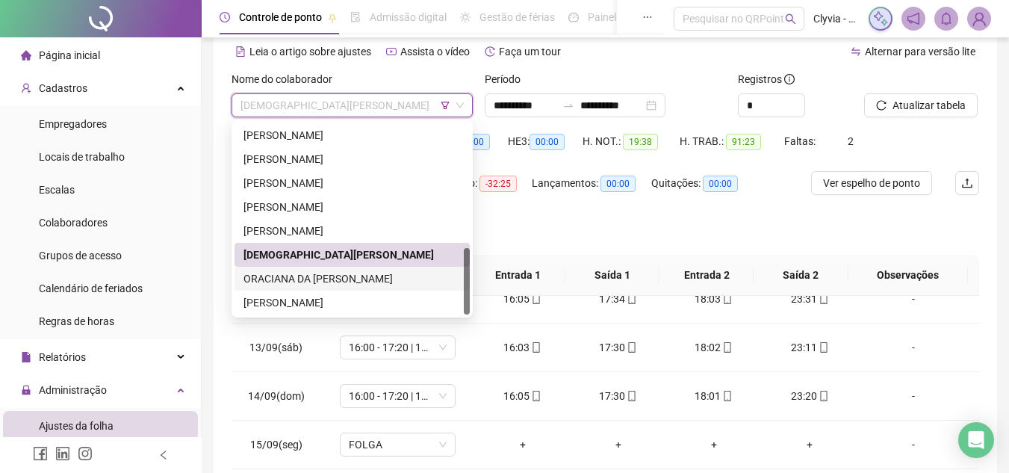
click at [339, 279] on div "ORACIANA DA [PERSON_NAME]" at bounding box center [351, 278] width 217 height 16
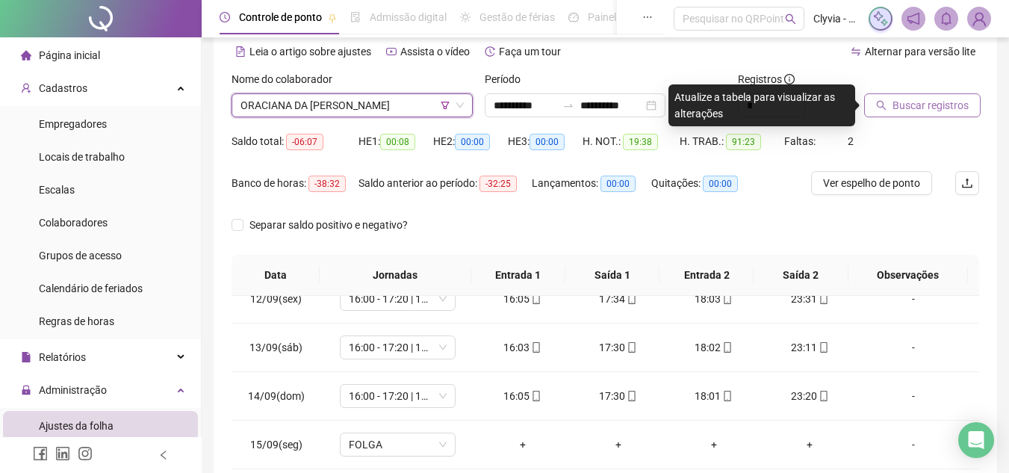
click at [917, 105] on span "Buscar registros" at bounding box center [930, 105] width 76 height 16
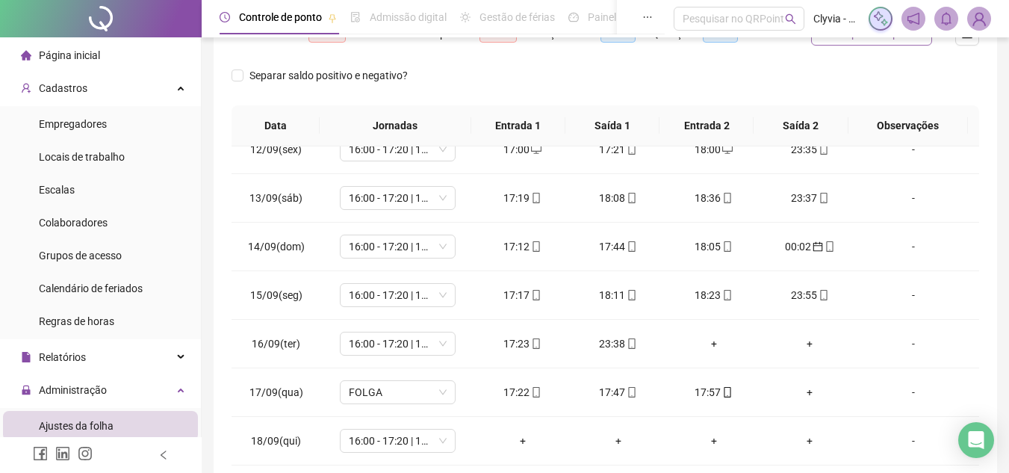
scroll to position [290, 0]
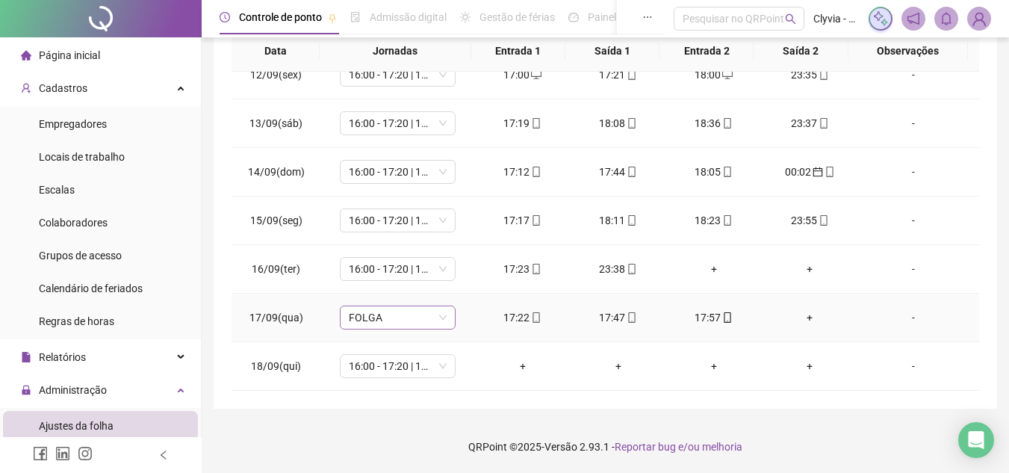
click at [412, 314] on span "FOLGA" at bounding box center [398, 317] width 98 height 22
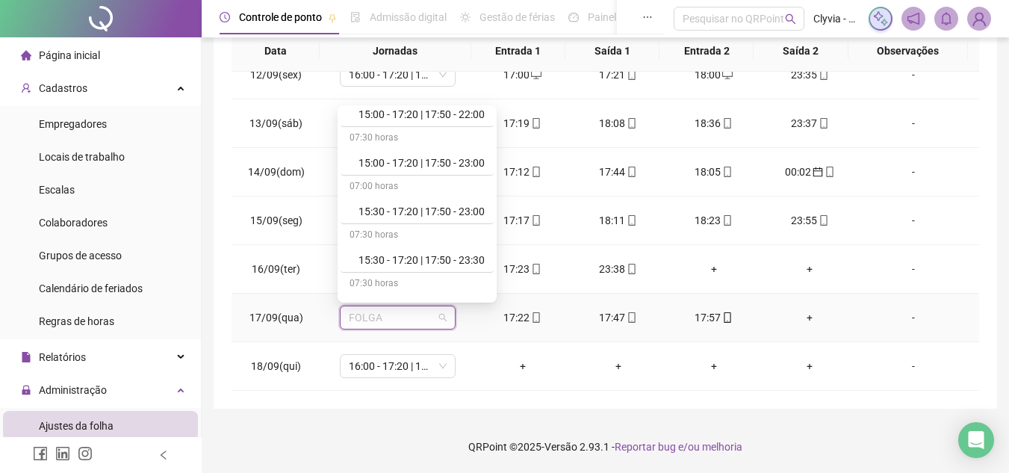
scroll to position [299, 0]
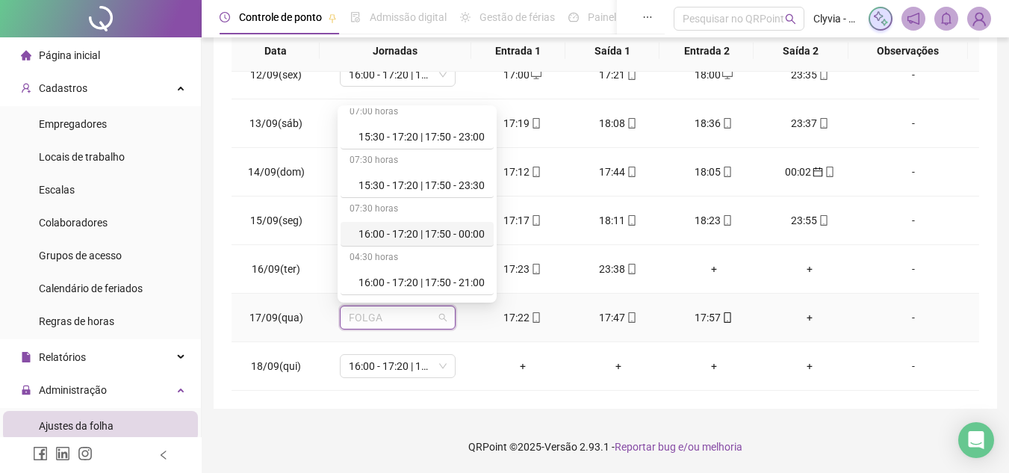
click at [434, 236] on div "16:00 - 17:20 | 17:50 - 00:00" at bounding box center [421, 233] width 126 height 16
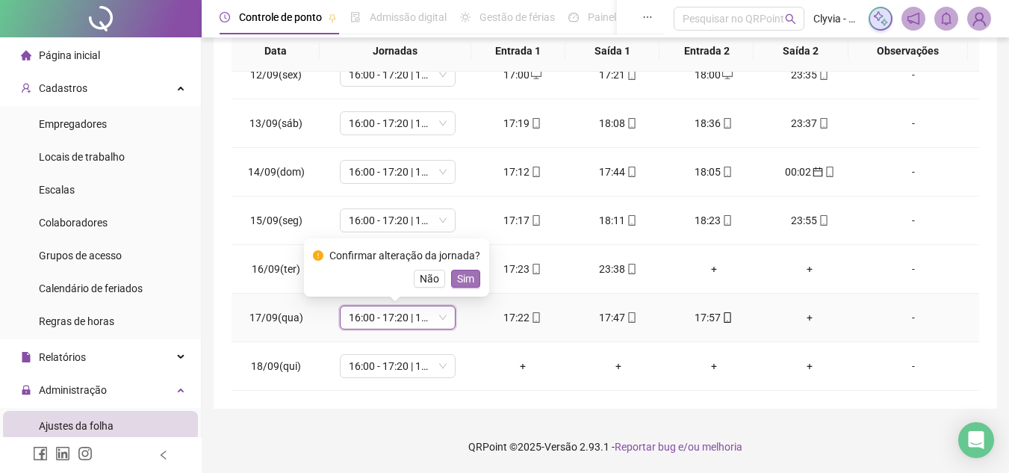
click at [473, 273] on button "Sim" at bounding box center [465, 279] width 29 height 18
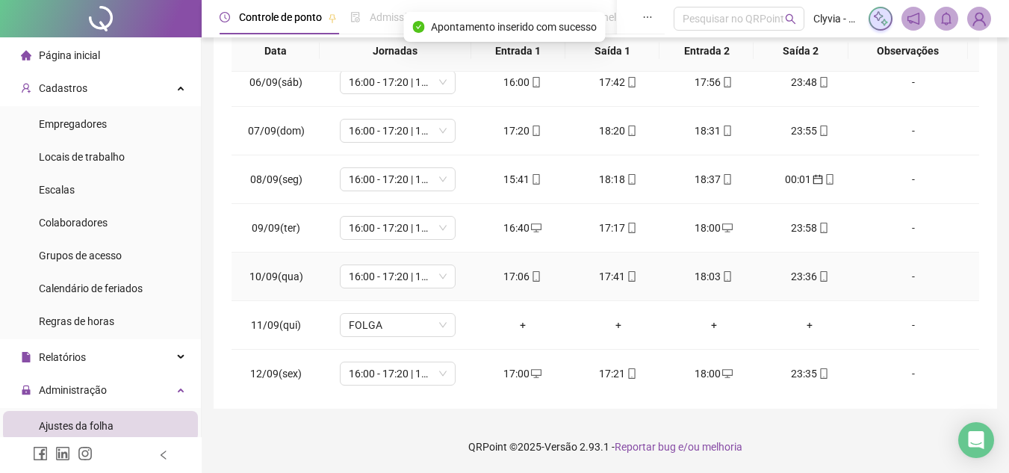
scroll to position [555, 0]
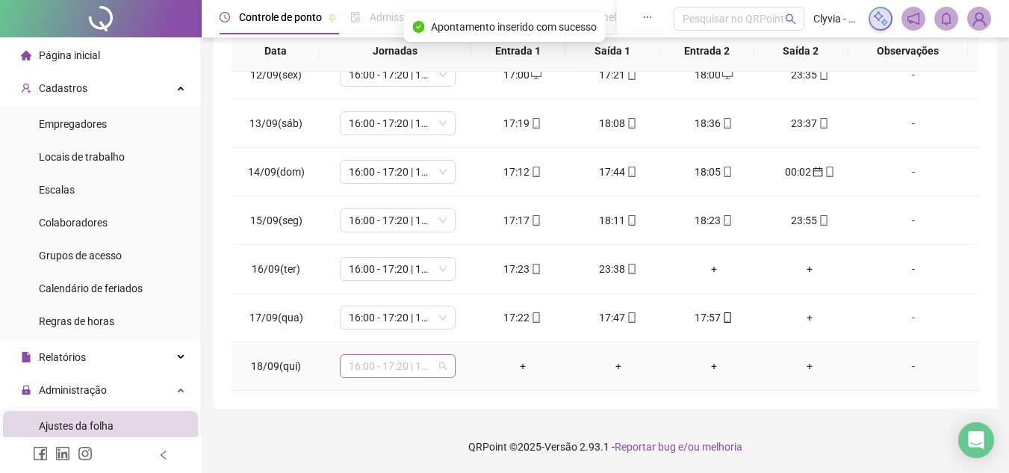
click at [417, 360] on span "16:00 - 17:20 | 17:50 - 00:00" at bounding box center [398, 366] width 98 height 22
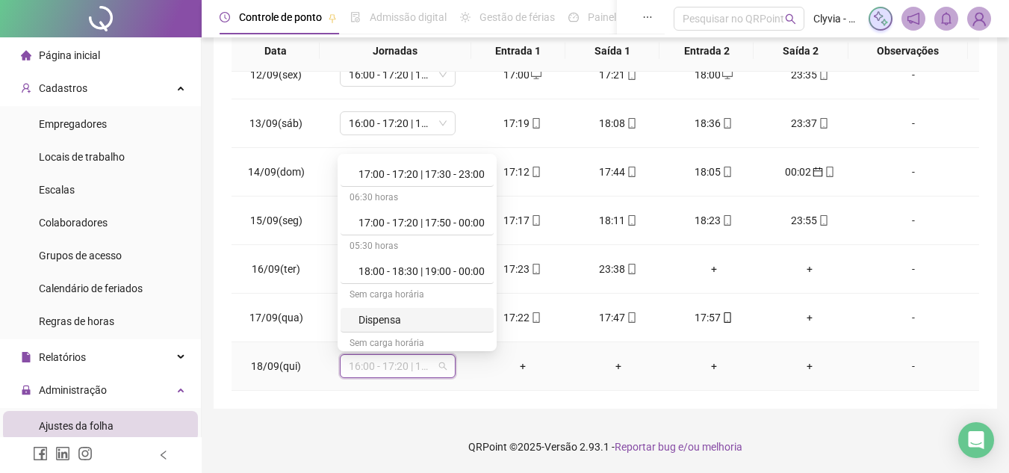
scroll to position [896, 0]
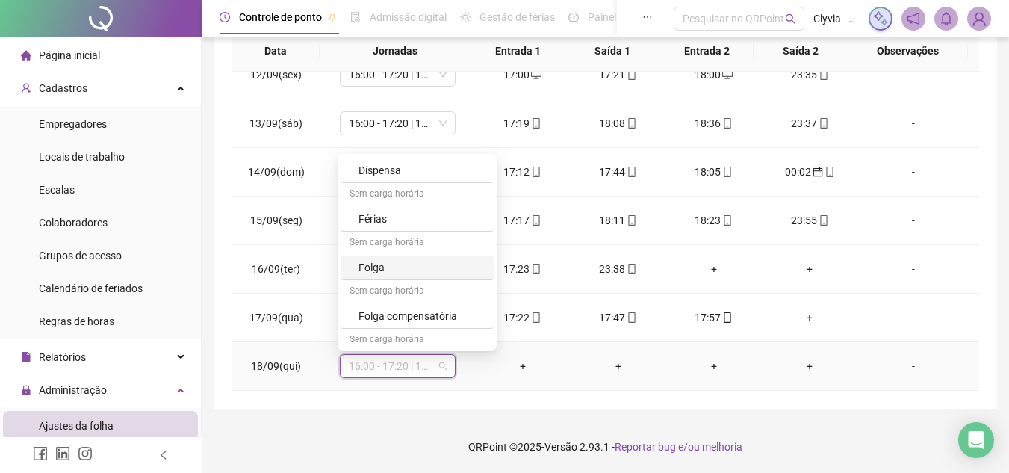
click at [394, 265] on div "Folga" at bounding box center [421, 267] width 126 height 16
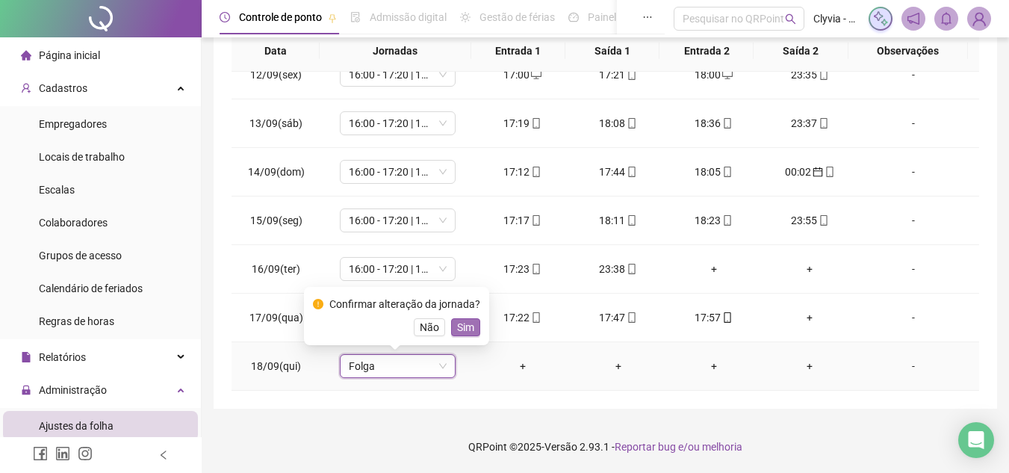
click at [451, 333] on button "Sim" at bounding box center [465, 327] width 29 height 18
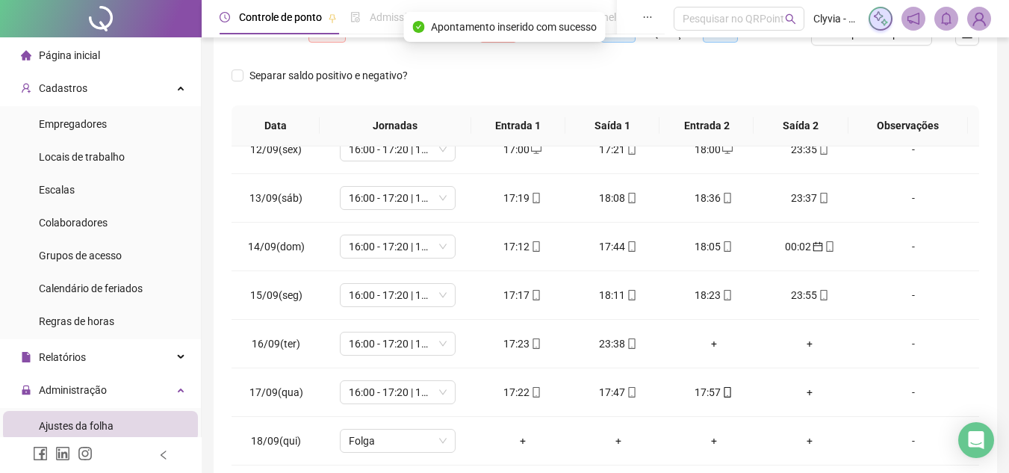
scroll to position [66, 0]
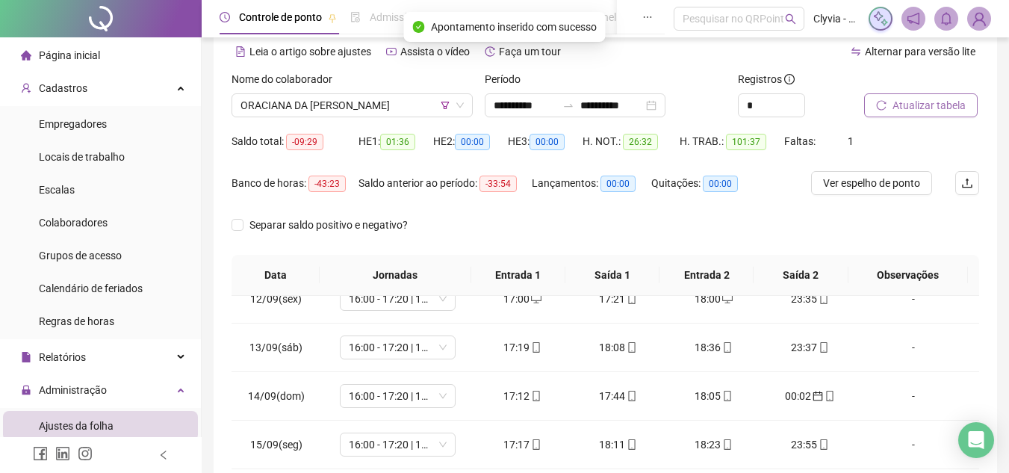
click at [909, 94] on button "Atualizar tabela" at bounding box center [920, 105] width 113 height 24
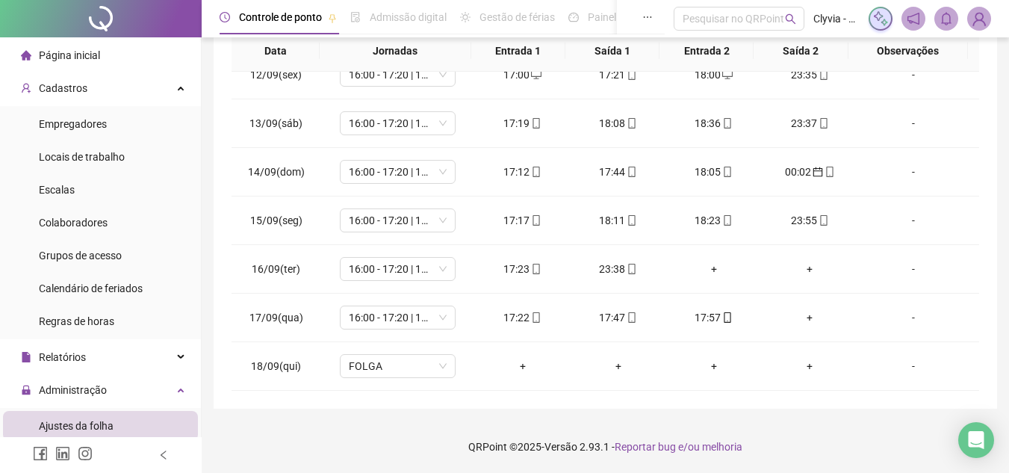
scroll to position [0, 0]
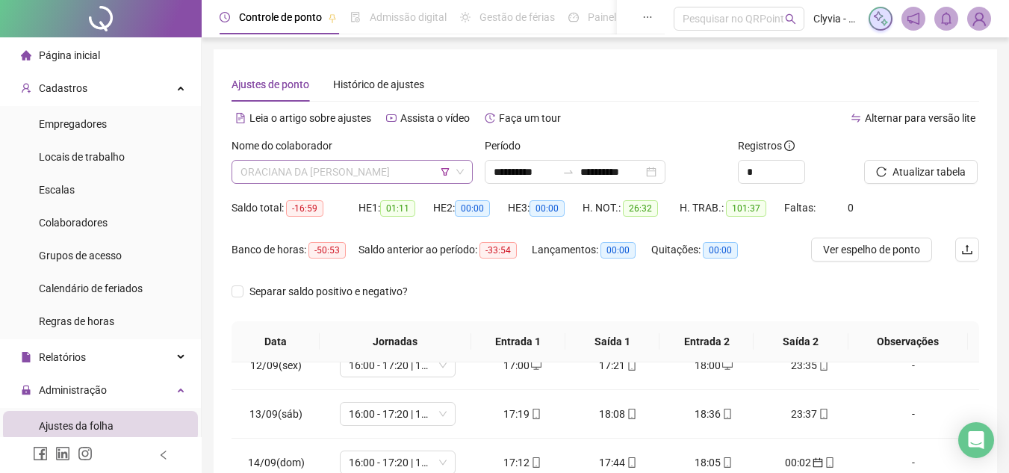
click at [410, 170] on span "ORACIANA DA [PERSON_NAME]" at bounding box center [351, 172] width 223 height 22
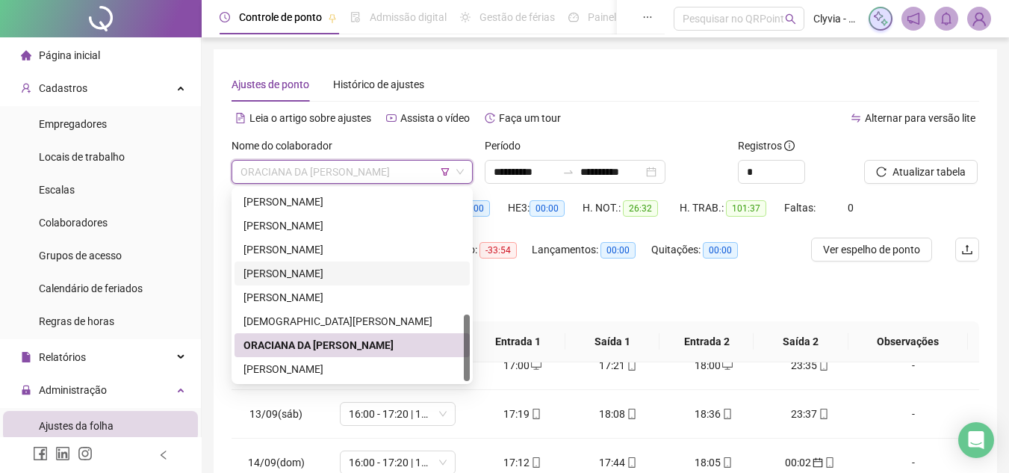
scroll to position [75, 0]
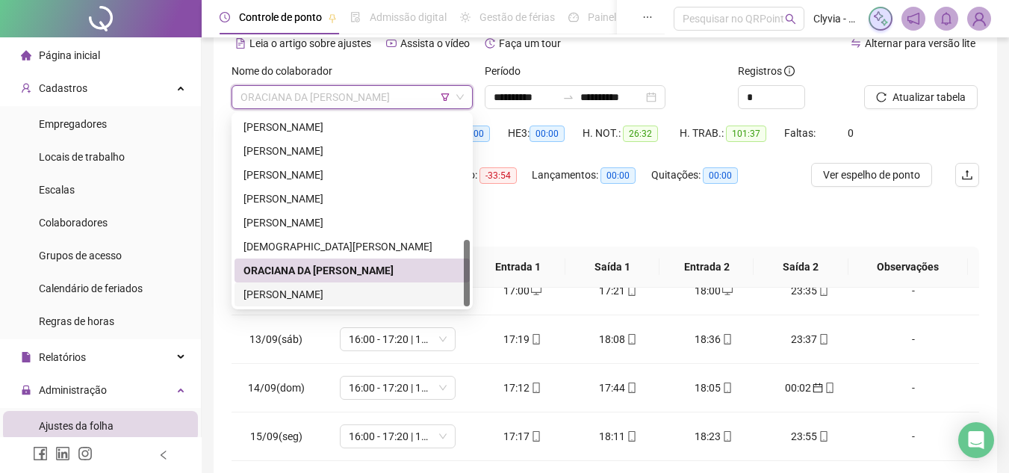
click at [339, 292] on div "[PERSON_NAME]" at bounding box center [351, 294] width 217 height 16
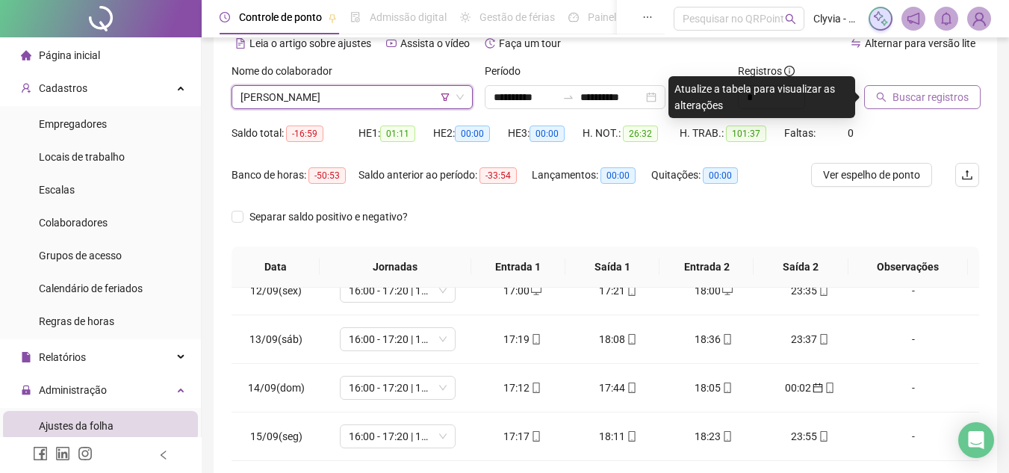
click at [944, 108] on button "Buscar registros" at bounding box center [922, 97] width 116 height 24
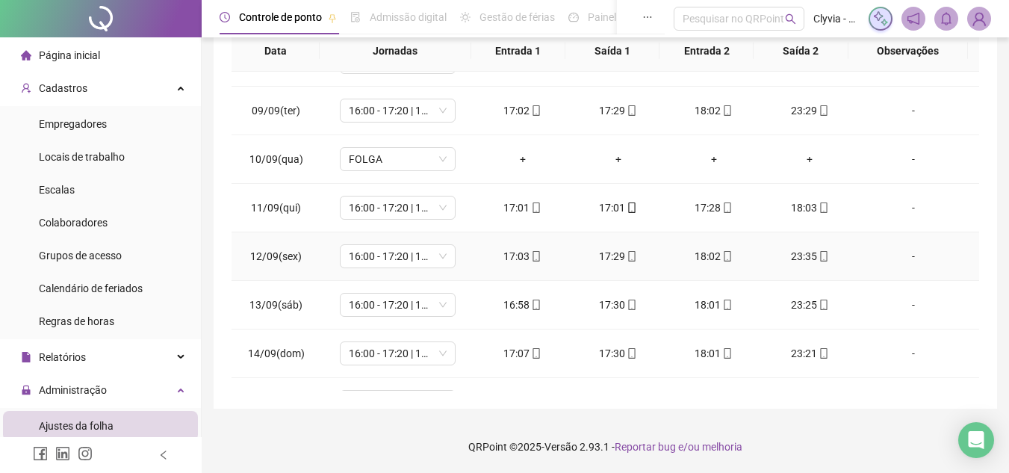
scroll to position [555, 0]
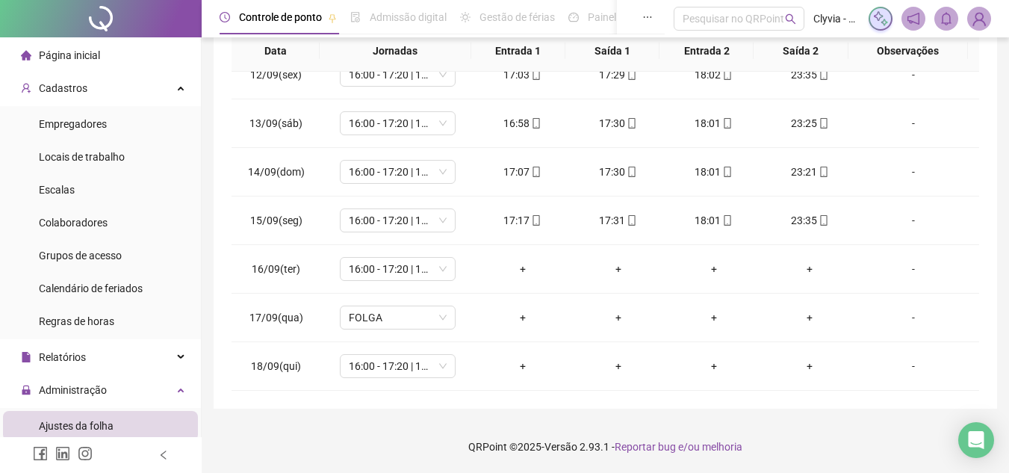
click at [580, 396] on div "**********" at bounding box center [605, 84] width 783 height 650
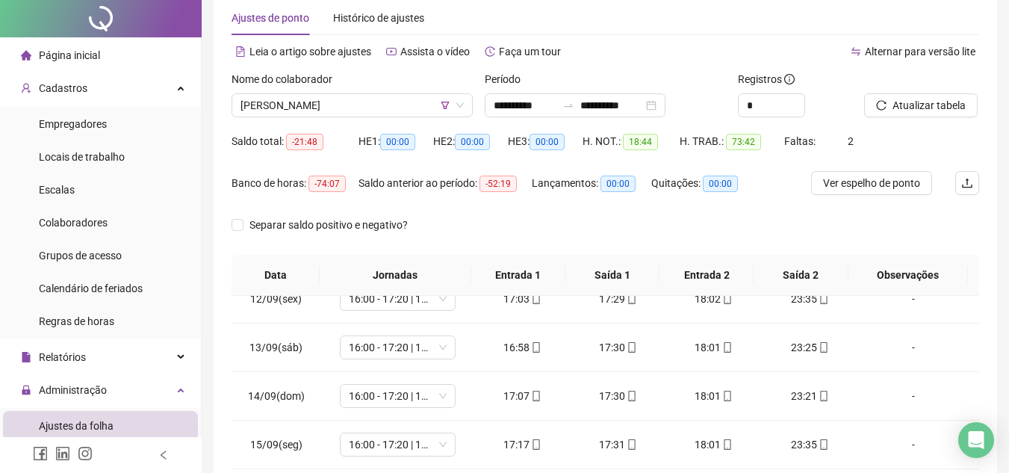
scroll to position [0, 0]
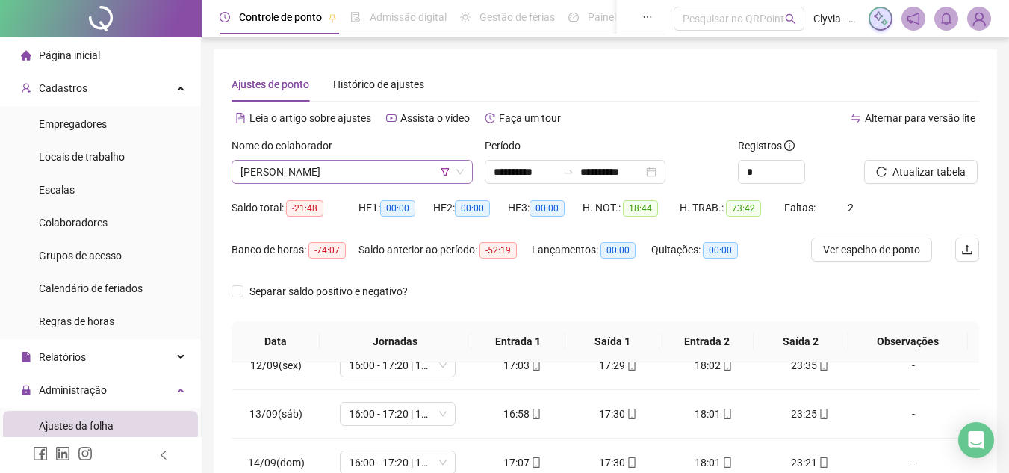
click at [442, 177] on span "[PERSON_NAME]" at bounding box center [351, 172] width 223 height 22
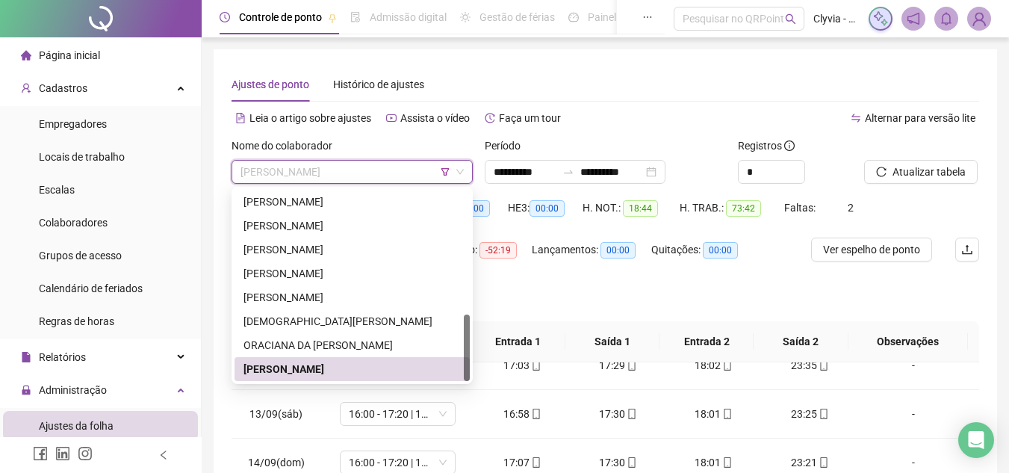
click at [446, 166] on span "[PERSON_NAME]" at bounding box center [351, 172] width 223 height 22
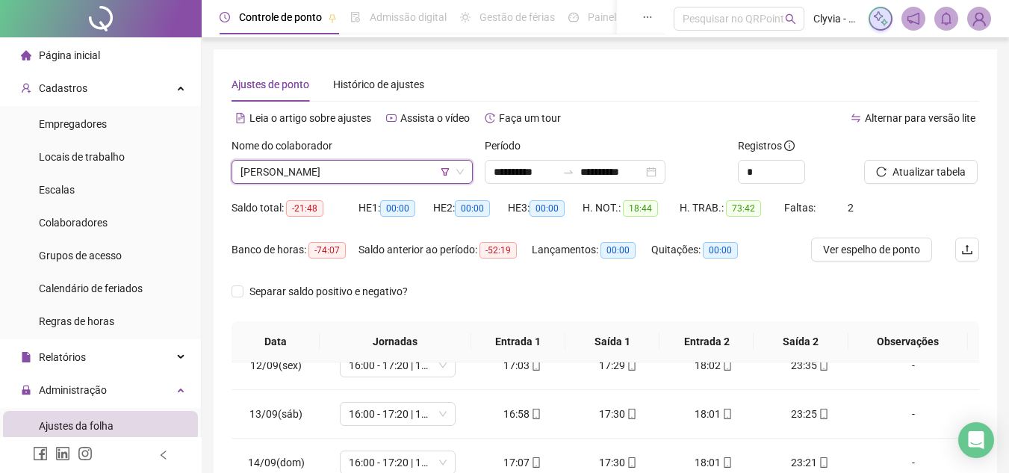
click at [443, 168] on icon "filter" at bounding box center [444, 171] width 9 height 9
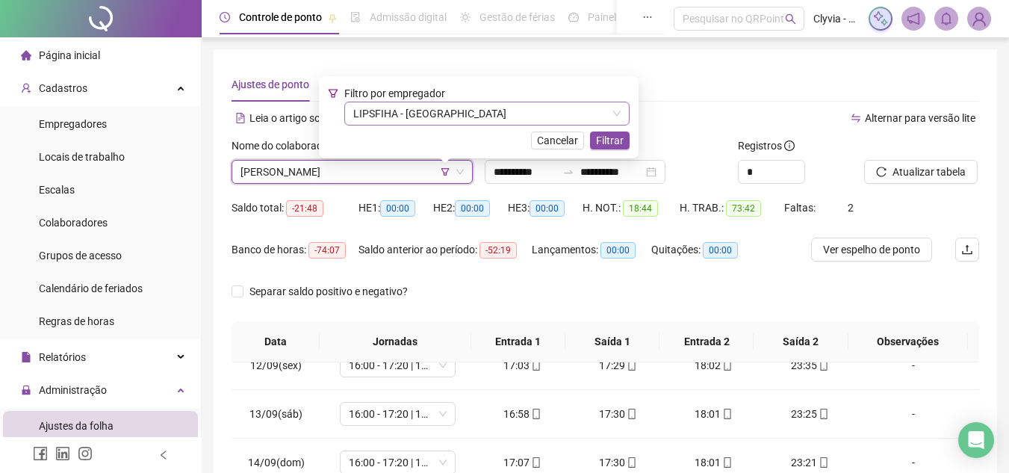
click at [408, 124] on span "LIPSFIHA - [GEOGRAPHIC_DATA]" at bounding box center [486, 113] width 267 height 22
click at [413, 119] on span "LIPSFIHA - [GEOGRAPHIC_DATA]" at bounding box center [486, 113] width 267 height 22
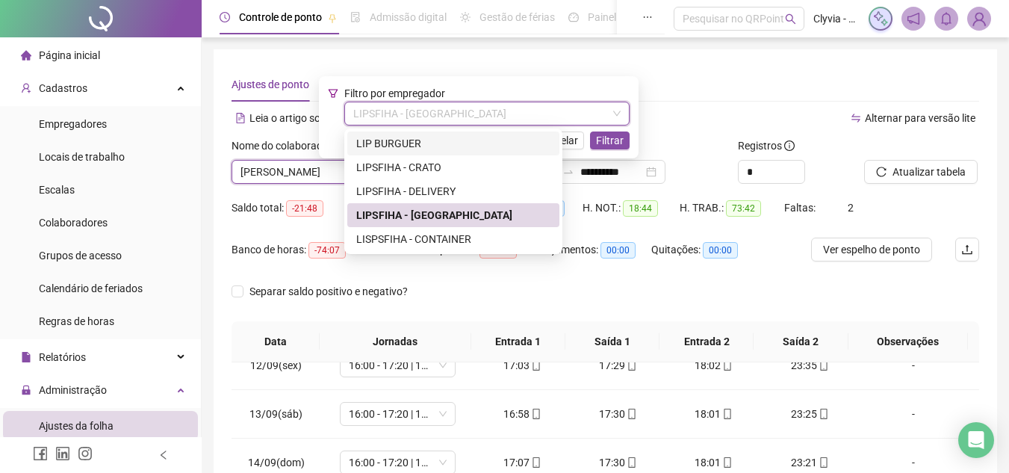
click at [411, 143] on div "LIP BURGUER" at bounding box center [453, 143] width 194 height 16
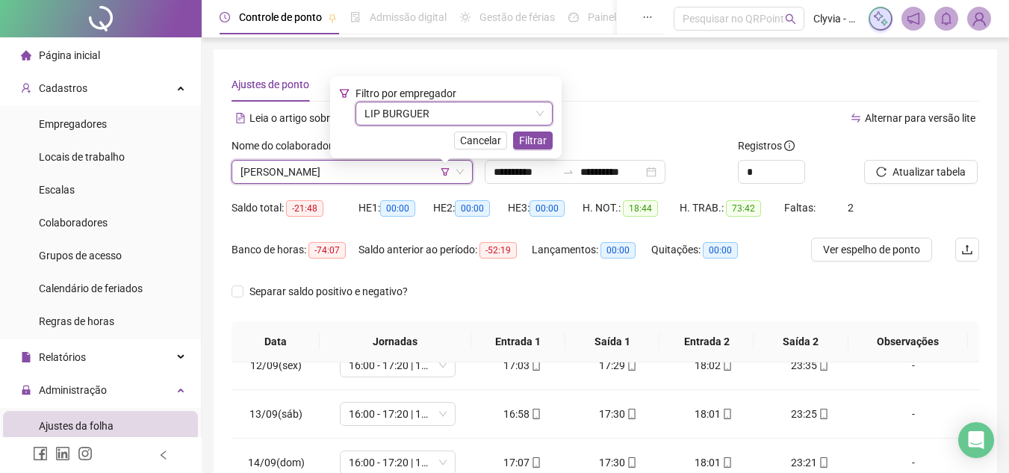
click at [555, 137] on div "Filtro por empregador LIP BURGUER LIP BURGUER Cancelar Filtrar" at bounding box center [445, 117] width 231 height 82
click at [548, 137] on button "Filtrar" at bounding box center [533, 140] width 40 height 18
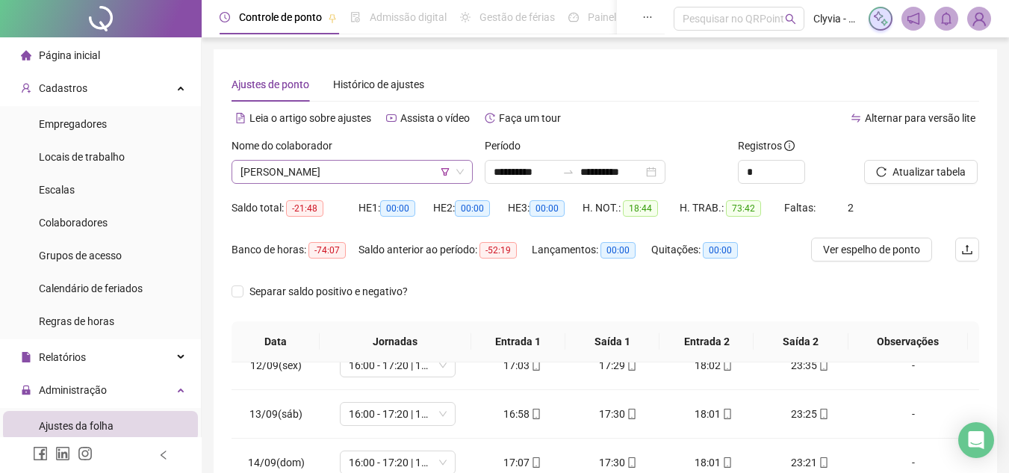
click at [416, 171] on span "[PERSON_NAME]" at bounding box center [351, 172] width 223 height 22
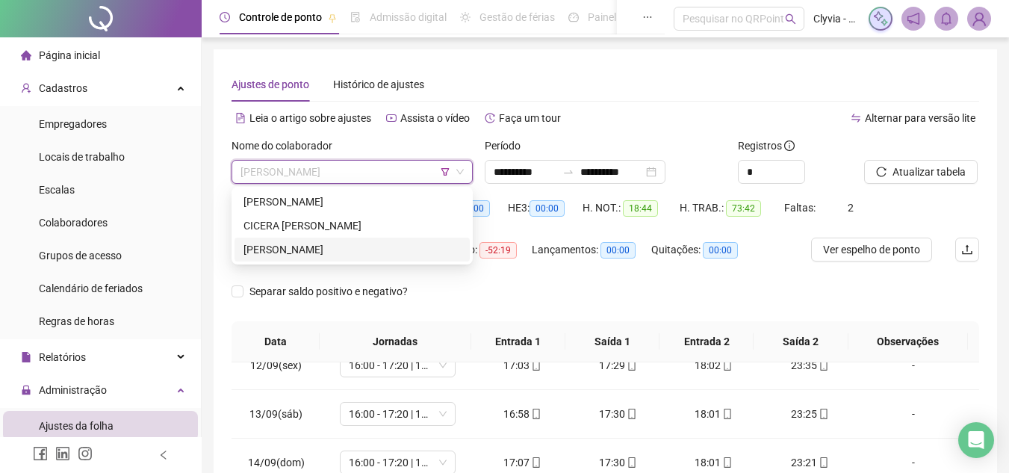
click at [376, 250] on div "[PERSON_NAME]" at bounding box center [351, 249] width 217 height 16
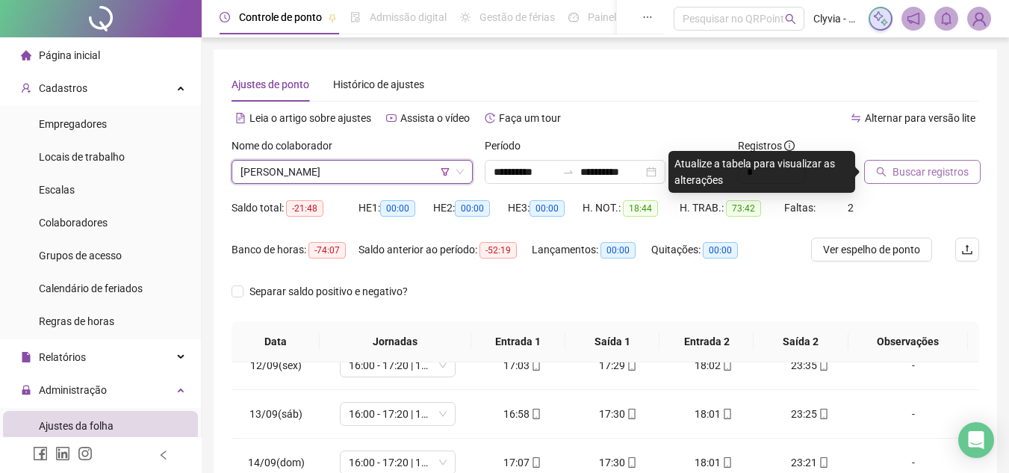
click at [957, 169] on span "Buscar registros" at bounding box center [930, 172] width 76 height 16
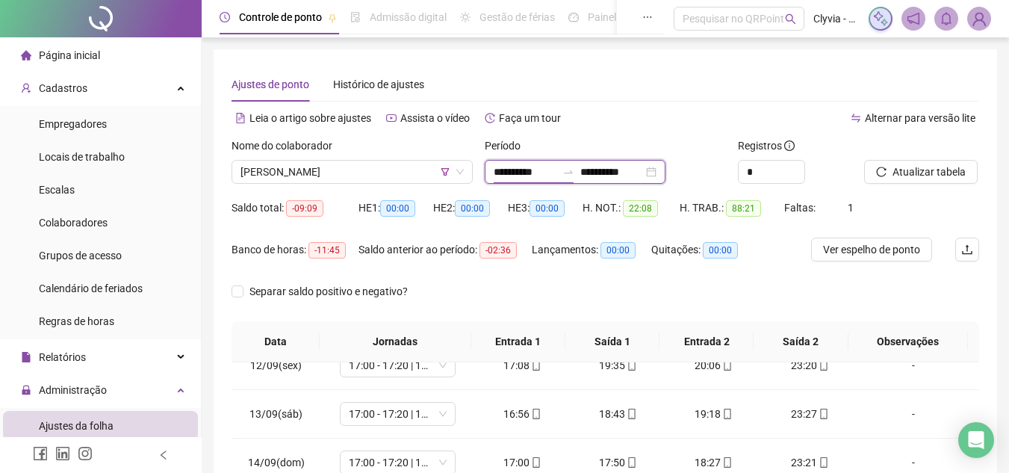
click at [509, 178] on input "**********" at bounding box center [524, 172] width 63 height 16
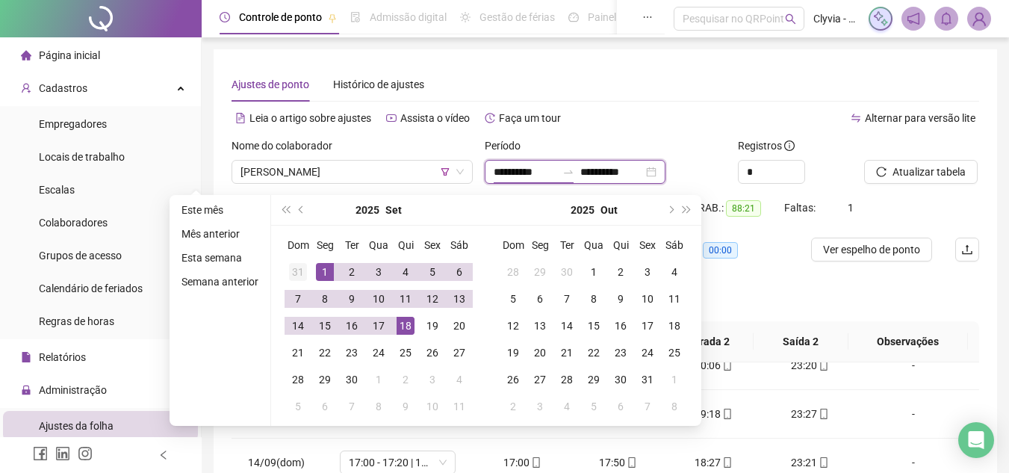
type input "**********"
click at [299, 273] on div "31" at bounding box center [298, 272] width 18 height 18
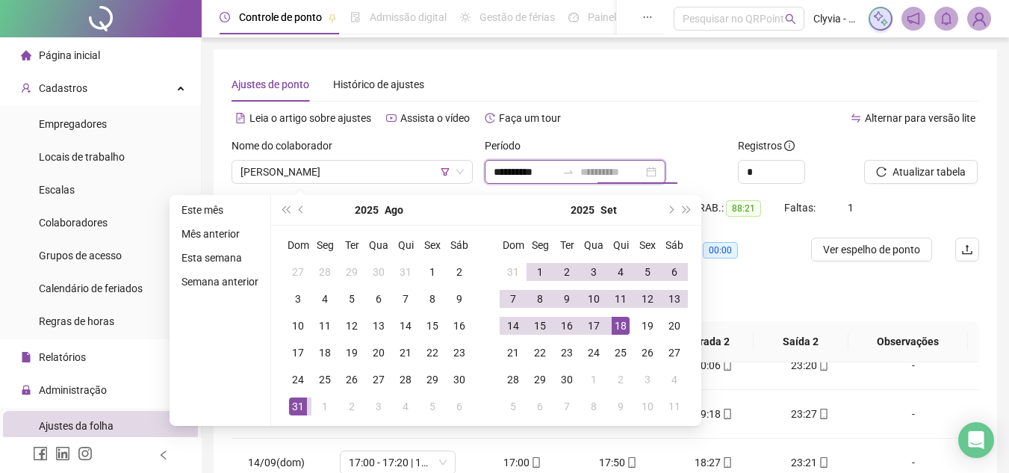
type input "**********"
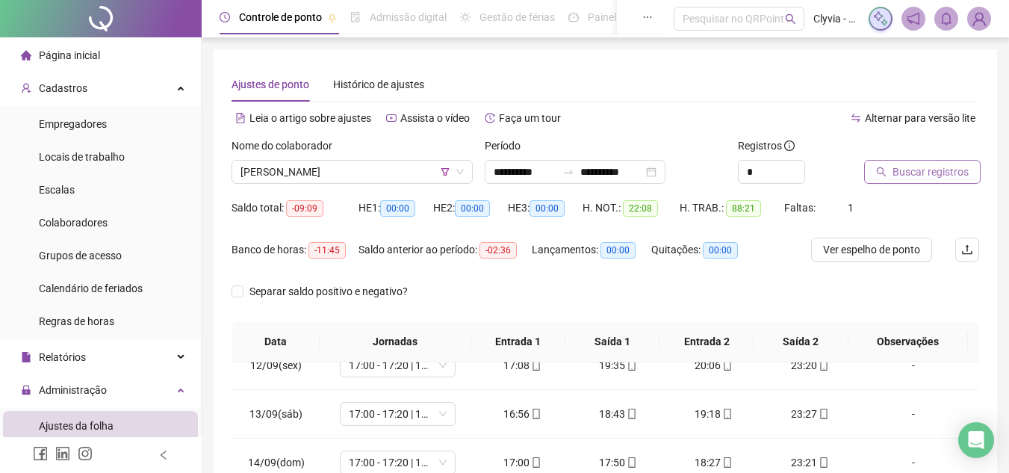
click at [925, 164] on span "Buscar registros" at bounding box center [930, 172] width 76 height 16
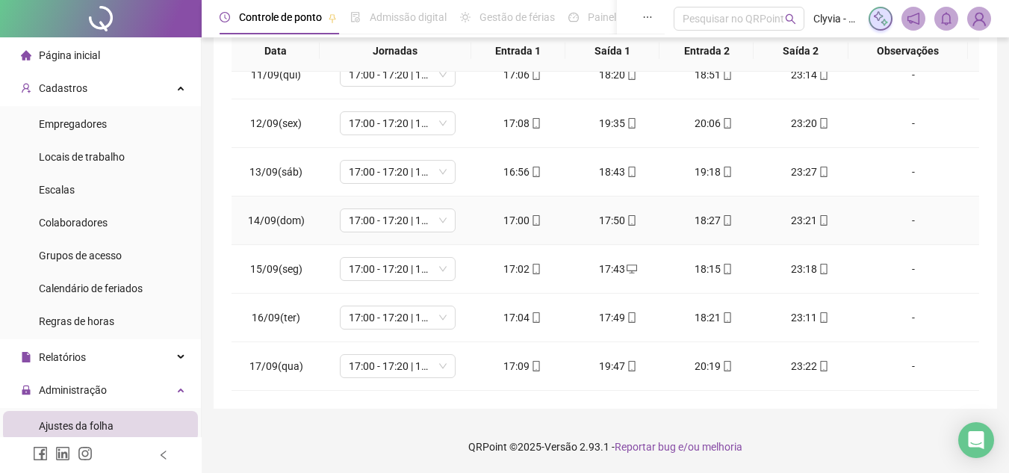
scroll to position [603, 0]
click at [893, 359] on div "-" at bounding box center [913, 366] width 88 height 16
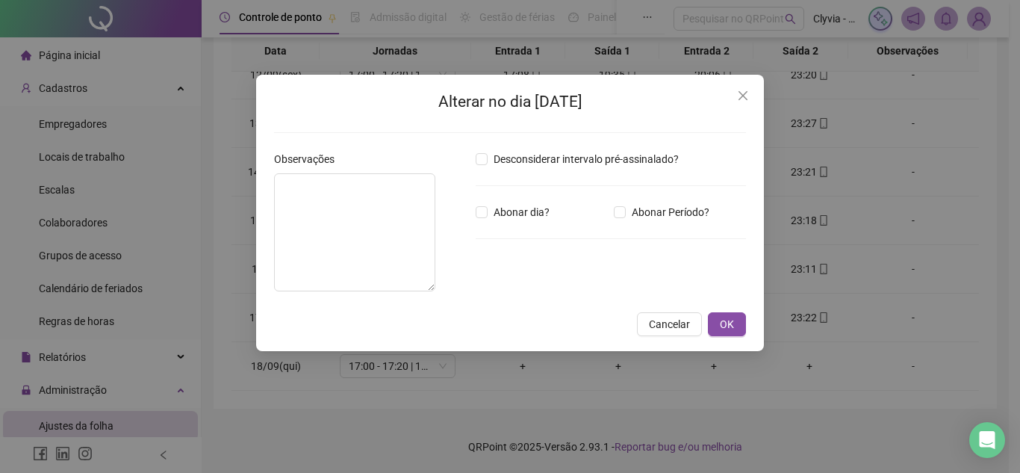
click at [211, 208] on div "Alterar no dia [DATE] Observações Desconsiderar intervalo pré-assinalado? Abona…" at bounding box center [510, 236] width 1020 height 473
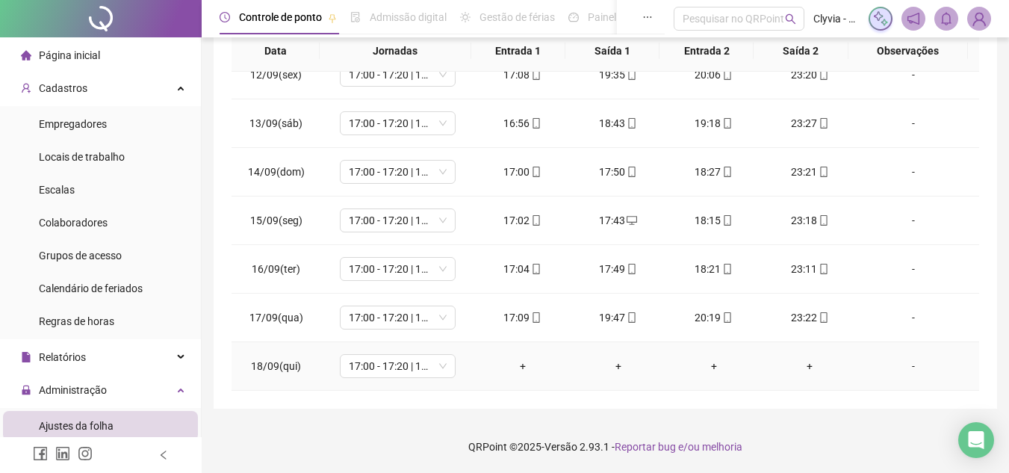
click at [897, 372] on div "-" at bounding box center [913, 366] width 88 height 16
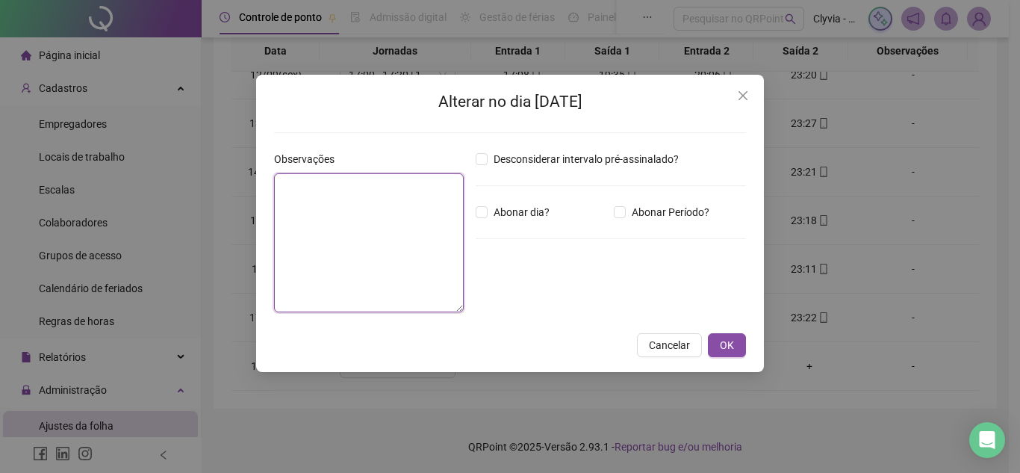
click at [438, 261] on textarea at bounding box center [369, 242] width 190 height 139
click at [287, 192] on textarea "*******" at bounding box center [369, 242] width 190 height 139
type textarea "**********"
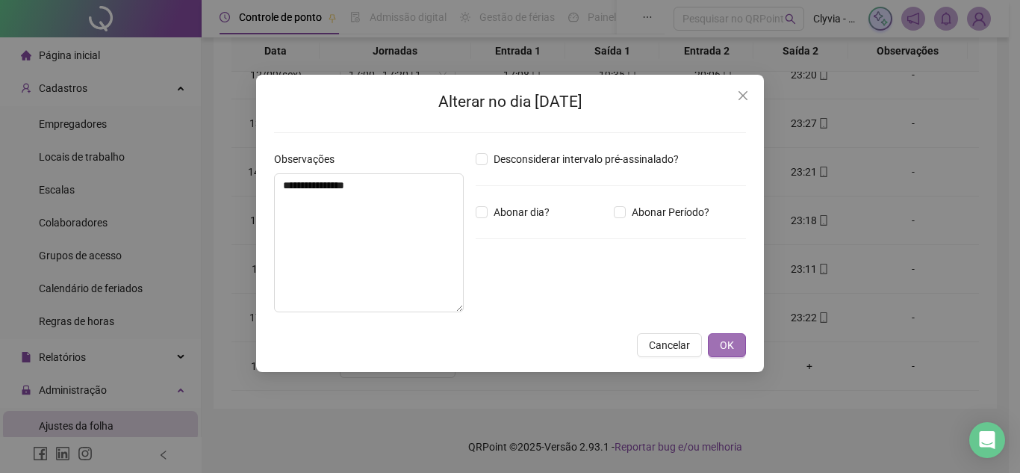
click at [728, 356] on button "OK" at bounding box center [727, 345] width 38 height 24
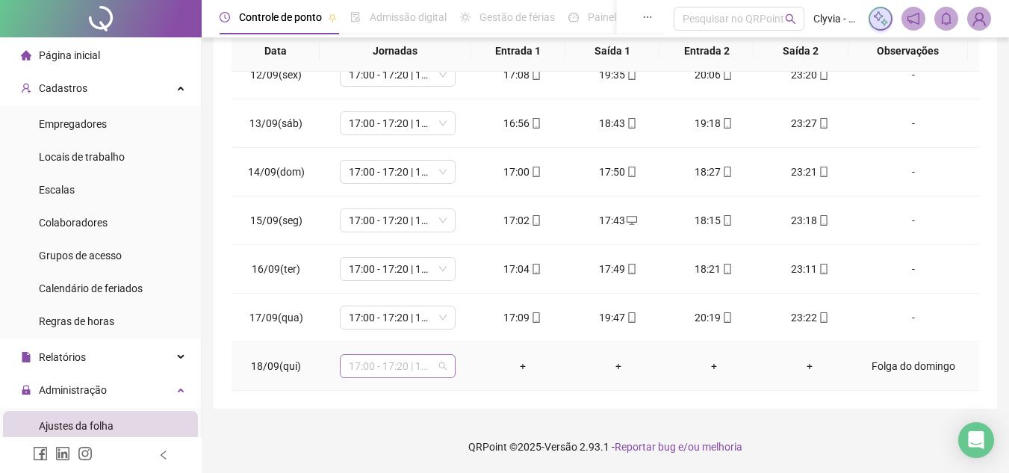
click at [368, 369] on span "17:00 - 17:20 | 17:50 - 00:00" at bounding box center [398, 366] width 98 height 22
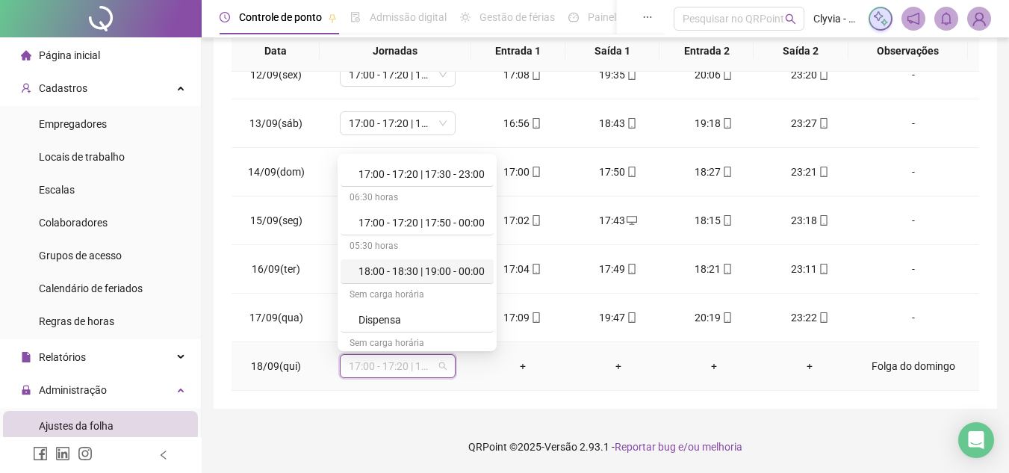
scroll to position [925, 0]
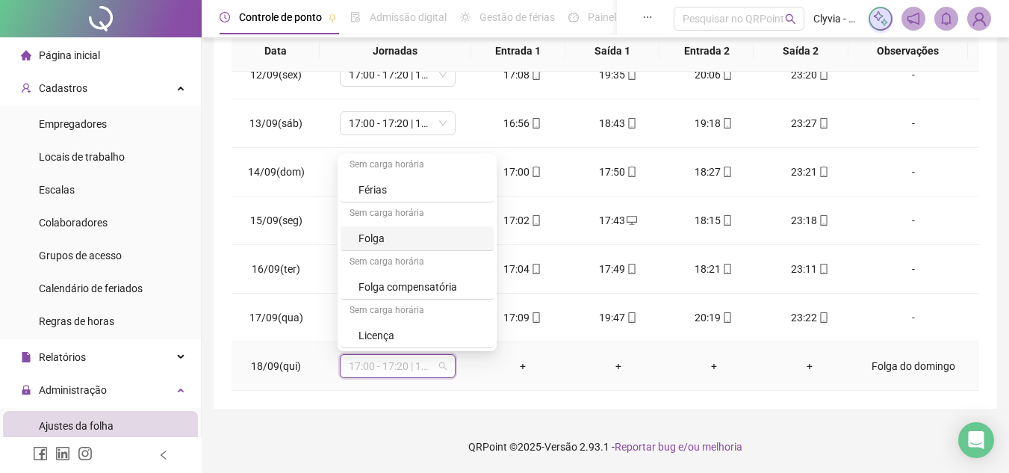
click at [418, 249] on div "Folga" at bounding box center [416, 238] width 153 height 25
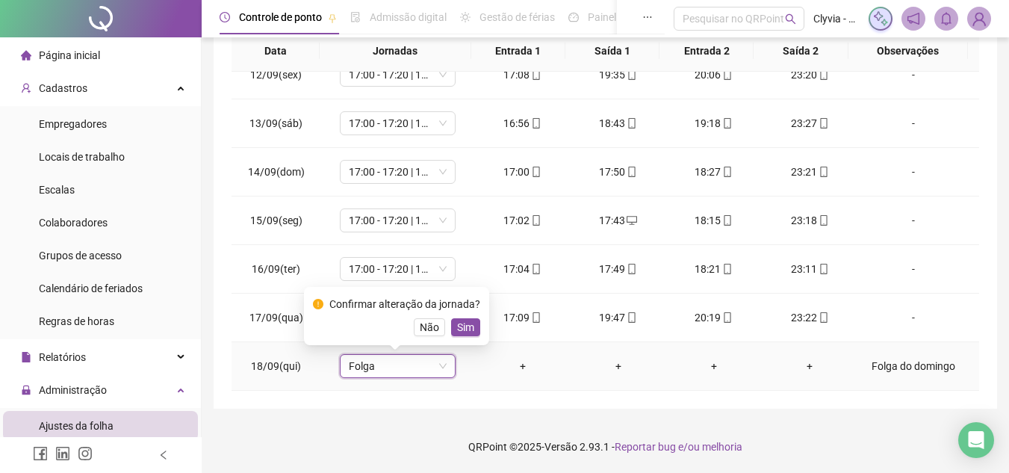
click at [465, 336] on div "Confirmar alteração da jornada? Não Sim" at bounding box center [396, 316] width 185 height 58
click at [461, 325] on span "Sim" at bounding box center [465, 327] width 17 height 16
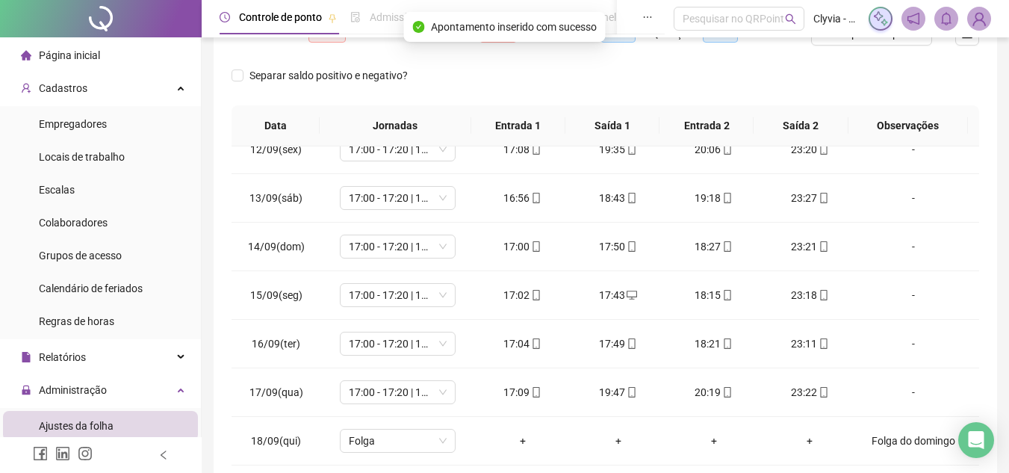
scroll to position [0, 0]
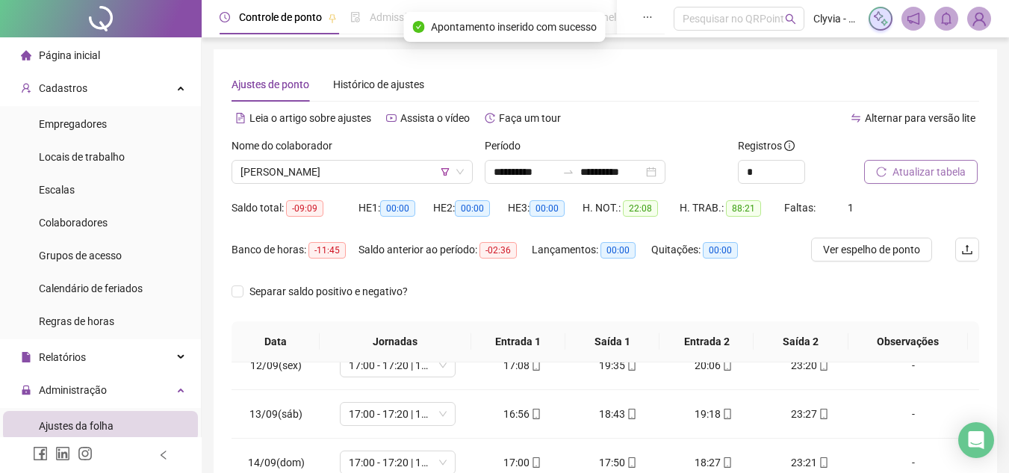
click at [929, 161] on button "Atualizar tabela" at bounding box center [920, 172] width 113 height 24
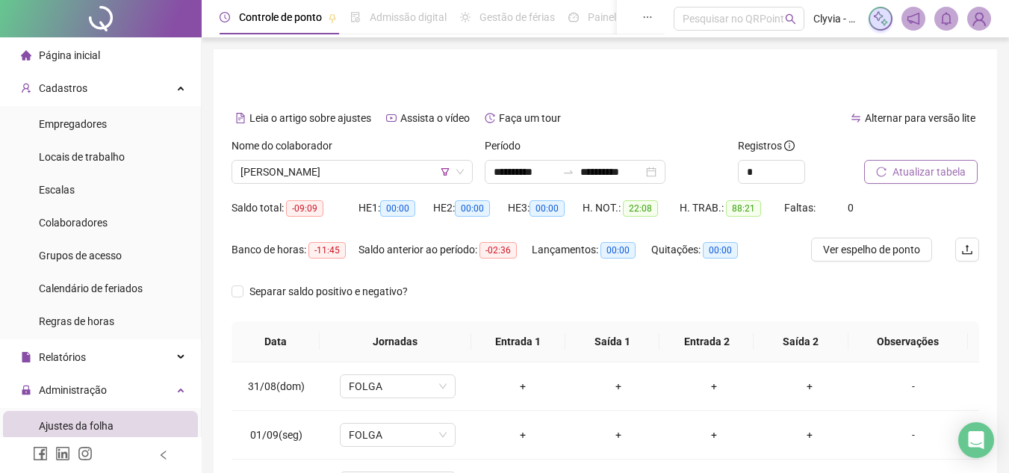
click at [905, 178] on span "Atualizar tabela" at bounding box center [928, 172] width 73 height 16
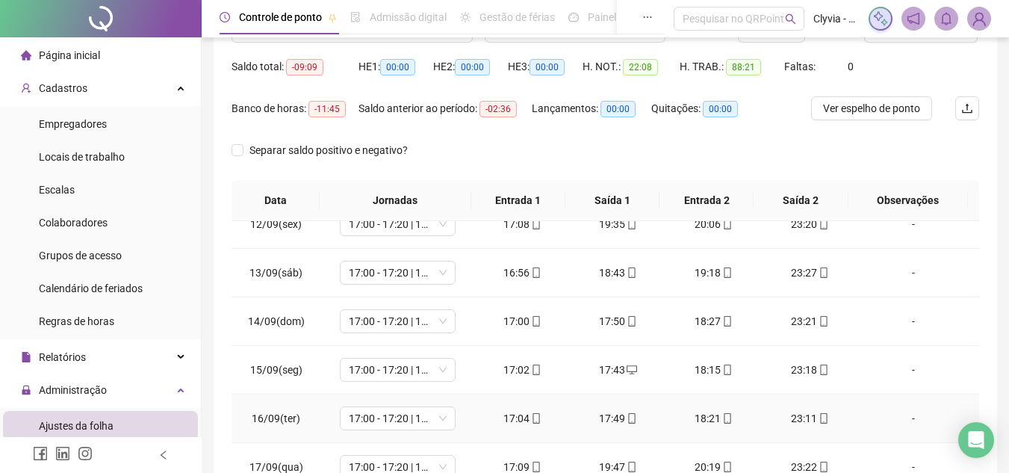
scroll to position [290, 0]
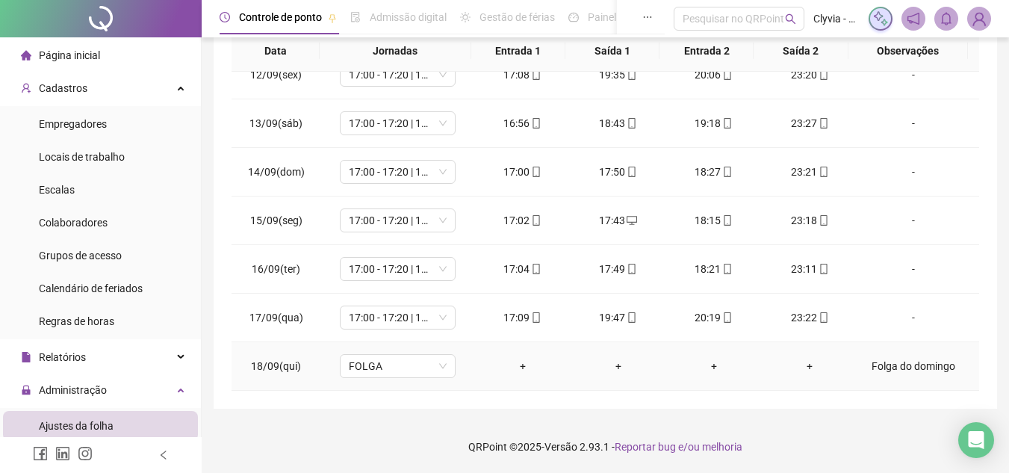
click at [884, 364] on div "Folga do domingo" at bounding box center [913, 366] width 88 height 16
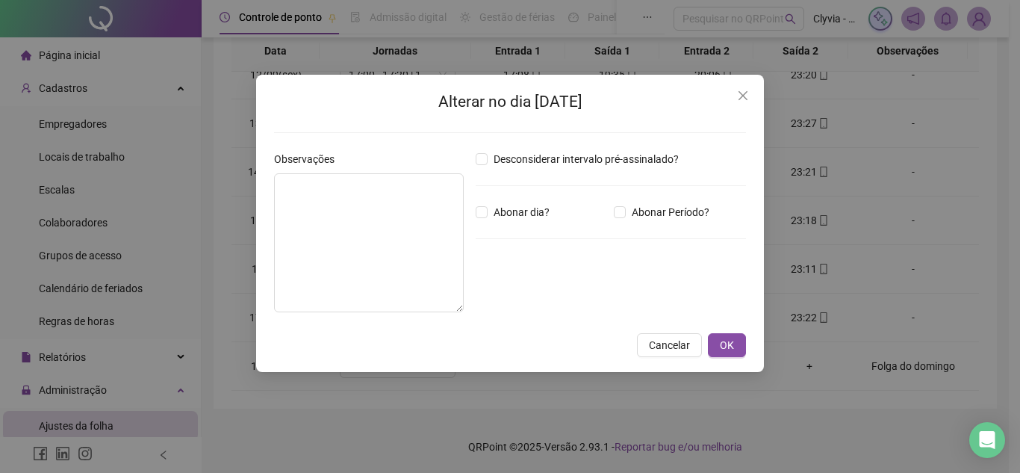
type textarea "**********"
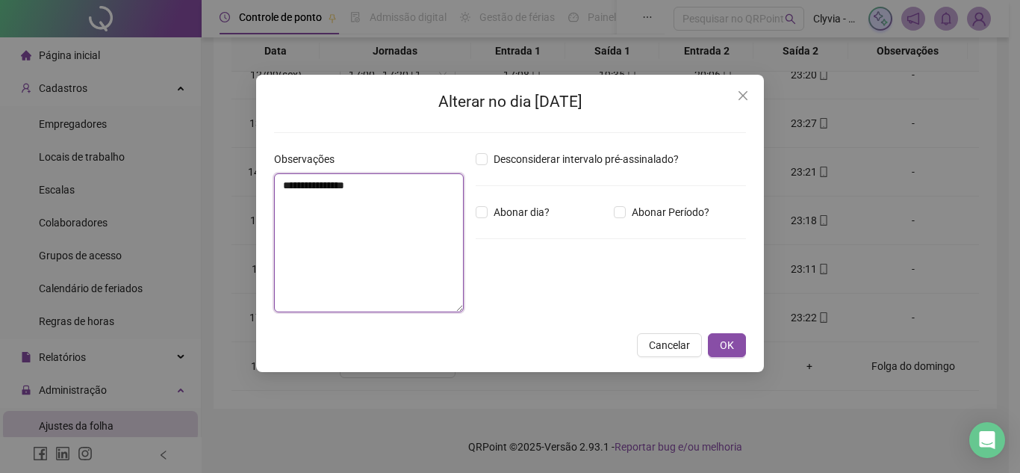
click at [385, 230] on textarea "**********" at bounding box center [369, 242] width 190 height 139
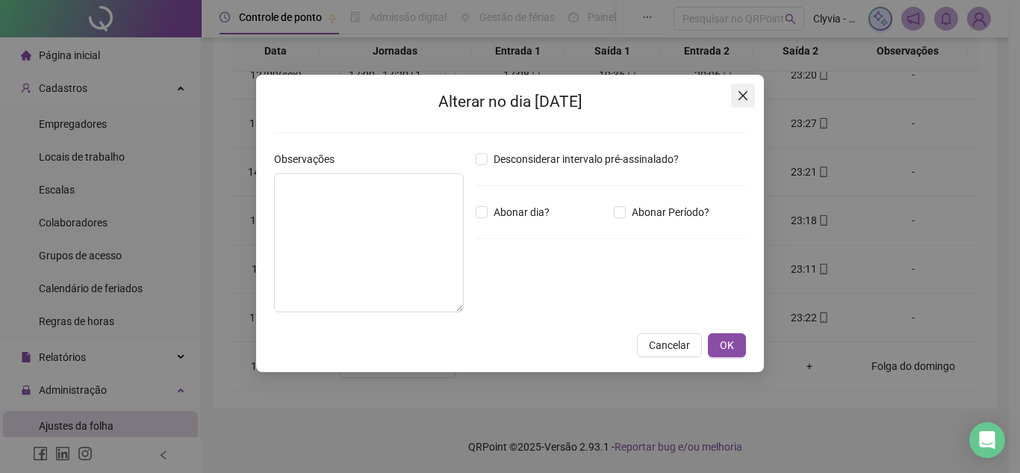
click at [752, 99] on span "Close" at bounding box center [743, 96] width 24 height 12
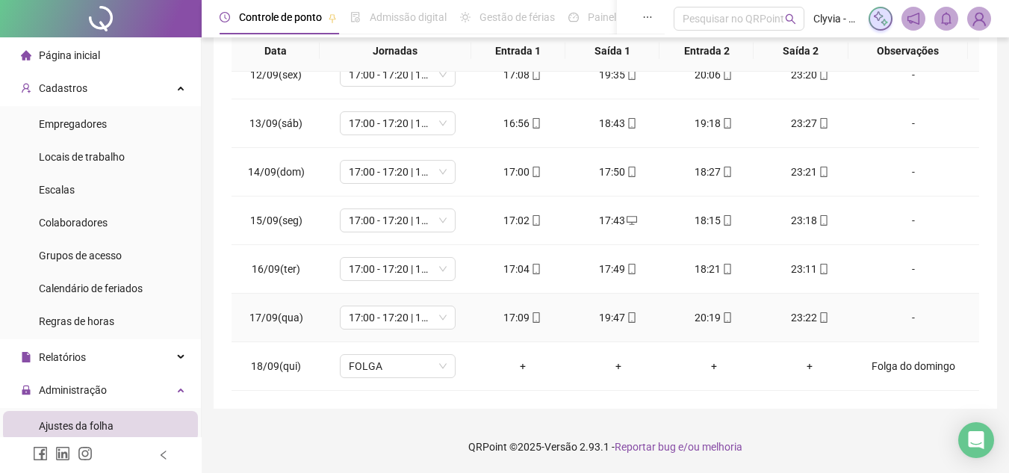
click at [396, 353] on td "FOLGA" at bounding box center [397, 366] width 154 height 49
click at [406, 369] on span "FOLGA" at bounding box center [398, 366] width 98 height 22
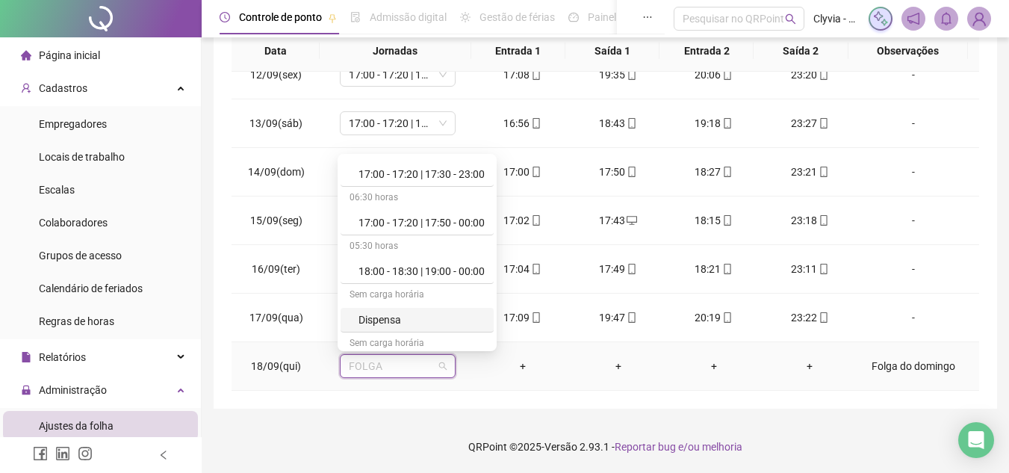
scroll to position [672, 0]
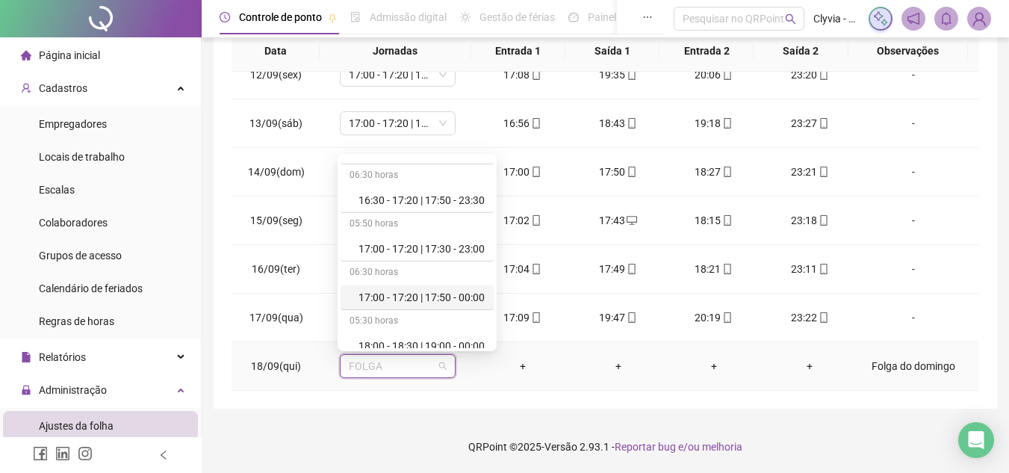
click at [424, 287] on div "17:00 - 17:20 | 17:50 - 00:00" at bounding box center [416, 297] width 153 height 25
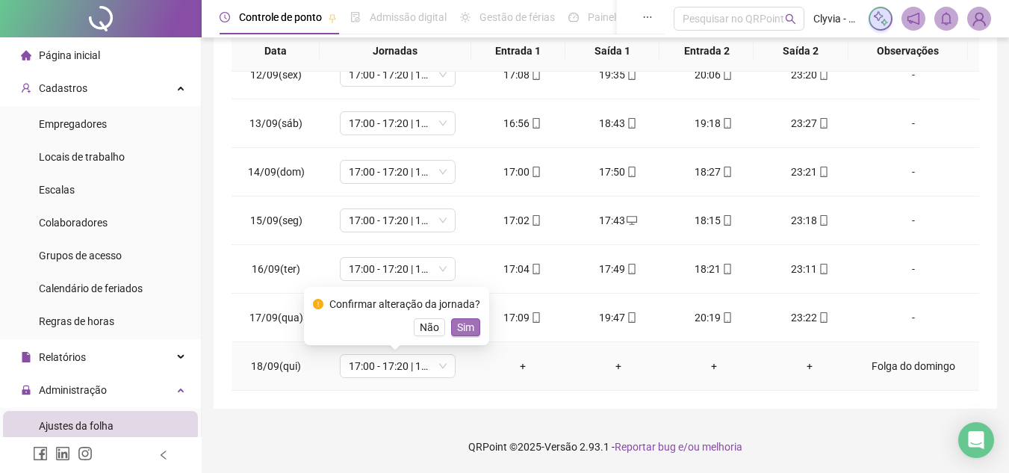
click at [471, 330] on button "Sim" at bounding box center [465, 327] width 29 height 18
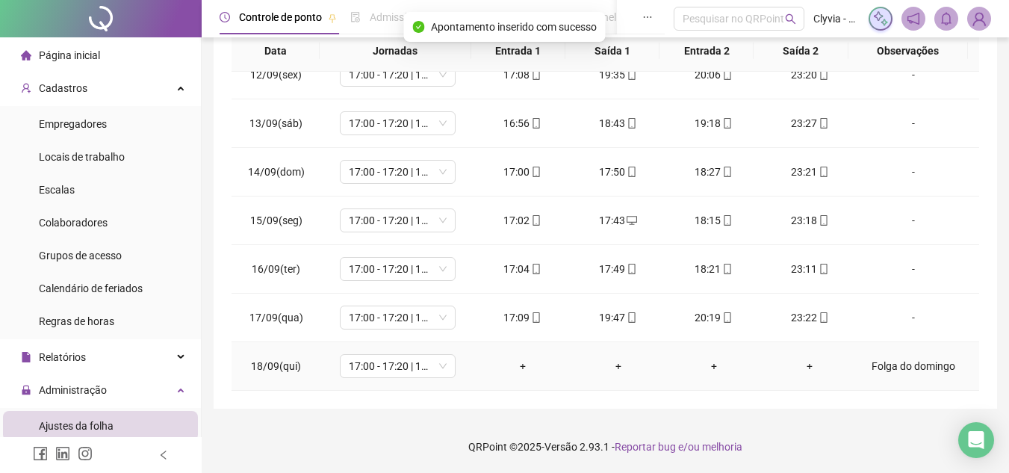
click at [911, 363] on div "Folga do domingo" at bounding box center [913, 366] width 88 height 16
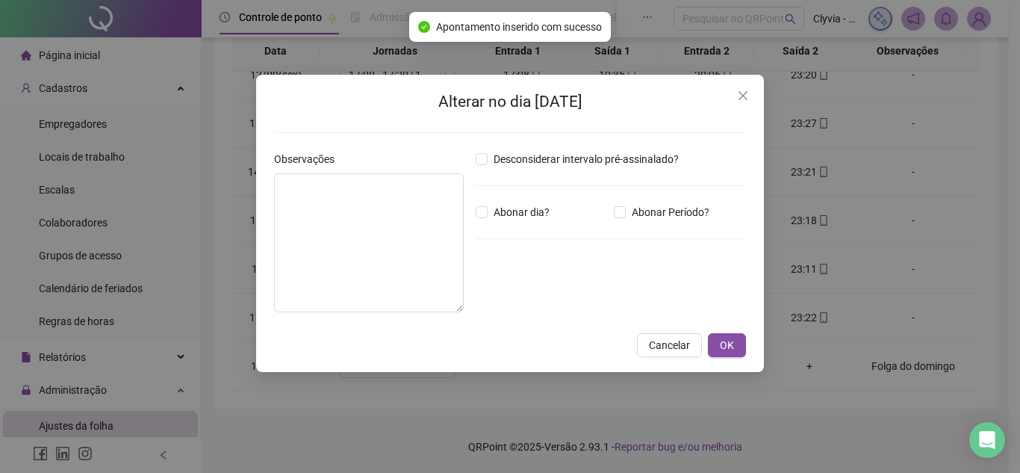
type textarea "**********"
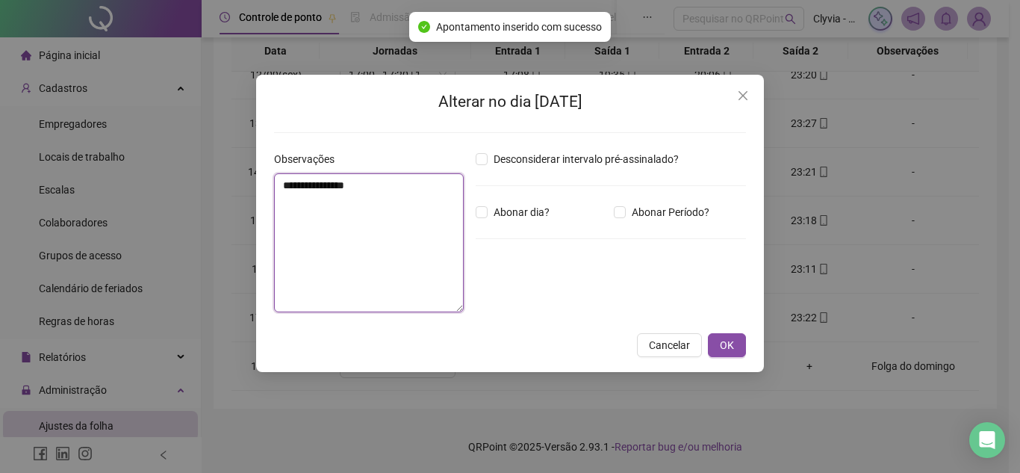
click at [443, 234] on textarea "**********" at bounding box center [369, 242] width 190 height 139
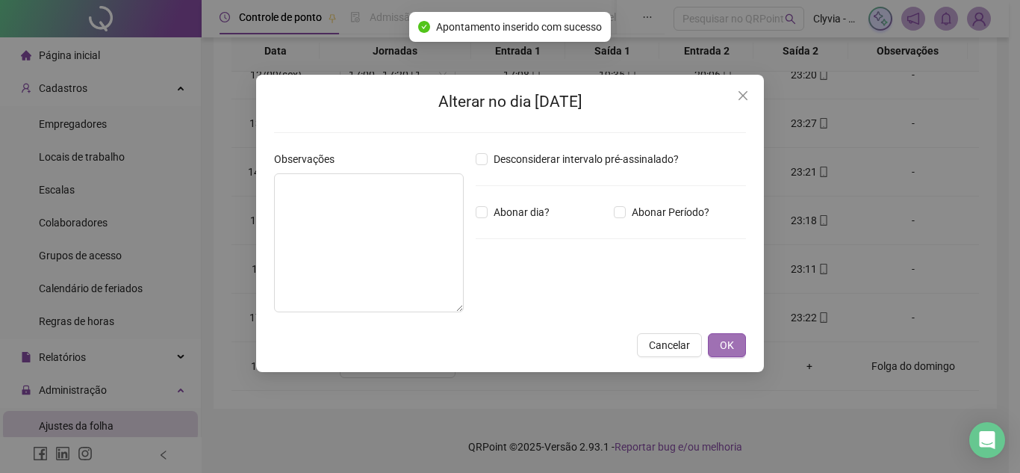
click at [729, 340] on span "OK" at bounding box center [727, 345] width 14 height 16
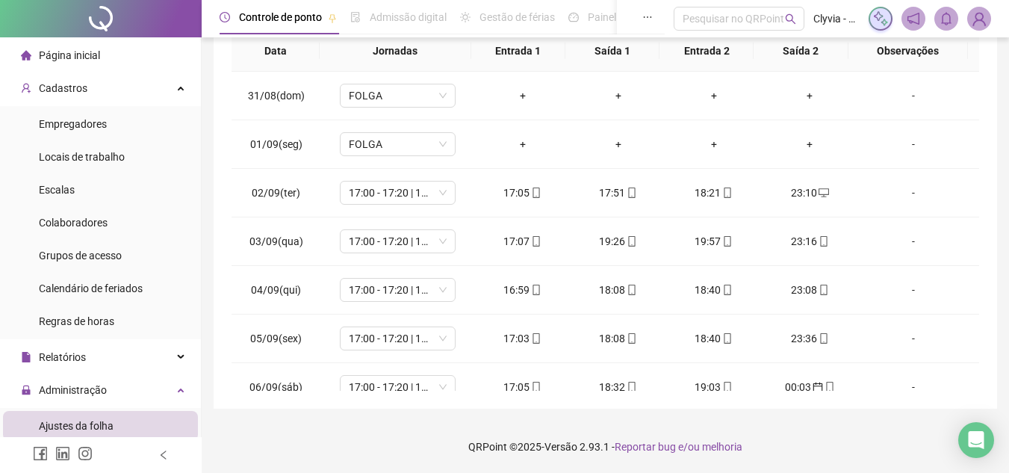
scroll to position [0, 0]
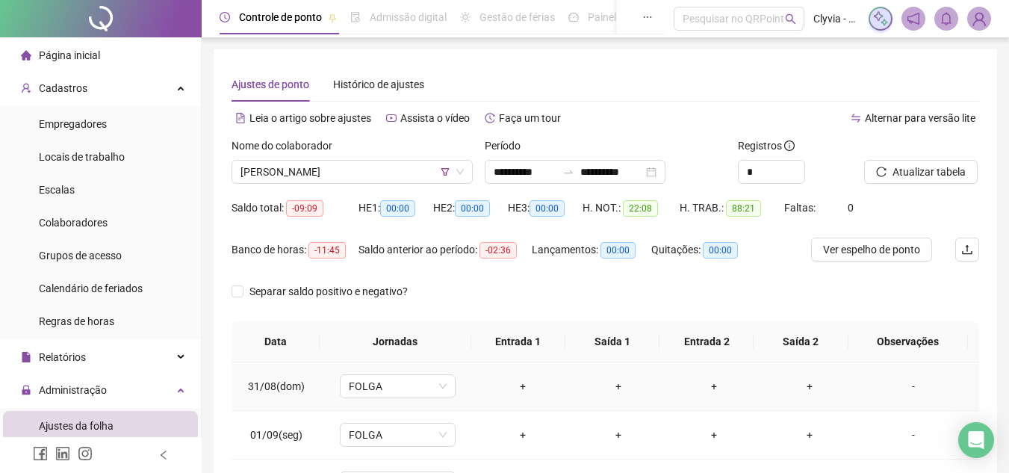
click at [906, 390] on div "-" at bounding box center [913, 386] width 88 height 16
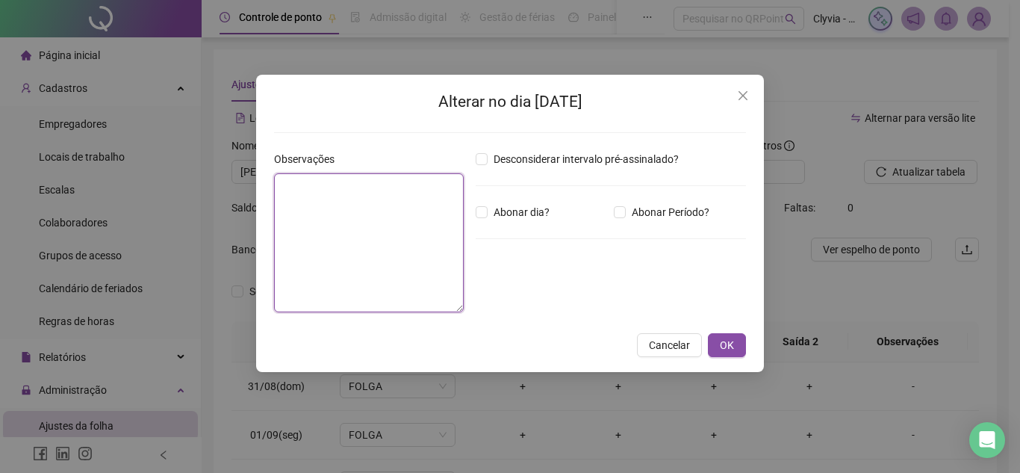
click at [399, 204] on textarea at bounding box center [369, 242] width 190 height 139
paste textarea "**********"
type textarea "**********"
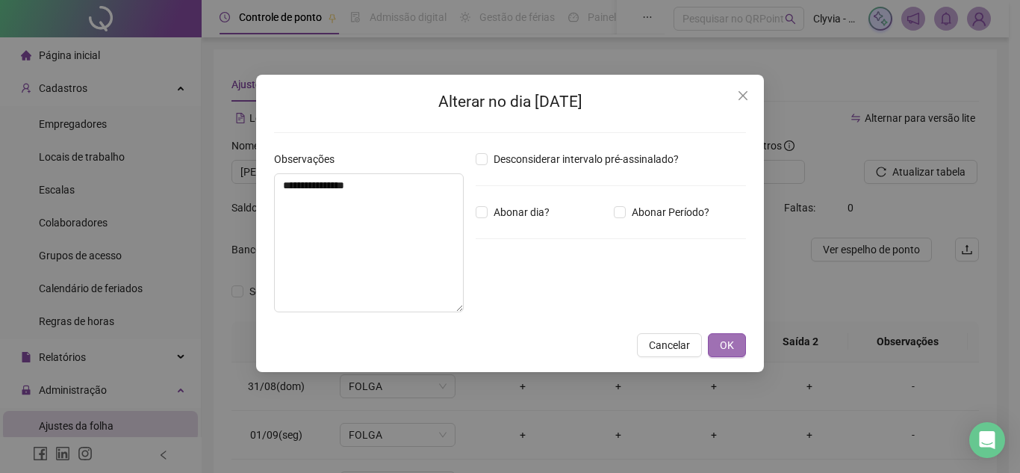
click at [723, 337] on span "OK" at bounding box center [727, 345] width 14 height 16
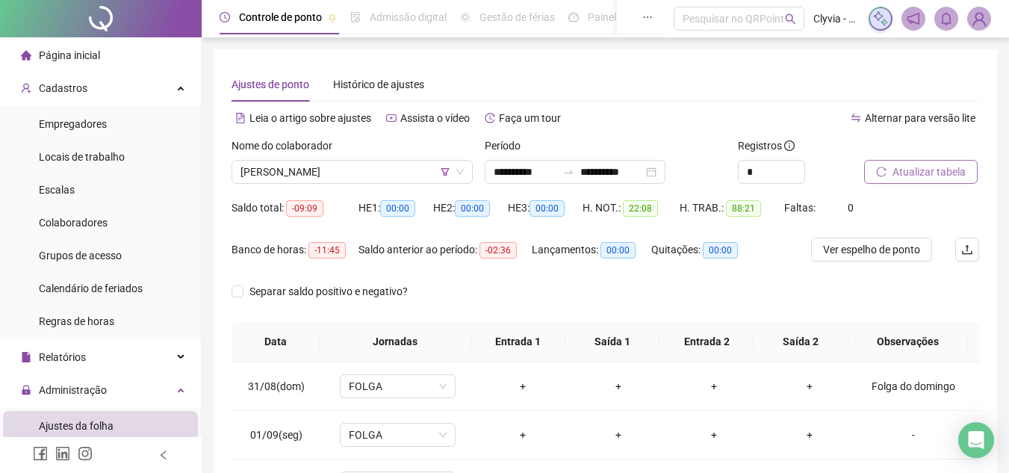
click at [912, 172] on span "Atualizar tabela" at bounding box center [928, 172] width 73 height 16
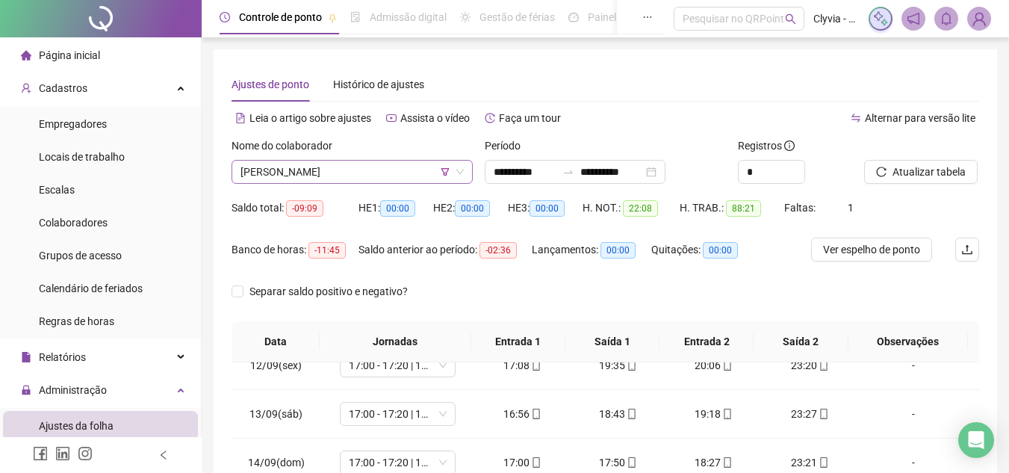
click at [397, 168] on span "[PERSON_NAME]" at bounding box center [351, 172] width 223 height 22
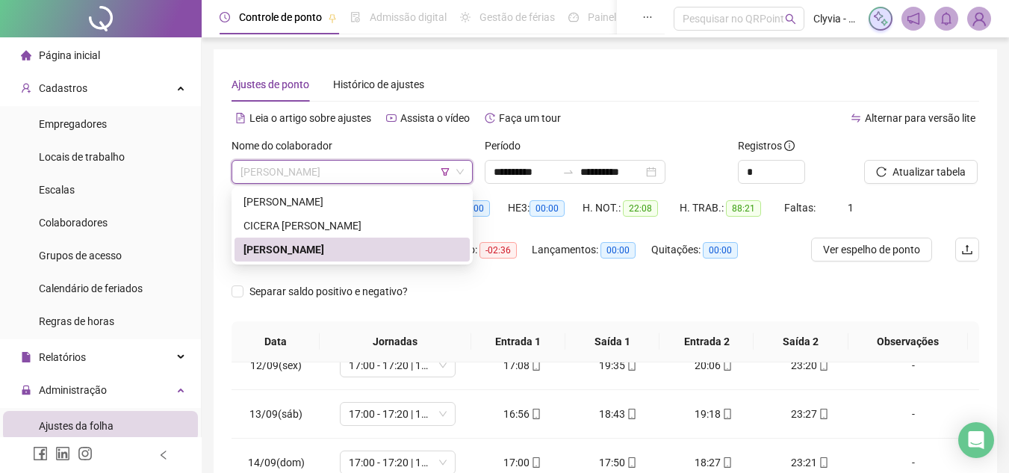
click at [440, 175] on icon "filter" at bounding box center [444, 171] width 9 height 9
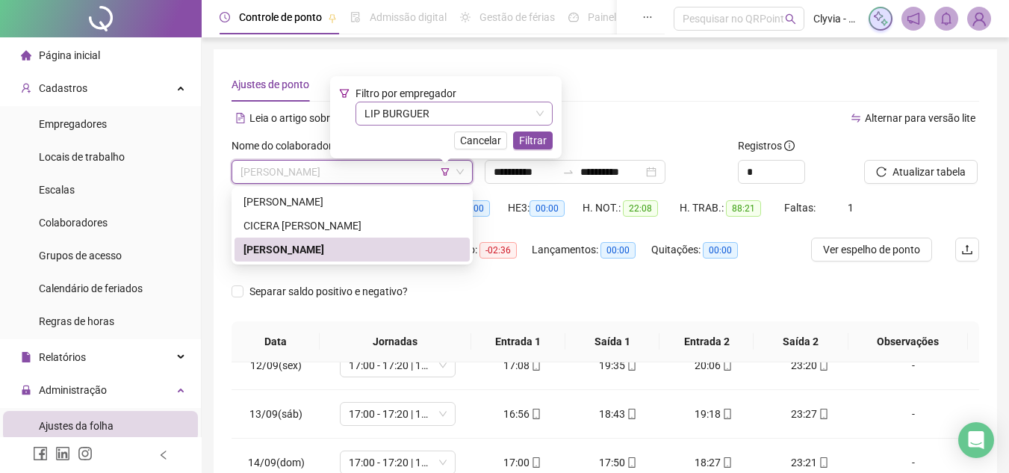
click at [410, 122] on span "LIP BURGUER" at bounding box center [453, 113] width 179 height 22
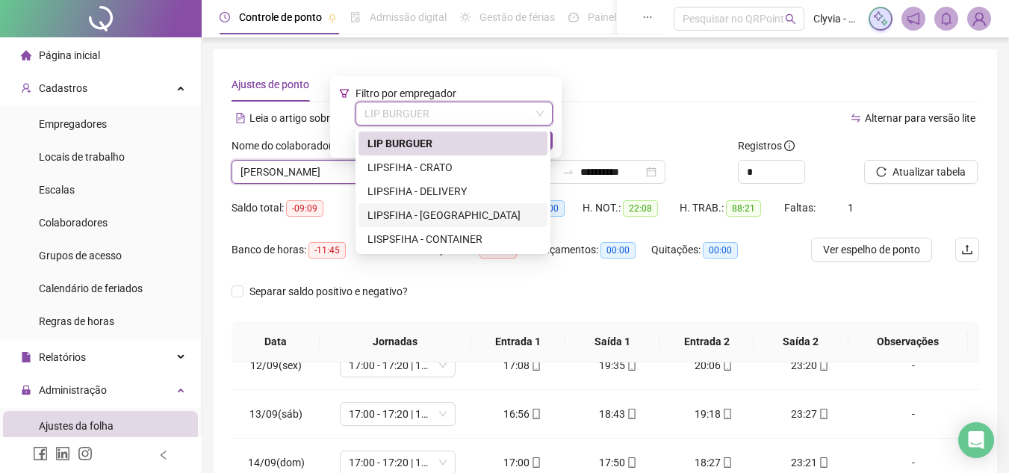
click at [415, 222] on div "LIPSFIHA - [GEOGRAPHIC_DATA]" at bounding box center [452, 215] width 171 height 16
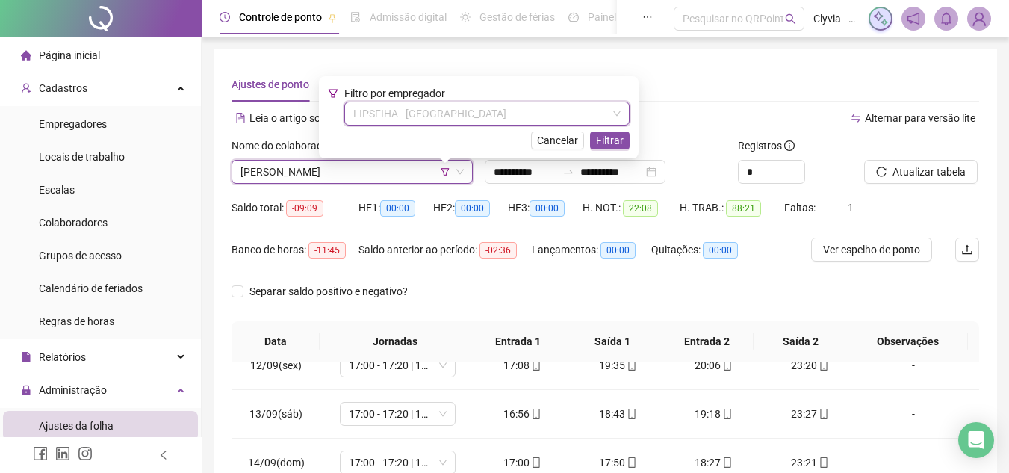
click at [427, 116] on span "LIPSFIHA - [GEOGRAPHIC_DATA]" at bounding box center [486, 113] width 267 height 22
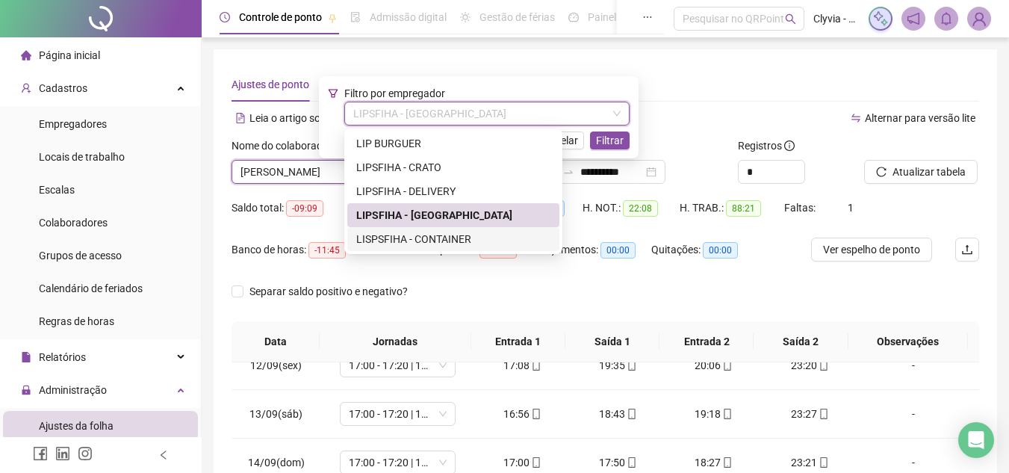
click at [433, 234] on div "LISPSFIHA - CONTAINER" at bounding box center [453, 239] width 194 height 16
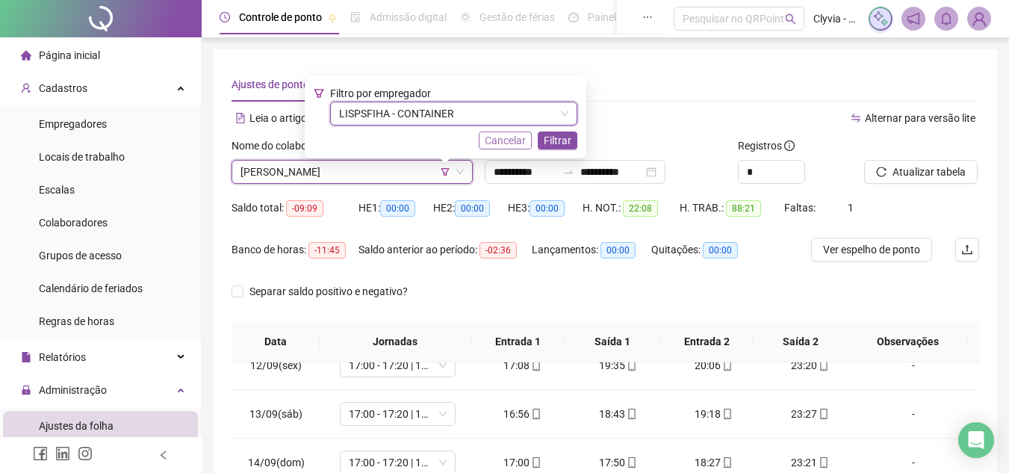
click at [529, 140] on button "Cancelar" at bounding box center [505, 140] width 53 height 18
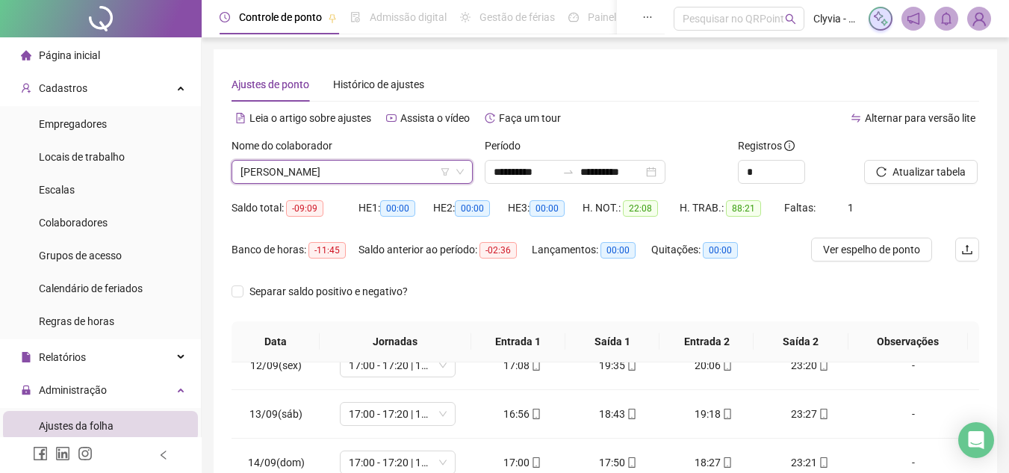
click at [549, 142] on div "Período" at bounding box center [605, 148] width 241 height 22
click at [397, 171] on span "[PERSON_NAME]" at bounding box center [351, 172] width 223 height 22
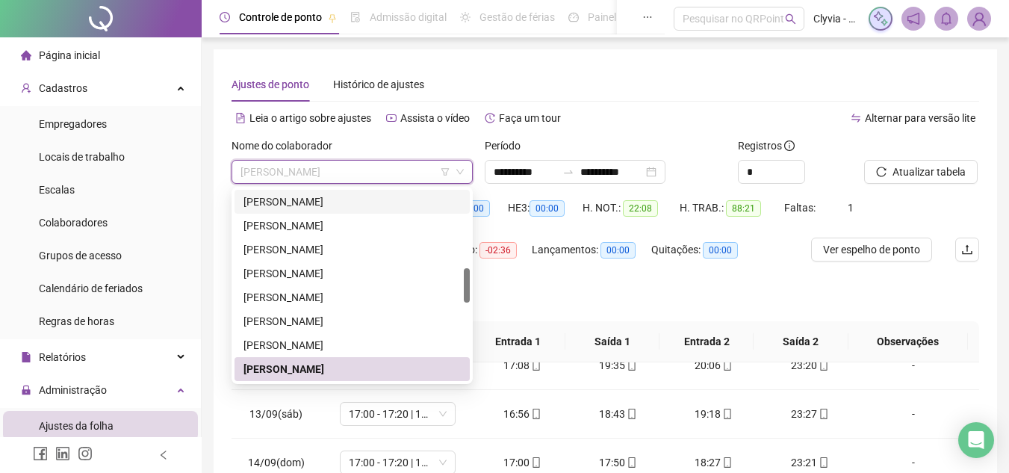
click at [451, 164] on span "[PERSON_NAME]" at bounding box center [351, 172] width 223 height 22
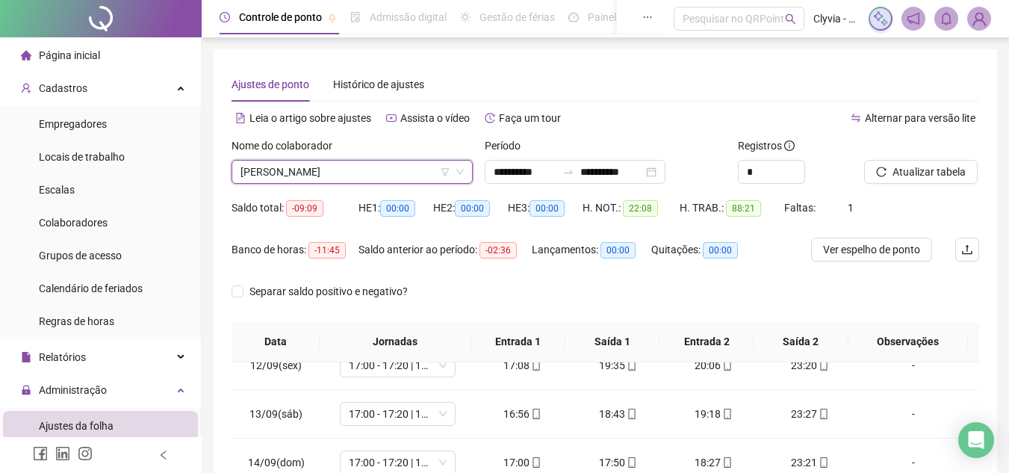
click at [448, 169] on icon "filter" at bounding box center [445, 171] width 8 height 7
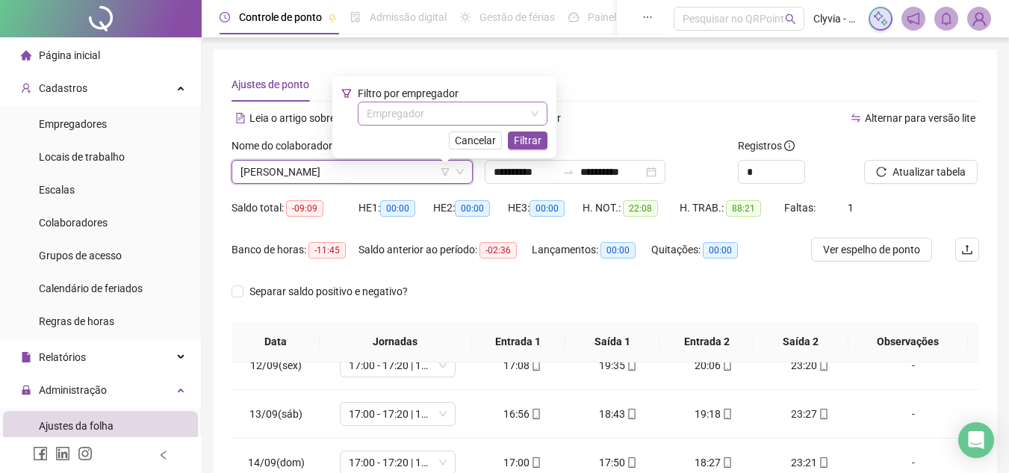
click at [454, 109] on input "search" at bounding box center [446, 113] width 158 height 22
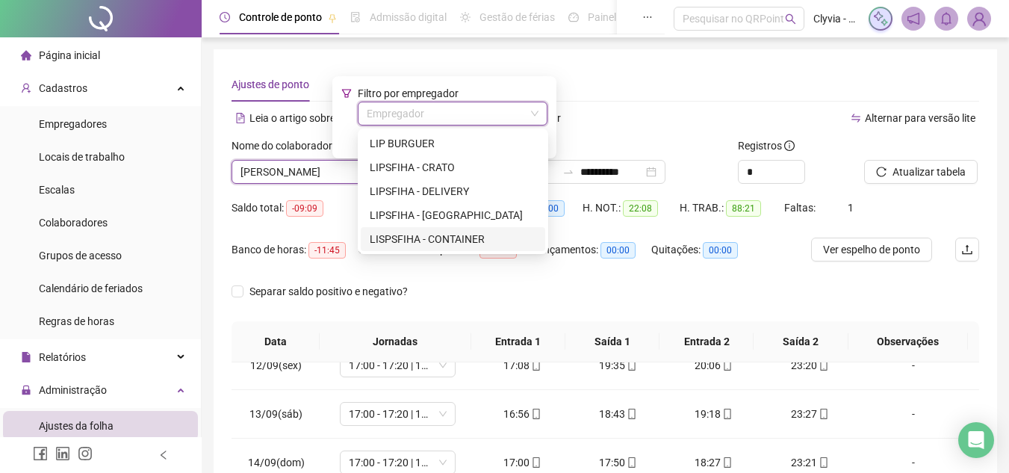
click at [439, 236] on div "LISPSFIHA - CONTAINER" at bounding box center [453, 239] width 166 height 16
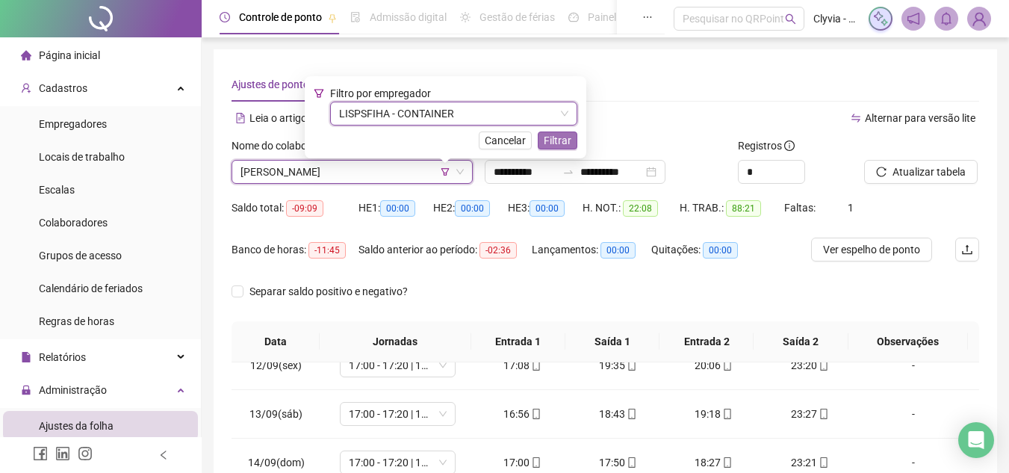
click at [559, 140] on span "Filtrar" at bounding box center [558, 140] width 28 height 16
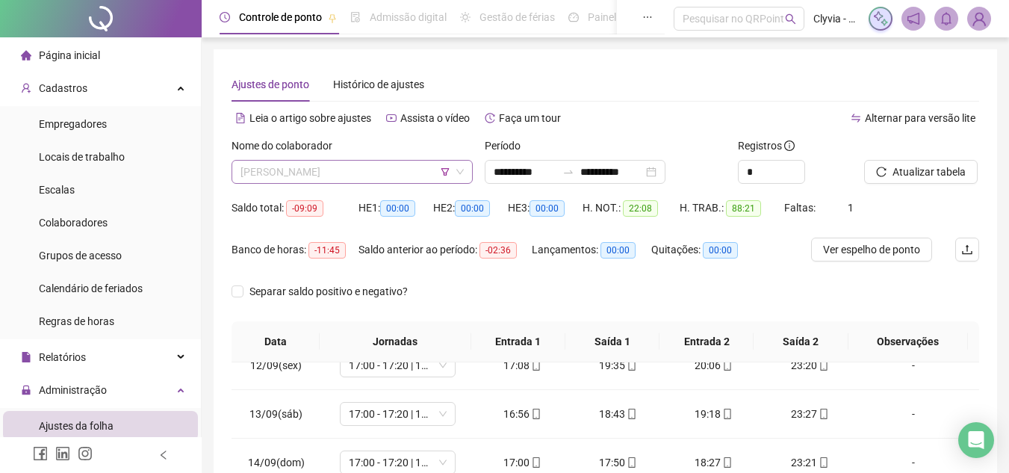
click at [377, 181] on span "[PERSON_NAME]" at bounding box center [351, 172] width 223 height 22
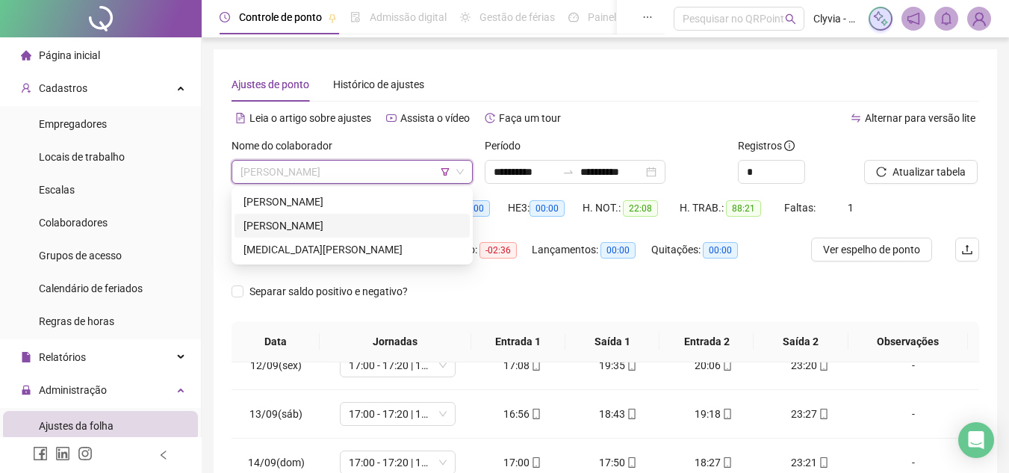
click at [349, 221] on div "[PERSON_NAME]" at bounding box center [351, 225] width 217 height 16
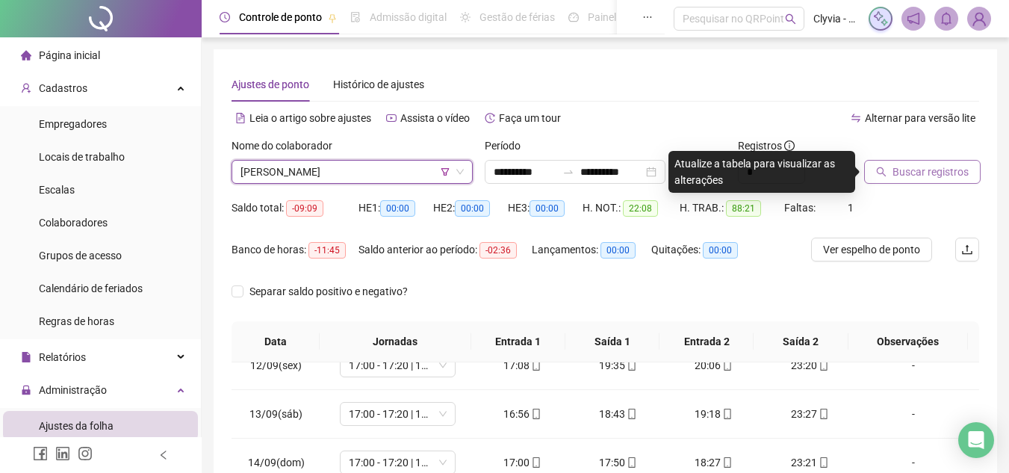
click at [882, 164] on button "Buscar registros" at bounding box center [922, 172] width 116 height 24
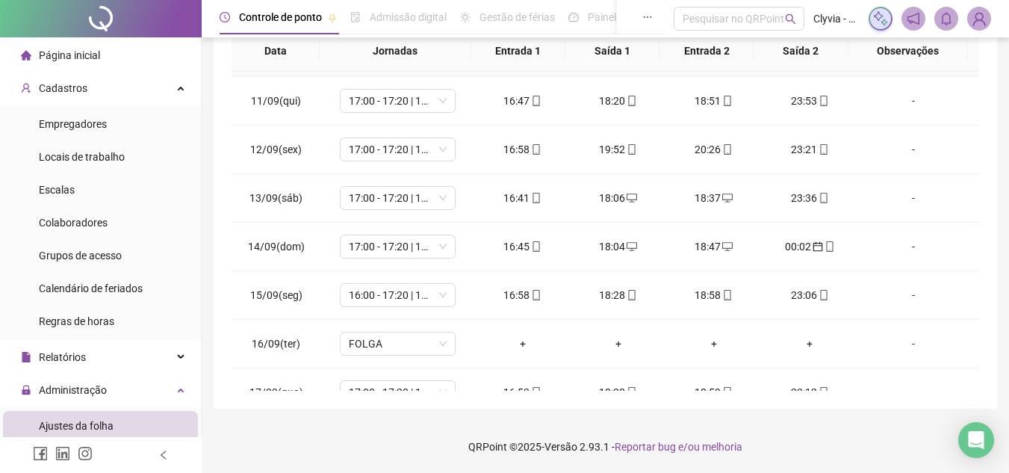
scroll to position [379, 0]
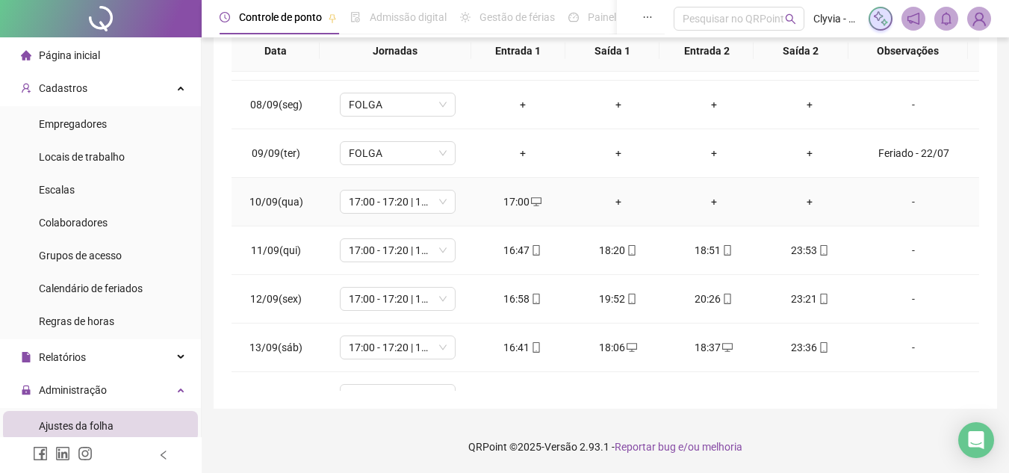
click at [898, 209] on div "-" at bounding box center [913, 201] width 88 height 16
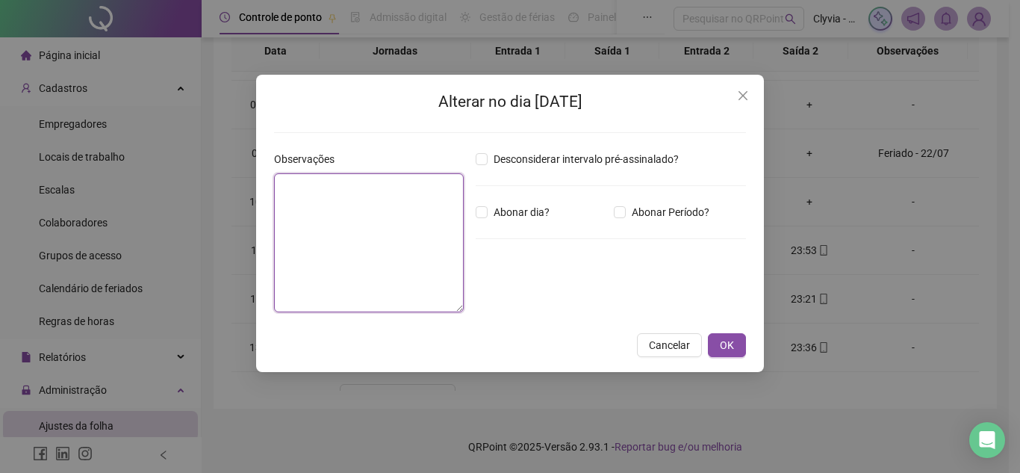
click at [394, 217] on textarea at bounding box center [369, 242] width 190 height 139
click at [650, 361] on div "Alterar no dia [DATE] Observações Desconsiderar intervalo pré-assinalado? Abona…" at bounding box center [510, 223] width 508 height 297
click at [670, 349] on span "Cancelar" at bounding box center [669, 345] width 41 height 16
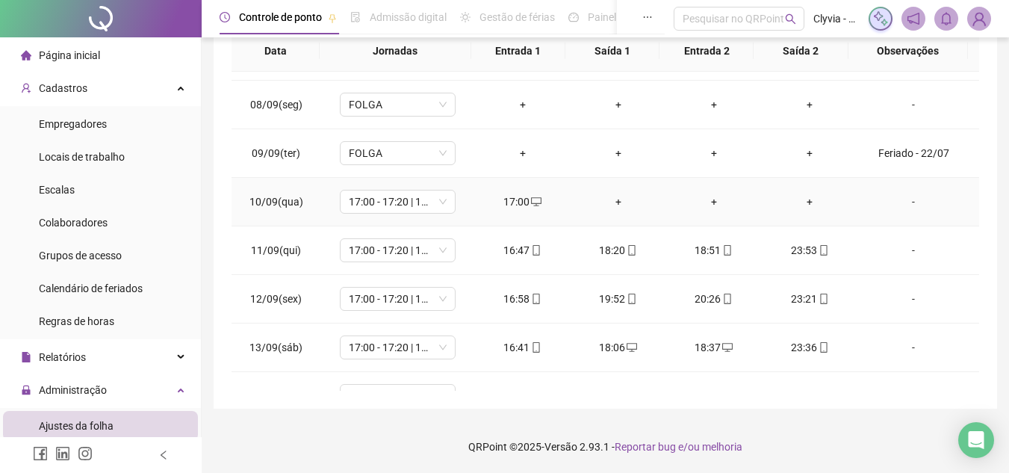
click at [798, 202] on div "+" at bounding box center [809, 201] width 72 height 16
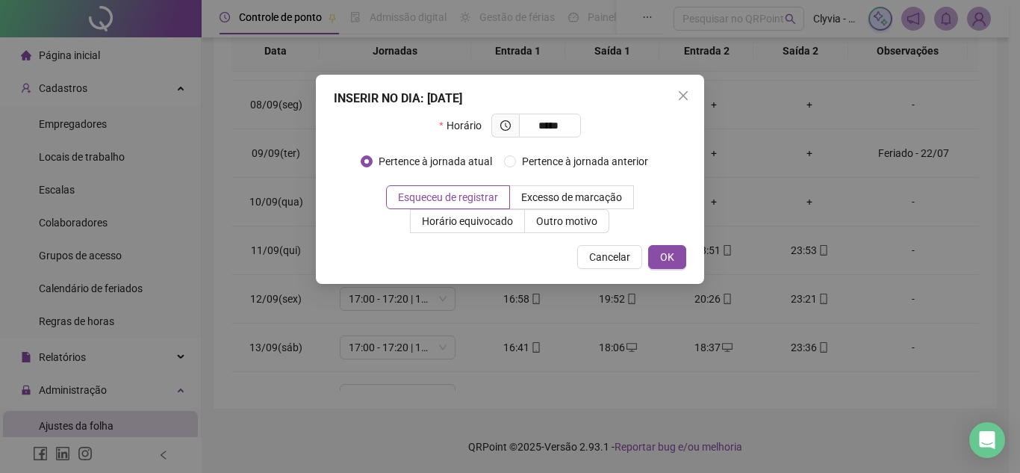
type input "*****"
click at [646, 272] on div "INSERIR NO DIA : [DATE] Horário ***** Pertence à jornada atual Pertence à jorna…" at bounding box center [510, 179] width 388 height 209
click at [662, 261] on span "OK" at bounding box center [667, 257] width 14 height 16
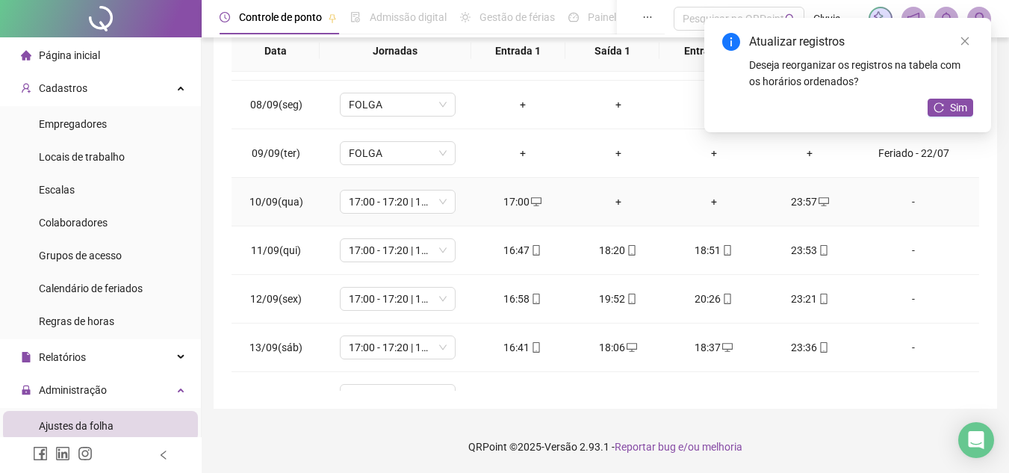
click at [712, 202] on div "+" at bounding box center [714, 201] width 72 height 16
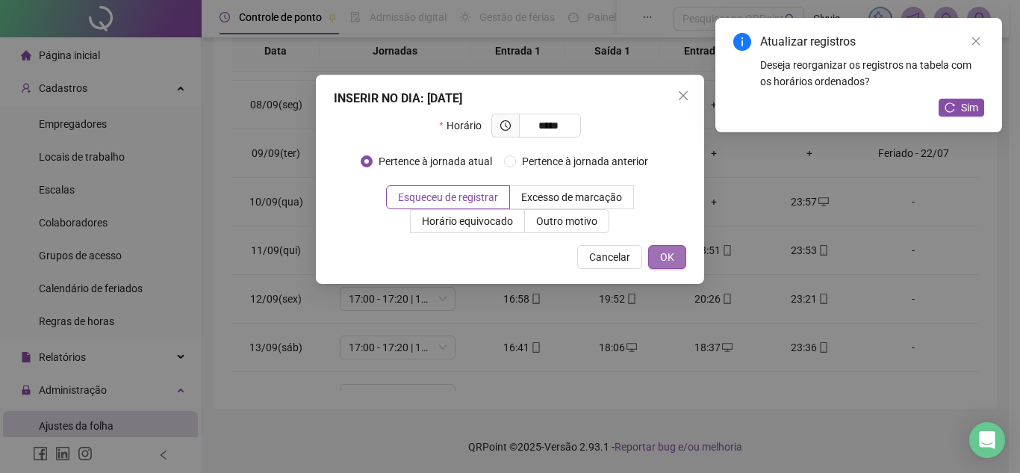
type input "*****"
click at [669, 259] on span "OK" at bounding box center [667, 257] width 14 height 16
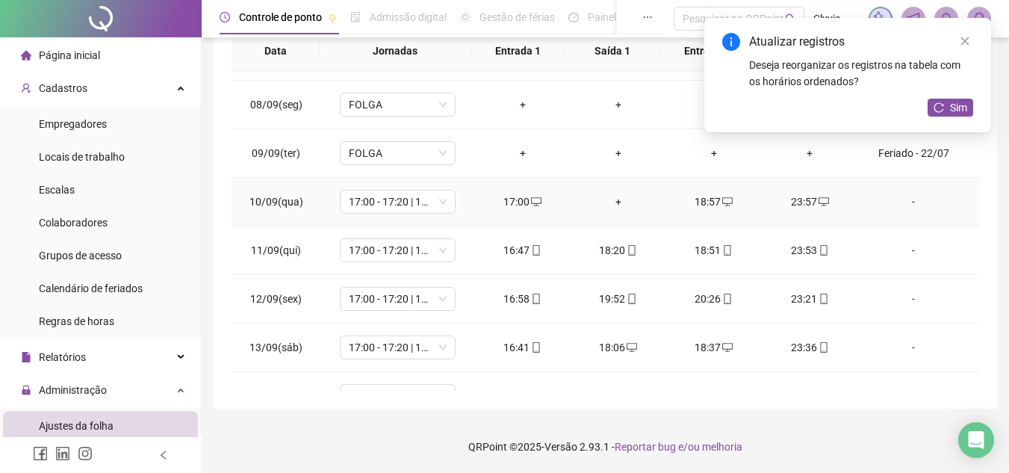
click at [614, 204] on div "+" at bounding box center [618, 201] width 72 height 16
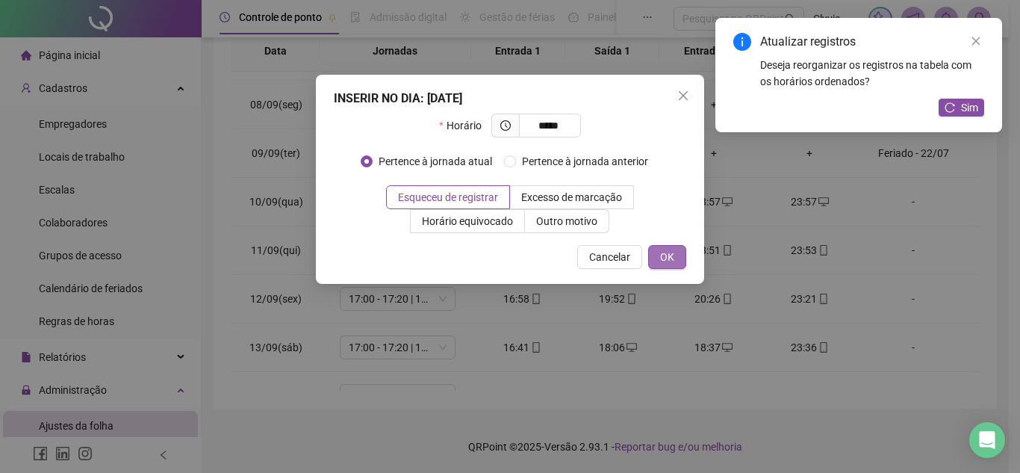
type input "*****"
click at [676, 251] on button "OK" at bounding box center [667, 257] width 38 height 24
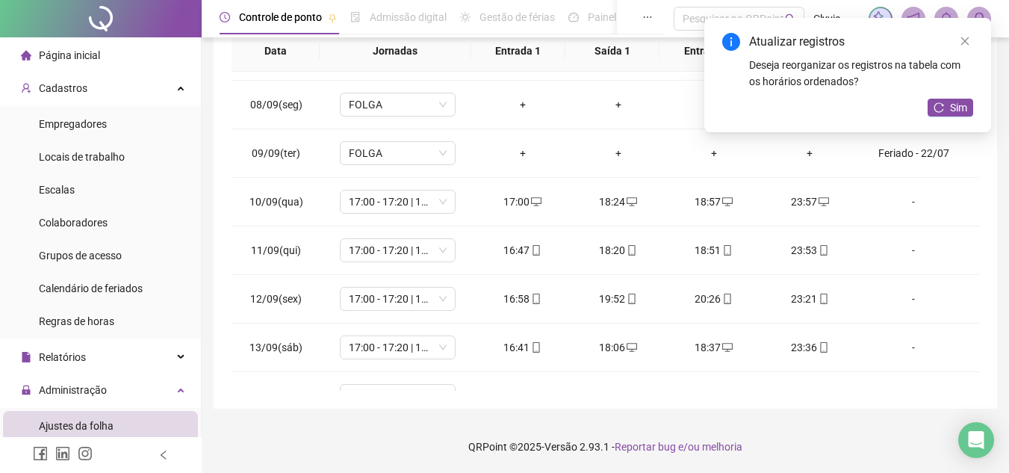
click at [960, 116] on div "Sim" at bounding box center [950, 108] width 46 height 19
click at [961, 106] on span "Sim" at bounding box center [958, 107] width 17 height 16
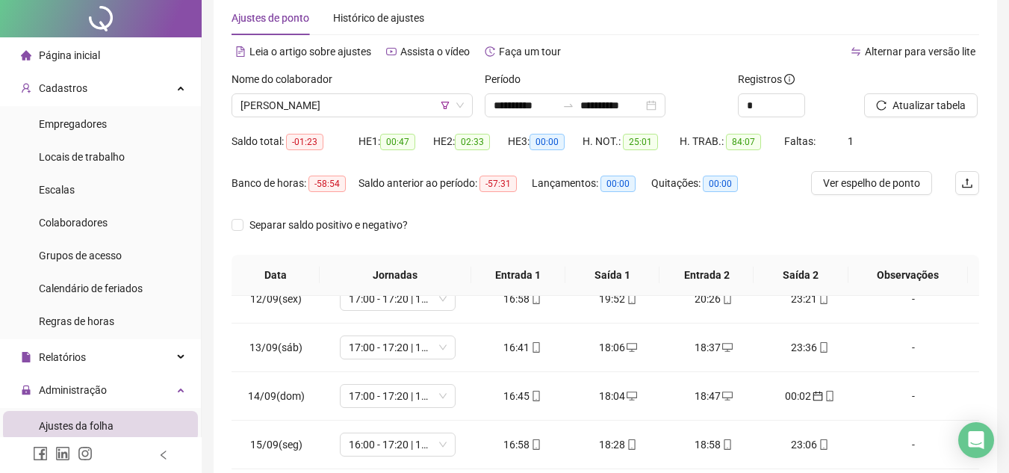
scroll to position [0, 0]
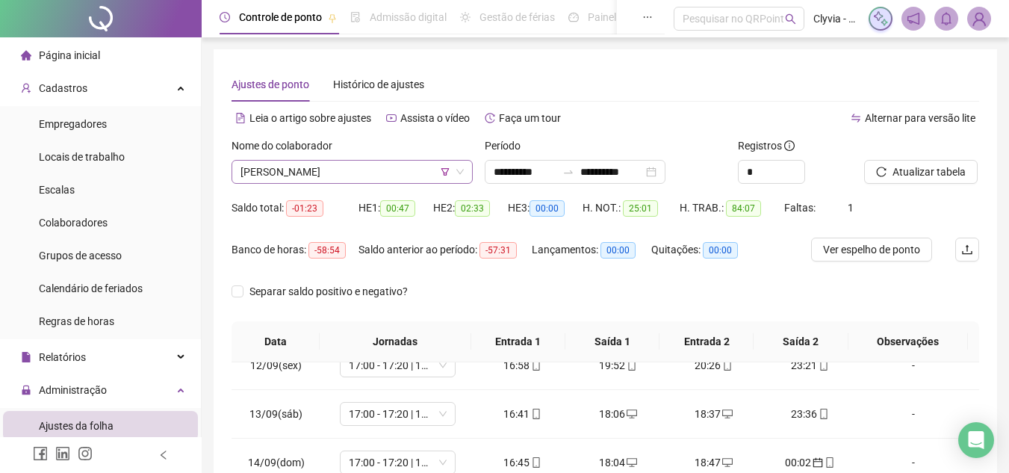
click at [420, 175] on span "[PERSON_NAME]" at bounding box center [351, 172] width 223 height 22
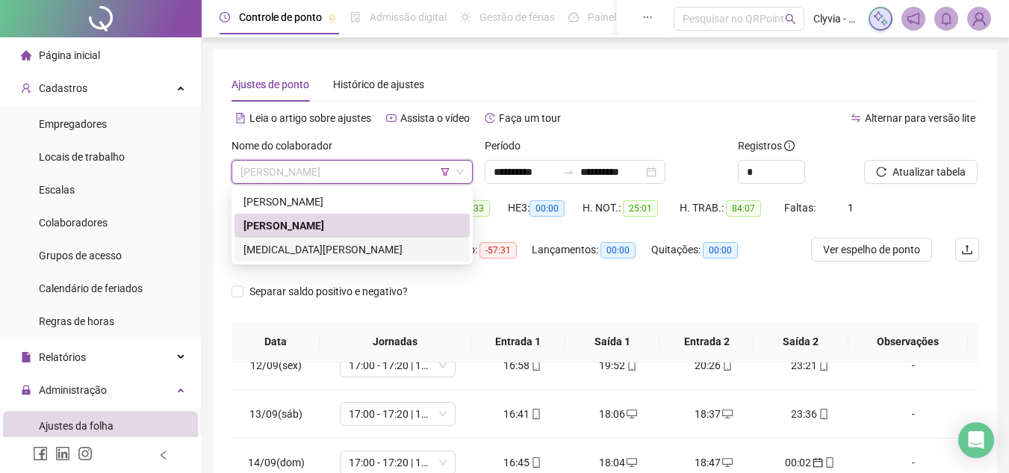
click at [366, 253] on div "[MEDICAL_DATA][PERSON_NAME]" at bounding box center [351, 249] width 217 height 16
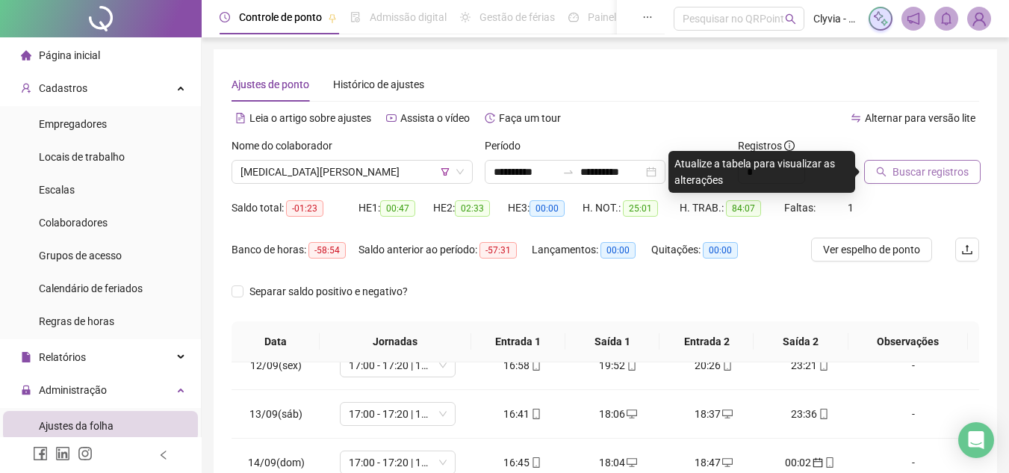
click at [959, 172] on span "Buscar registros" at bounding box center [930, 172] width 76 height 16
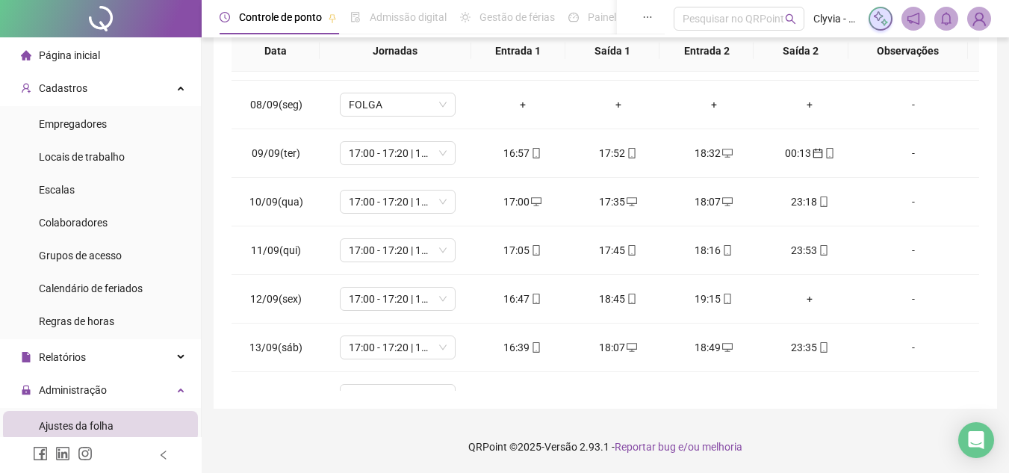
scroll to position [454, 0]
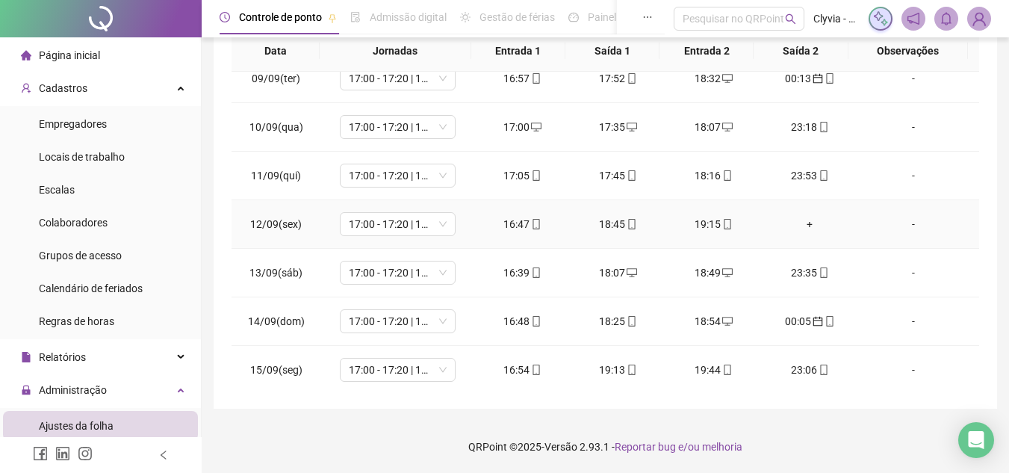
click at [801, 225] on div "+" at bounding box center [809, 224] width 72 height 16
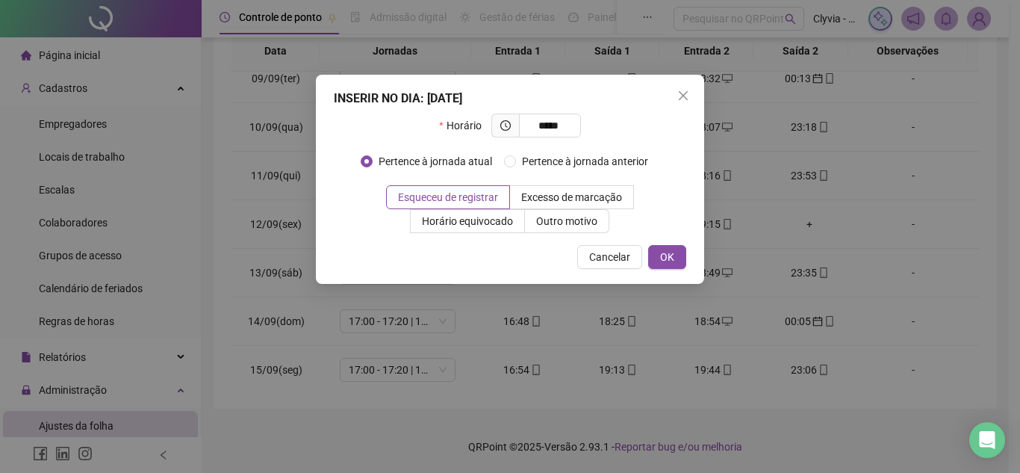
type input "*****"
click at [693, 263] on div "INSERIR NO DIA : [DATE] Horário ***** Pertence à jornada atual Pertence à jorna…" at bounding box center [510, 179] width 388 height 209
click at [678, 259] on button "OK" at bounding box center [667, 257] width 38 height 24
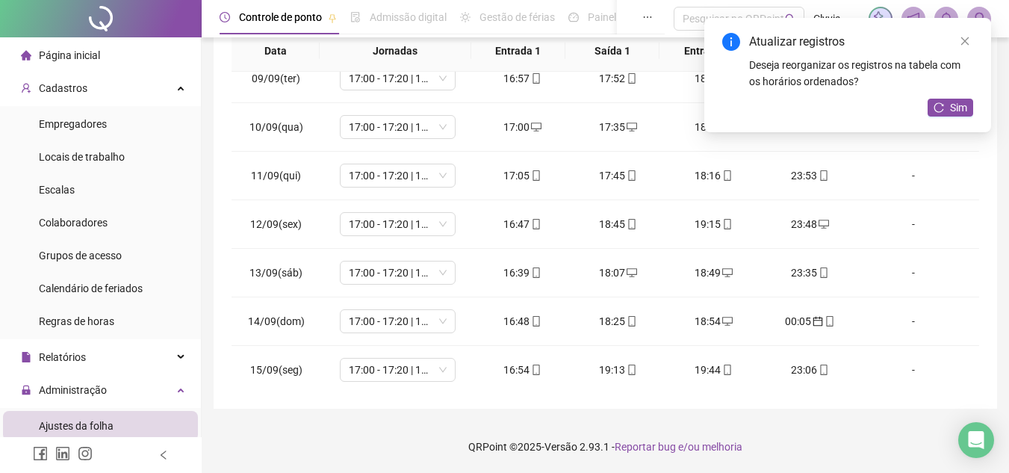
scroll to position [216, 0]
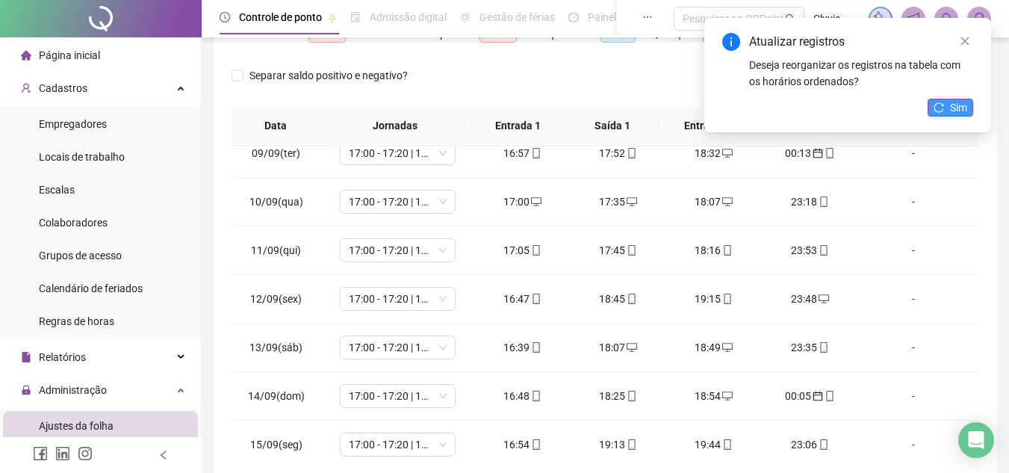
click at [969, 113] on button "Sim" at bounding box center [950, 108] width 46 height 18
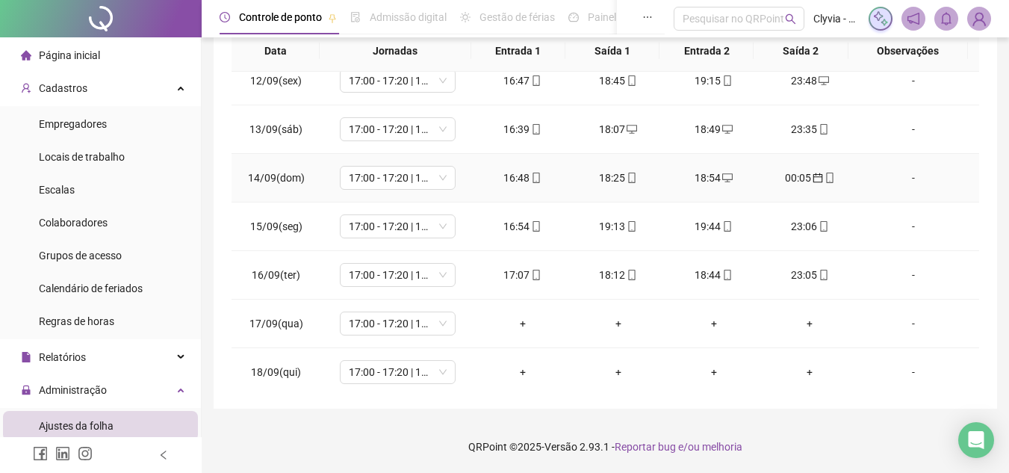
scroll to position [603, 0]
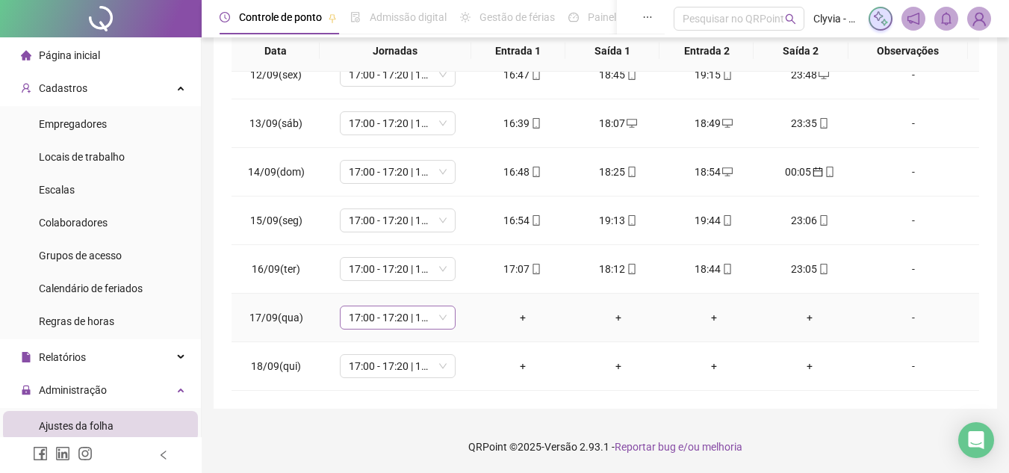
click at [368, 317] on span "17:00 - 17:20 | 17:50 - 00:00" at bounding box center [398, 317] width 98 height 22
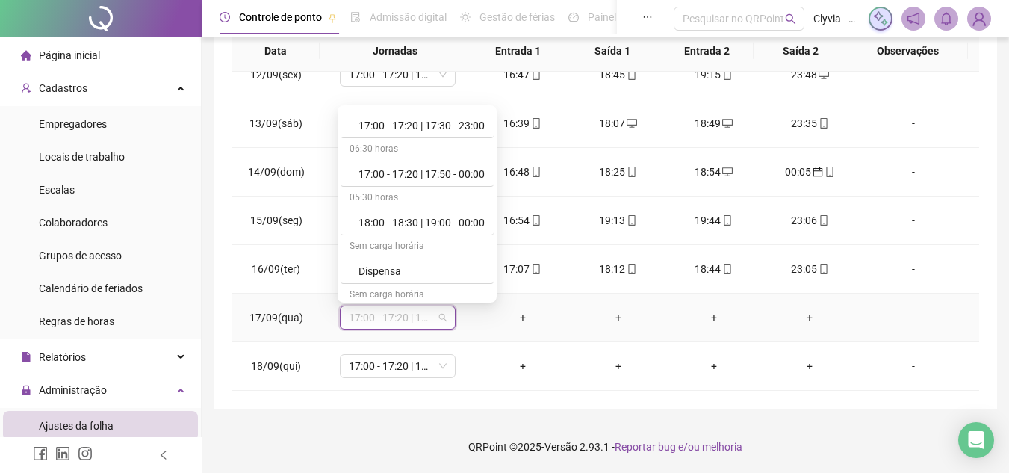
scroll to position [925, 0]
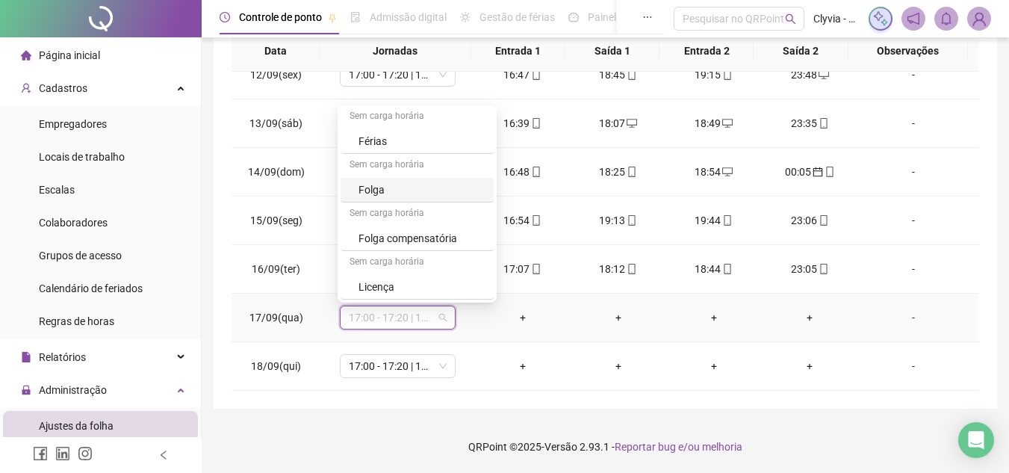
click at [402, 195] on div "Folga" at bounding box center [421, 189] width 126 height 16
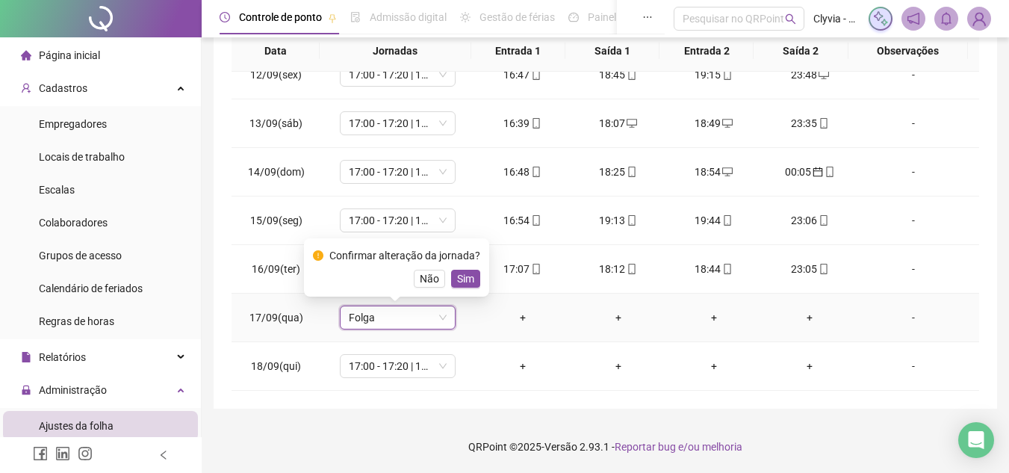
click at [468, 291] on div "Confirmar alteração da jornada? Não Sim" at bounding box center [396, 267] width 185 height 58
click at [463, 284] on span "Sim" at bounding box center [465, 278] width 17 height 16
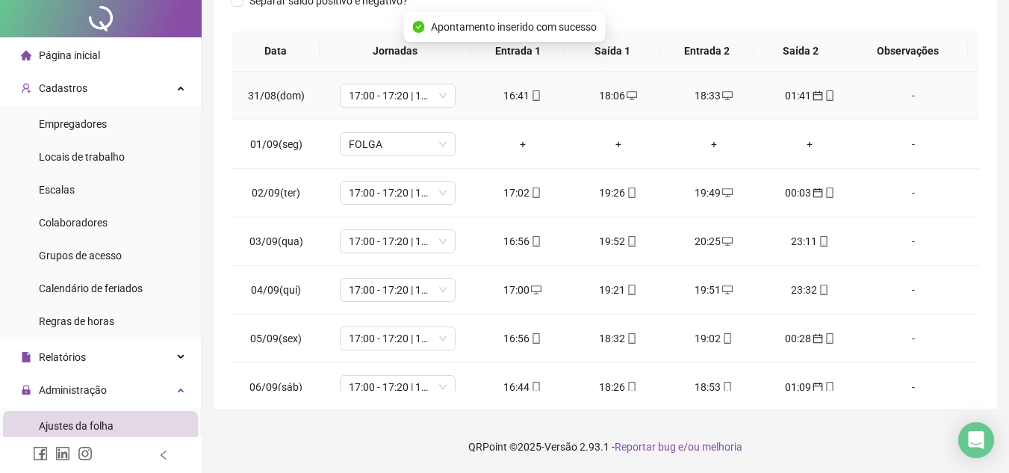
scroll to position [0, 0]
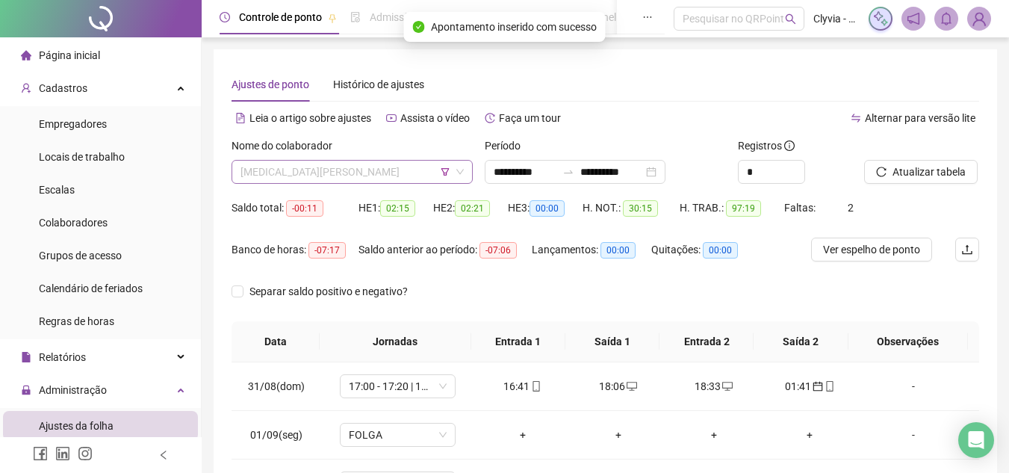
click at [405, 179] on span "[MEDICAL_DATA][PERSON_NAME]" at bounding box center [351, 172] width 223 height 22
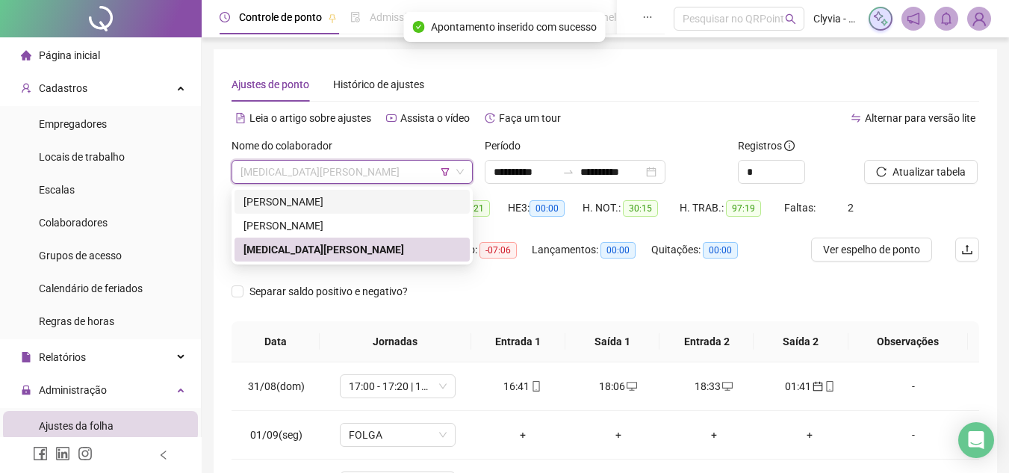
click at [408, 197] on div "[PERSON_NAME]" at bounding box center [351, 201] width 217 height 16
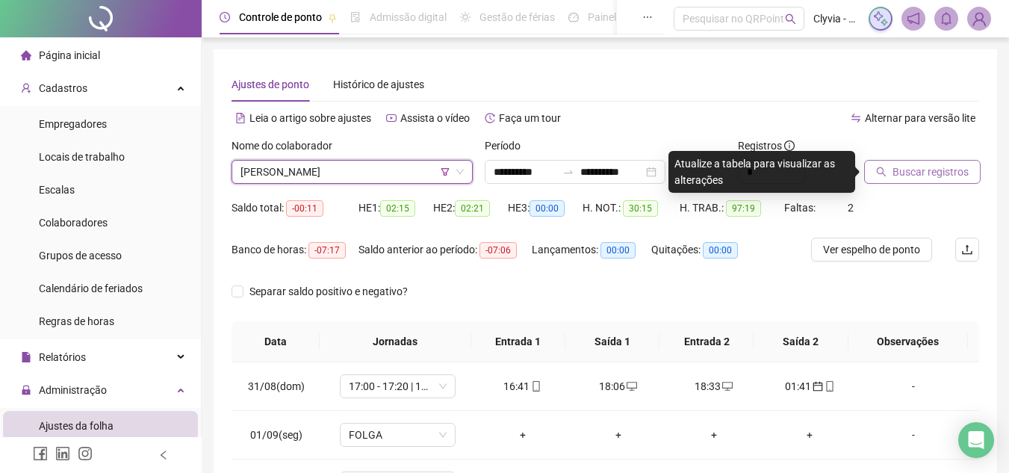
click at [930, 171] on span "Buscar registros" at bounding box center [930, 172] width 76 height 16
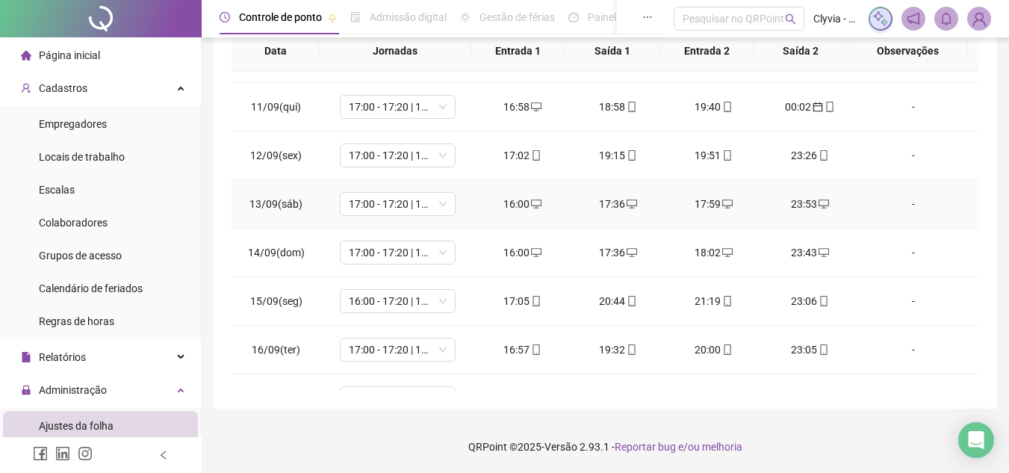
scroll to position [603, 0]
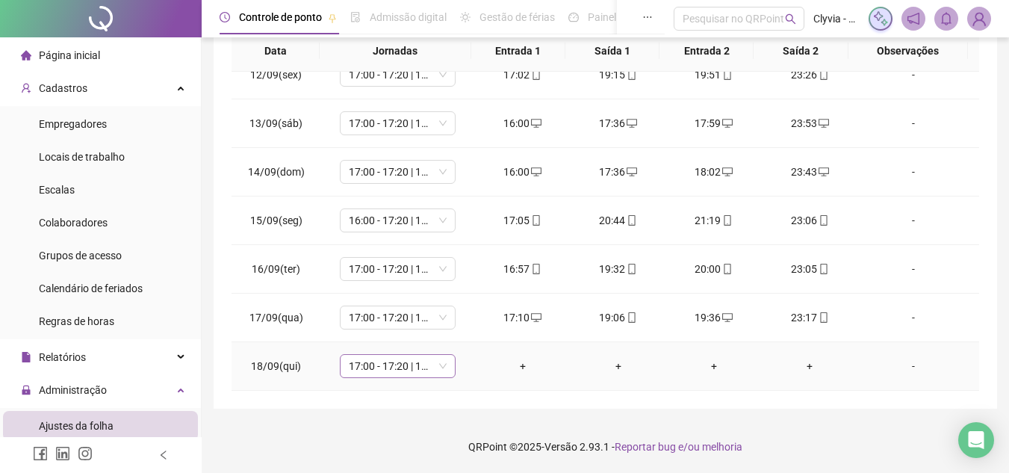
click at [370, 375] on span "17:00 - 17:20 | 17:50 - 00:00" at bounding box center [398, 366] width 98 height 22
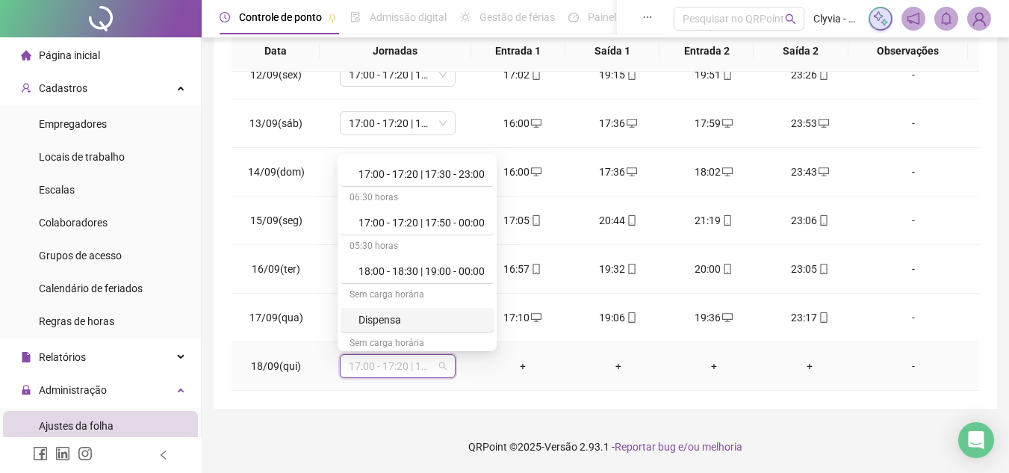
scroll to position [925, 0]
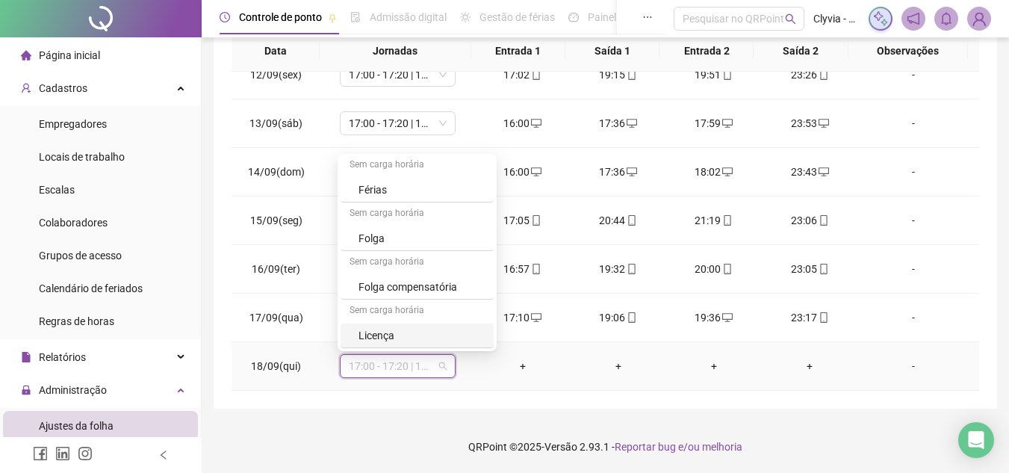
click at [407, 339] on div "Licença" at bounding box center [421, 335] width 126 height 16
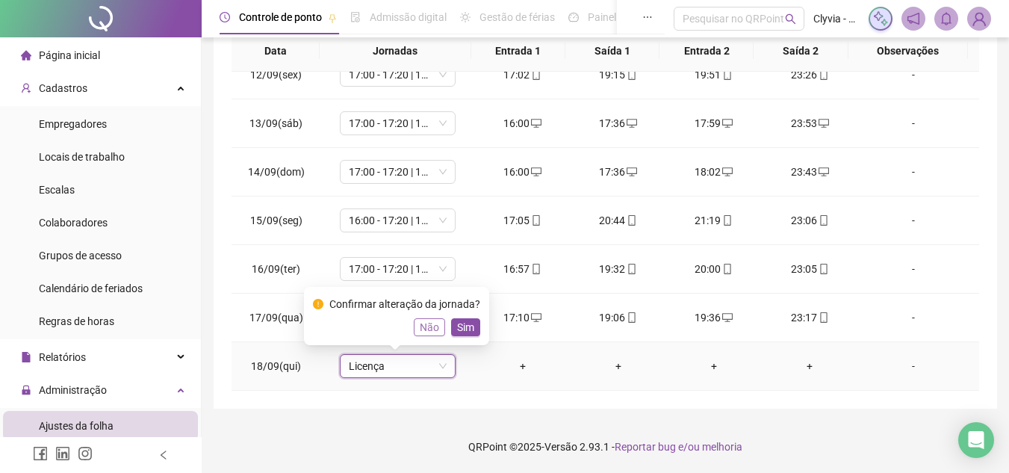
click at [420, 332] on span "Não" at bounding box center [429, 327] width 19 height 16
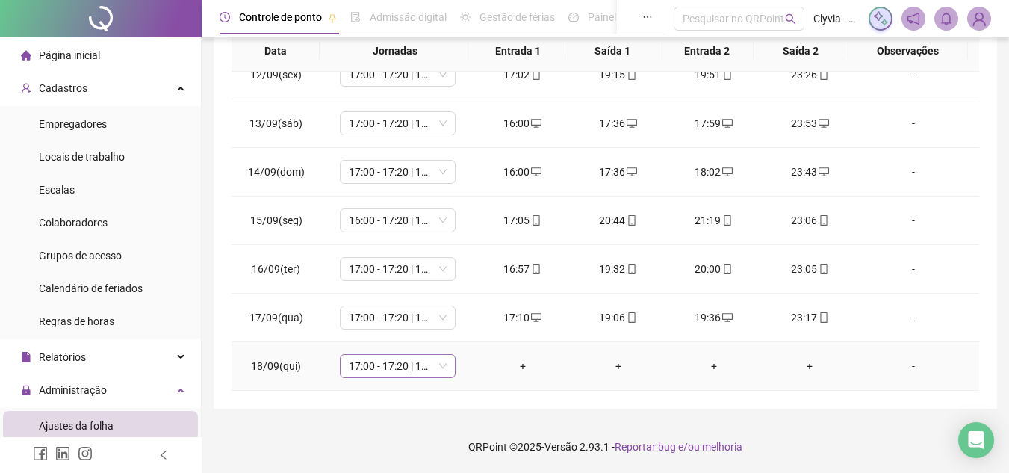
click at [404, 374] on span "17:00 - 17:20 | 17:50 - 00:00" at bounding box center [398, 366] width 98 height 22
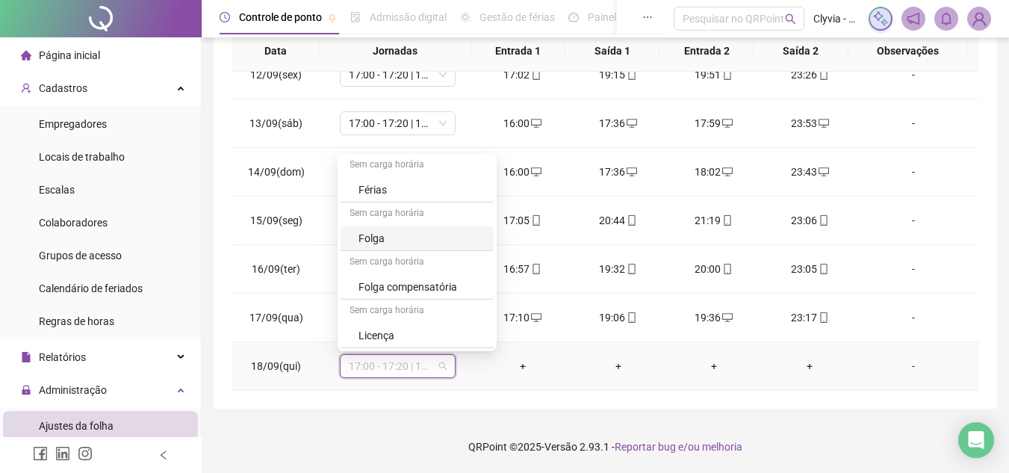
click at [387, 227] on div "Folga" at bounding box center [416, 238] width 153 height 25
click at [387, 227] on span "16:00 - 17:20 | 17:50 - 00:00" at bounding box center [398, 220] width 98 height 22
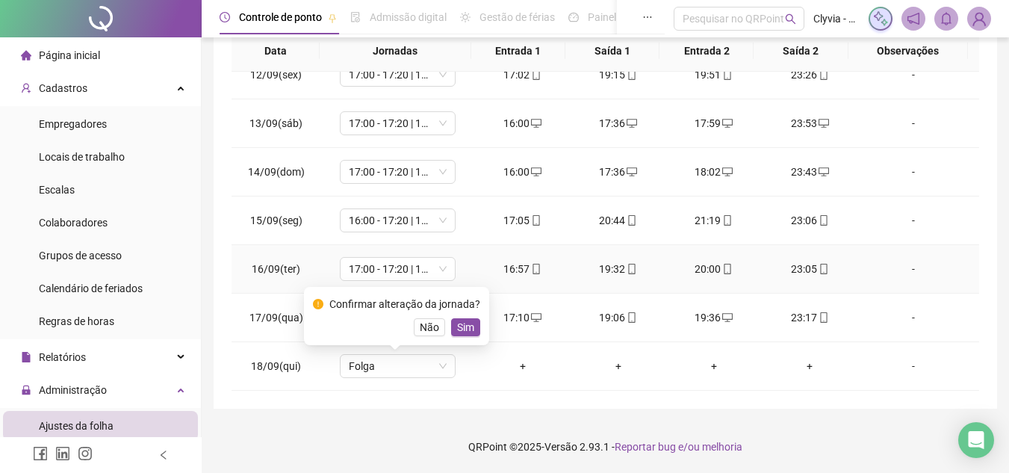
click at [247, 277] on td "16/09(ter)" at bounding box center [275, 269] width 89 height 49
click at [470, 327] on span "Sim" at bounding box center [465, 327] width 17 height 16
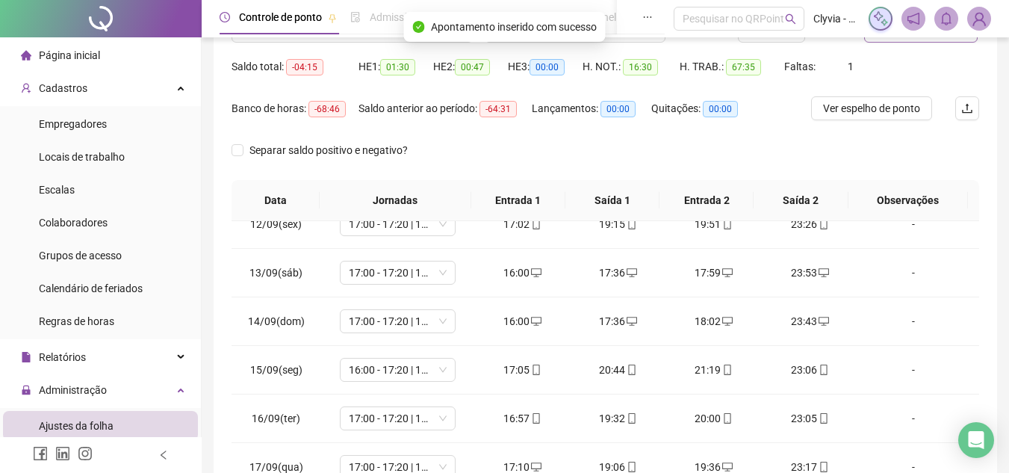
scroll to position [0, 0]
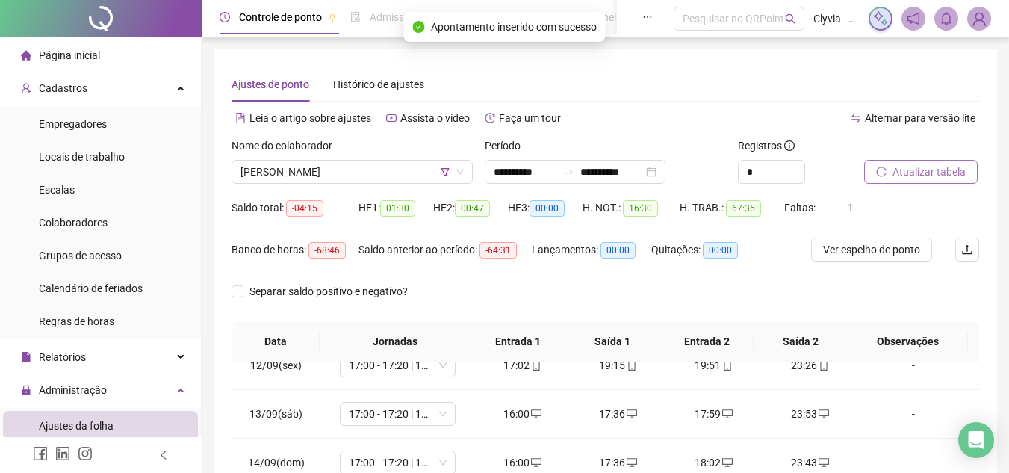
click at [940, 174] on span "Atualizar tabela" at bounding box center [928, 172] width 73 height 16
